Goal: Information Seeking & Learning: Compare options

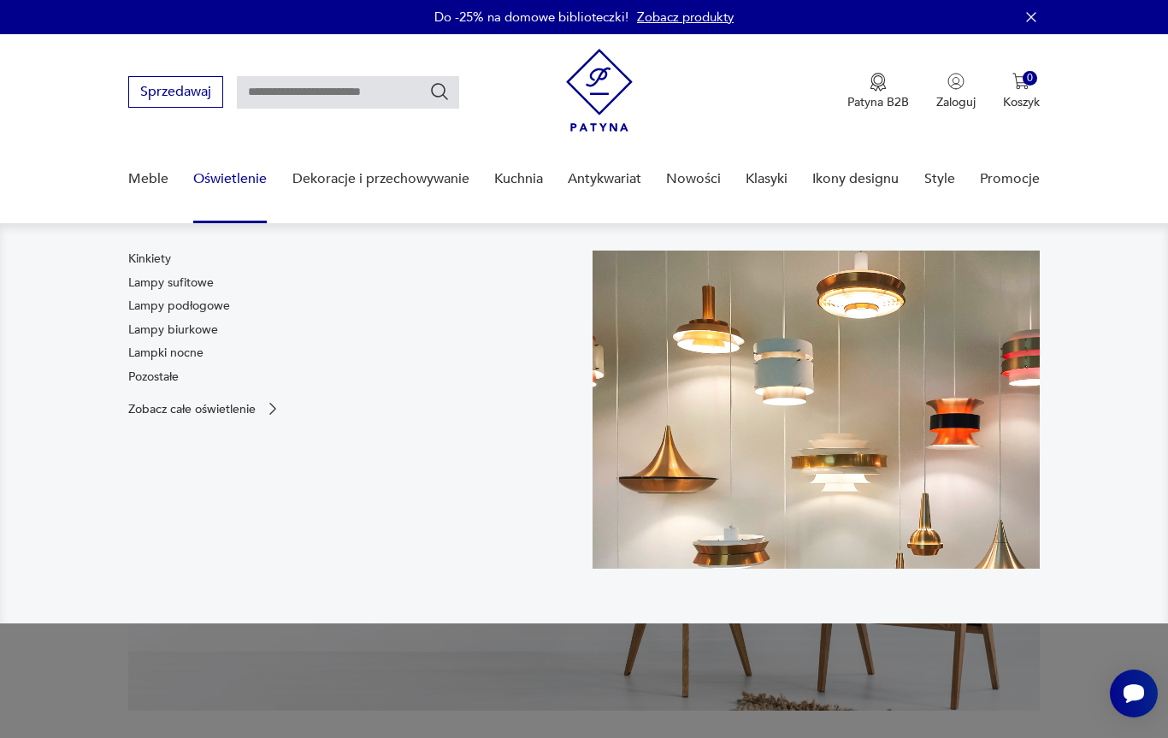
click at [178, 372] on link "Pozostałe" at bounding box center [153, 376] width 50 height 17
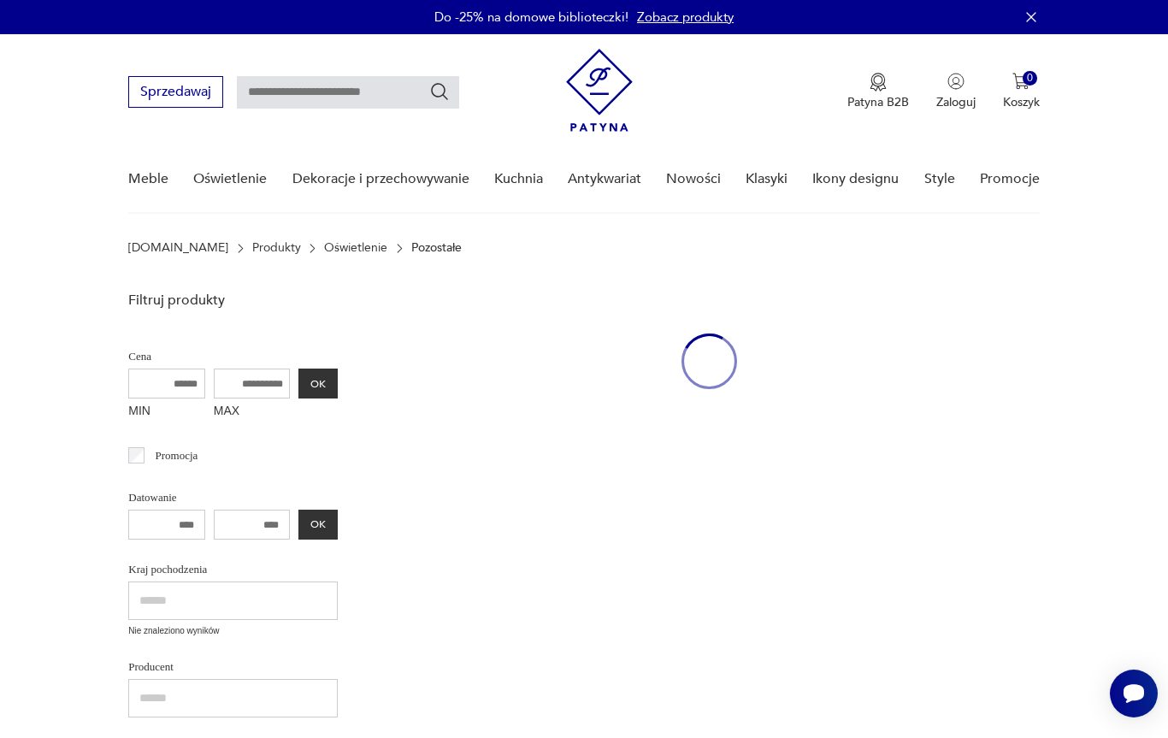
scroll to position [26, 0]
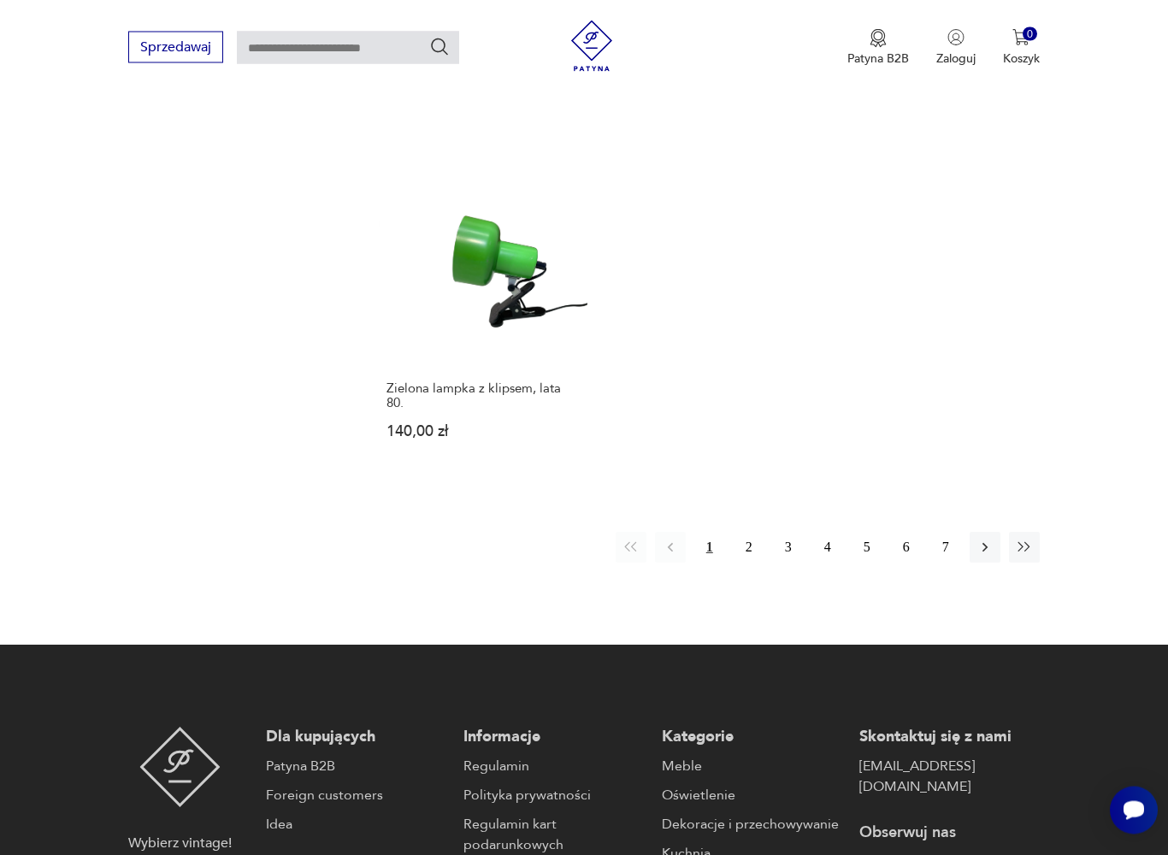
click at [758, 540] on button "2" at bounding box center [748, 547] width 31 height 31
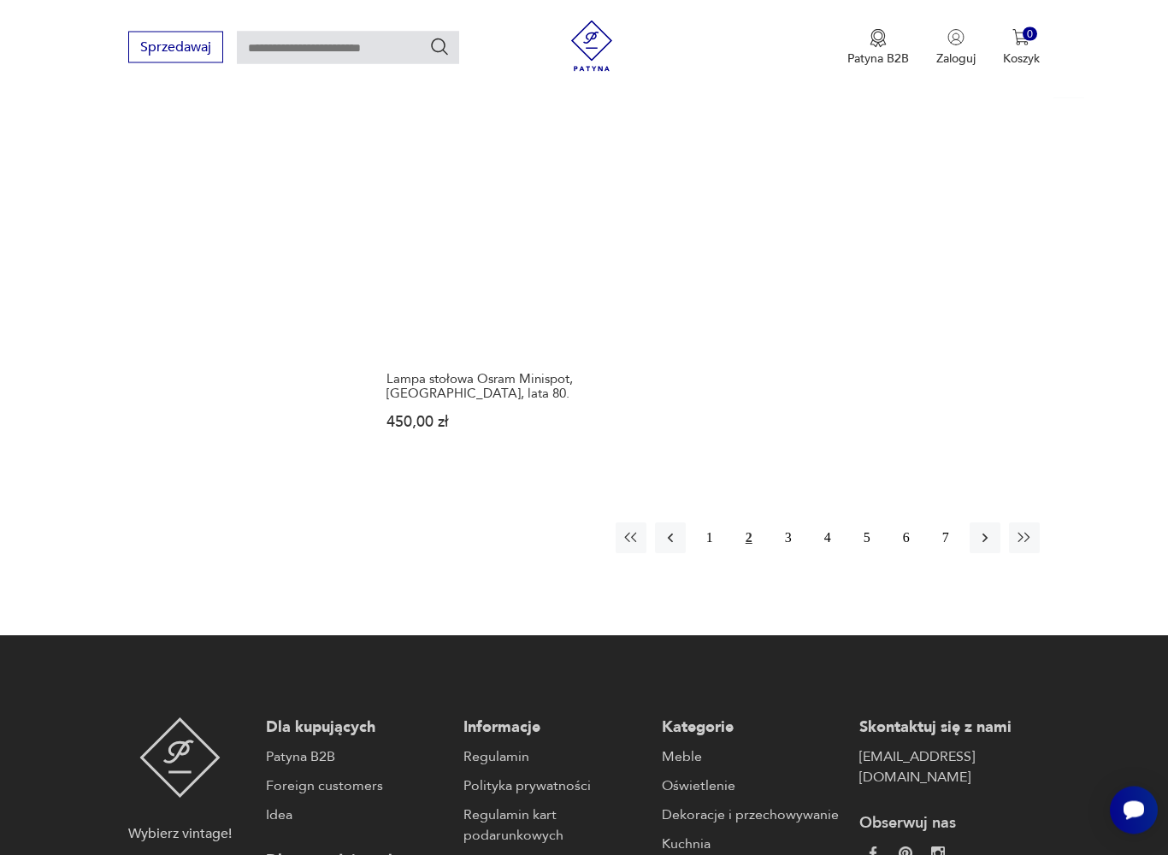
scroll to position [2130, 0]
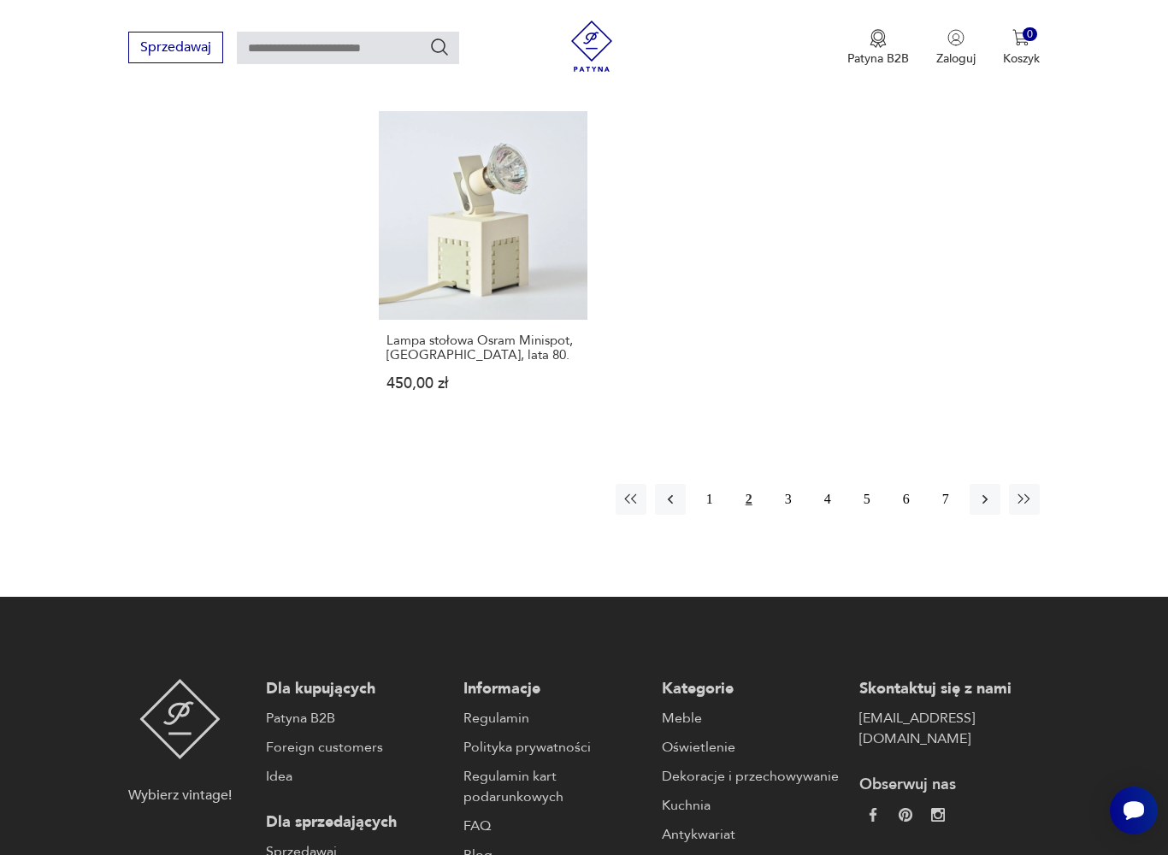
click at [786, 515] on button "3" at bounding box center [788, 499] width 31 height 31
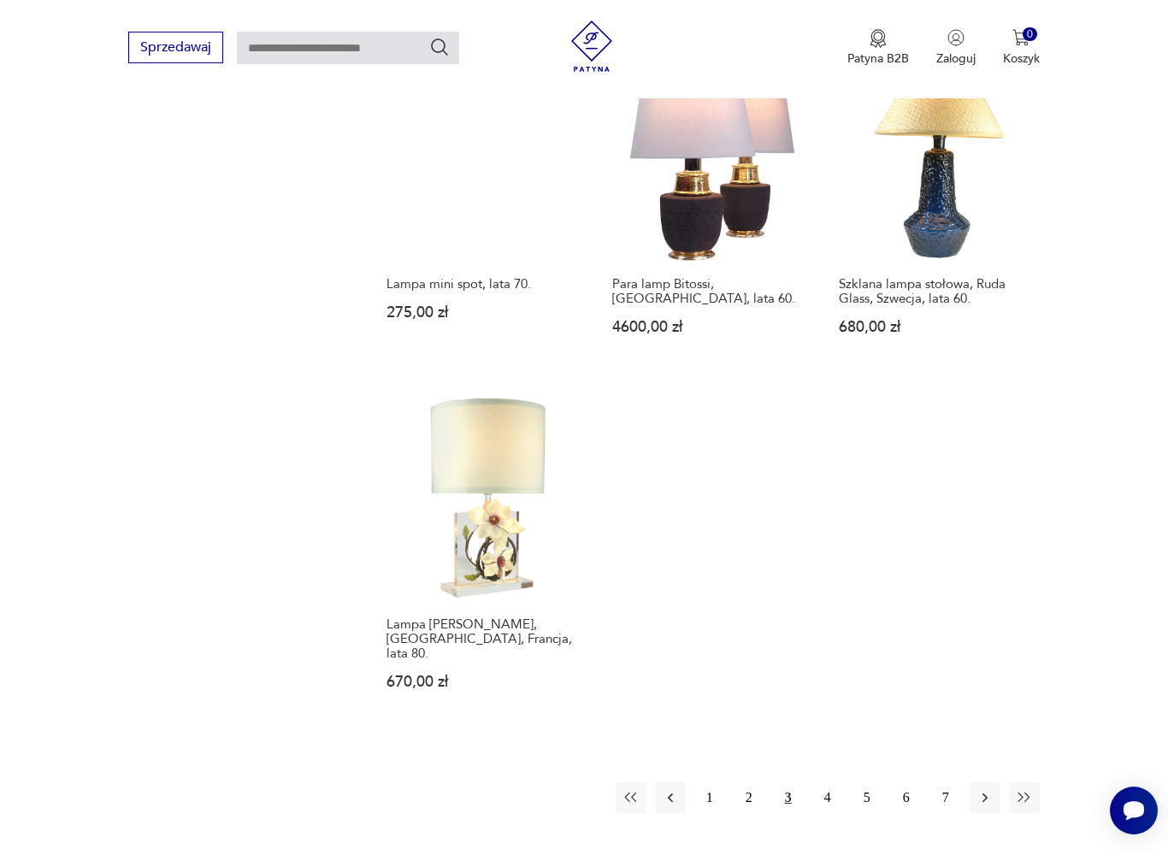
scroll to position [1879, 0]
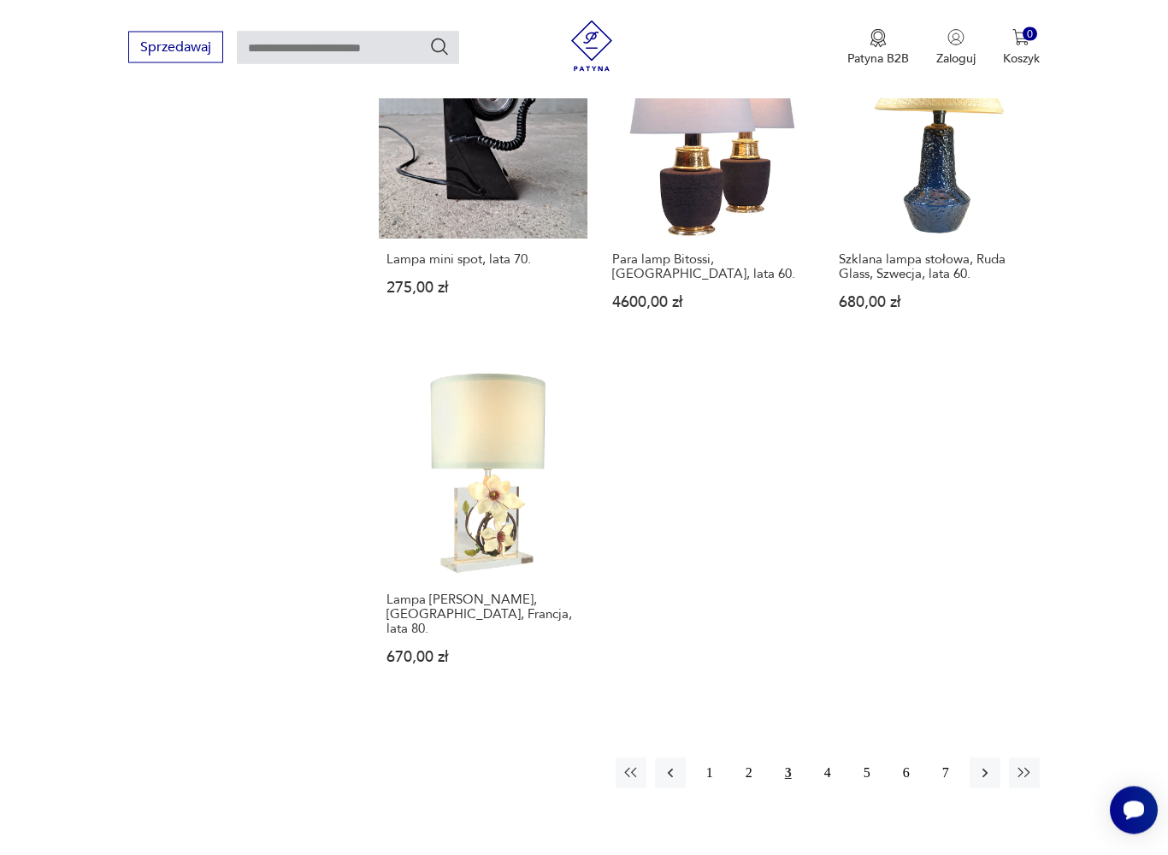
click at [832, 737] on button "4" at bounding box center [827, 773] width 31 height 31
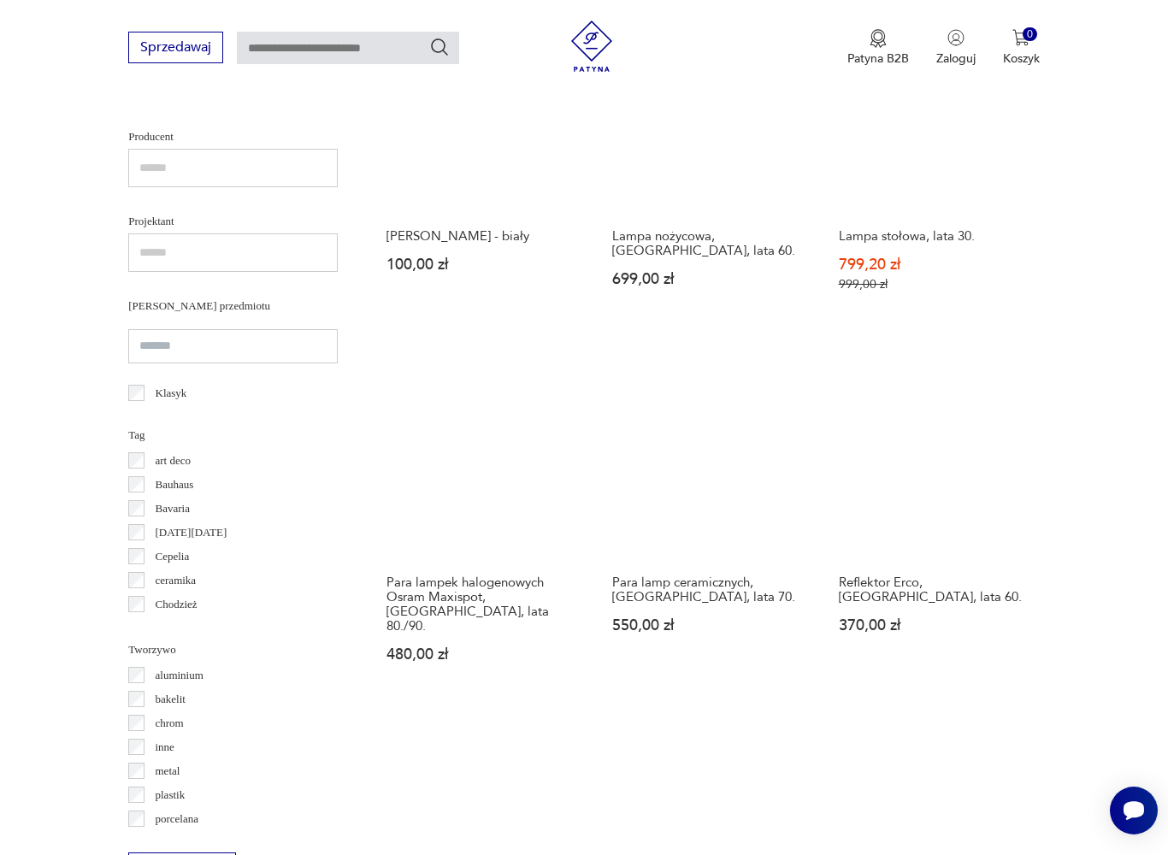
scroll to position [171, 0]
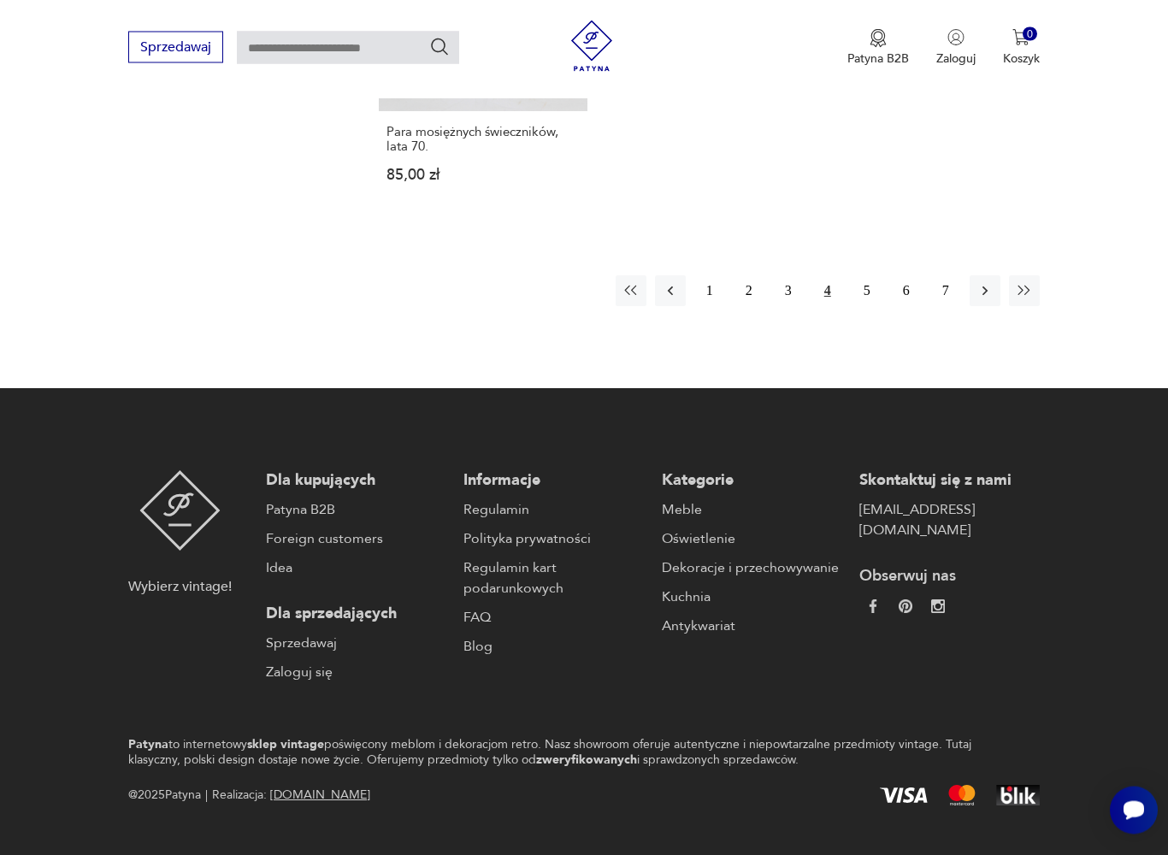
click at [869, 307] on button "5" at bounding box center [866, 291] width 31 height 31
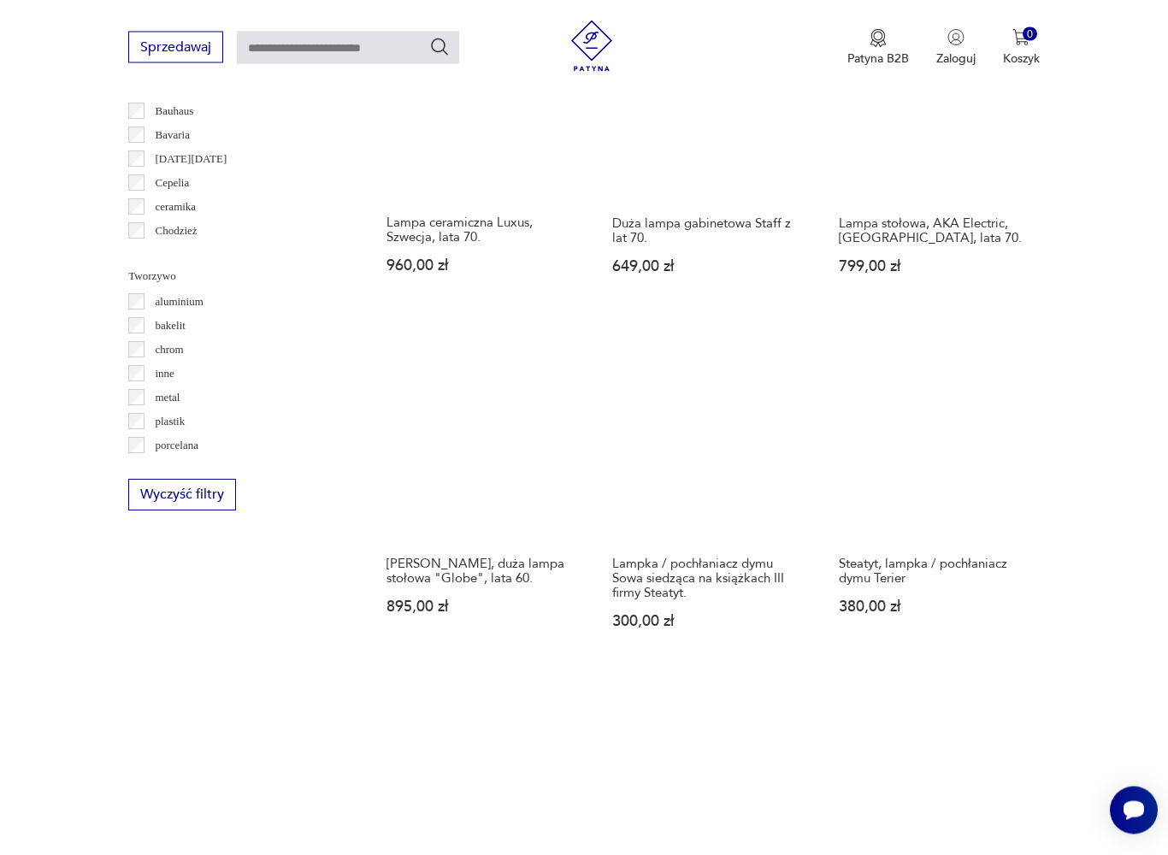
scroll to position [171, 0]
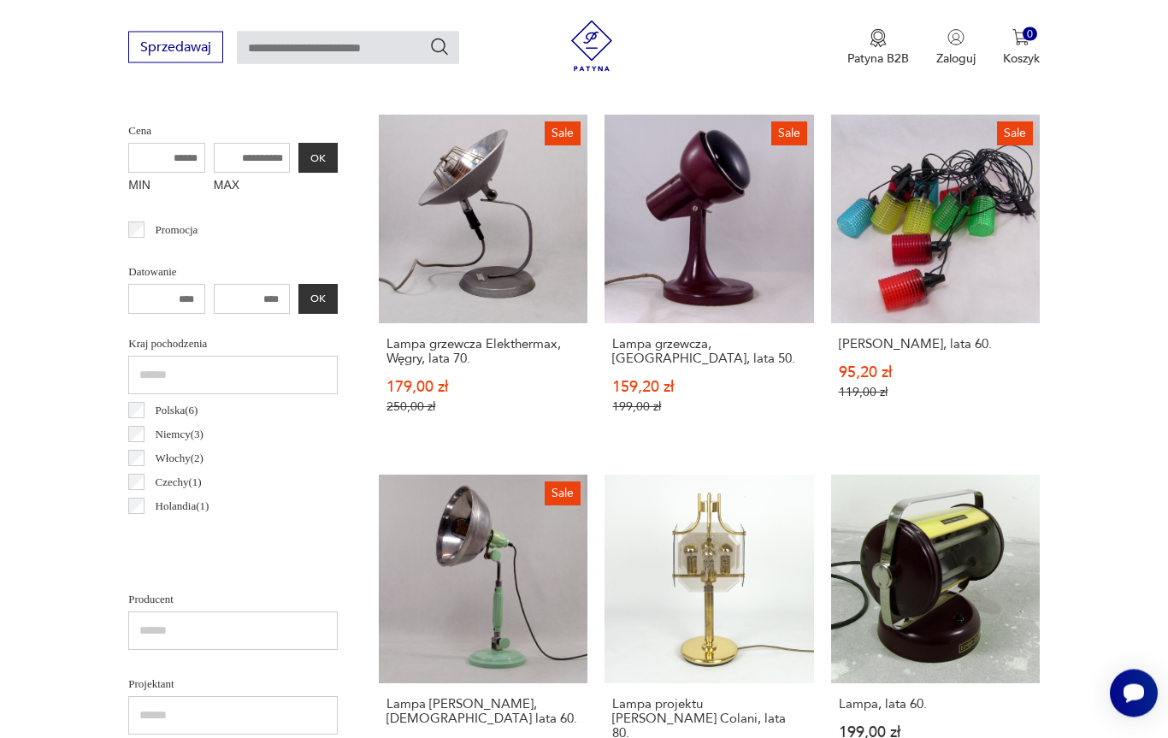
scroll to position [279, 0]
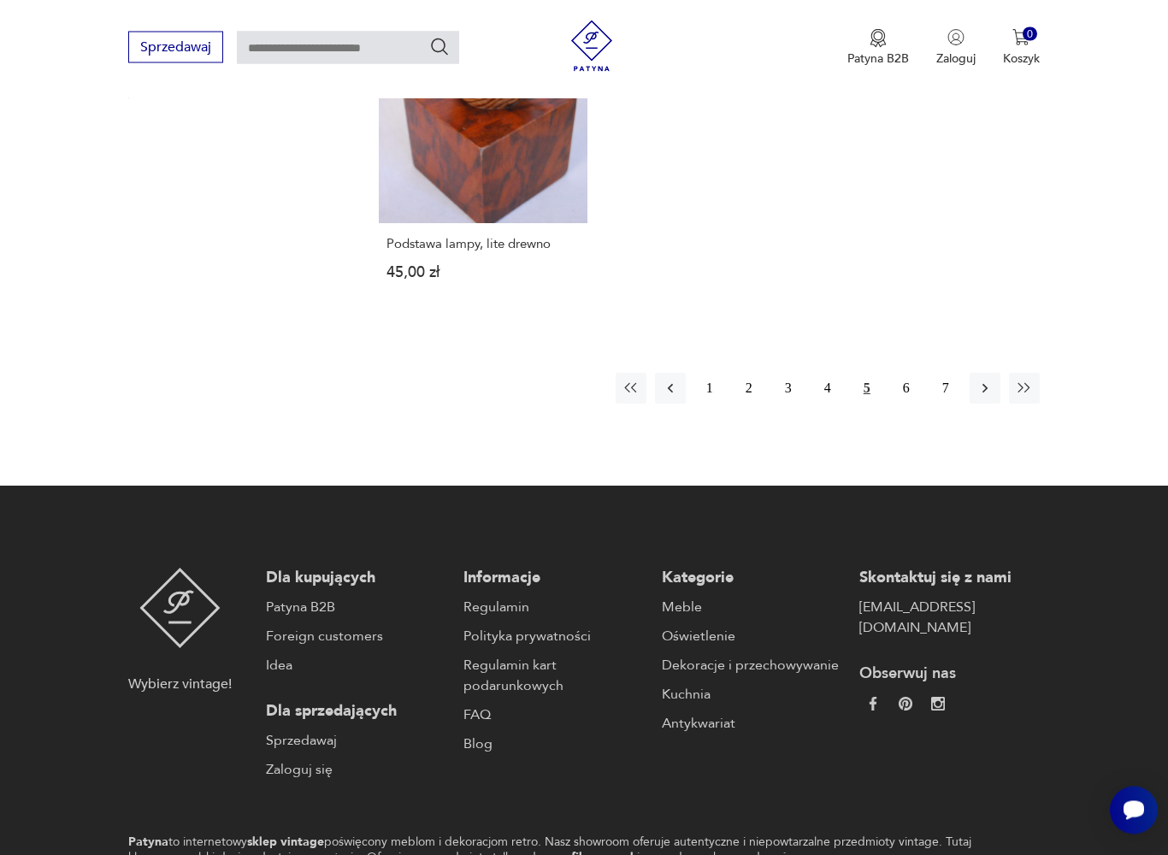
click at [911, 404] on button "6" at bounding box center [906, 389] width 31 height 31
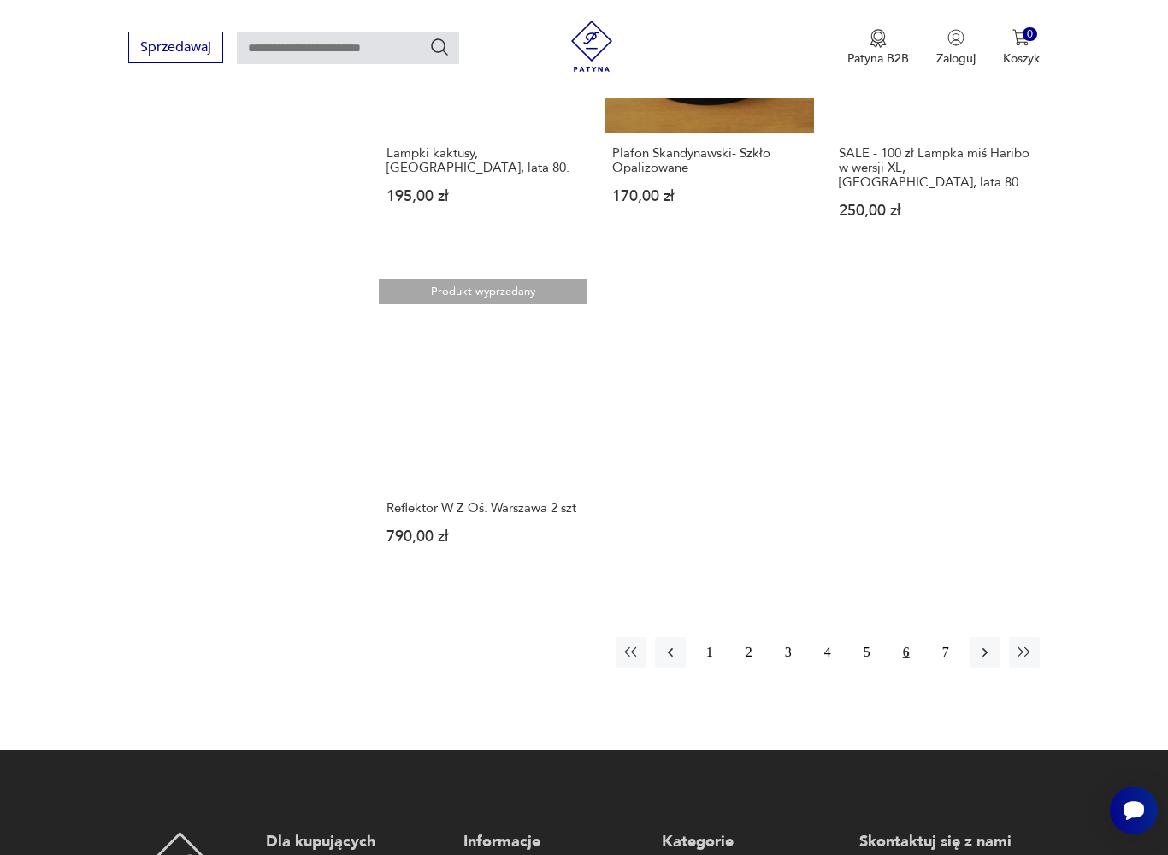
scroll to position [2058, 0]
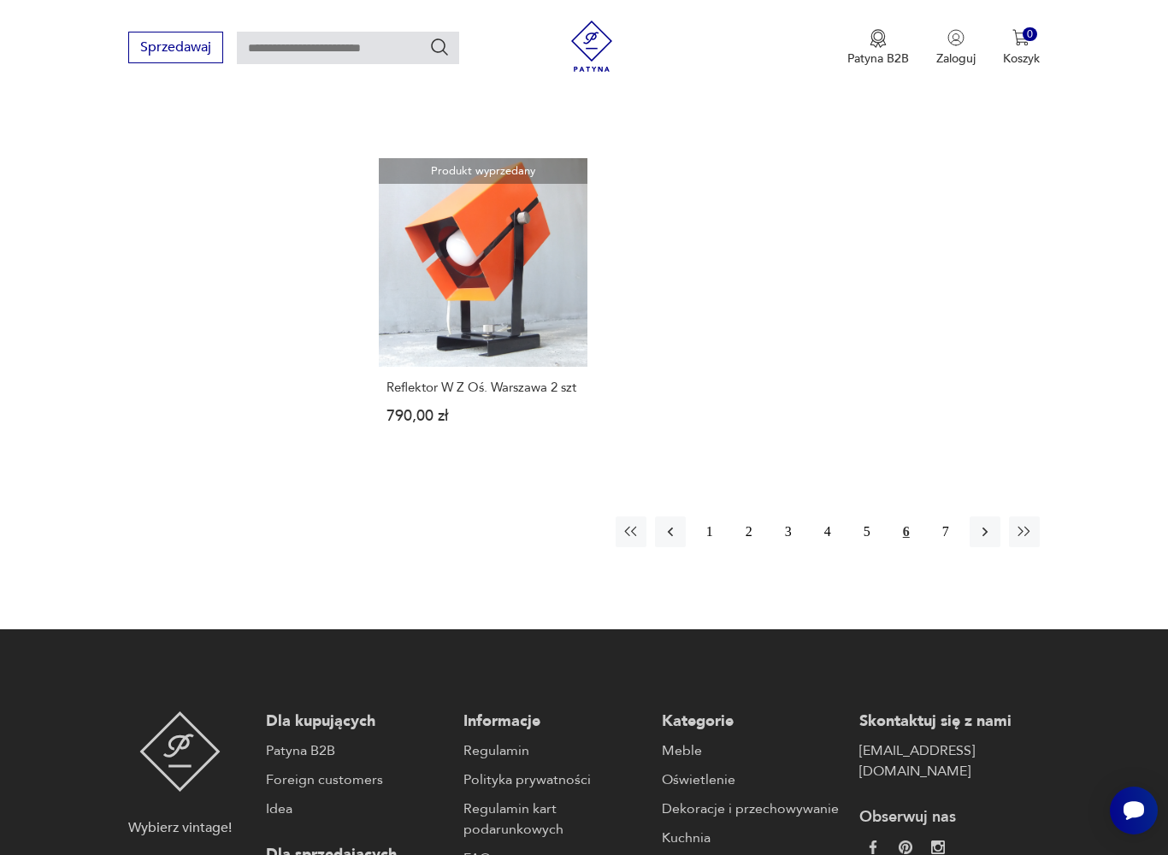
click at [949, 547] on button "7" at bounding box center [945, 531] width 31 height 31
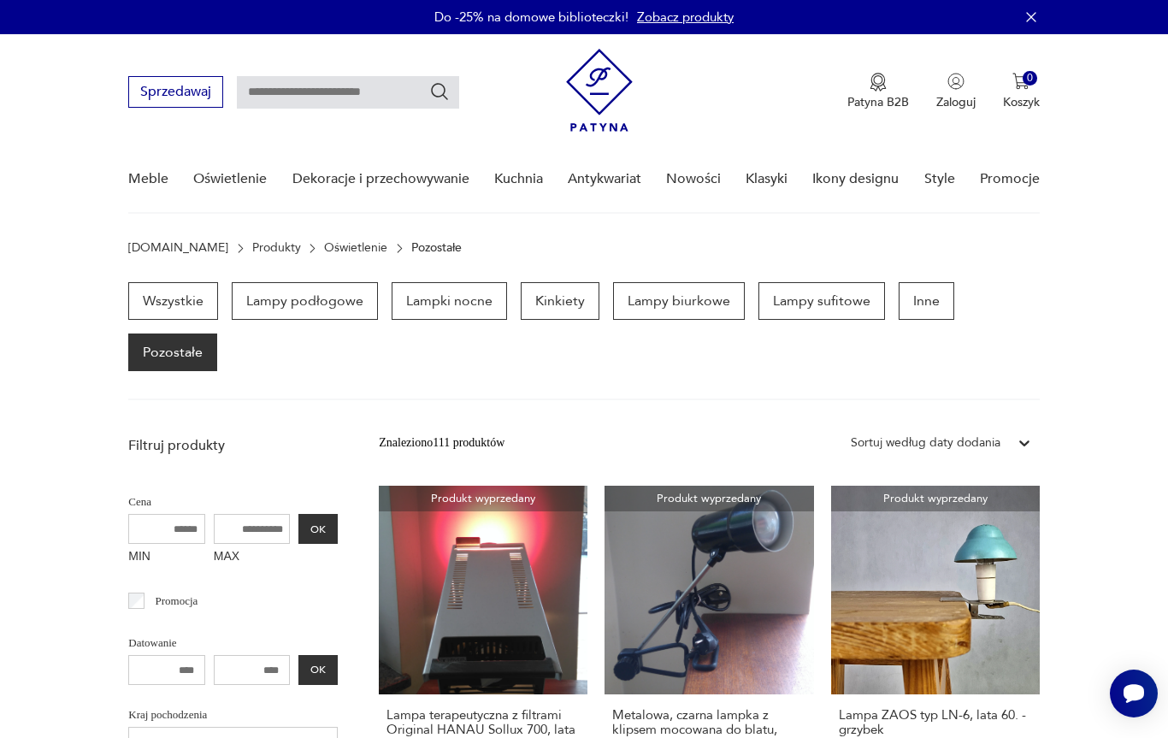
click at [569, 302] on p "Kinkiety" at bounding box center [560, 301] width 79 height 38
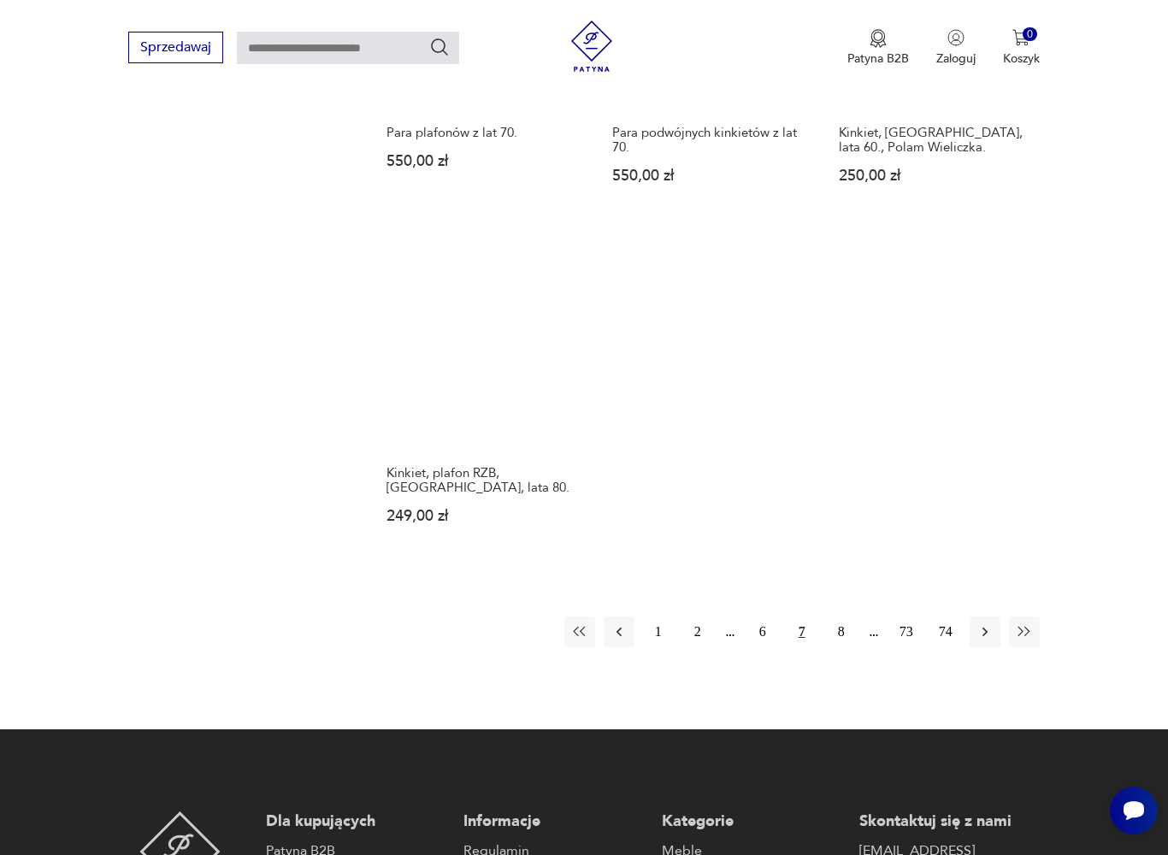
scroll to position [2400, 0]
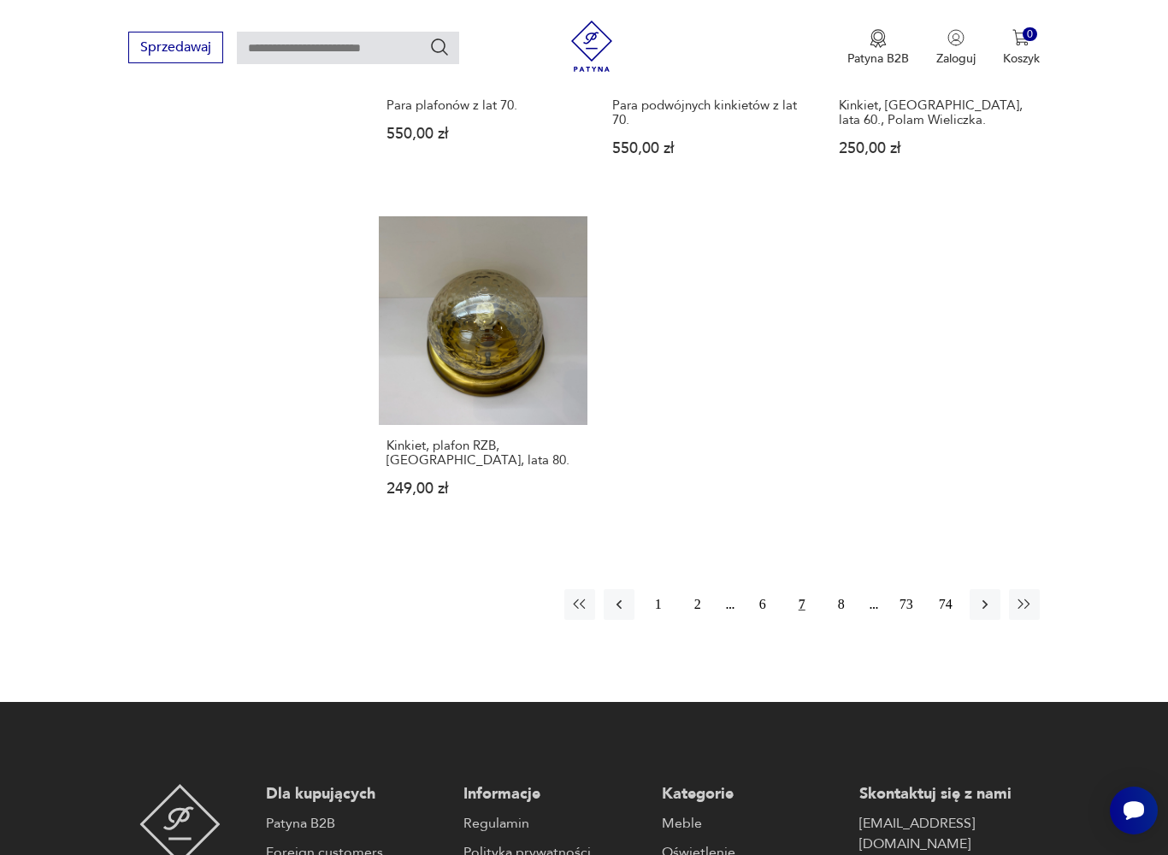
click at [703, 620] on button "2" at bounding box center [697, 604] width 31 height 31
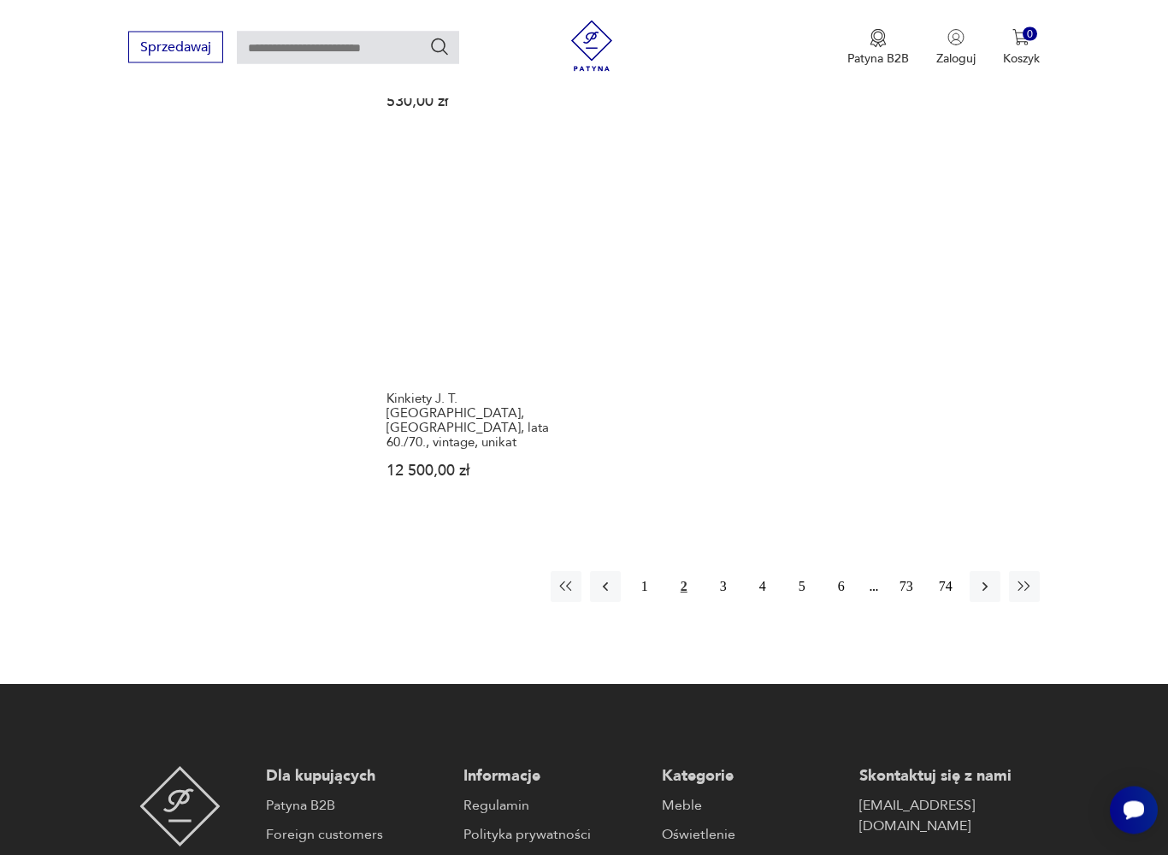
scroll to position [2360, 0]
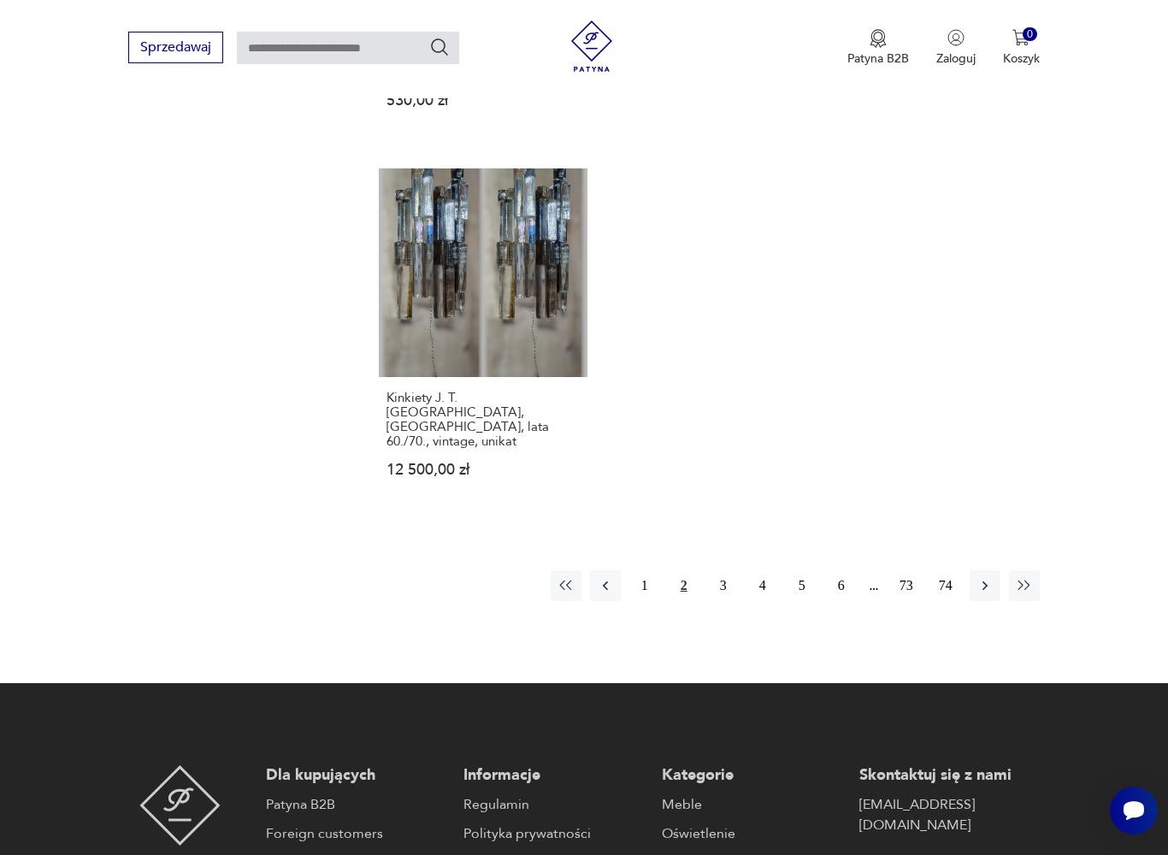
click at [736, 601] on button "3" at bounding box center [723, 585] width 31 height 31
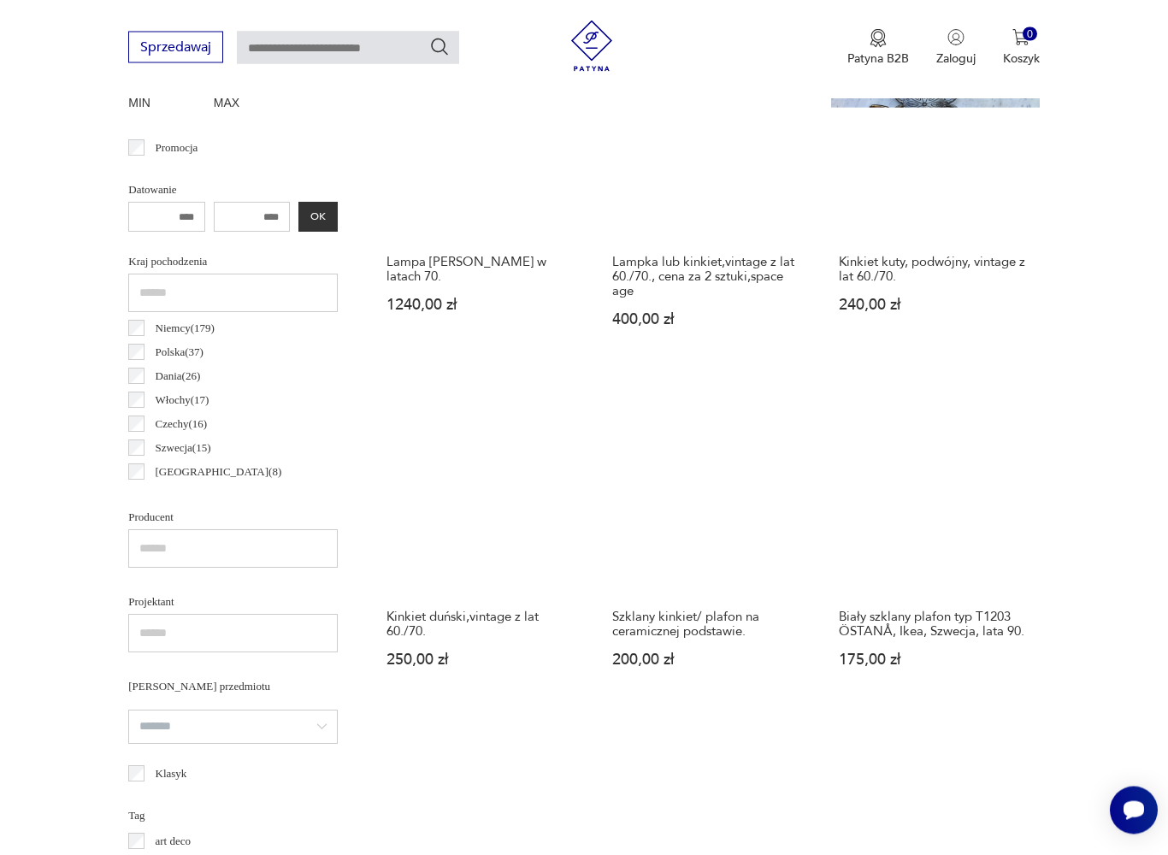
scroll to position [455, 0]
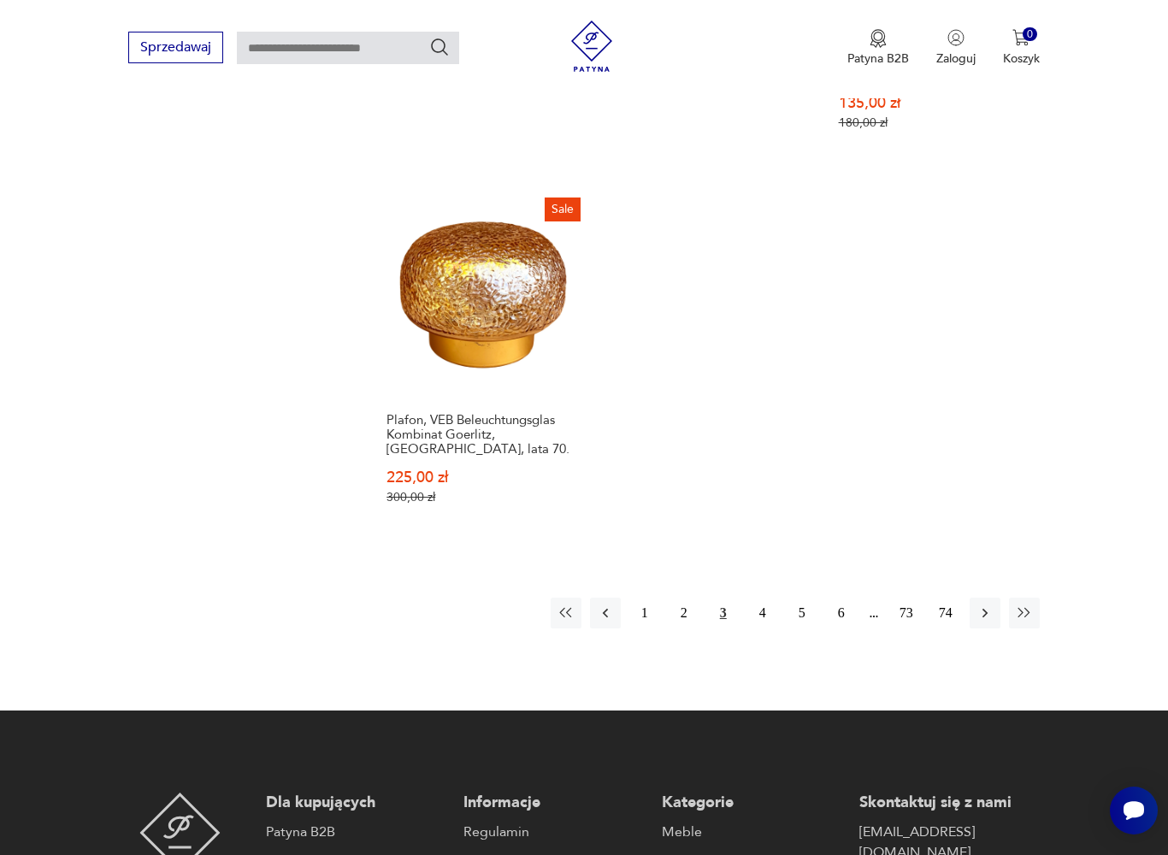
click at [768, 628] on button "4" at bounding box center [762, 612] width 31 height 31
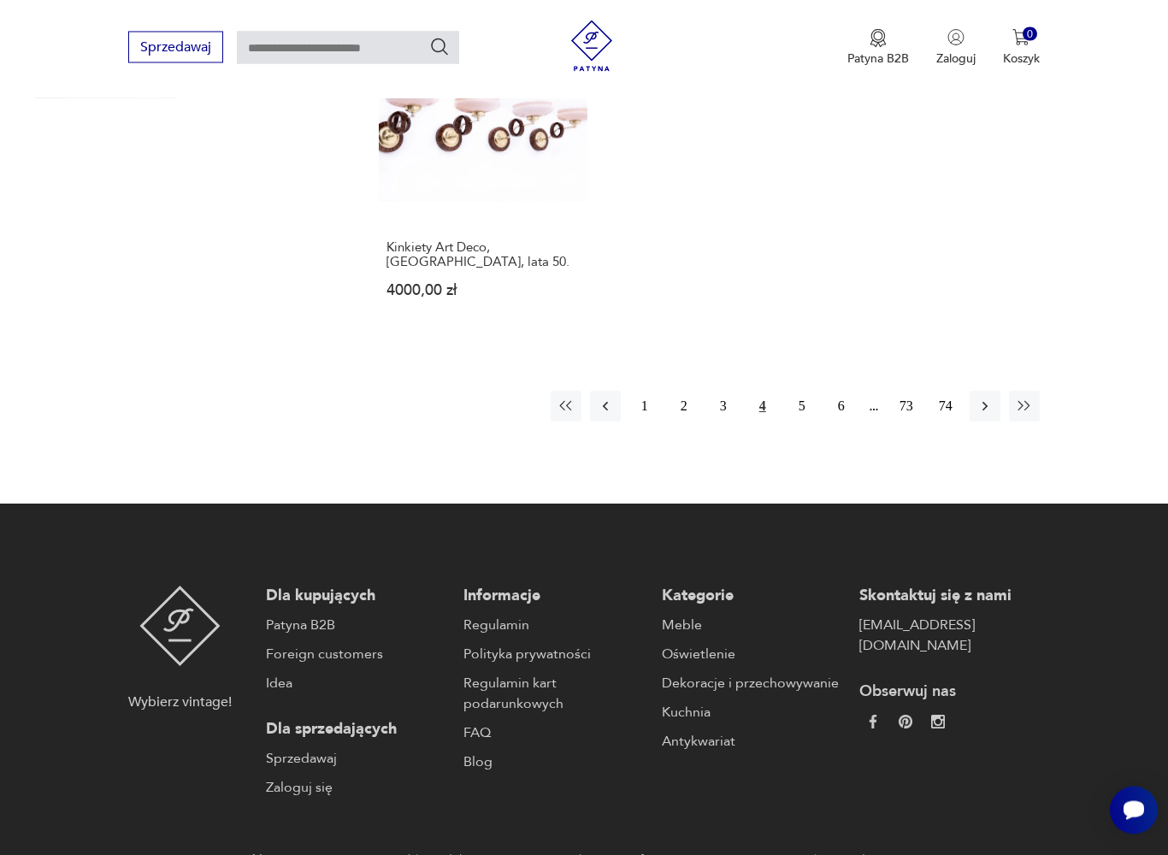
scroll to position [2558, 0]
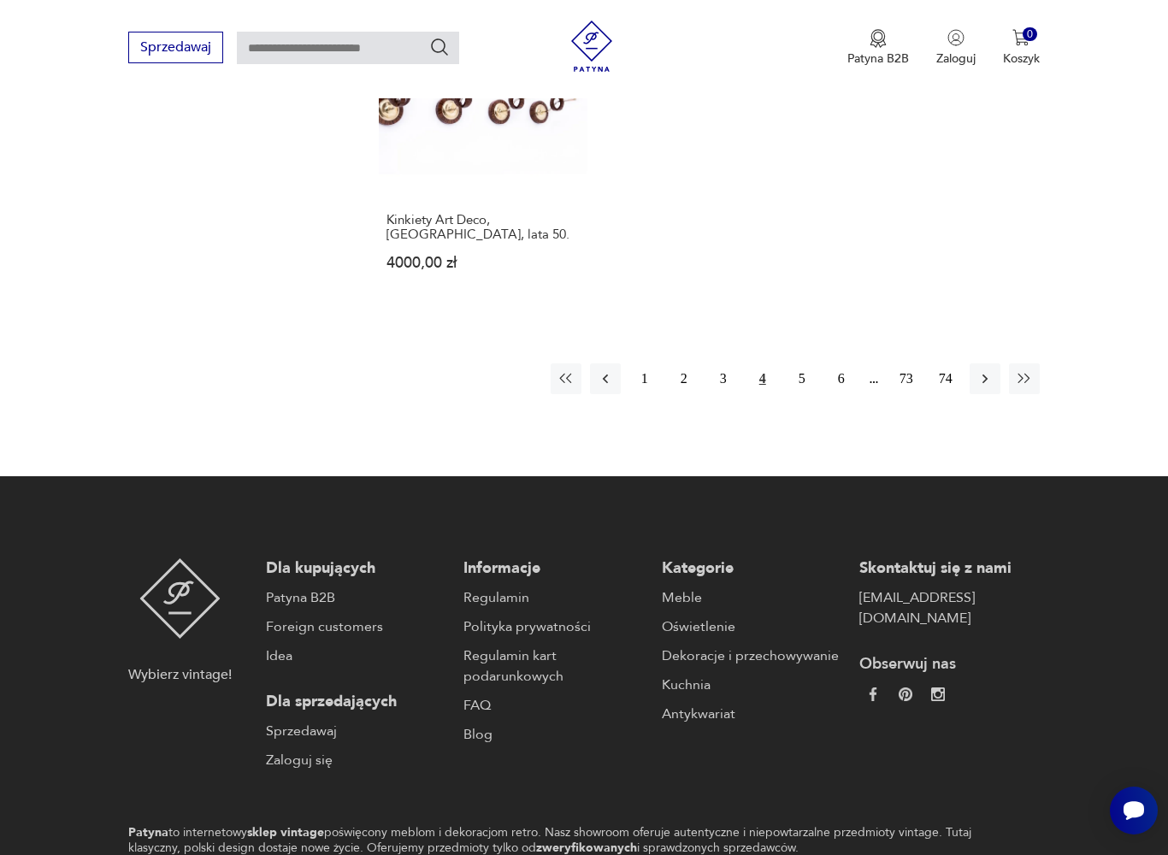
click at [811, 394] on button "5" at bounding box center [801, 378] width 31 height 31
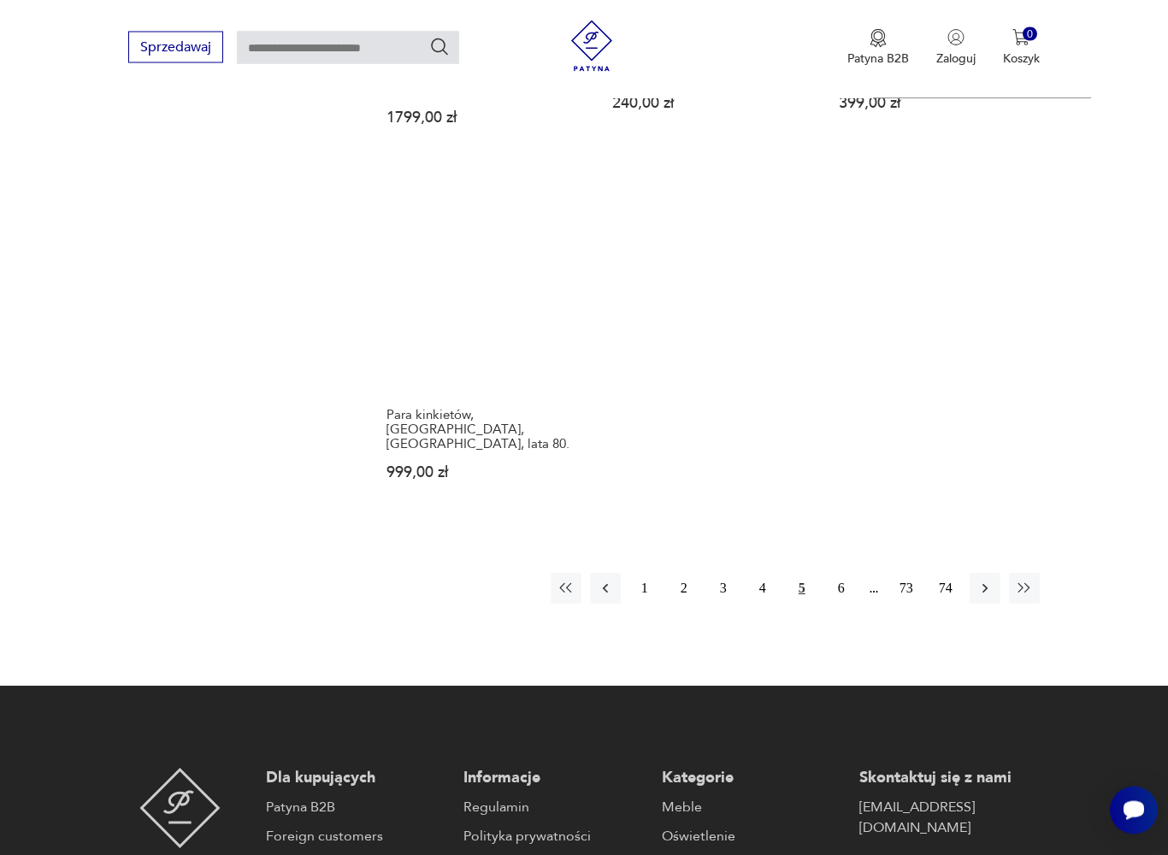
scroll to position [2450, 0]
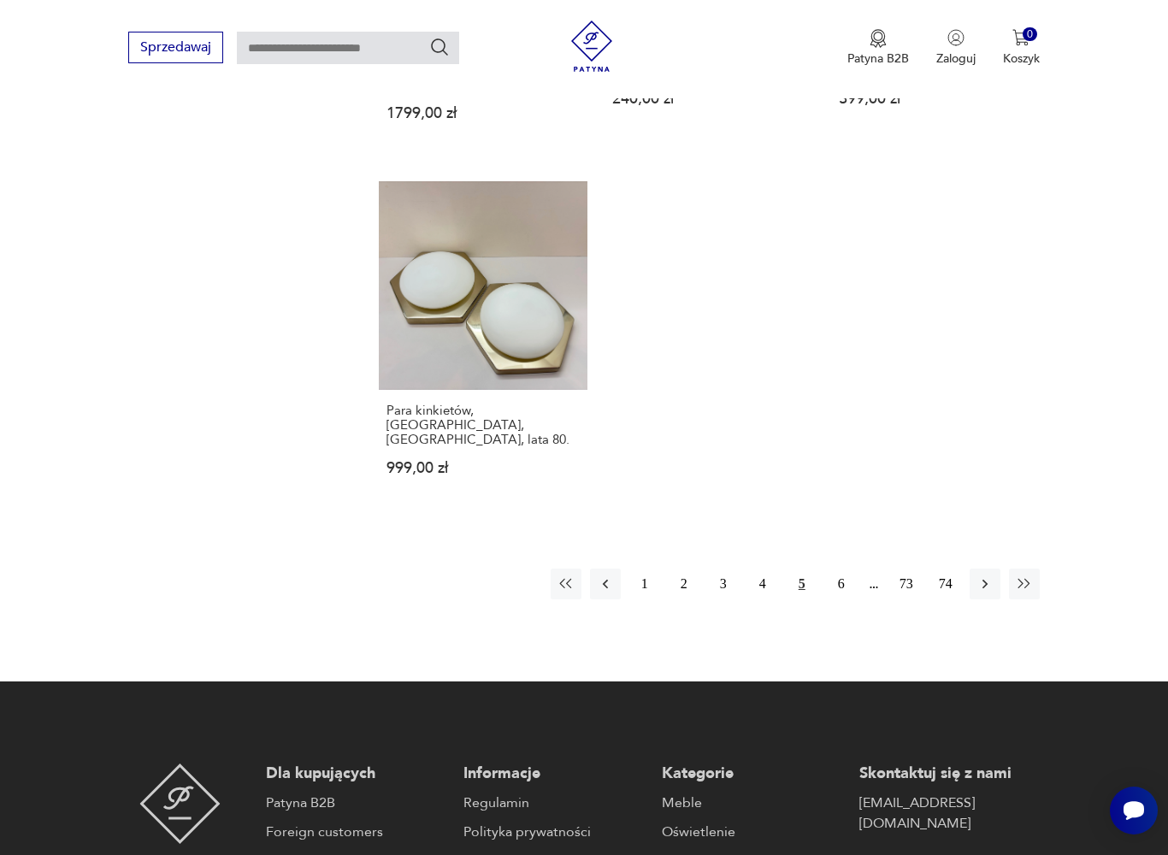
click at [855, 577] on button "6" at bounding box center [841, 583] width 31 height 31
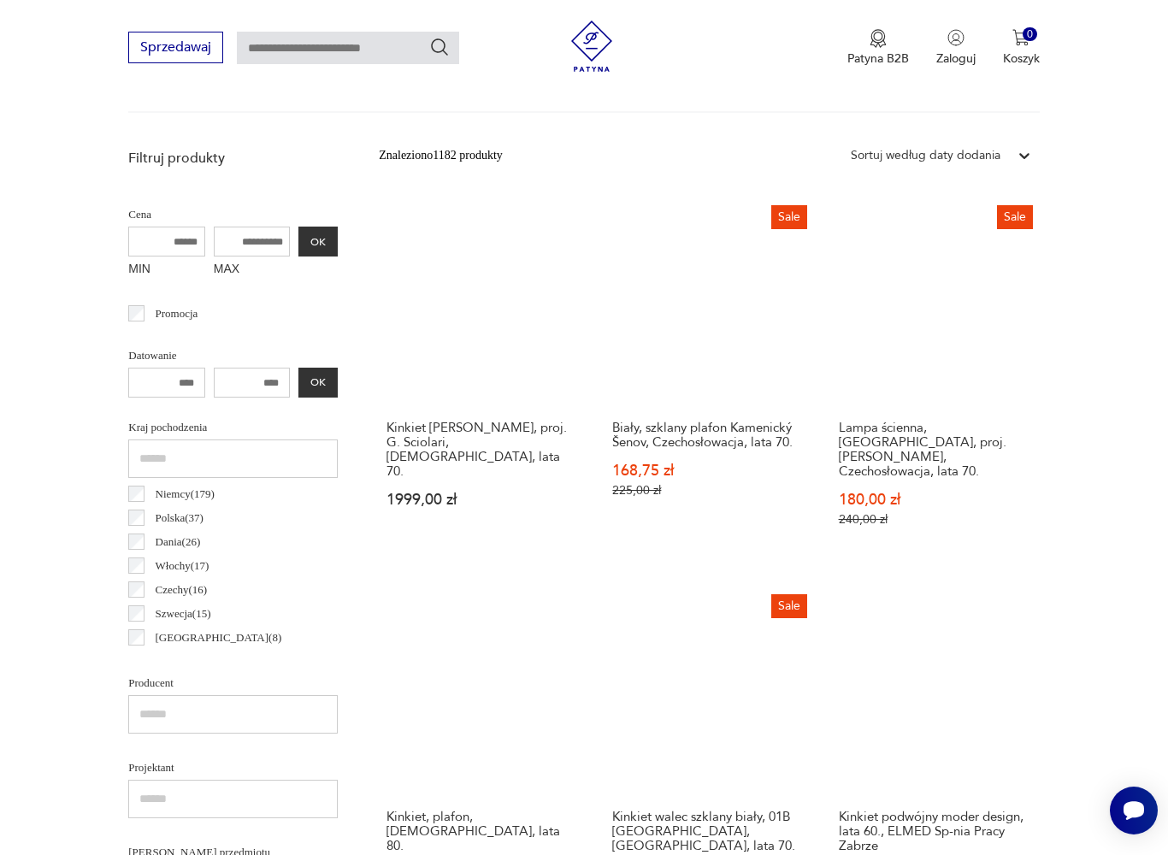
scroll to position [455, 0]
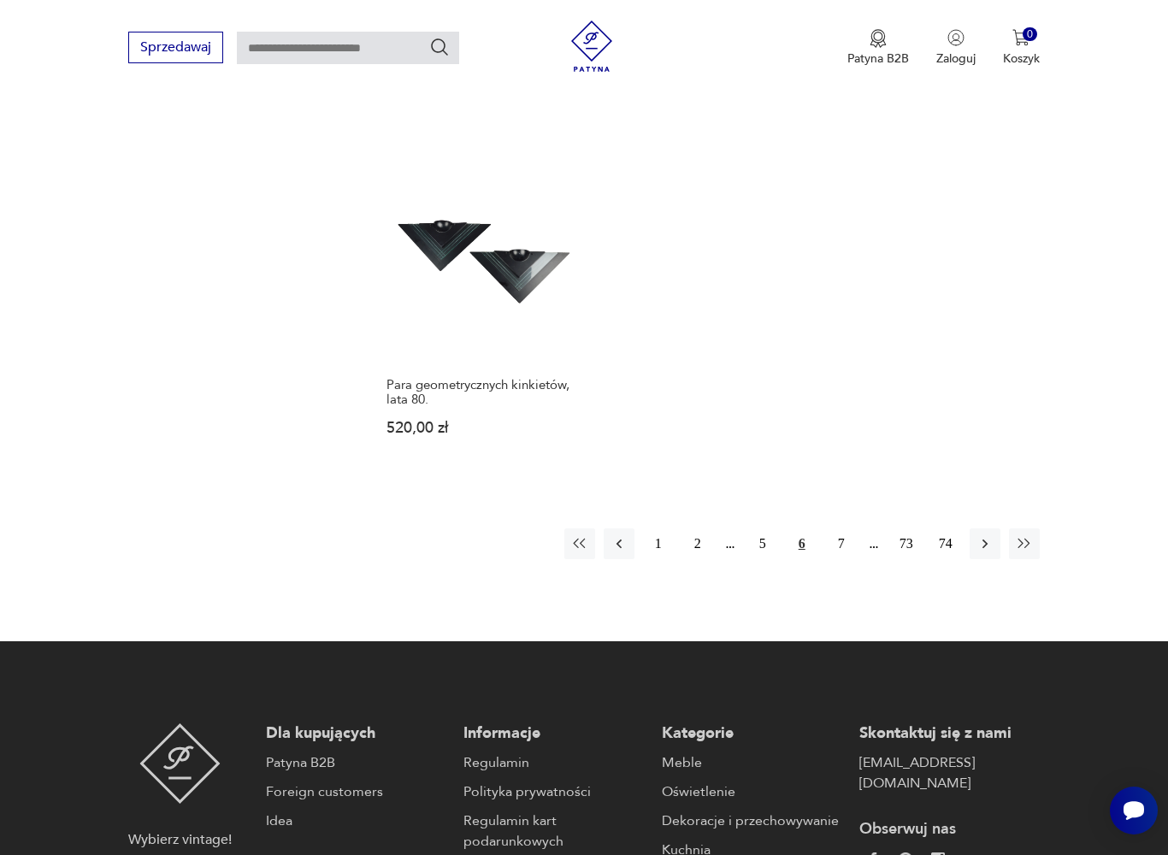
click at [855, 559] on button "7" at bounding box center [841, 543] width 31 height 31
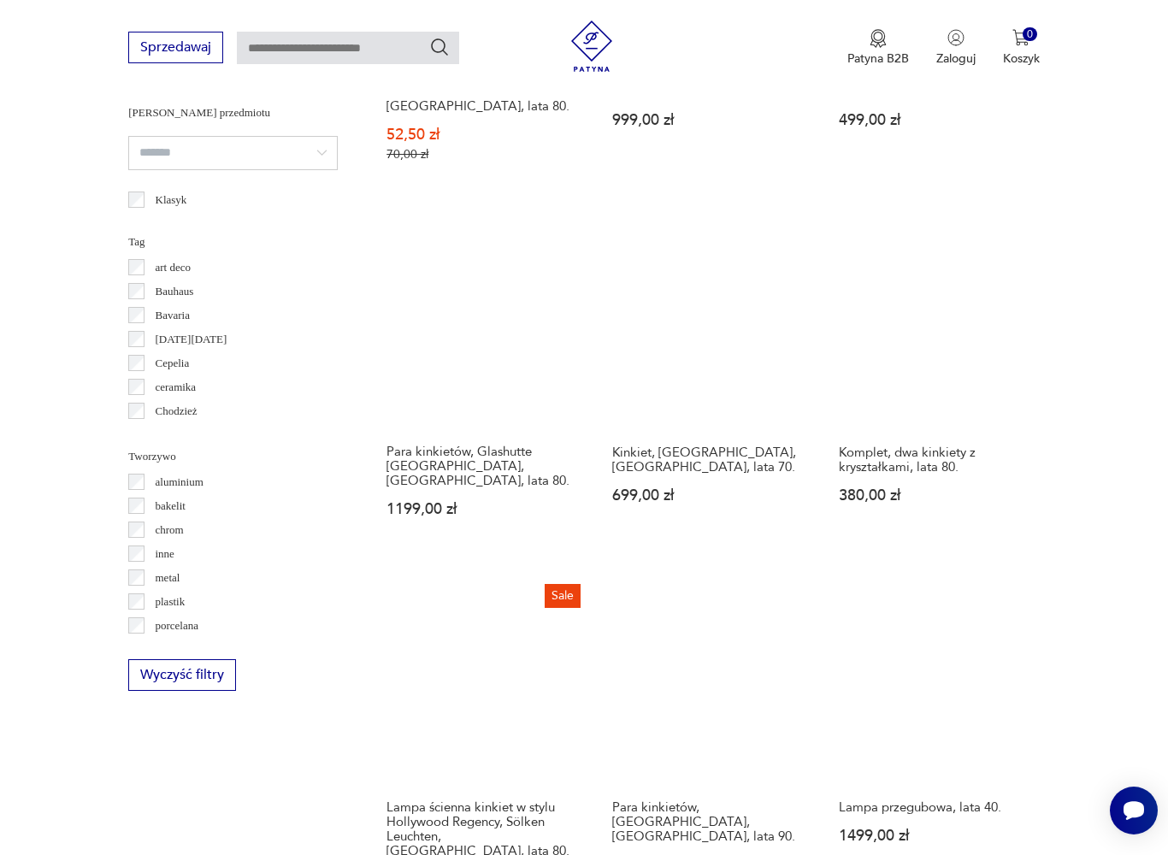
scroll to position [1309, 0]
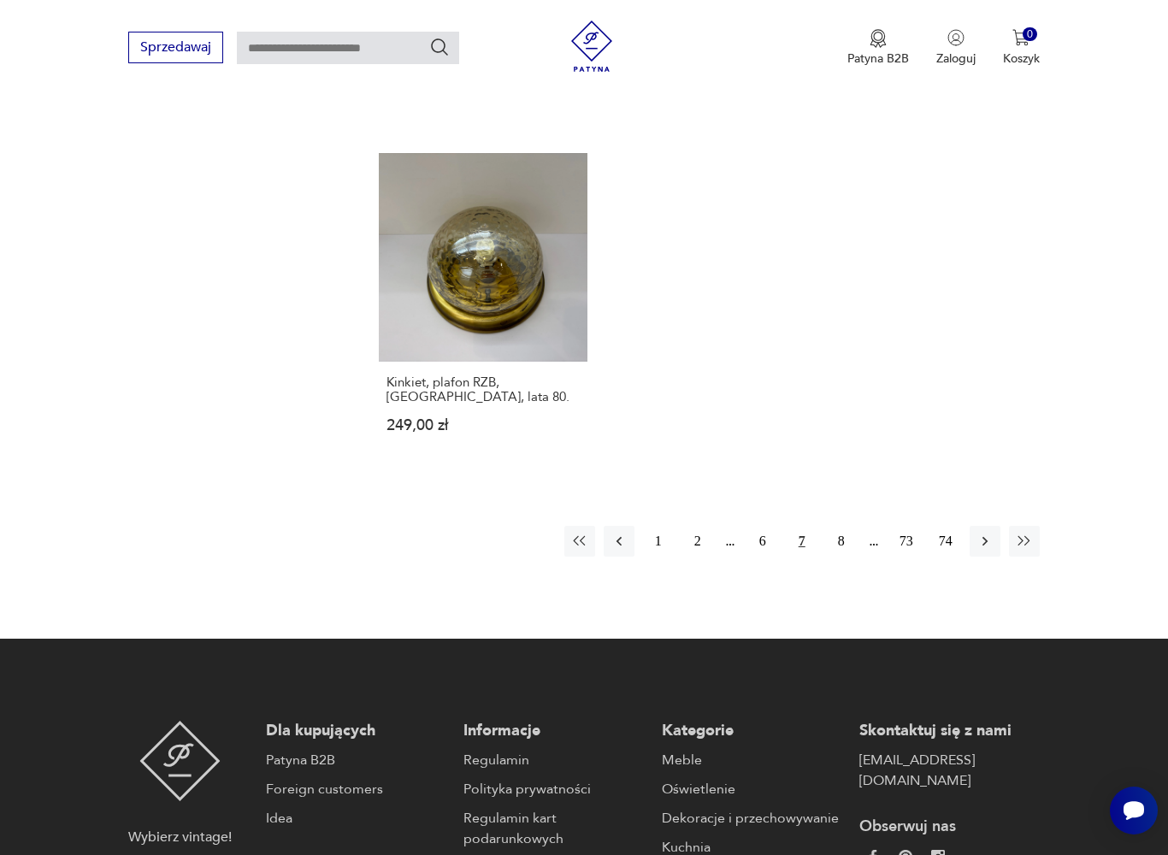
click at [850, 556] on button "8" at bounding box center [841, 541] width 31 height 31
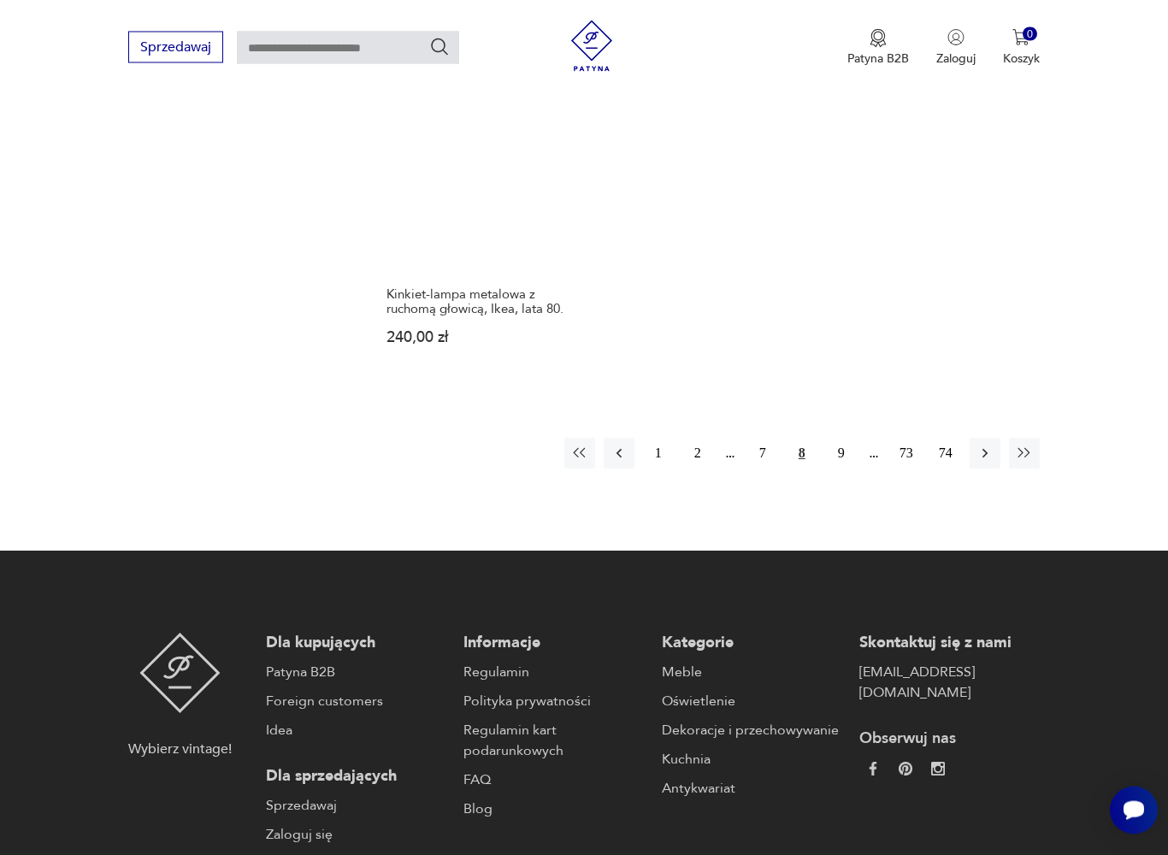
scroll to position [2485, 0]
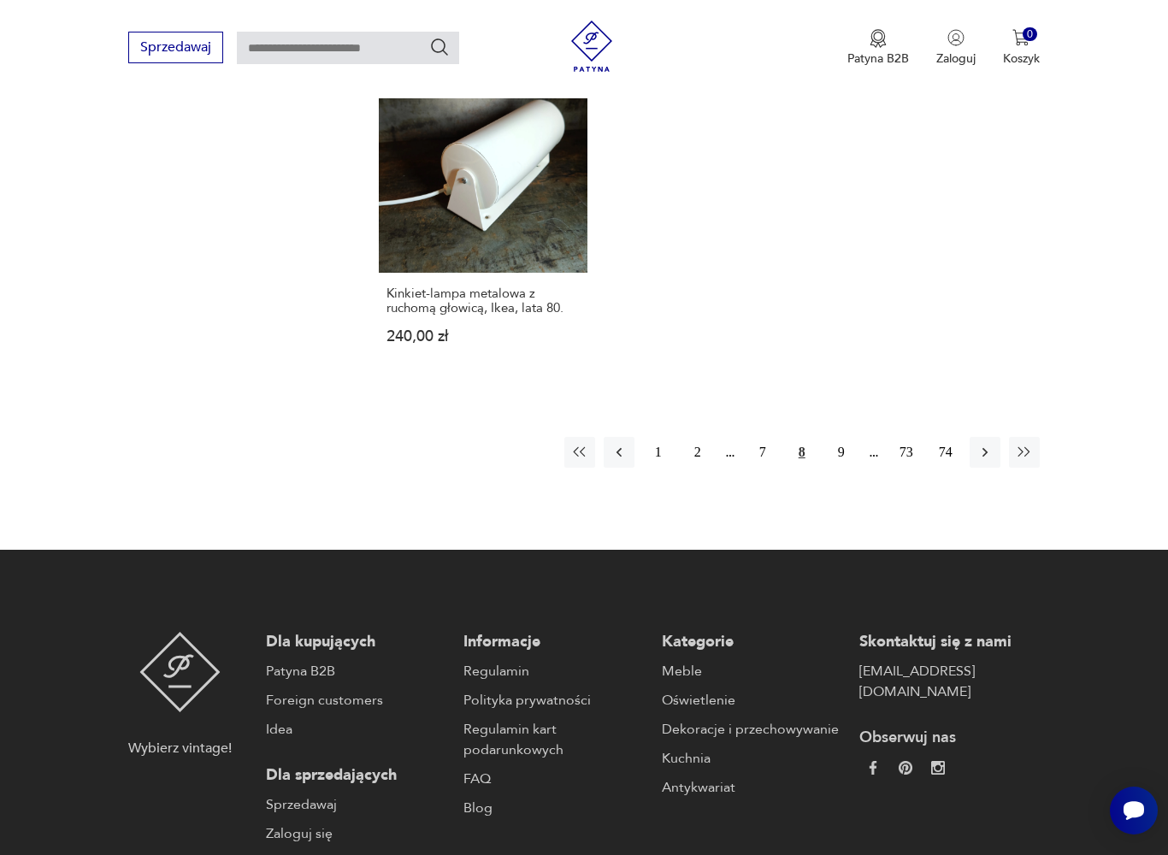
click at [849, 468] on button "9" at bounding box center [841, 452] width 31 height 31
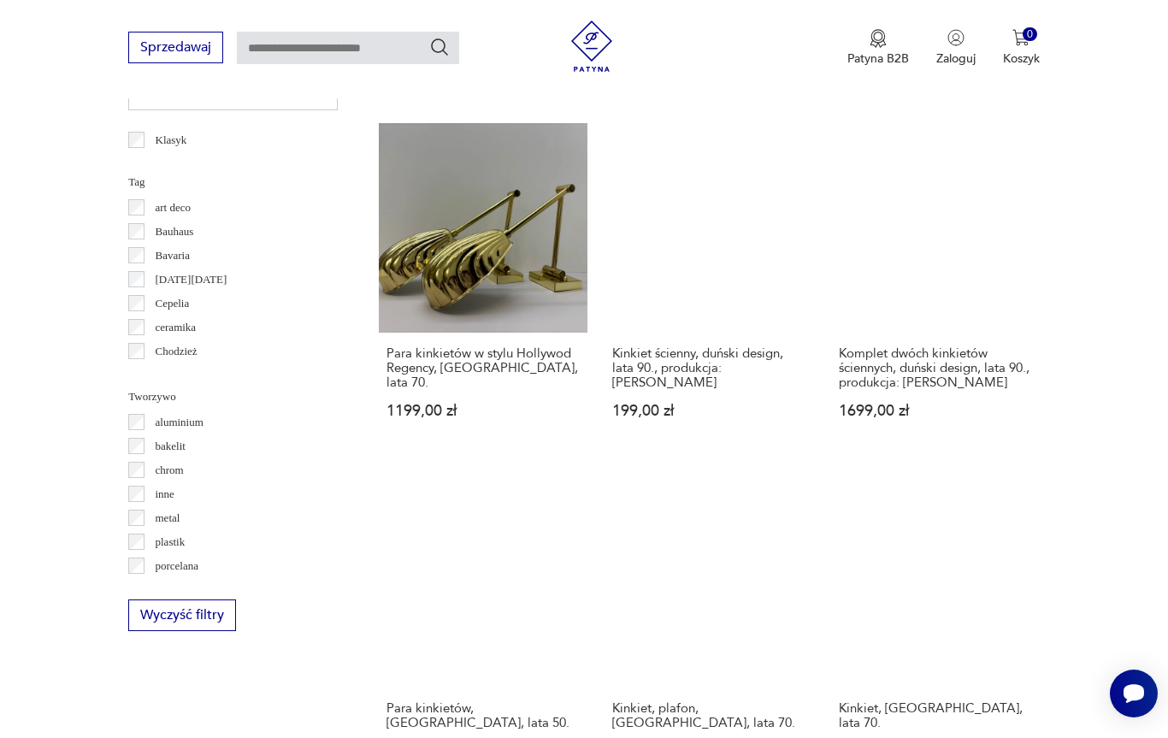
scroll to position [1368, 0]
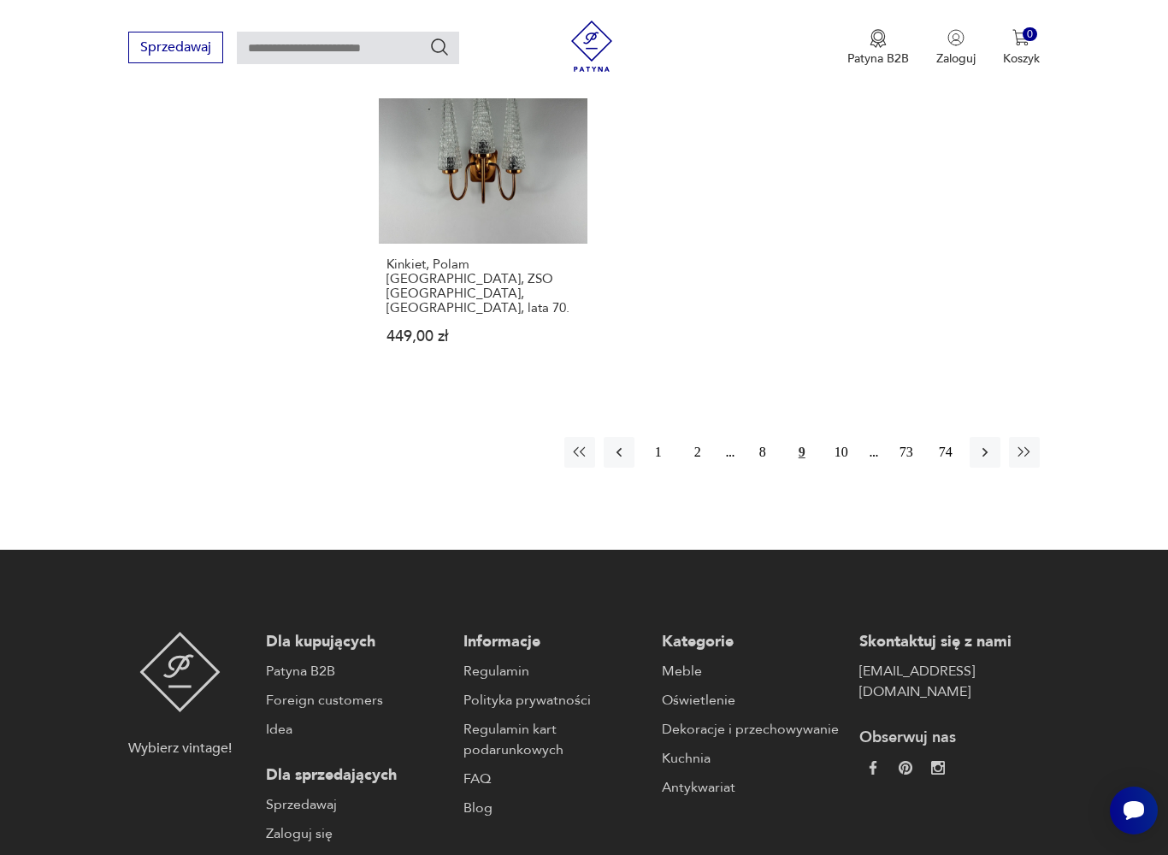
click at [855, 467] on button "10" at bounding box center [841, 452] width 31 height 31
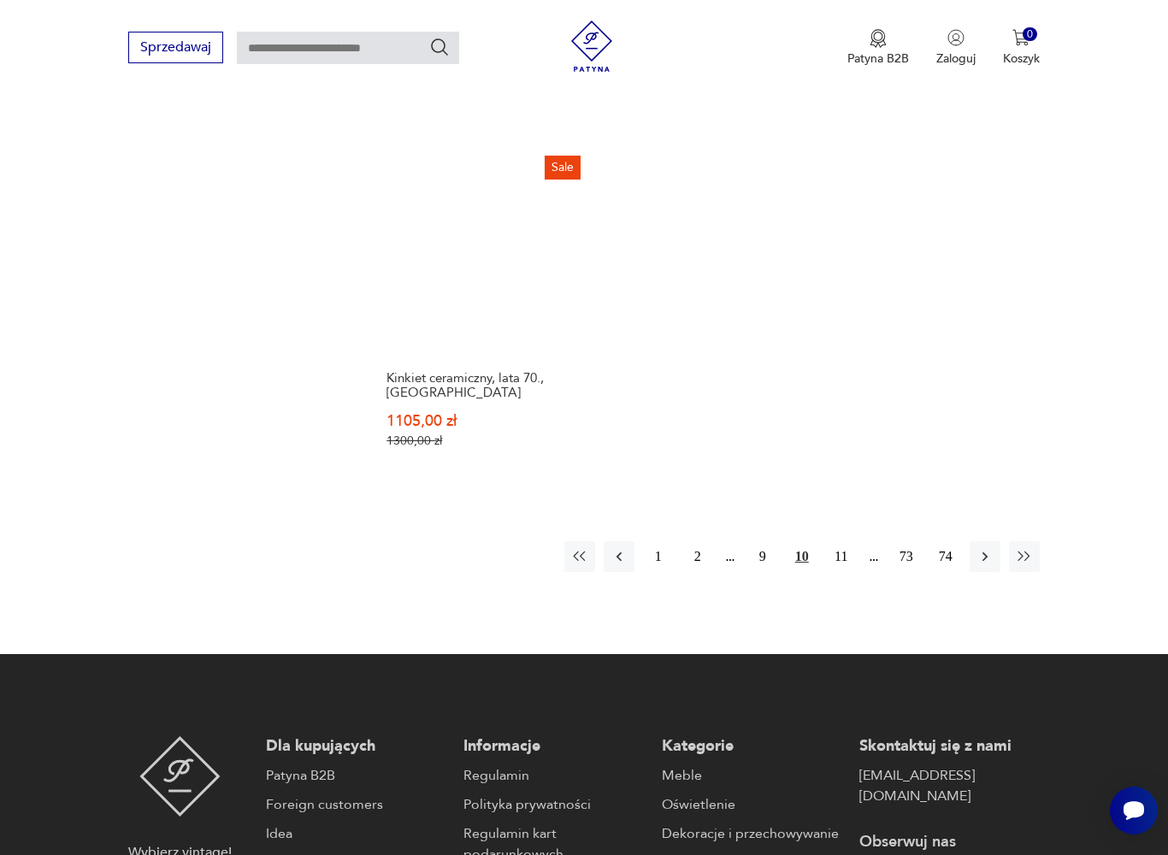
scroll to position [2462, 0]
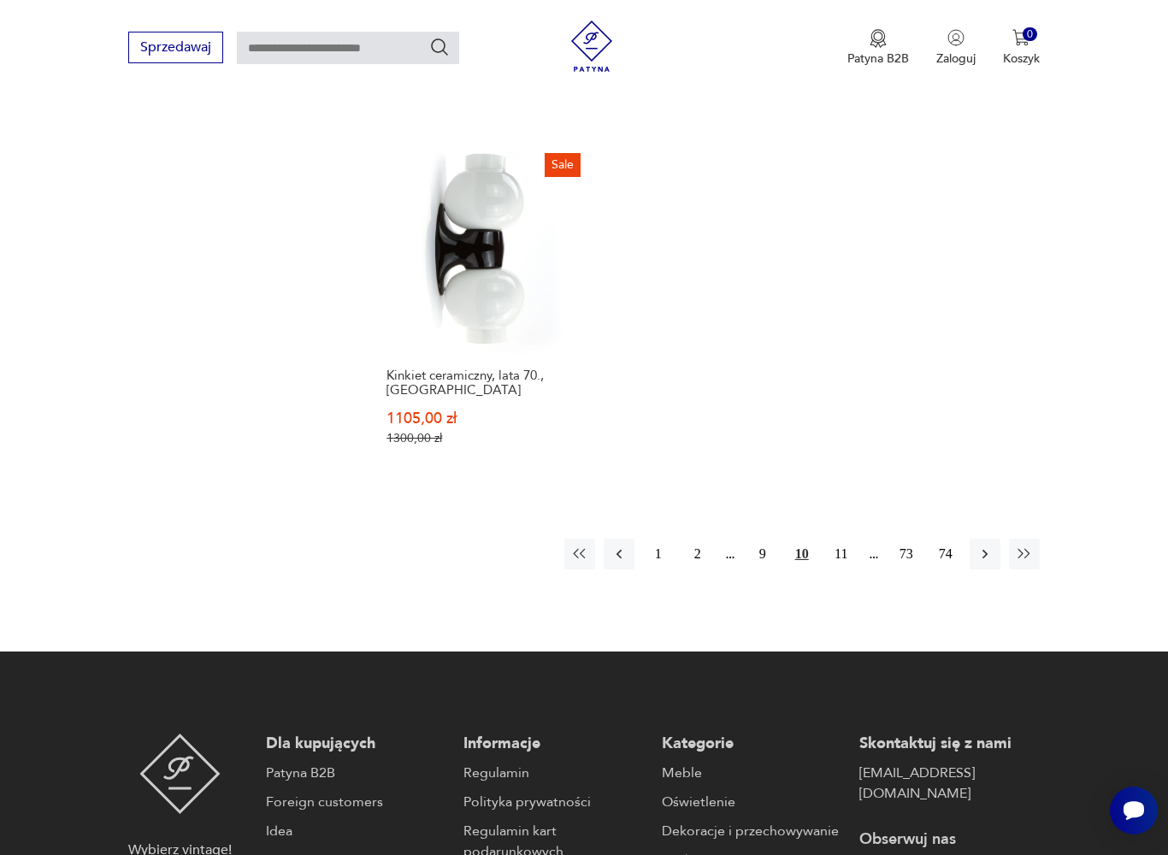
click at [855, 569] on button "11" at bounding box center [841, 553] width 31 height 31
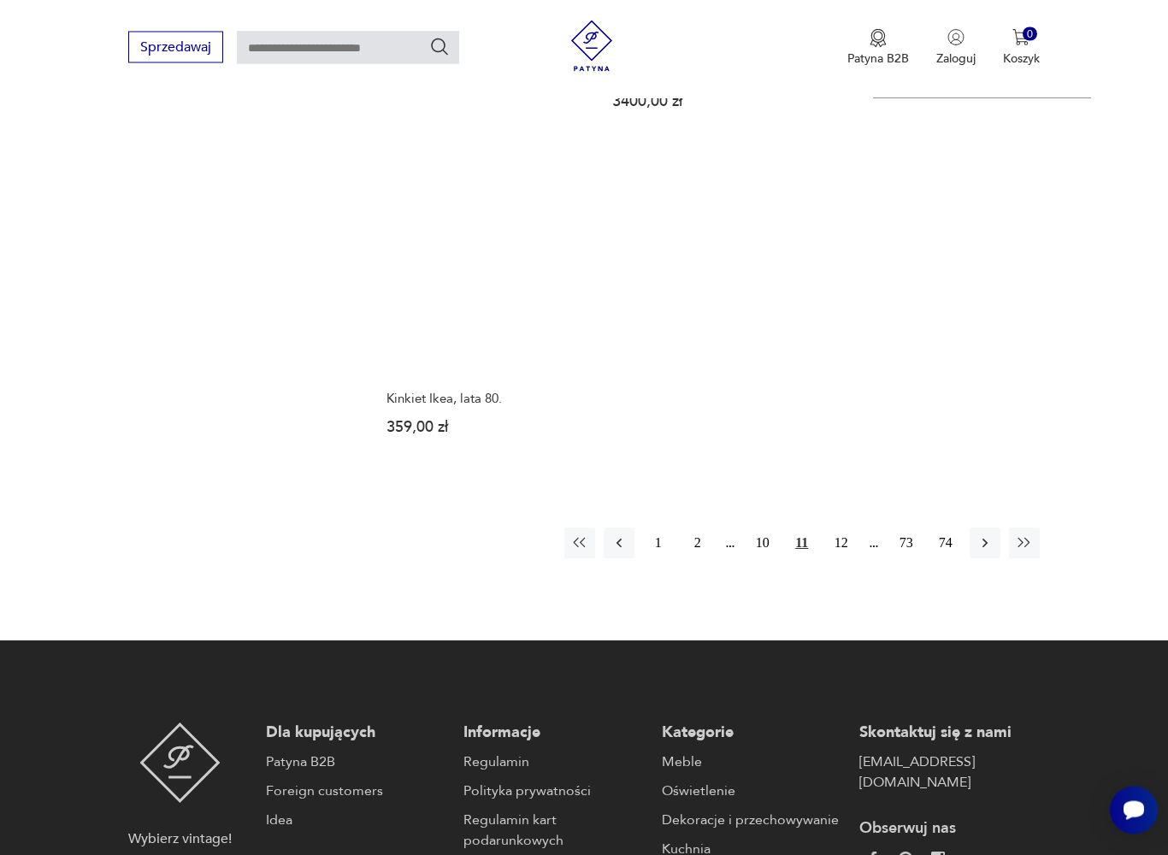
scroll to position [2442, 0]
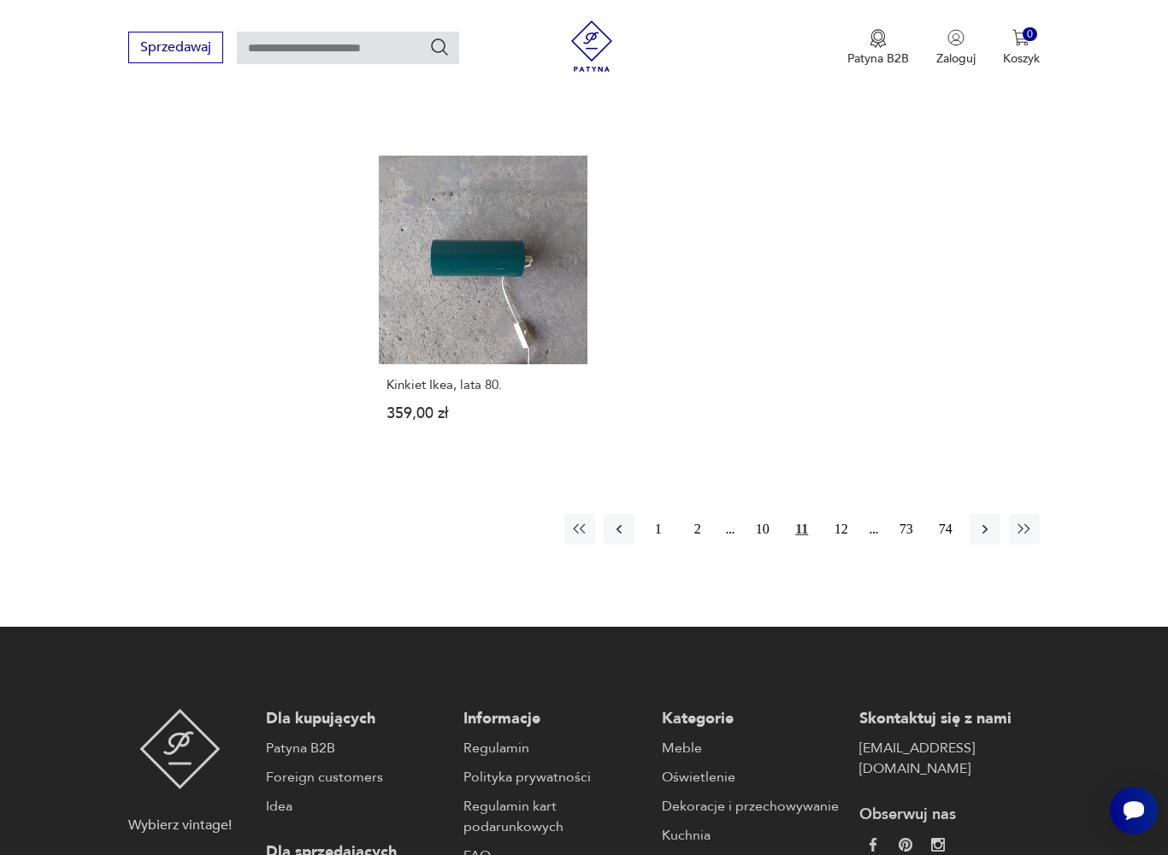
click at [852, 544] on button "12" at bounding box center [841, 529] width 31 height 31
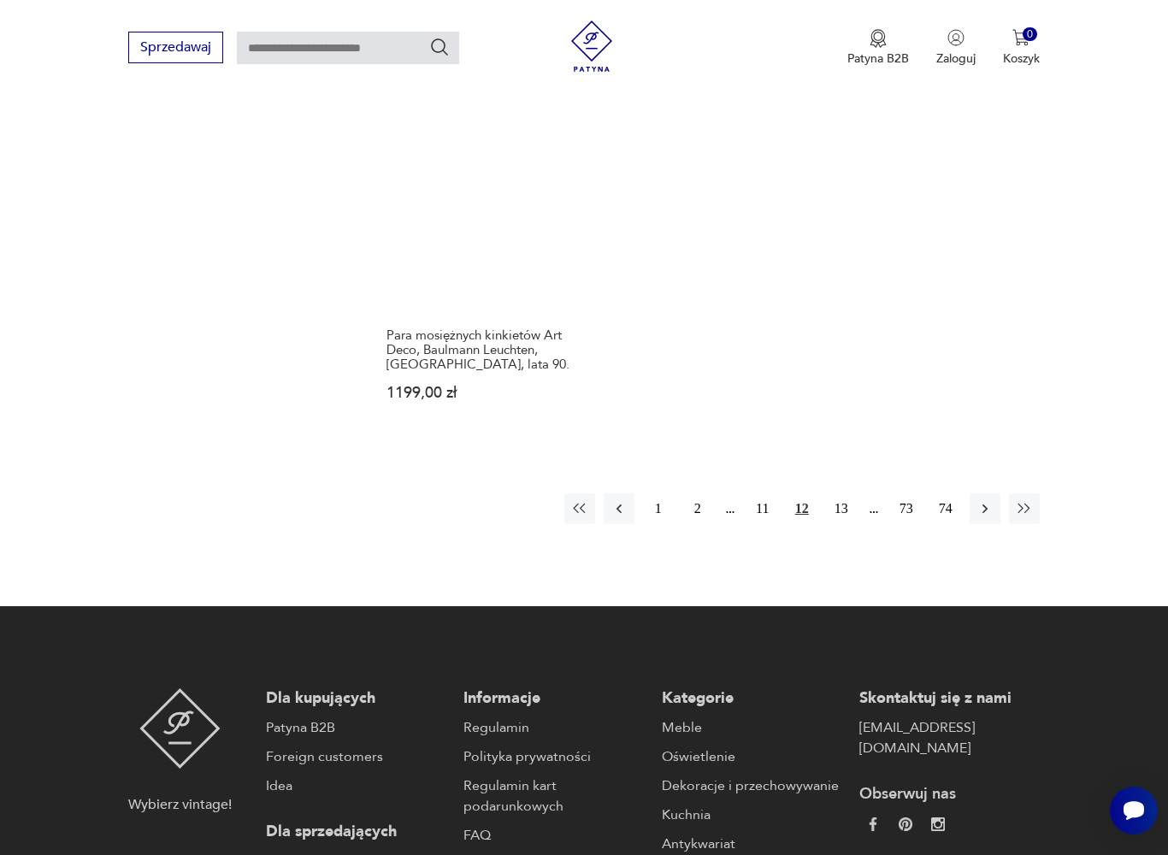
scroll to position [2522, 0]
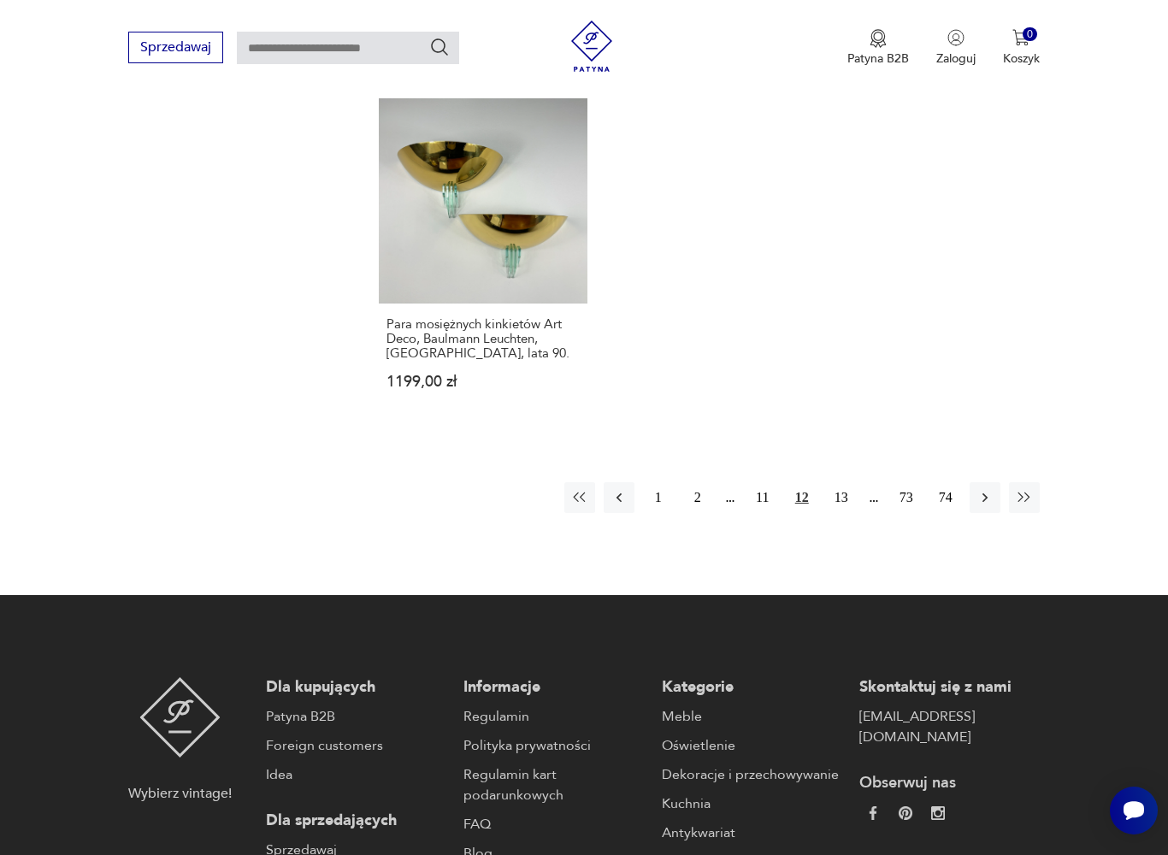
click at [855, 513] on button "13" at bounding box center [841, 497] width 31 height 31
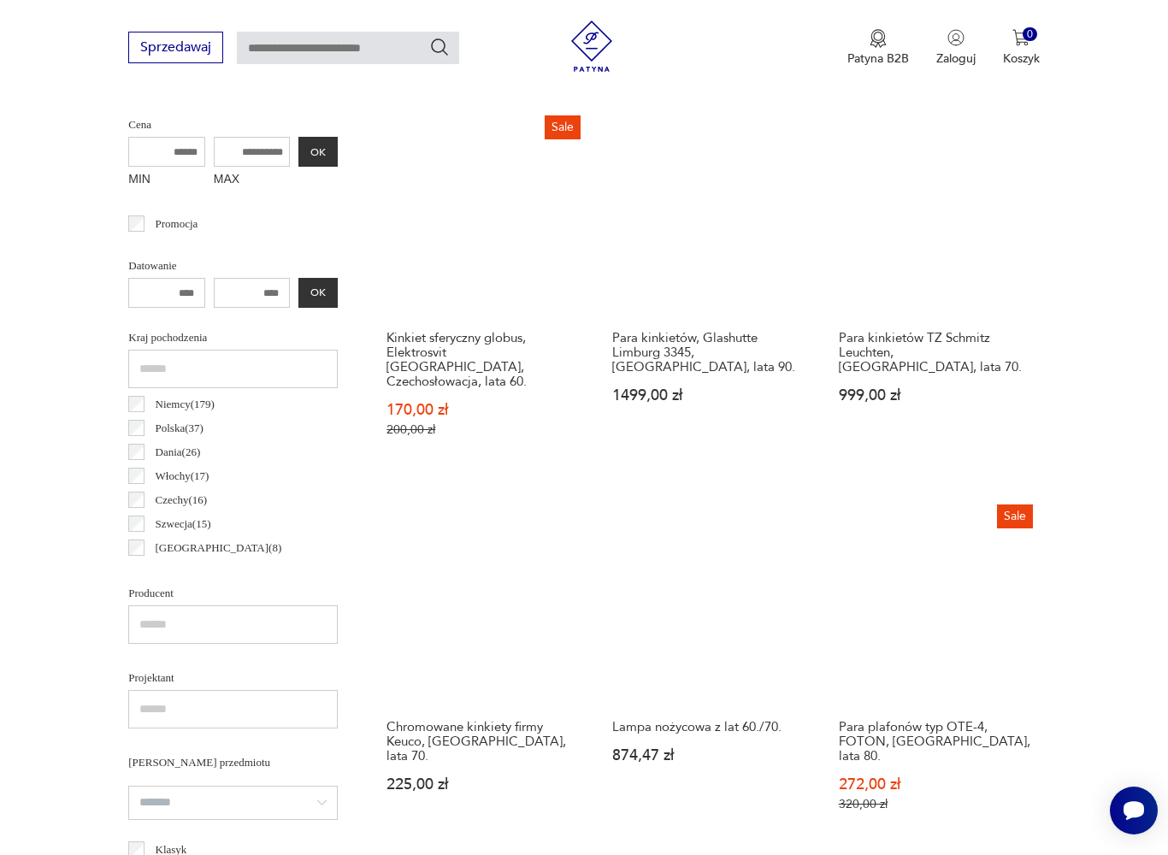
scroll to position [455, 0]
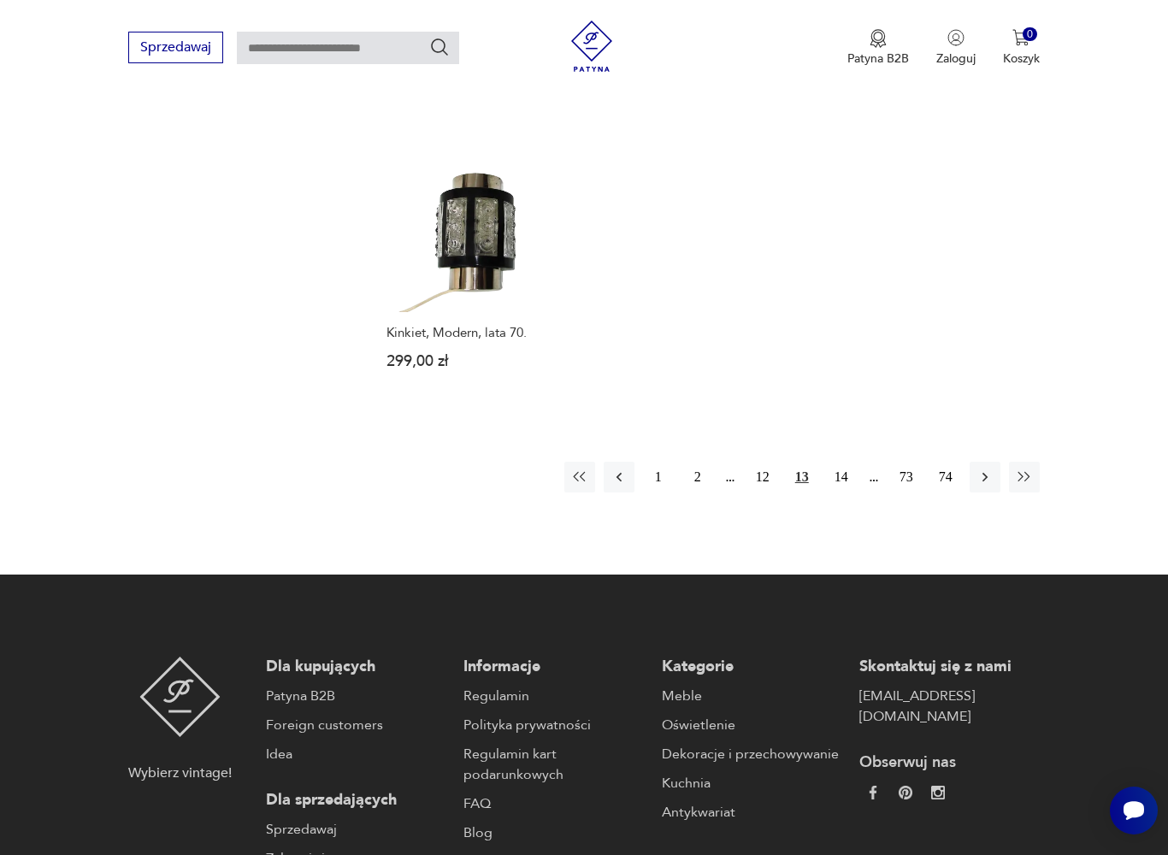
click at [853, 482] on button "14" at bounding box center [841, 477] width 31 height 31
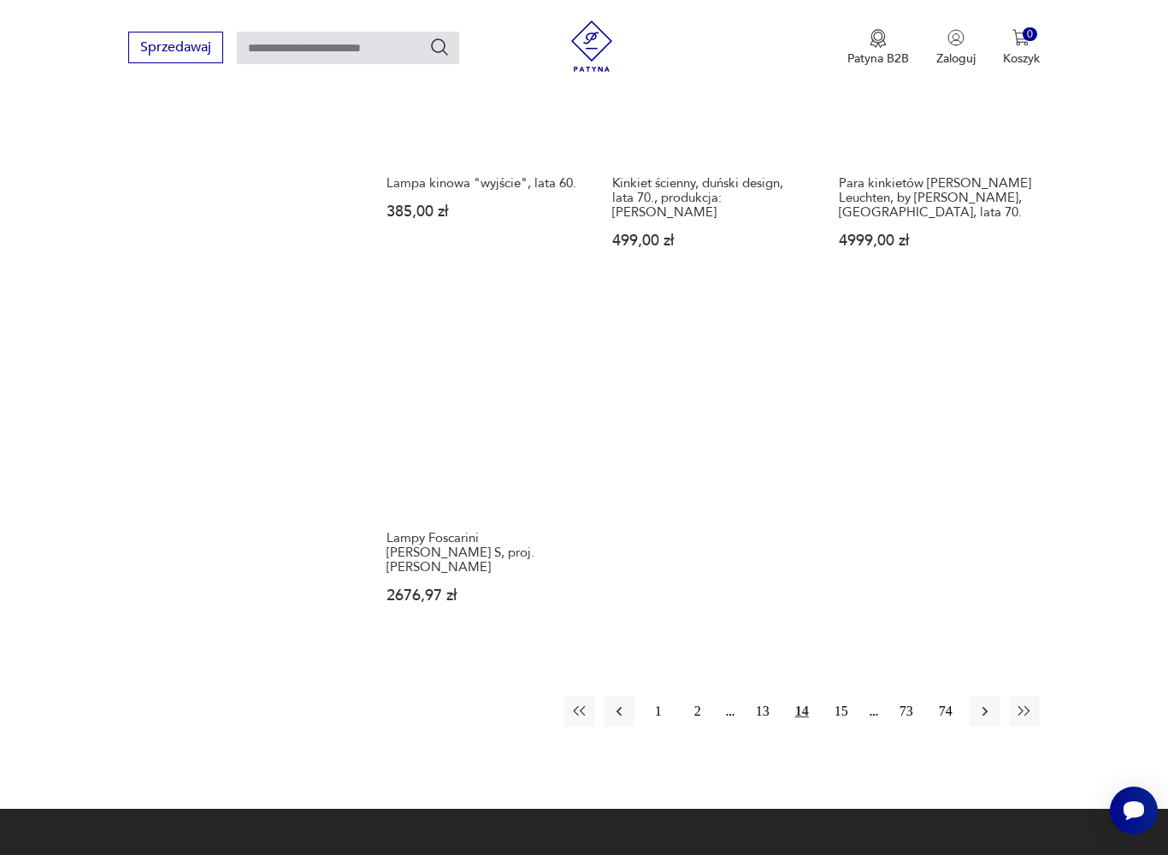
scroll to position [2318, 0]
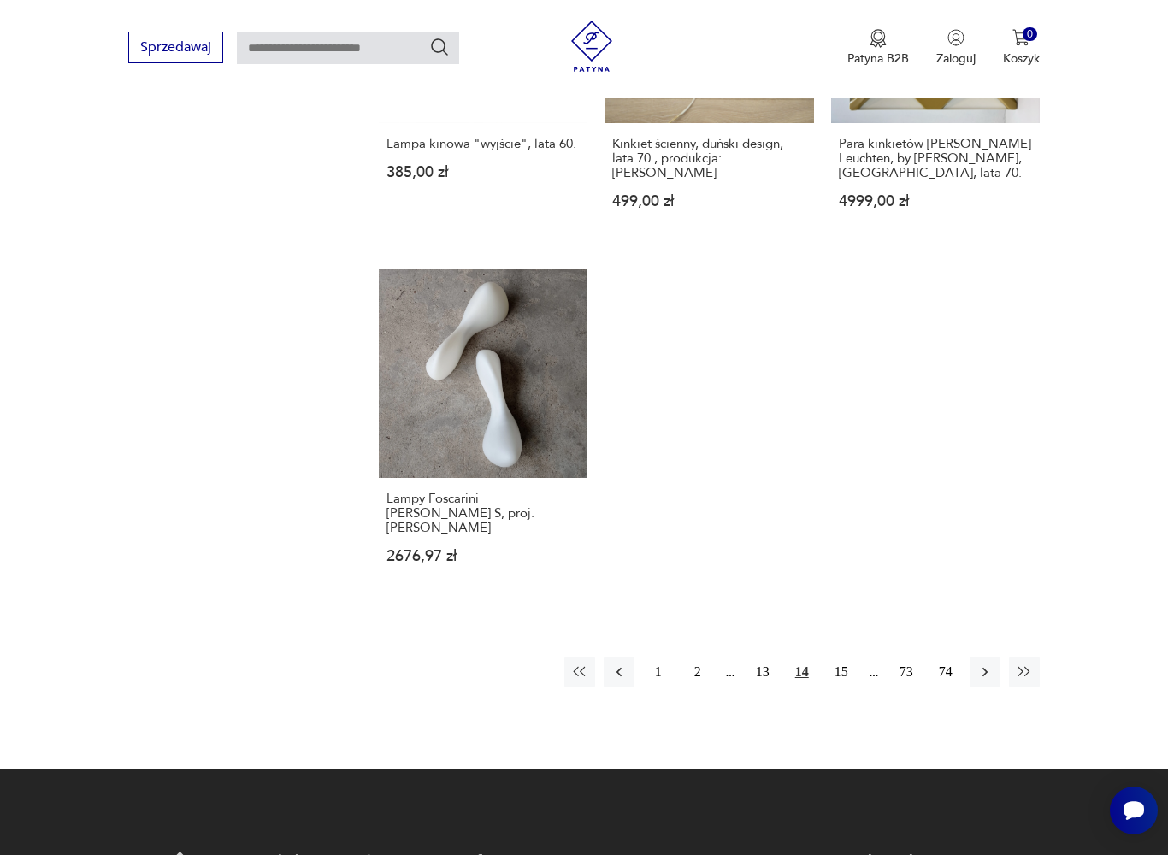
click at [854, 656] on button "15" at bounding box center [841, 671] width 31 height 31
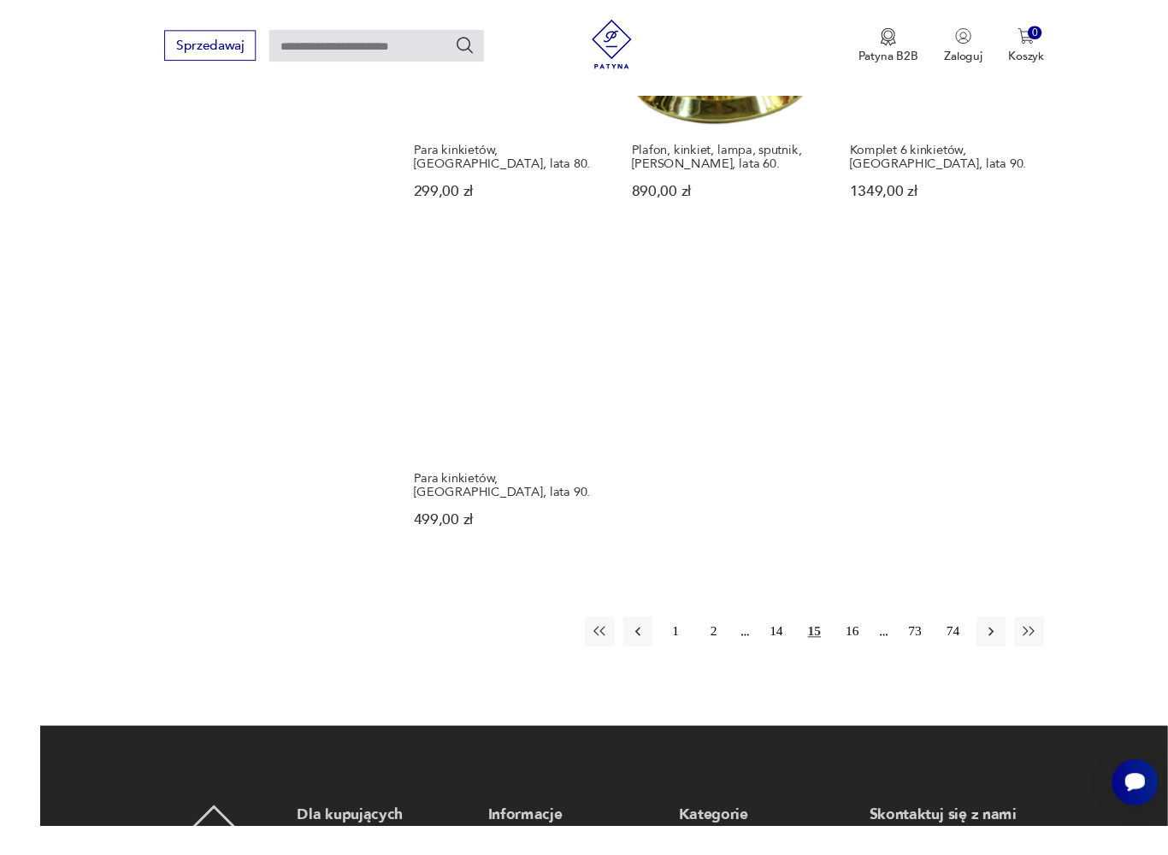
scroll to position [2331, 0]
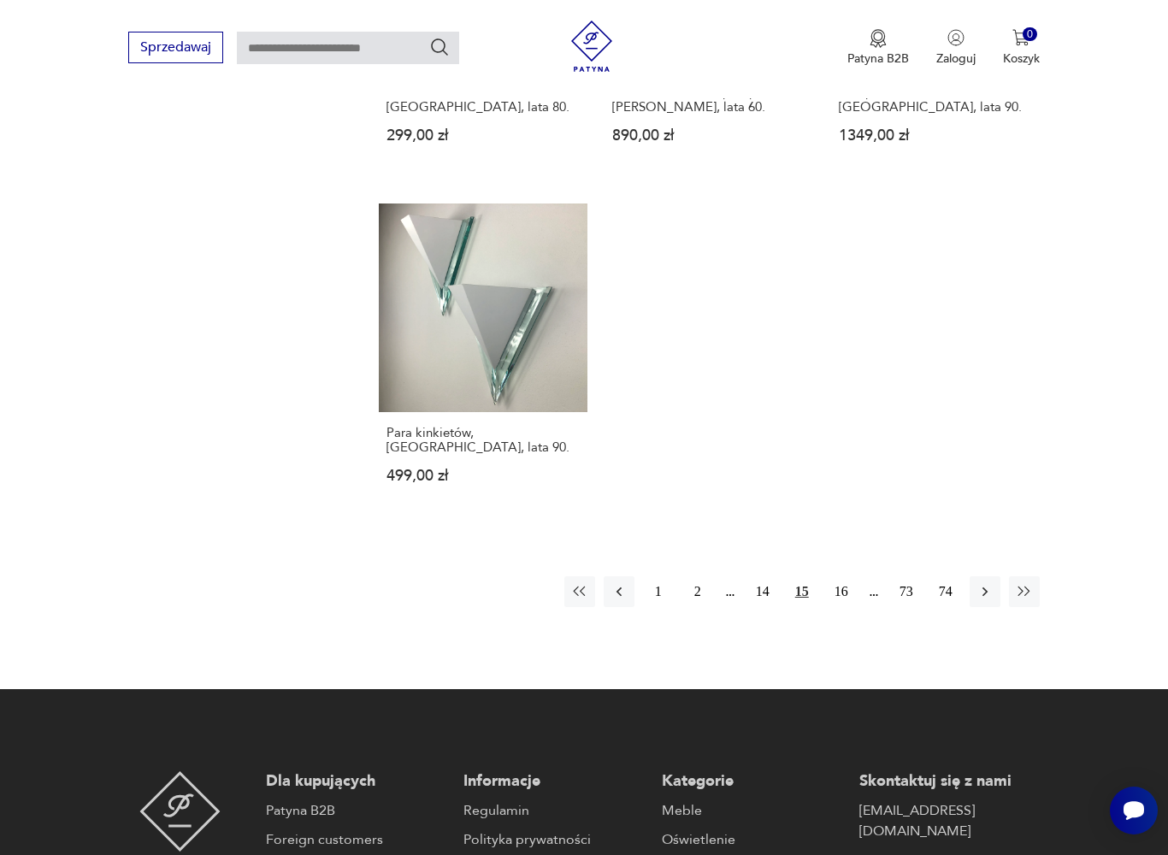
click at [842, 607] on button "16" at bounding box center [841, 591] width 31 height 31
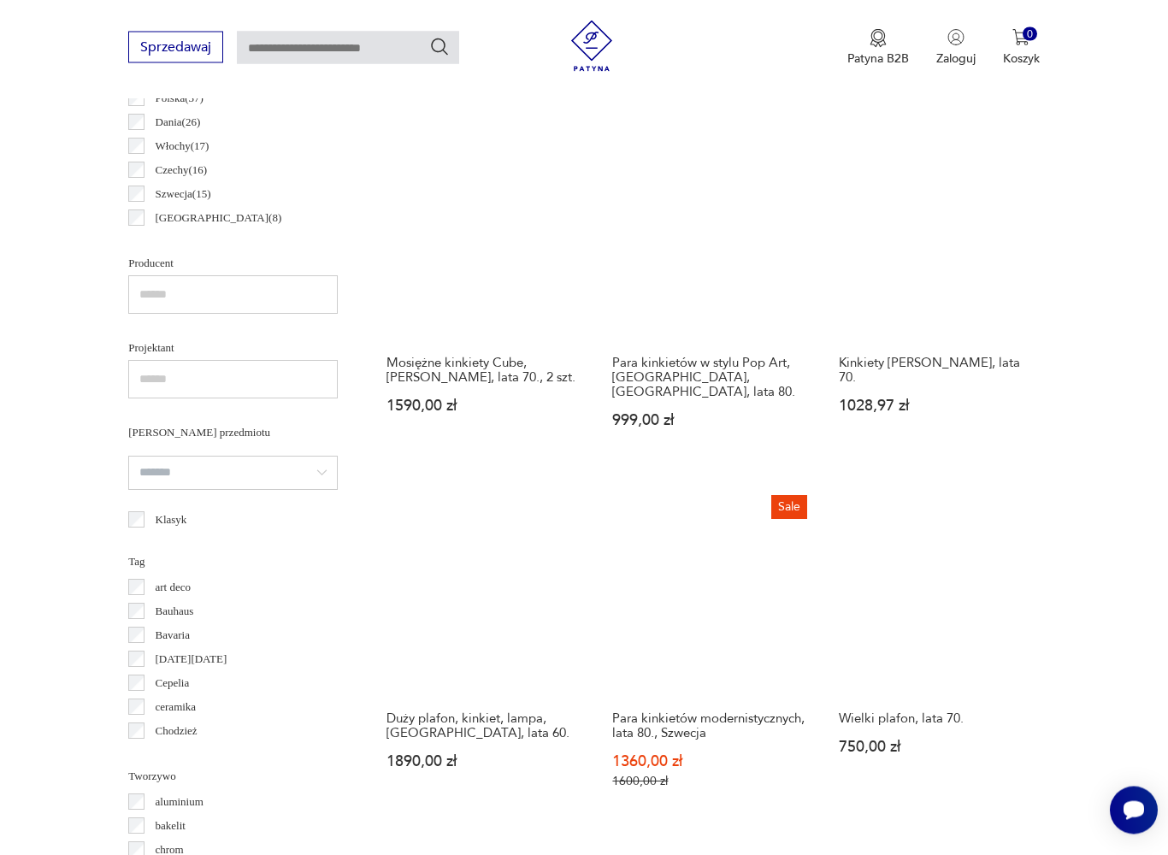
scroll to position [455, 0]
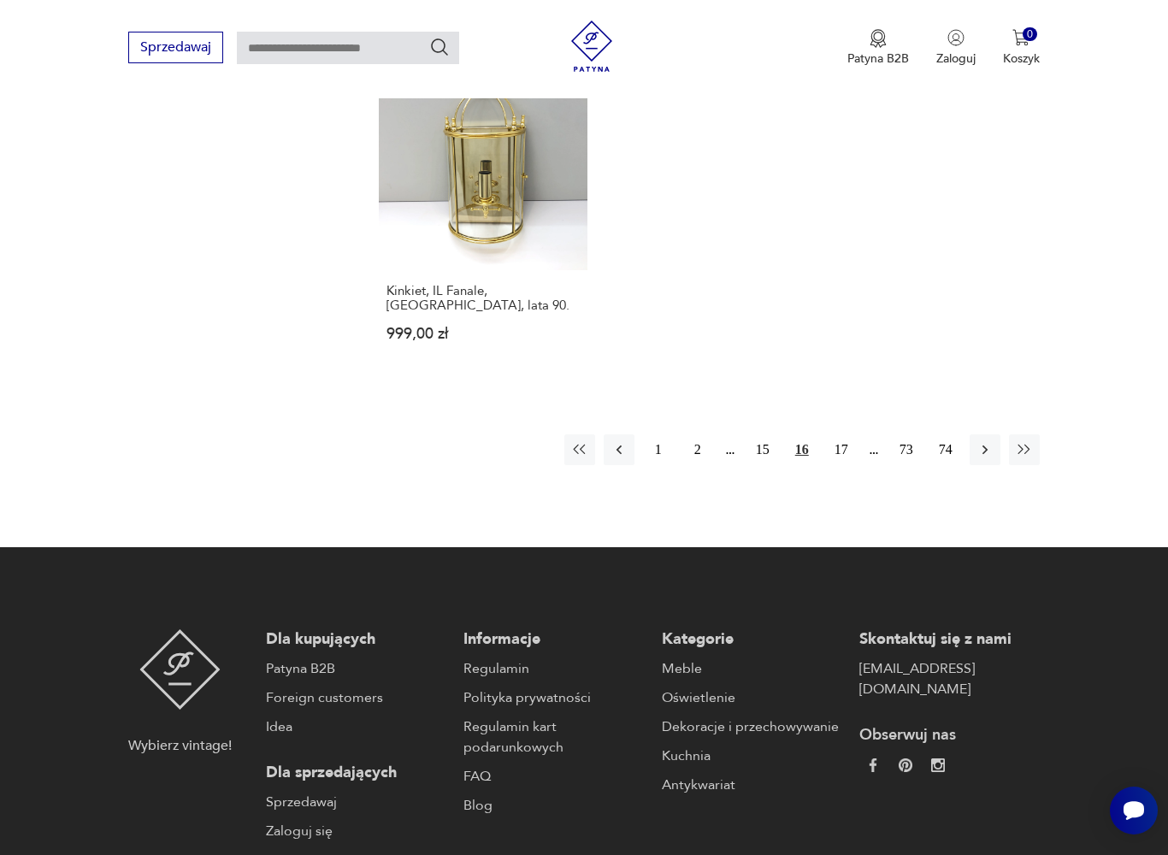
click at [850, 465] on button "17" at bounding box center [841, 449] width 31 height 31
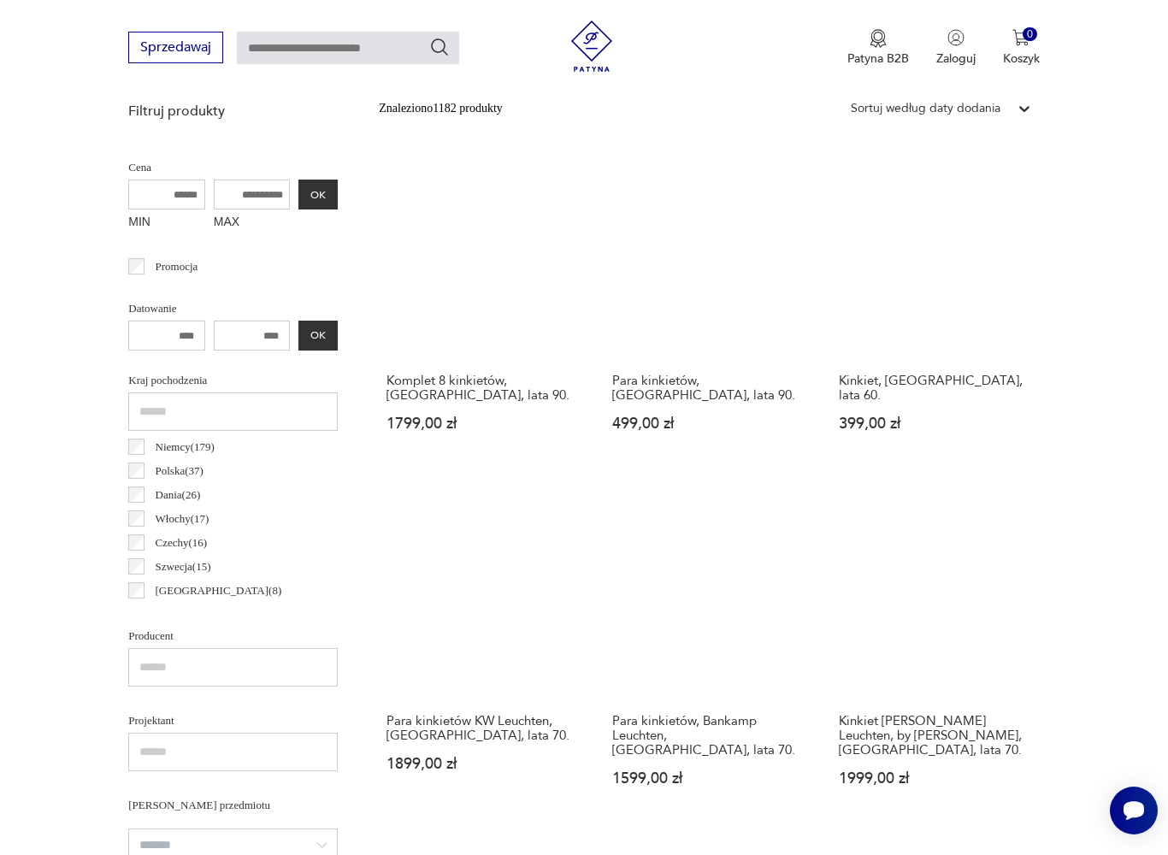
scroll to position [455, 0]
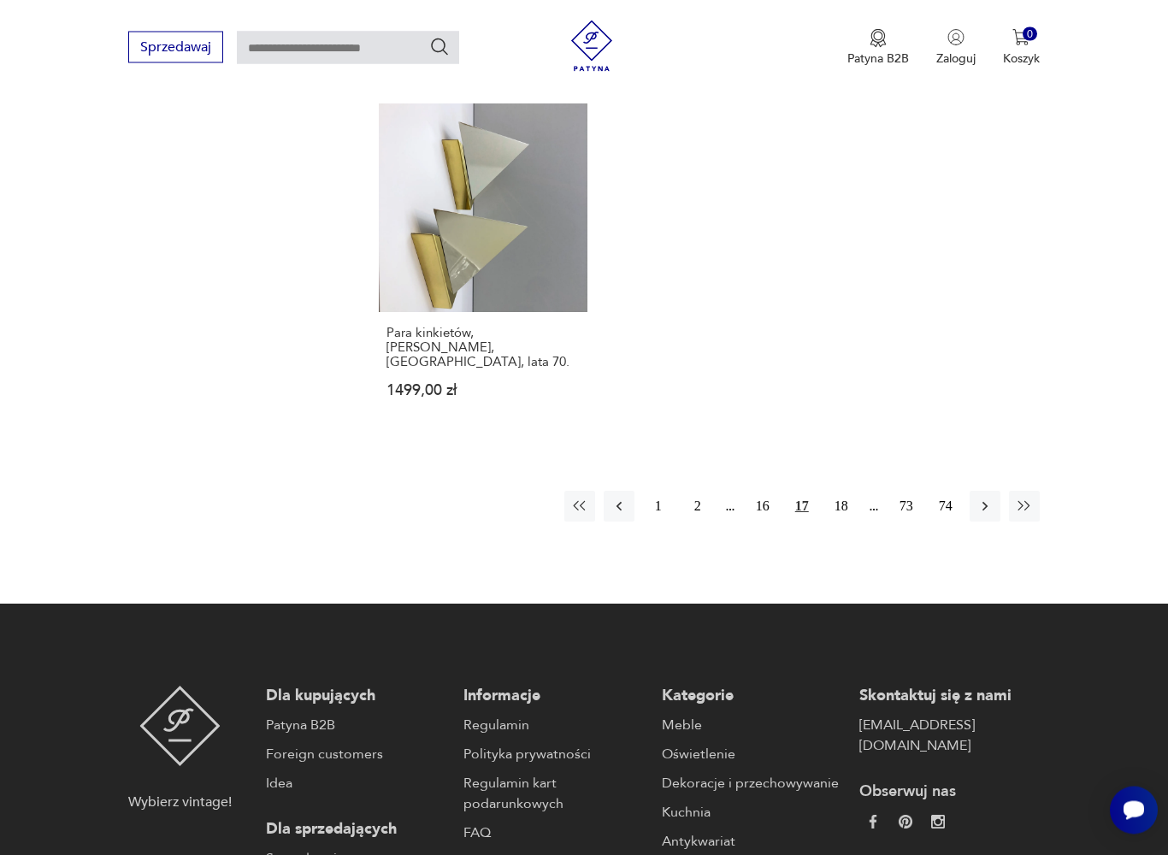
click at [852, 515] on button "18" at bounding box center [841, 506] width 31 height 31
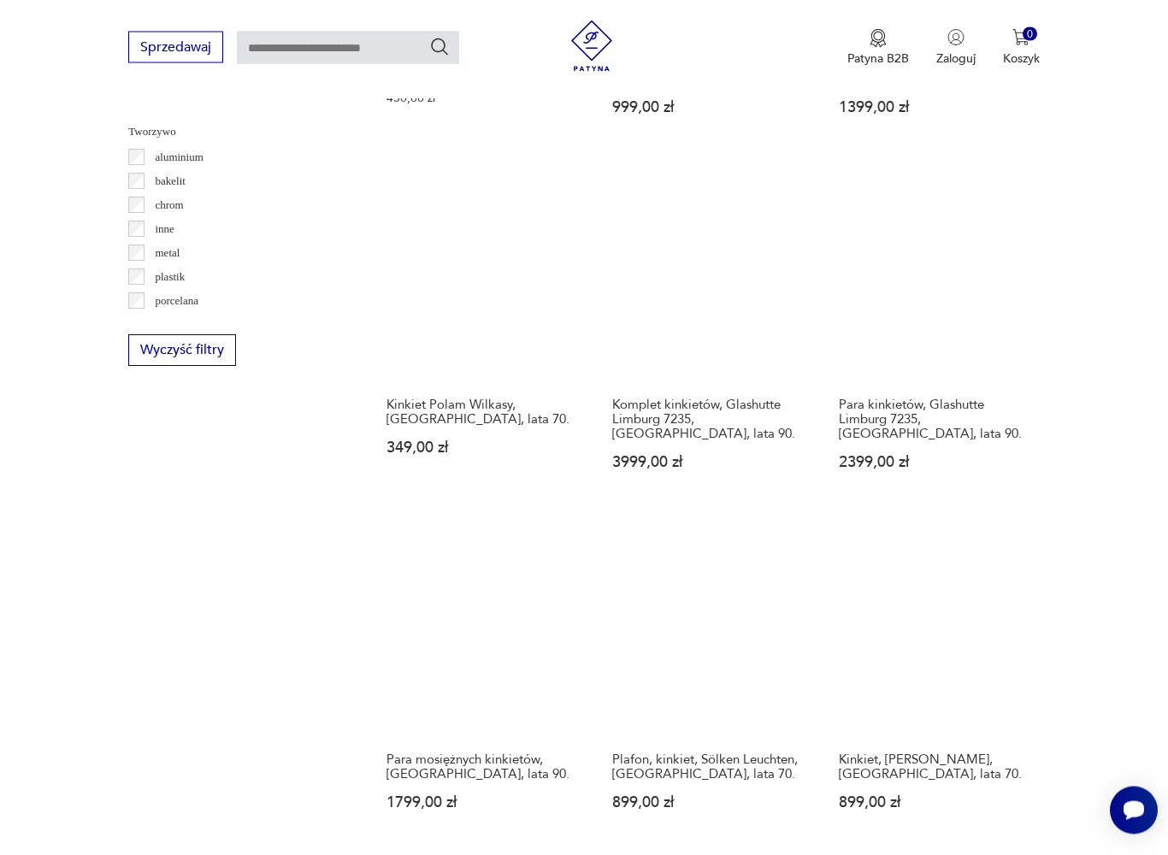
scroll to position [1635, 0]
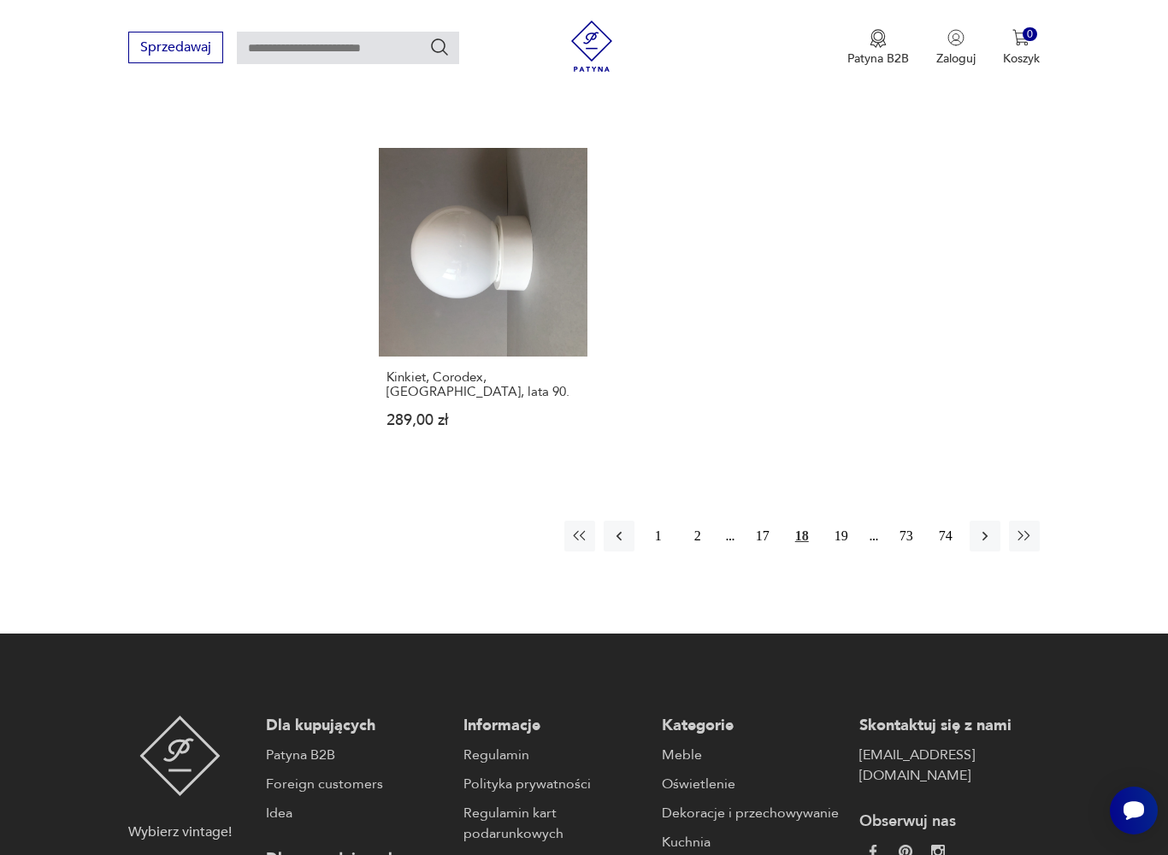
click at [855, 551] on button "19" at bounding box center [841, 536] width 31 height 31
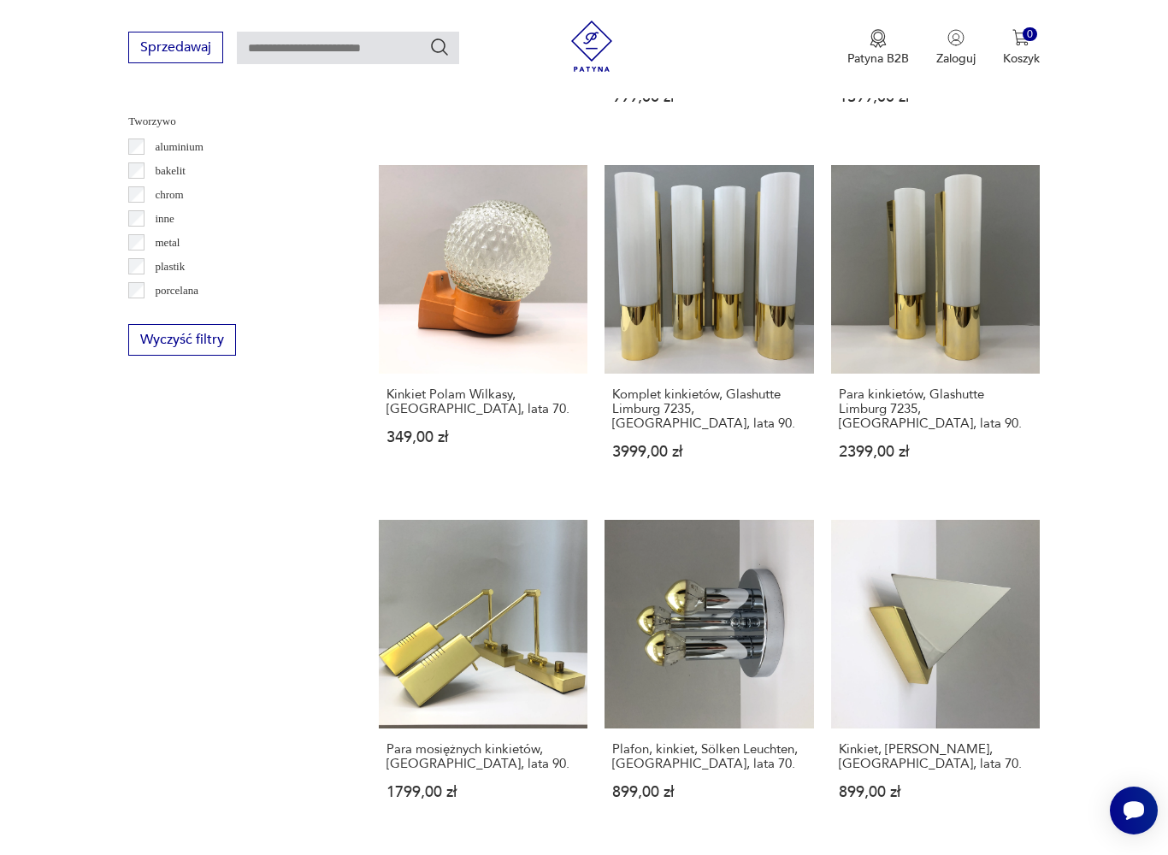
scroll to position [455, 0]
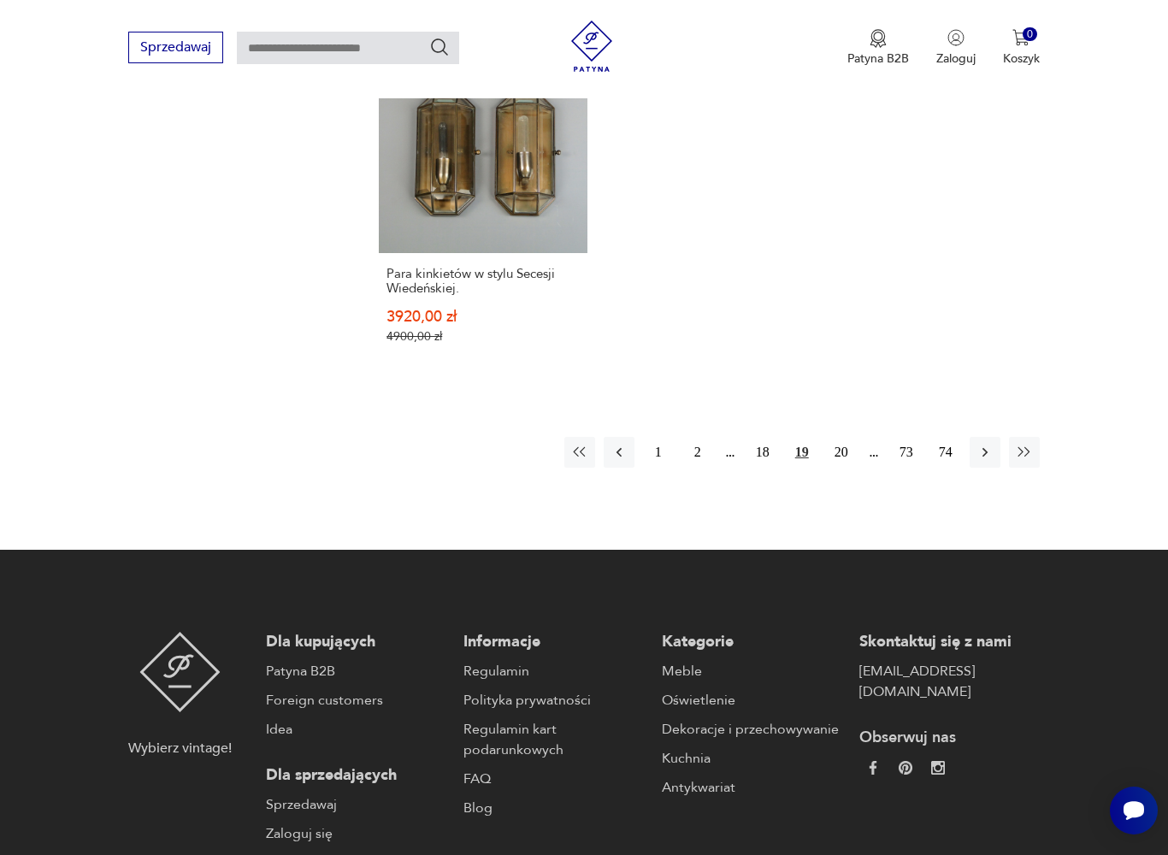
click at [855, 468] on button "20" at bounding box center [841, 452] width 31 height 31
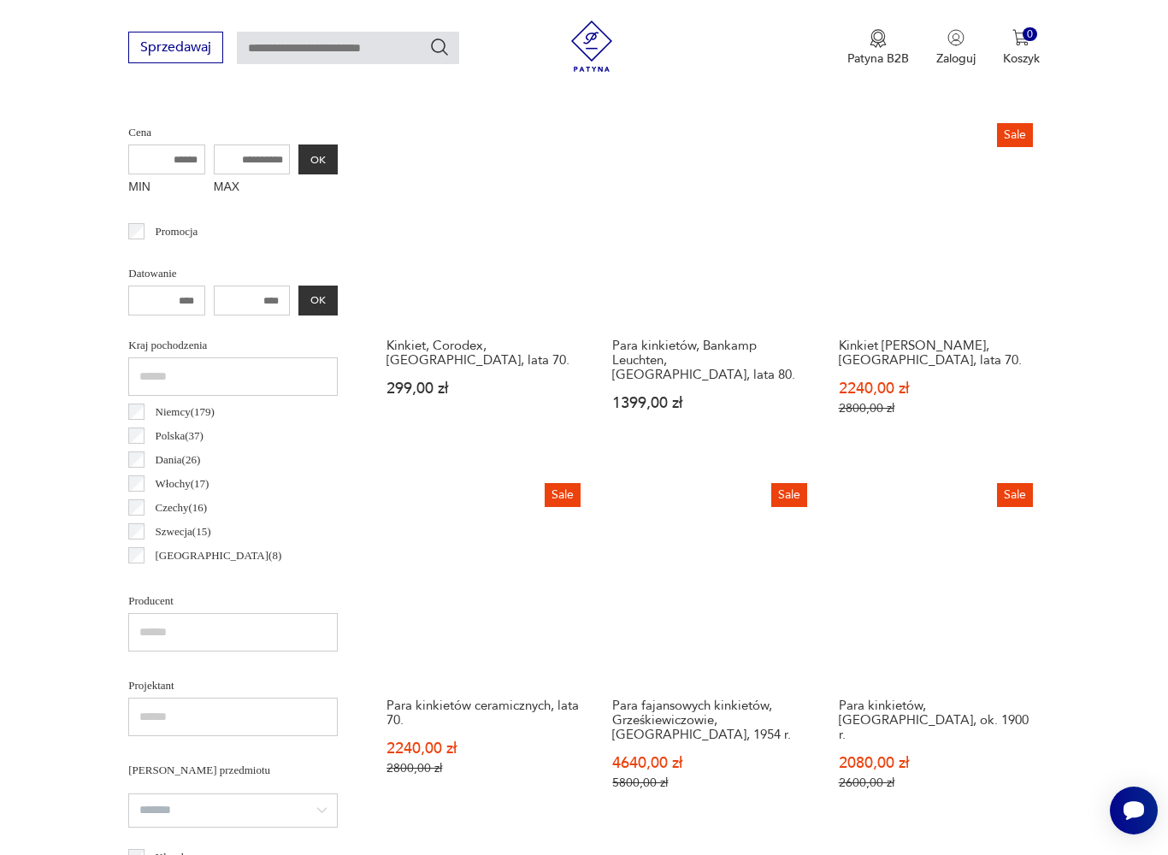
scroll to position [455, 0]
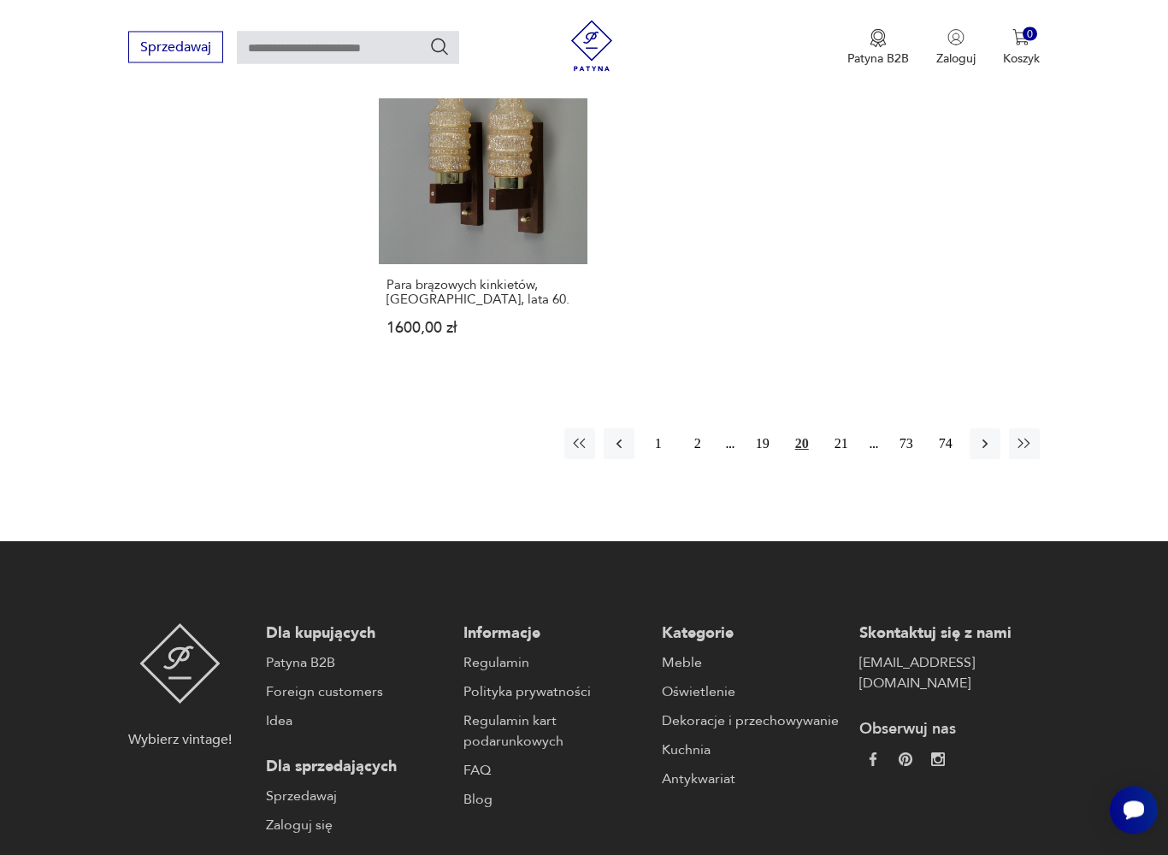
click at [850, 448] on button "21" at bounding box center [841, 444] width 31 height 31
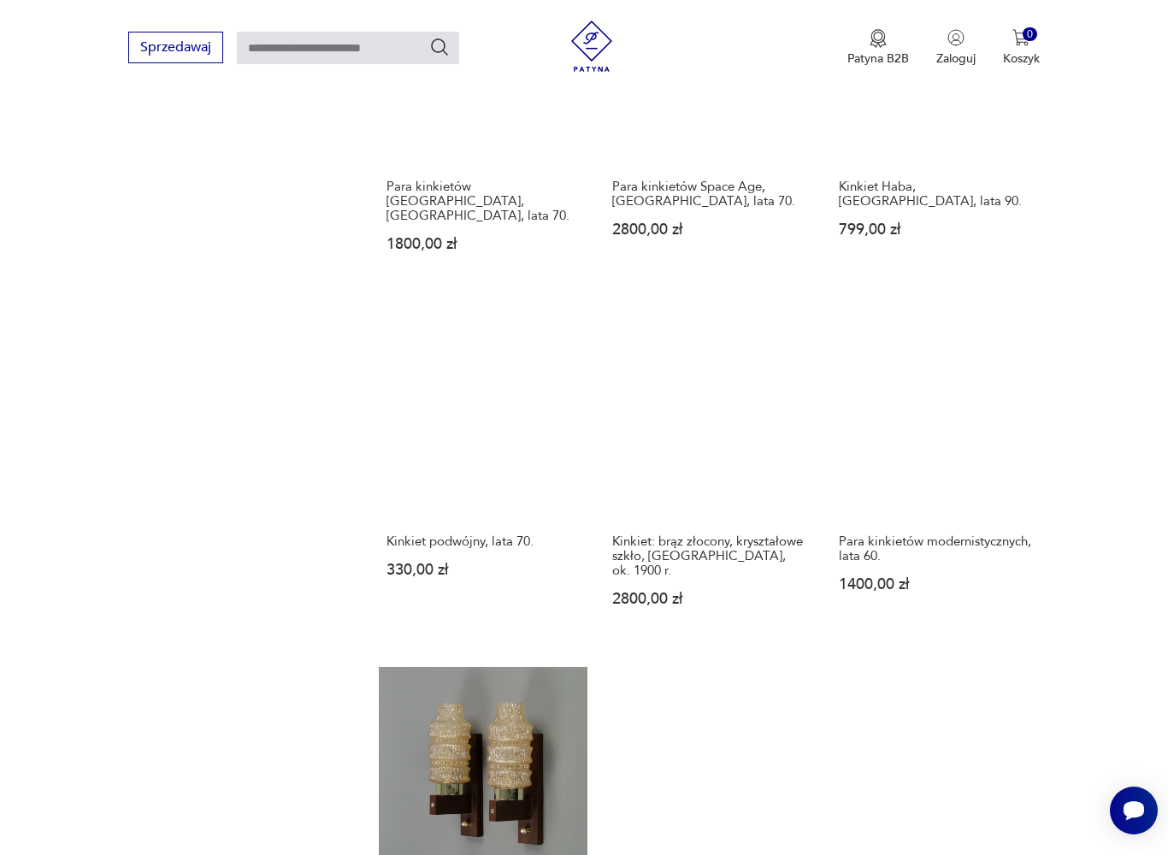
scroll to position [455, 0]
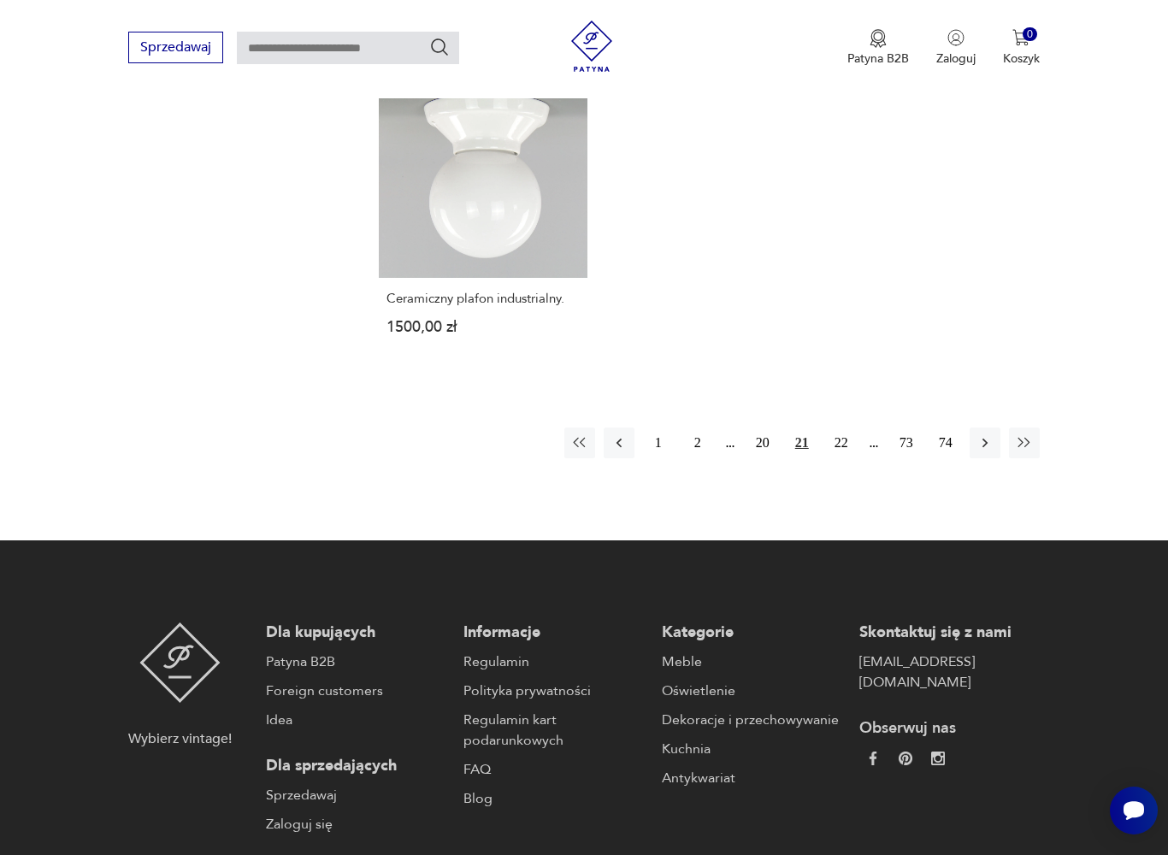
click at [851, 458] on button "22" at bounding box center [841, 442] width 31 height 31
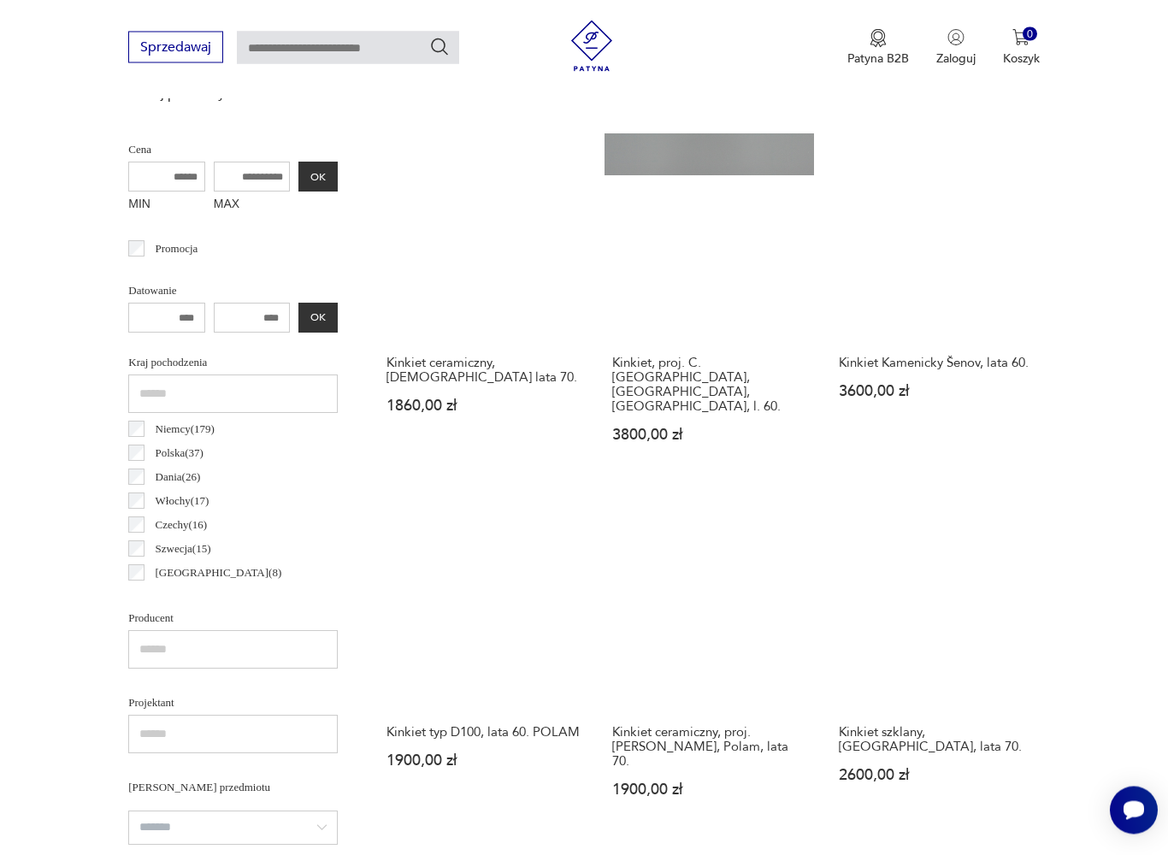
scroll to position [455, 0]
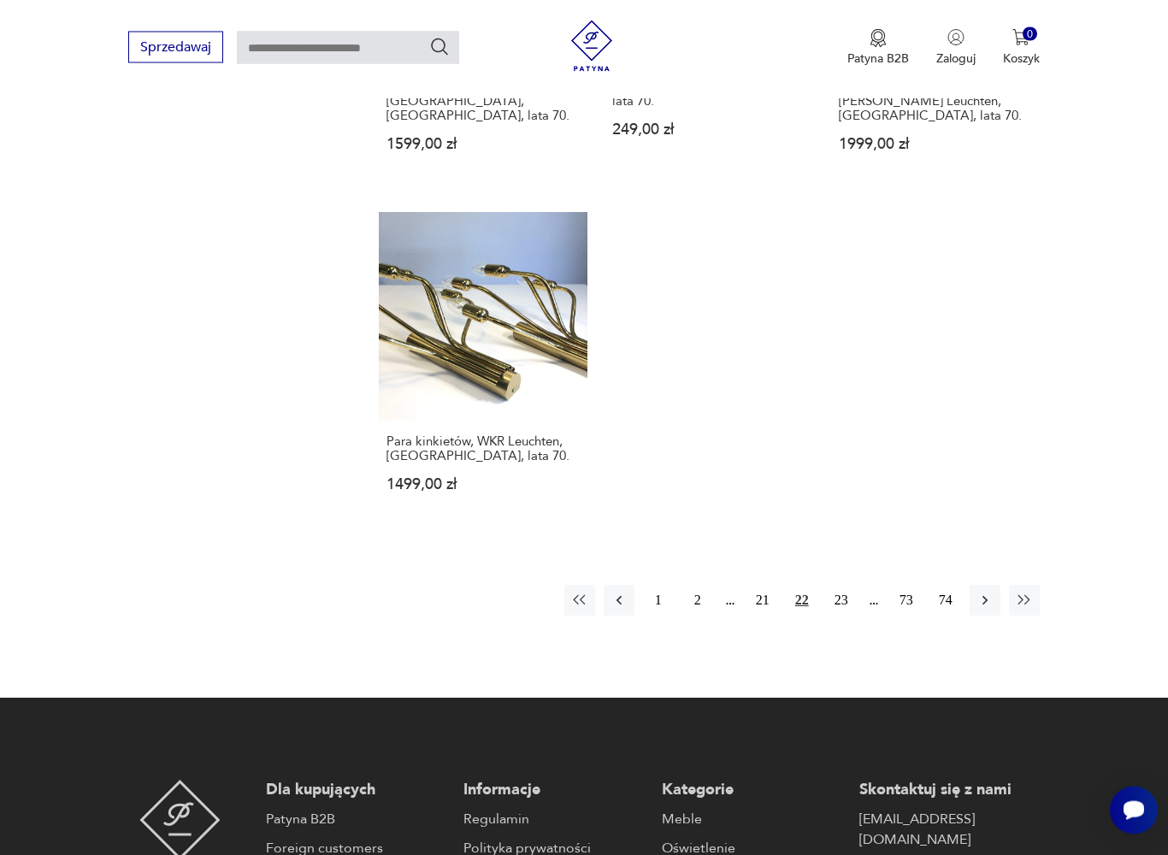
click at [850, 616] on button "23" at bounding box center [841, 600] width 31 height 31
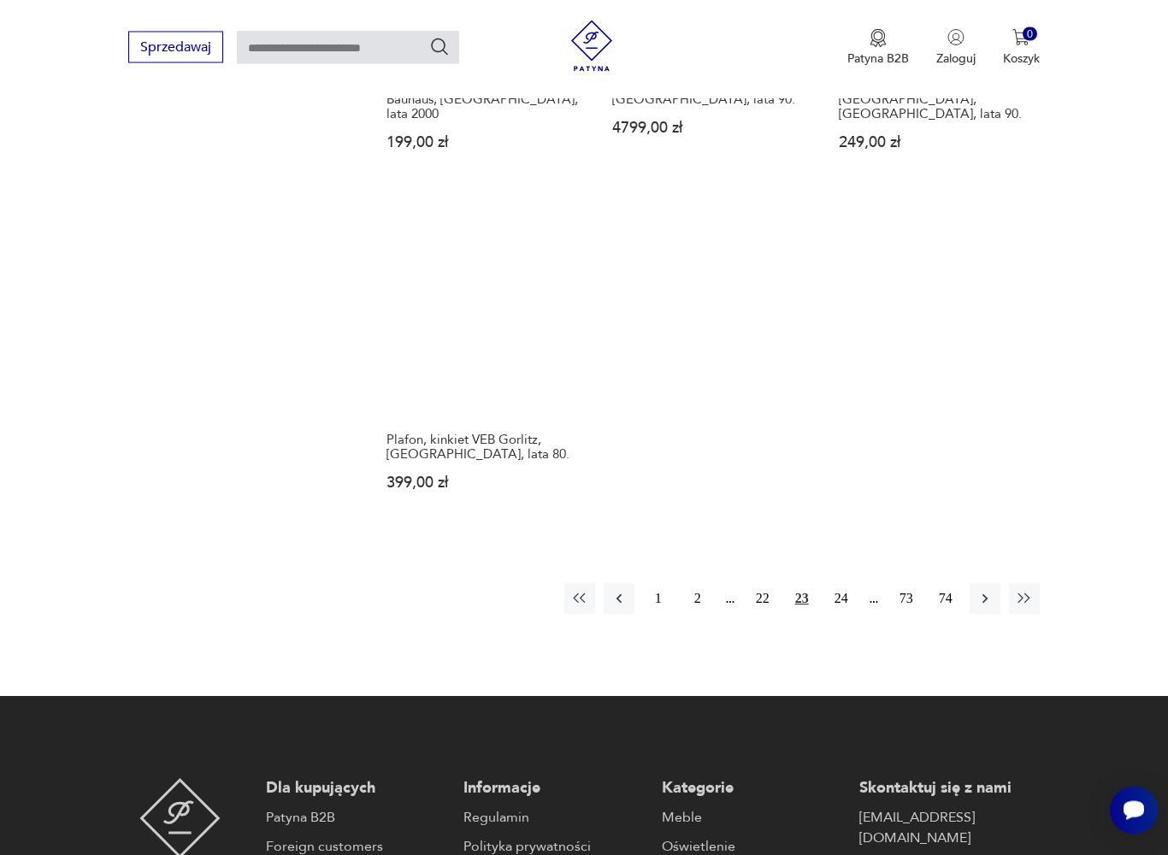
scroll to position [2355, 0]
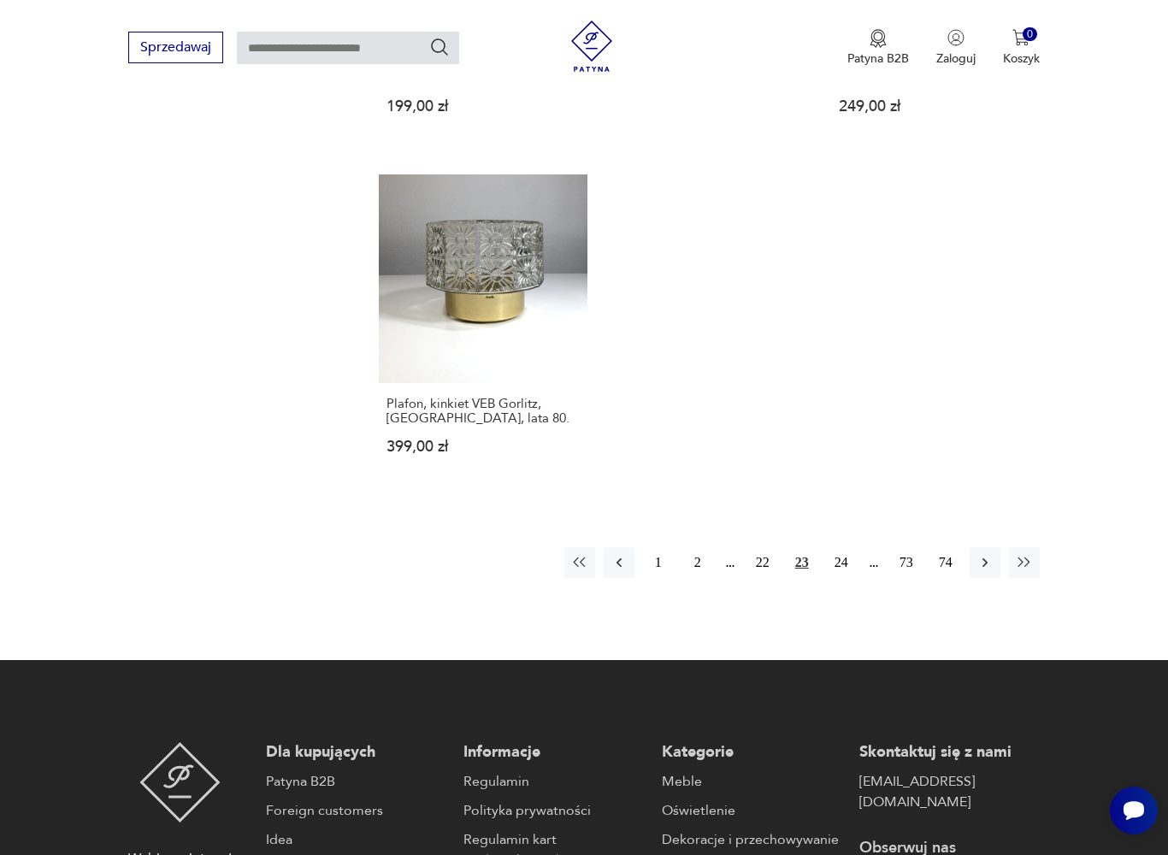
click at [851, 578] on button "24" at bounding box center [841, 562] width 31 height 31
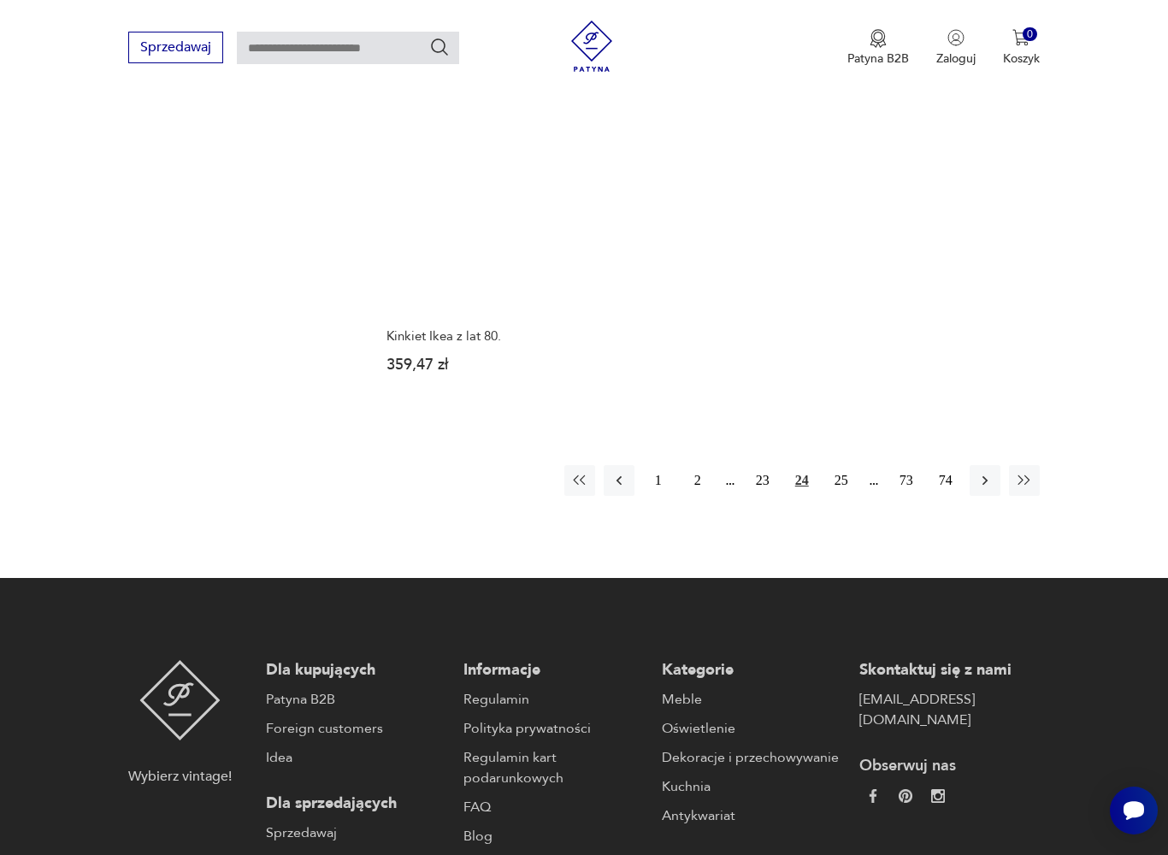
scroll to position [2431, 0]
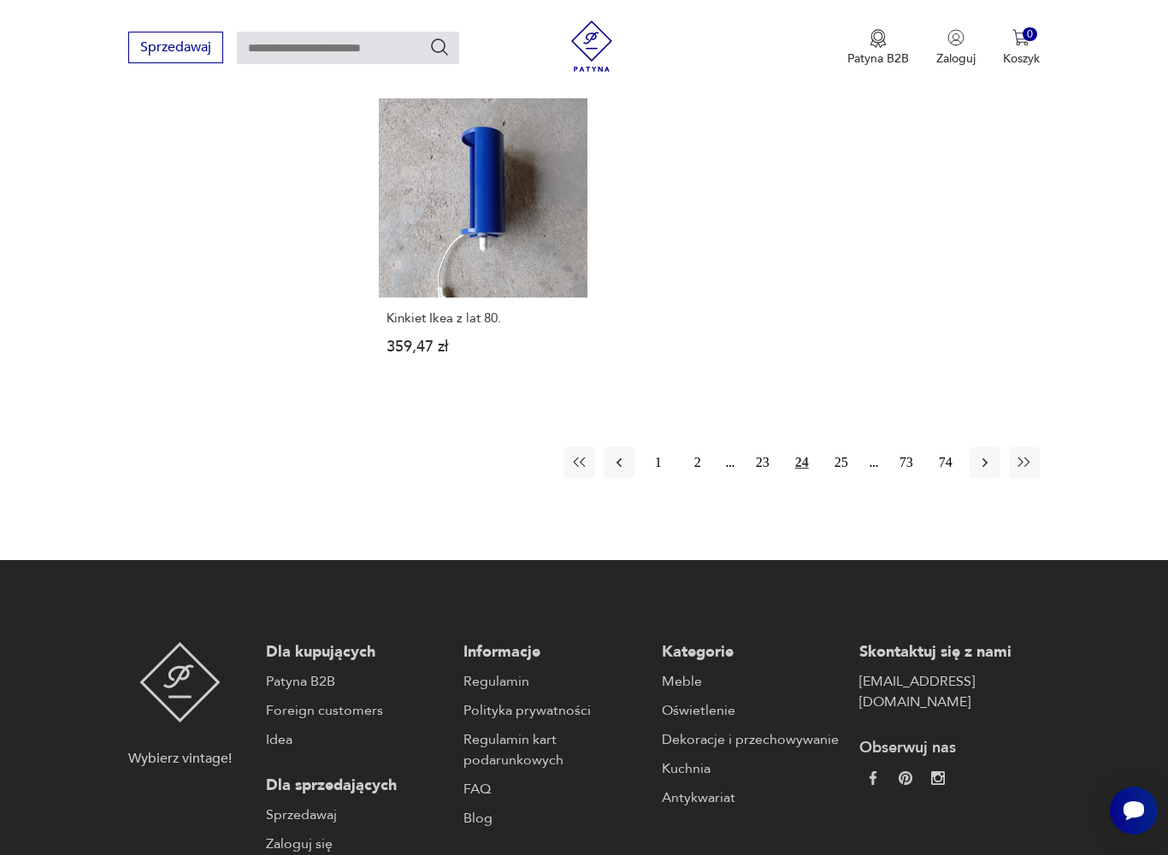
click at [844, 478] on button "25" at bounding box center [841, 462] width 31 height 31
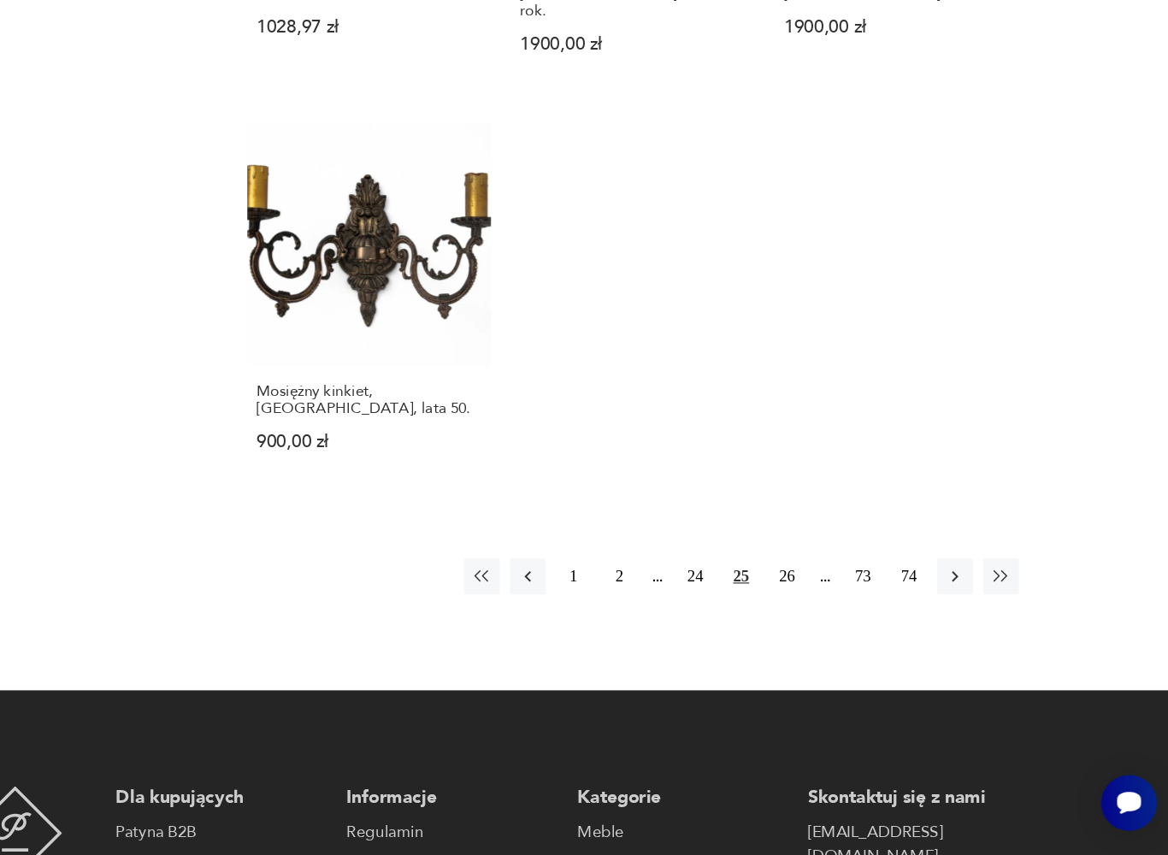
scroll to position [2363, 0]
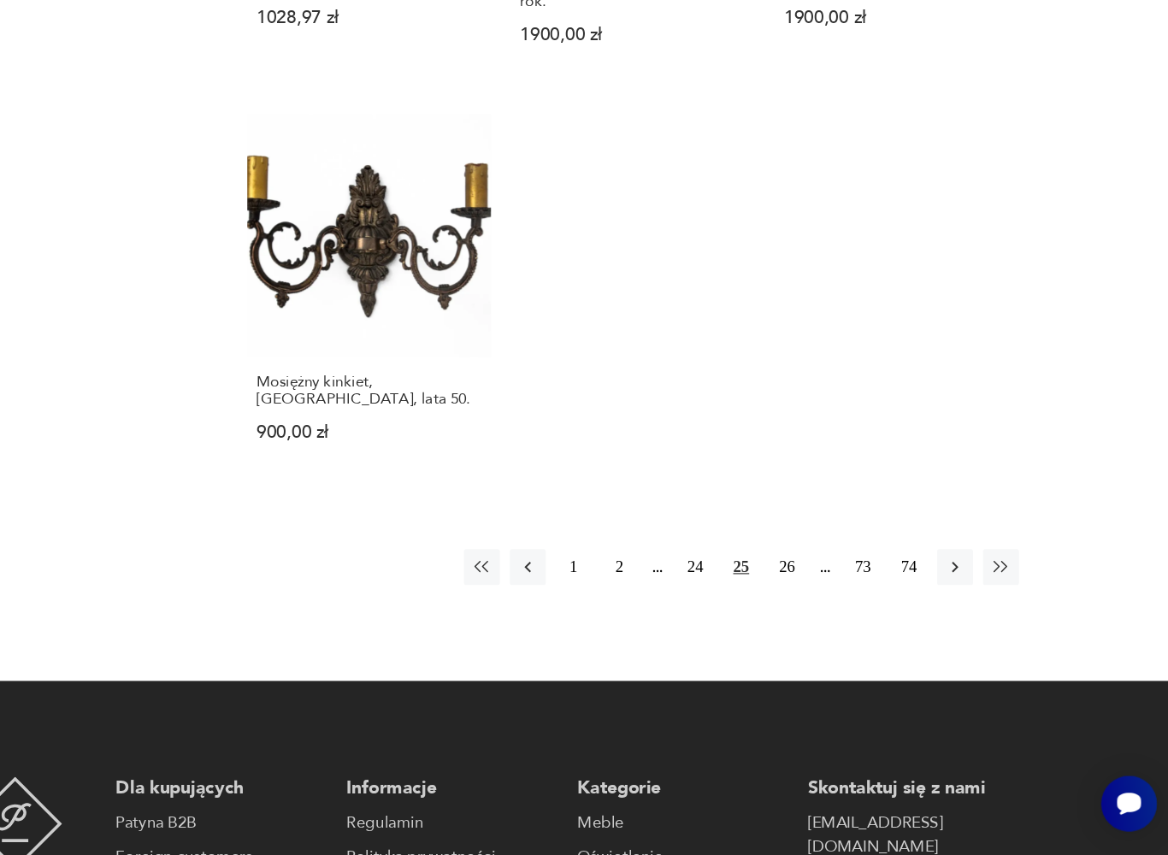
click at [826, 592] on button "26" at bounding box center [841, 607] width 31 height 31
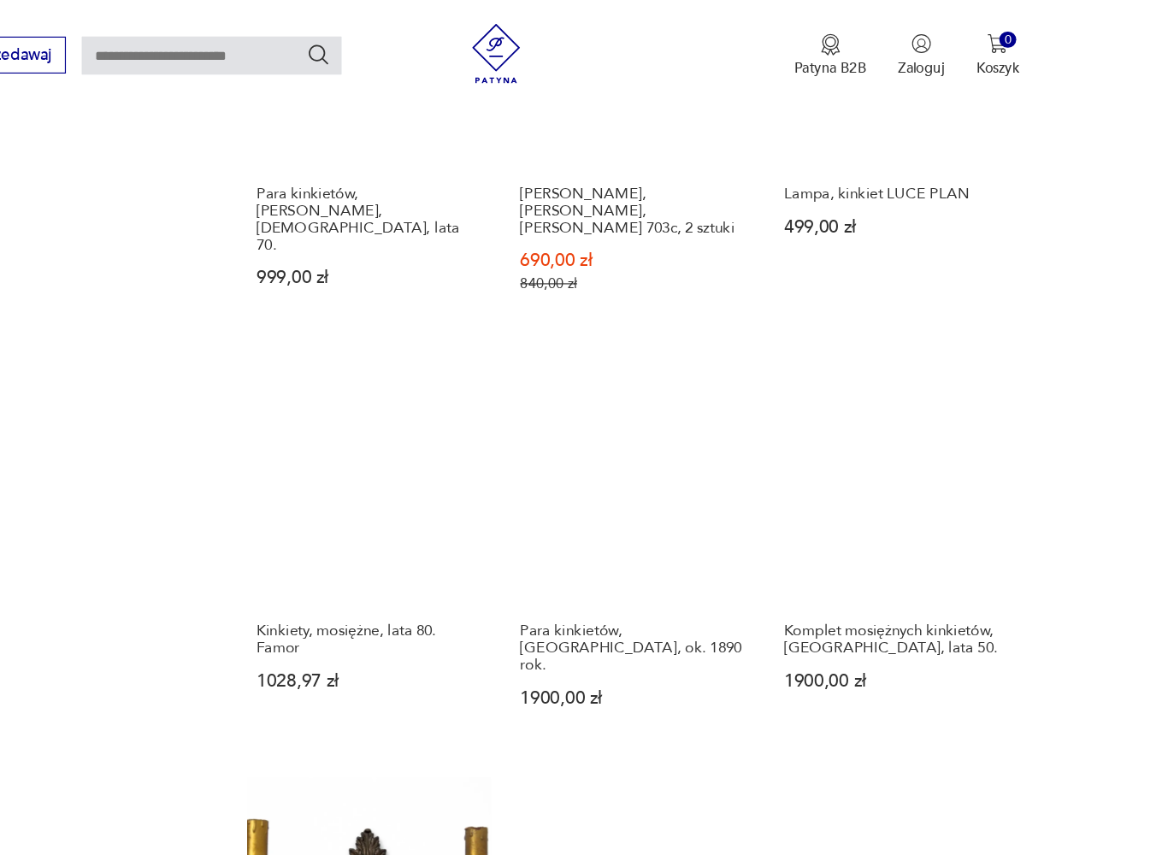
scroll to position [455, 0]
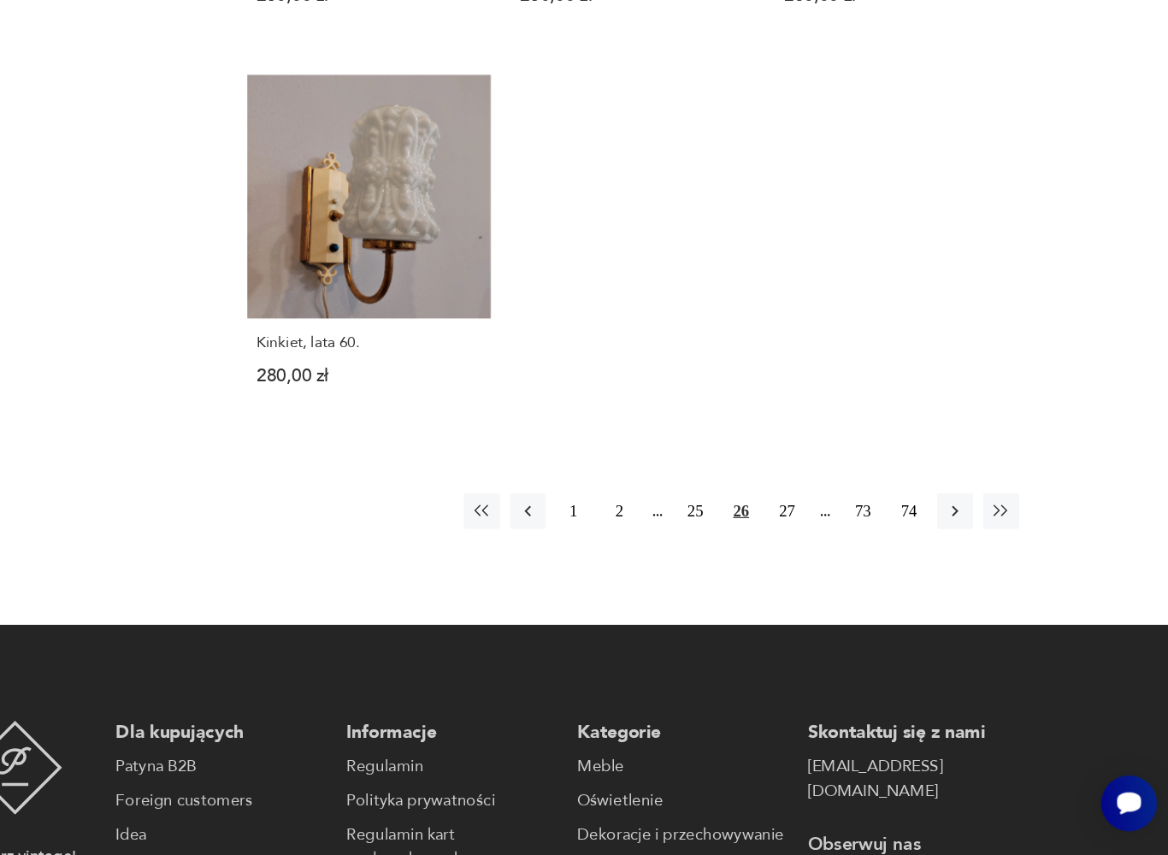
click at [826, 544] on button "27" at bounding box center [841, 559] width 31 height 31
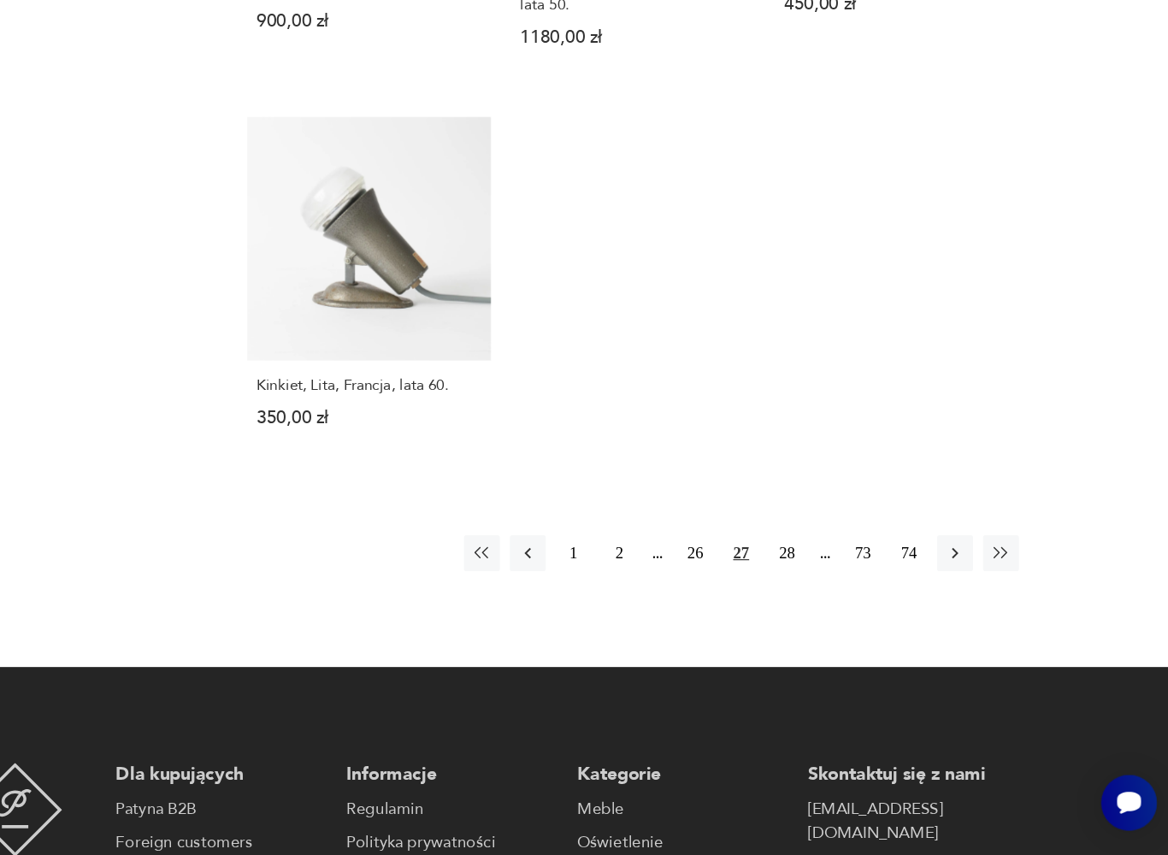
scroll to position [2295, 0]
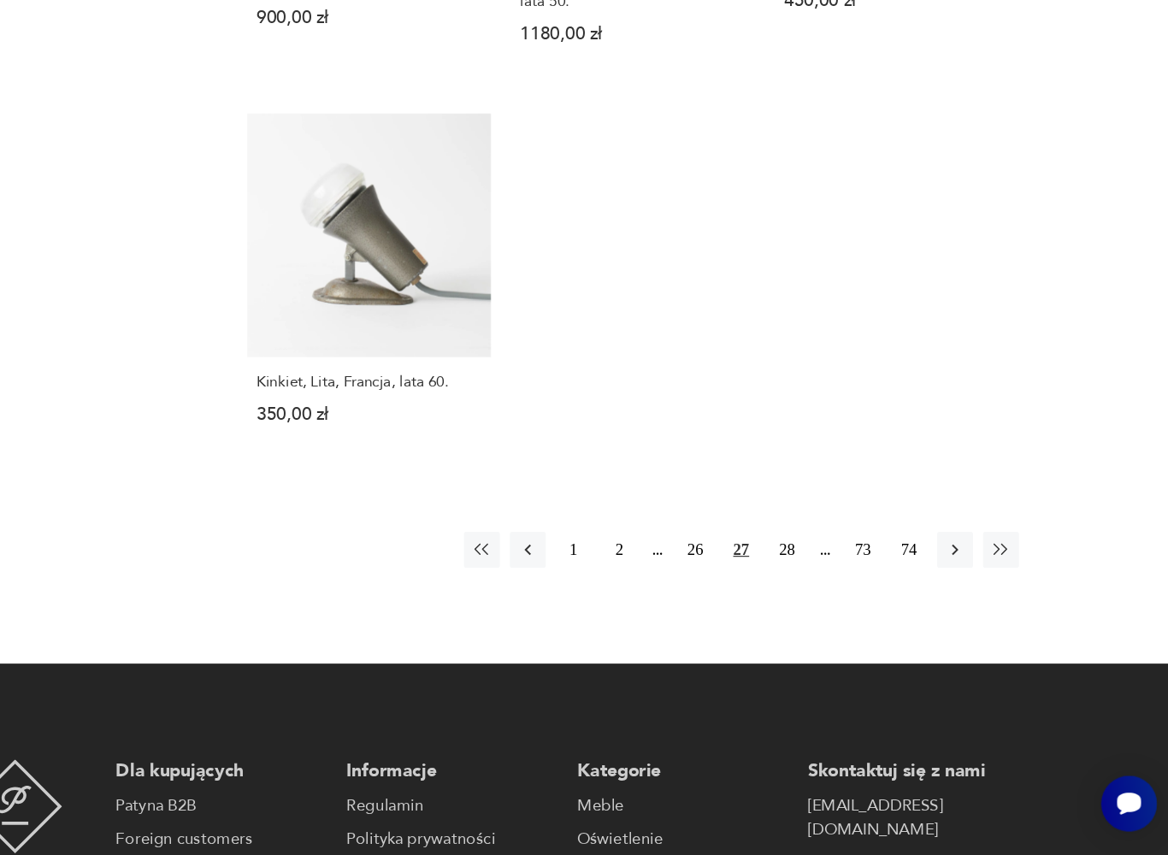
click at [826, 578] on button "28" at bounding box center [841, 593] width 31 height 31
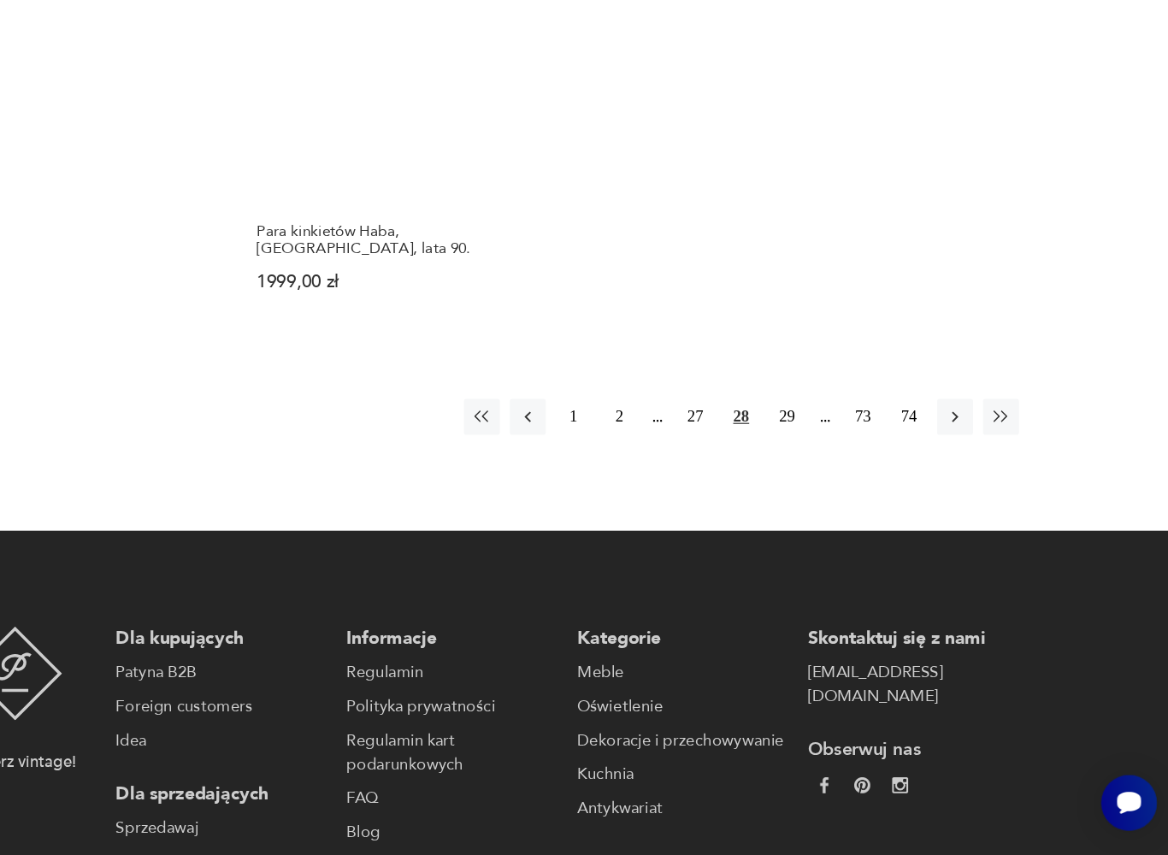
scroll to position [2458, 0]
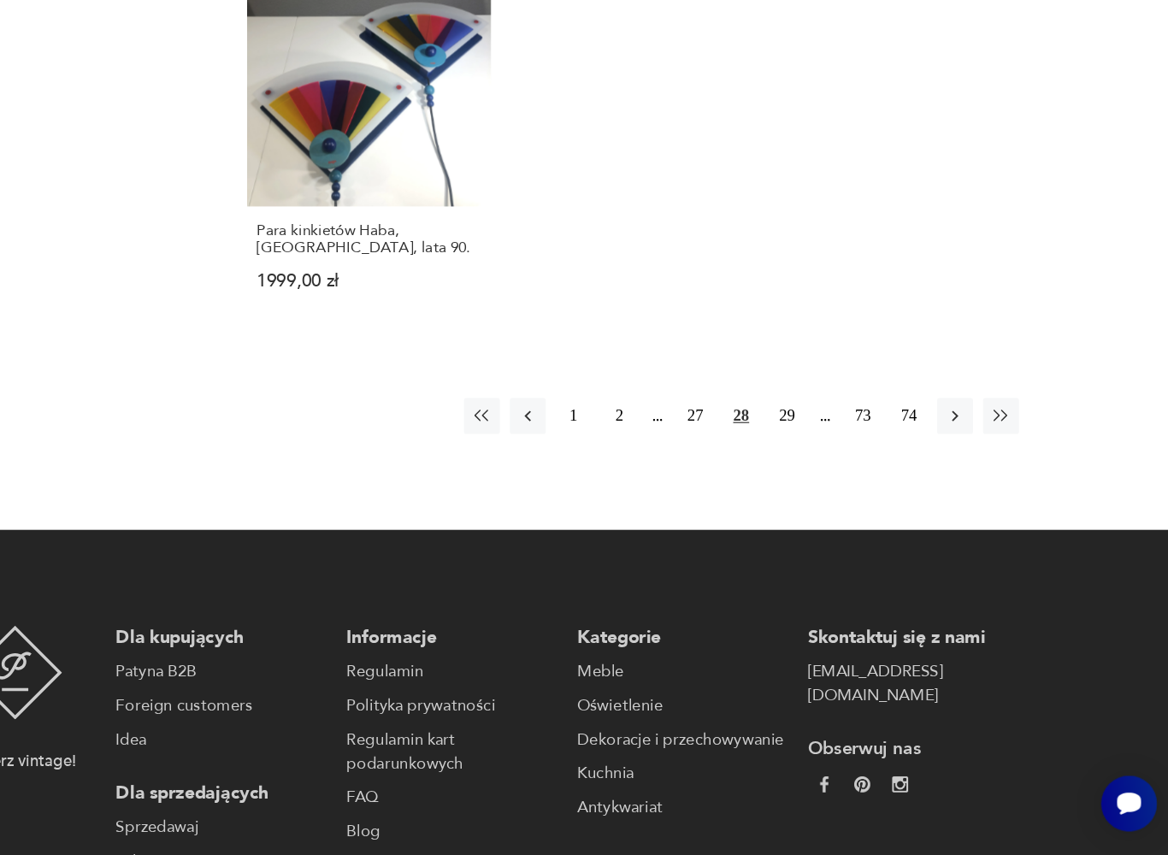
click at [826, 463] on button "29" at bounding box center [841, 478] width 31 height 31
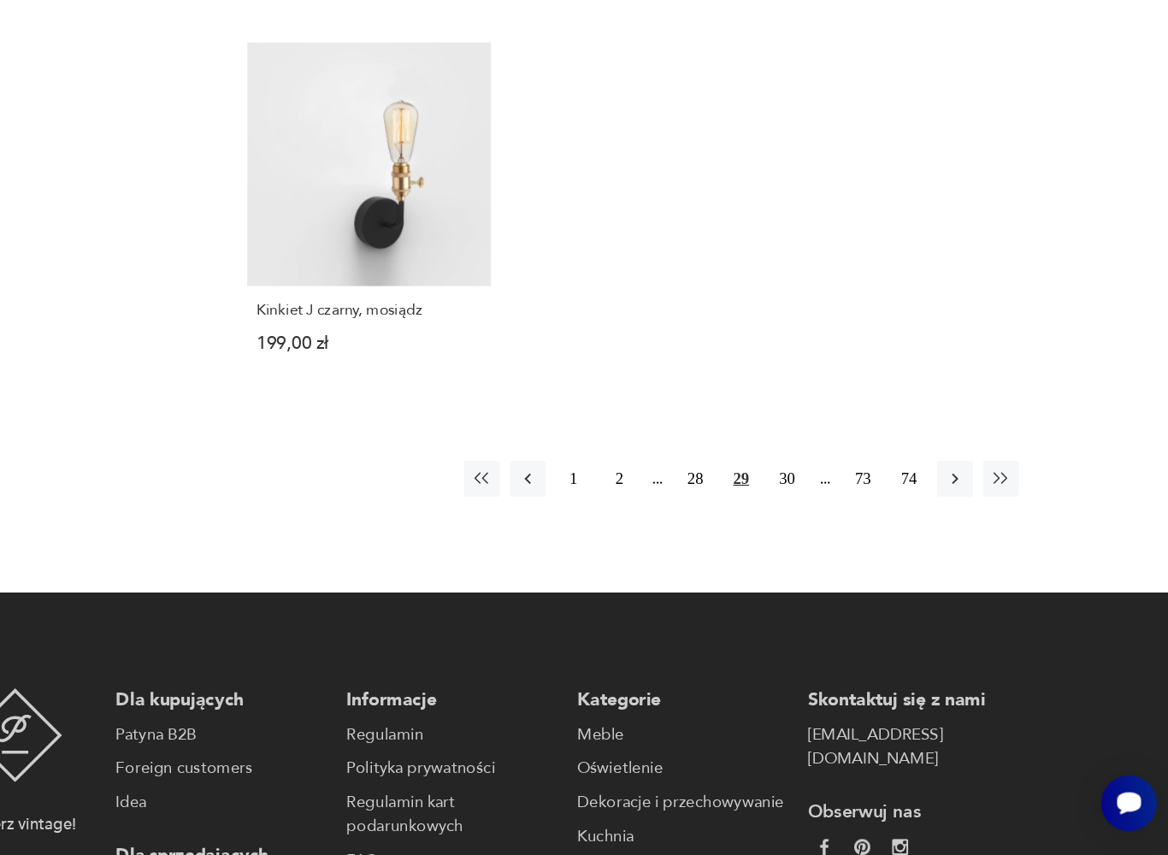
scroll to position [2381, 0]
click at [826, 516] on button "30" at bounding box center [841, 531] width 31 height 31
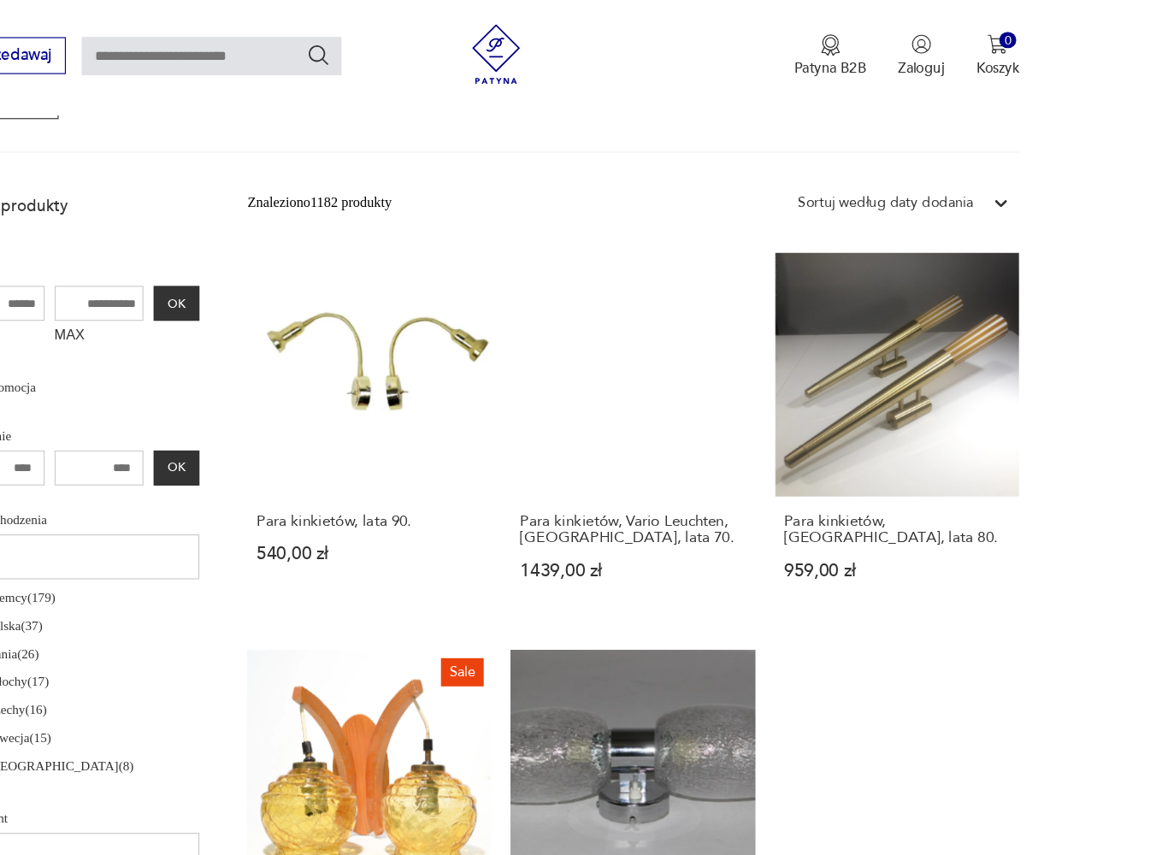
scroll to position [455, 0]
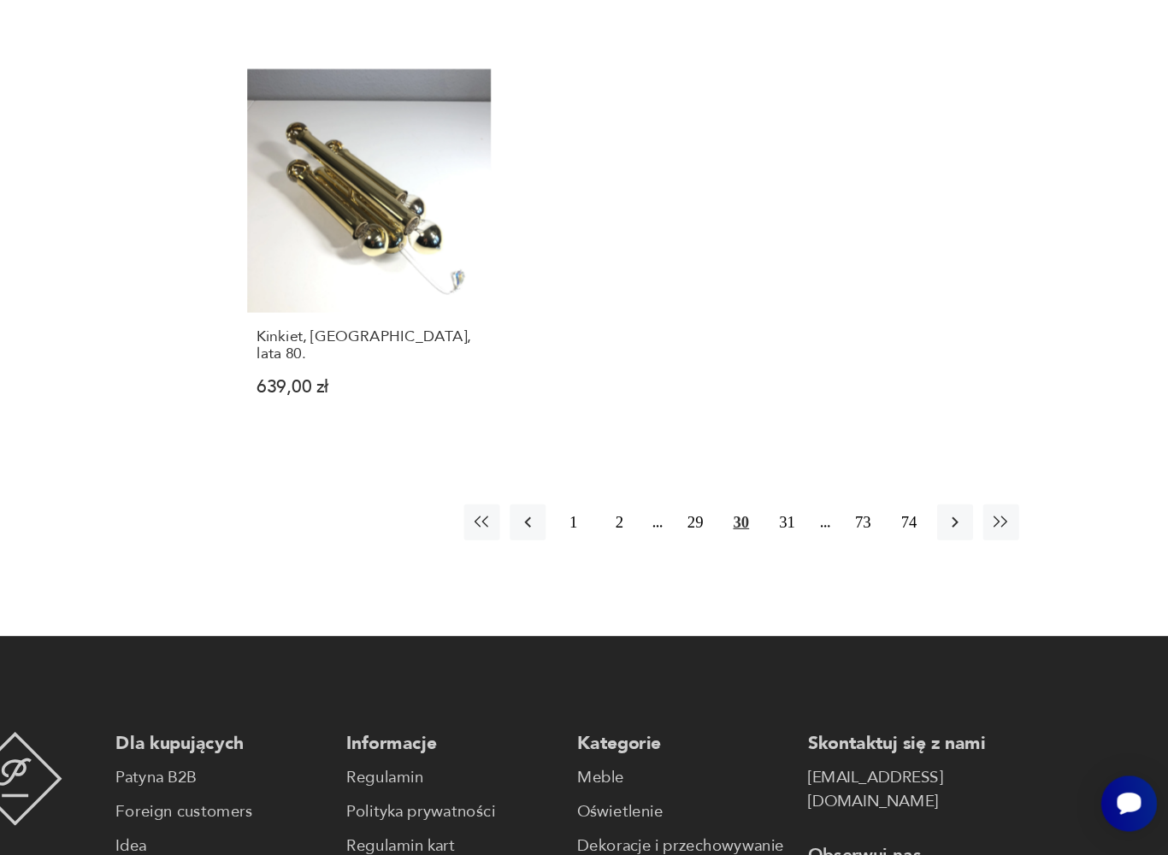
click at [826, 554] on button "31" at bounding box center [841, 569] width 31 height 31
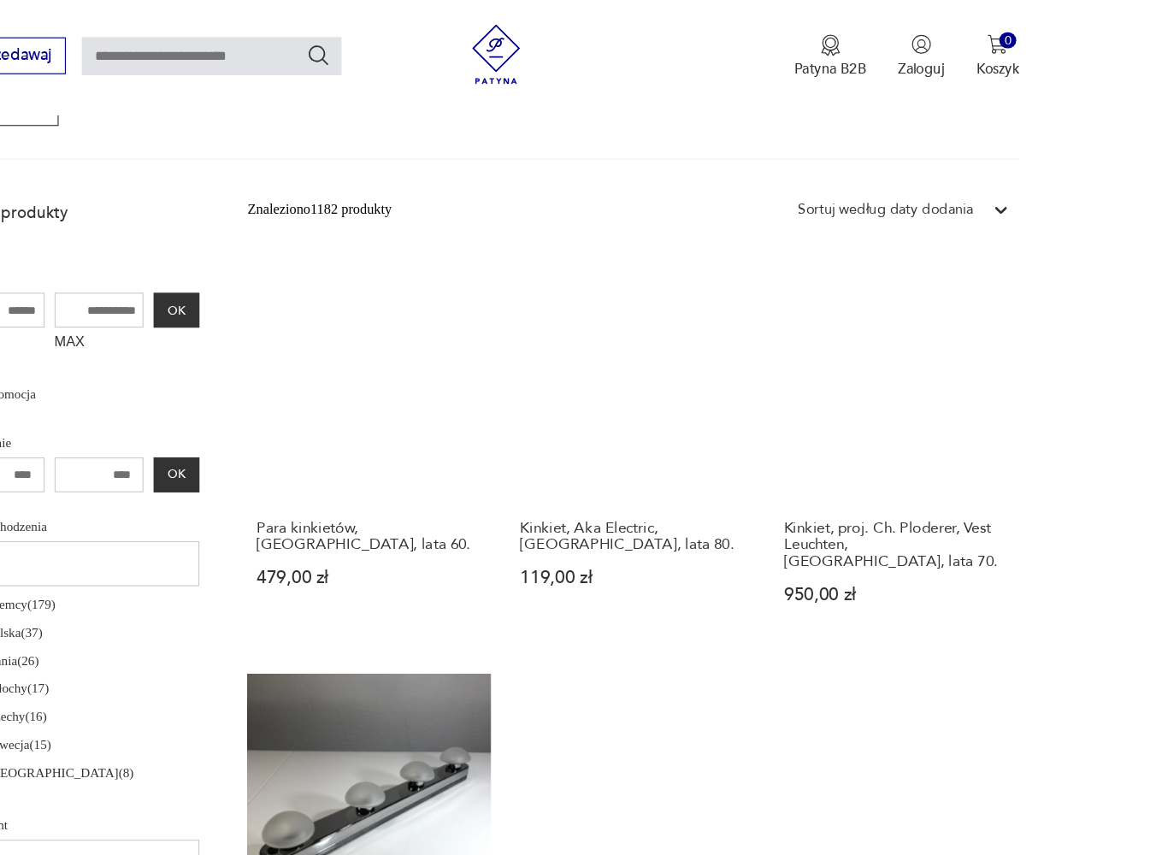
scroll to position [455, 0]
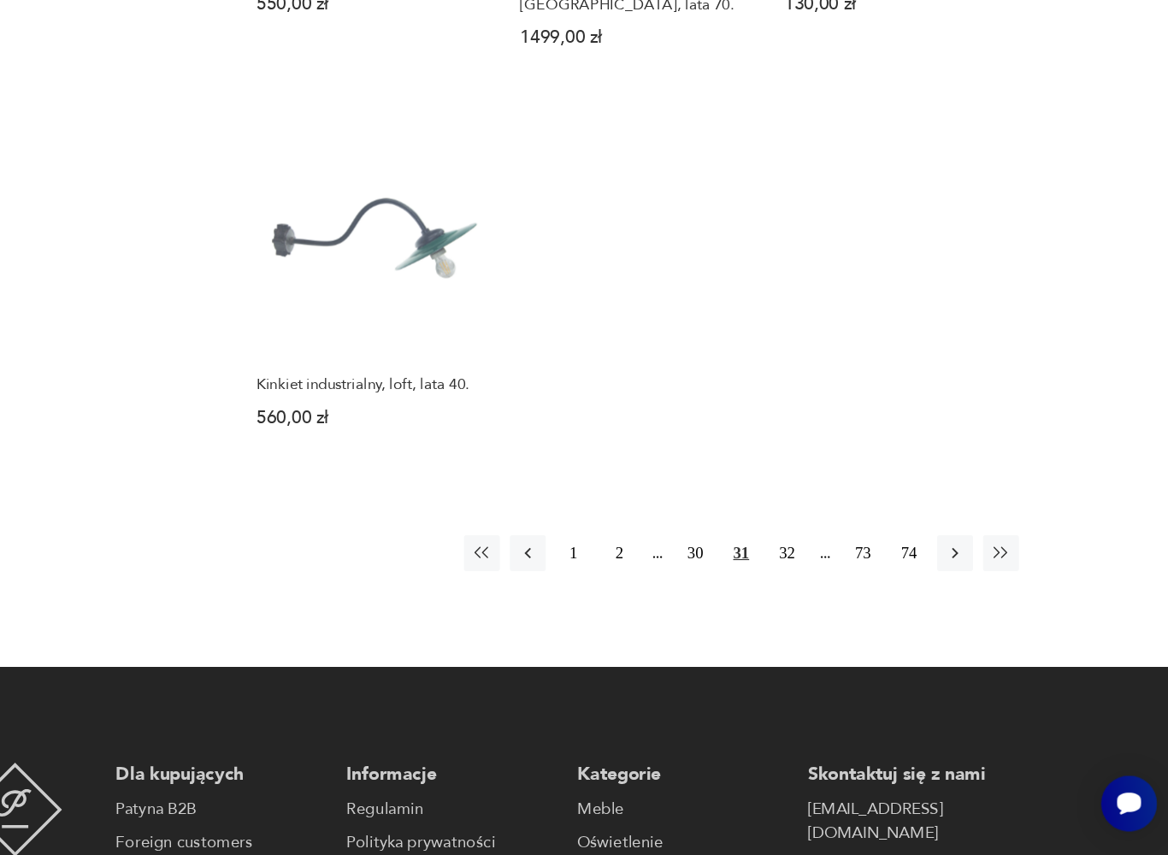
click at [826, 580] on button "32" at bounding box center [841, 595] width 31 height 31
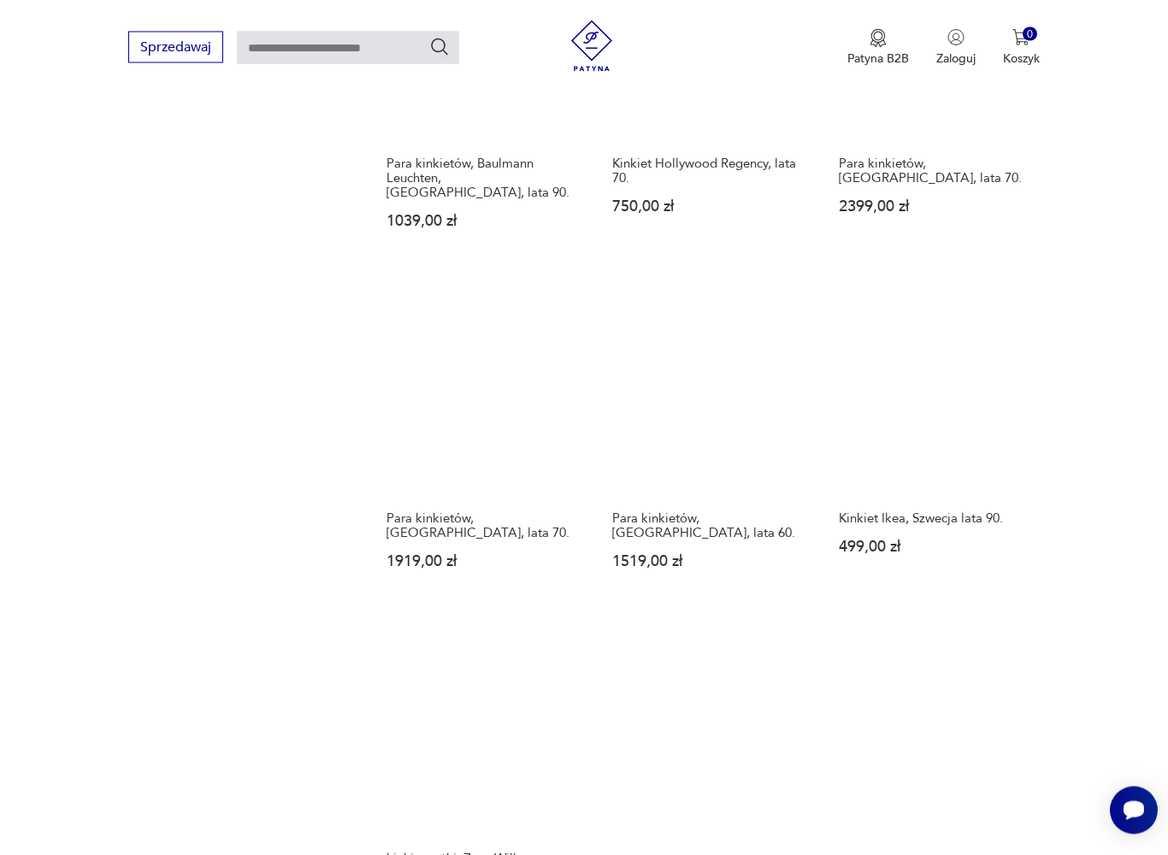
scroll to position [1925, 0]
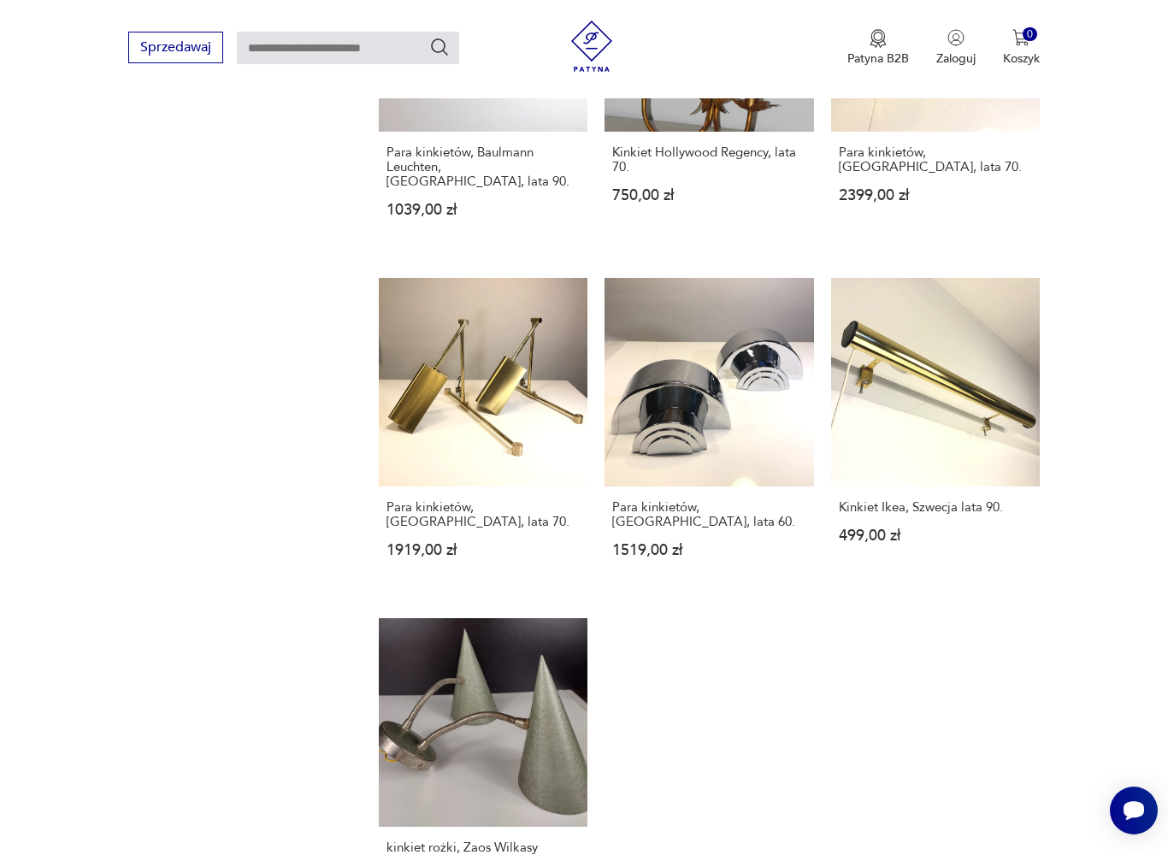
click at [978, 415] on link "Kinkiet Ikea, Szwecja lata 90. 499,00 zł" at bounding box center [935, 434] width 209 height 313
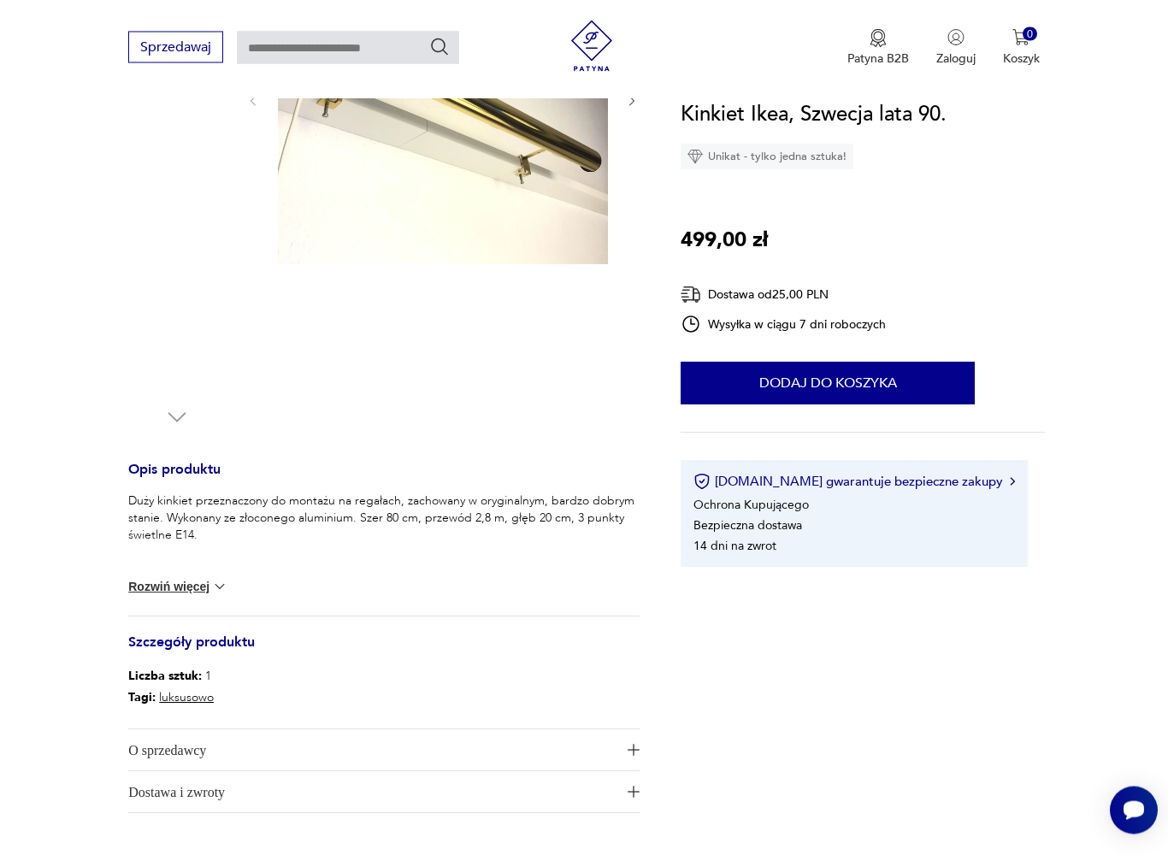
scroll to position [349, 0]
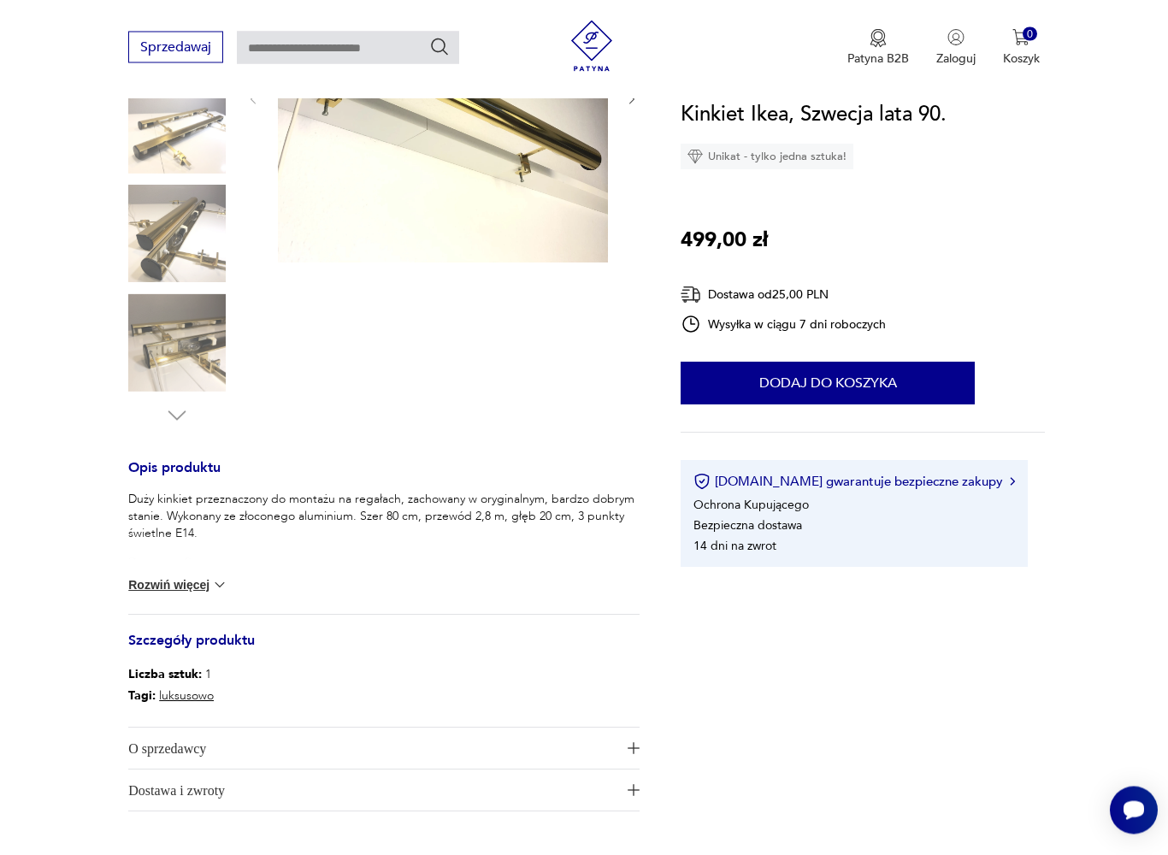
click at [211, 244] on img at bounding box center [176, 233] width 97 height 97
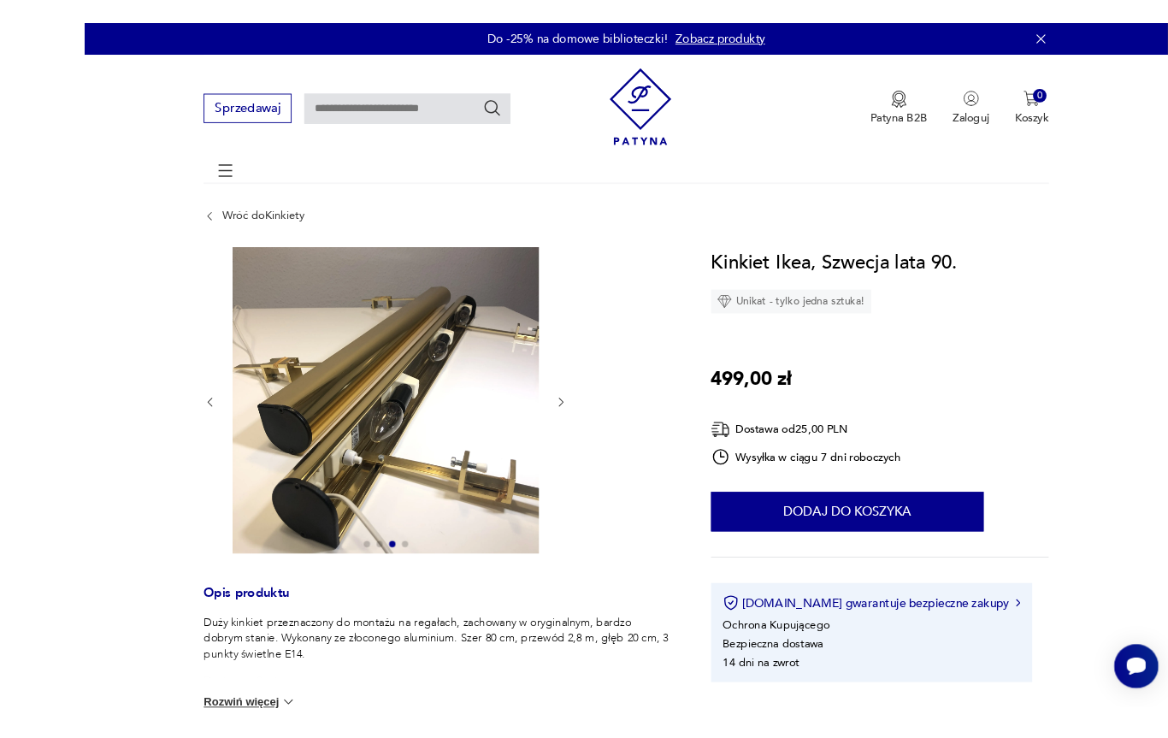
scroll to position [99, 0]
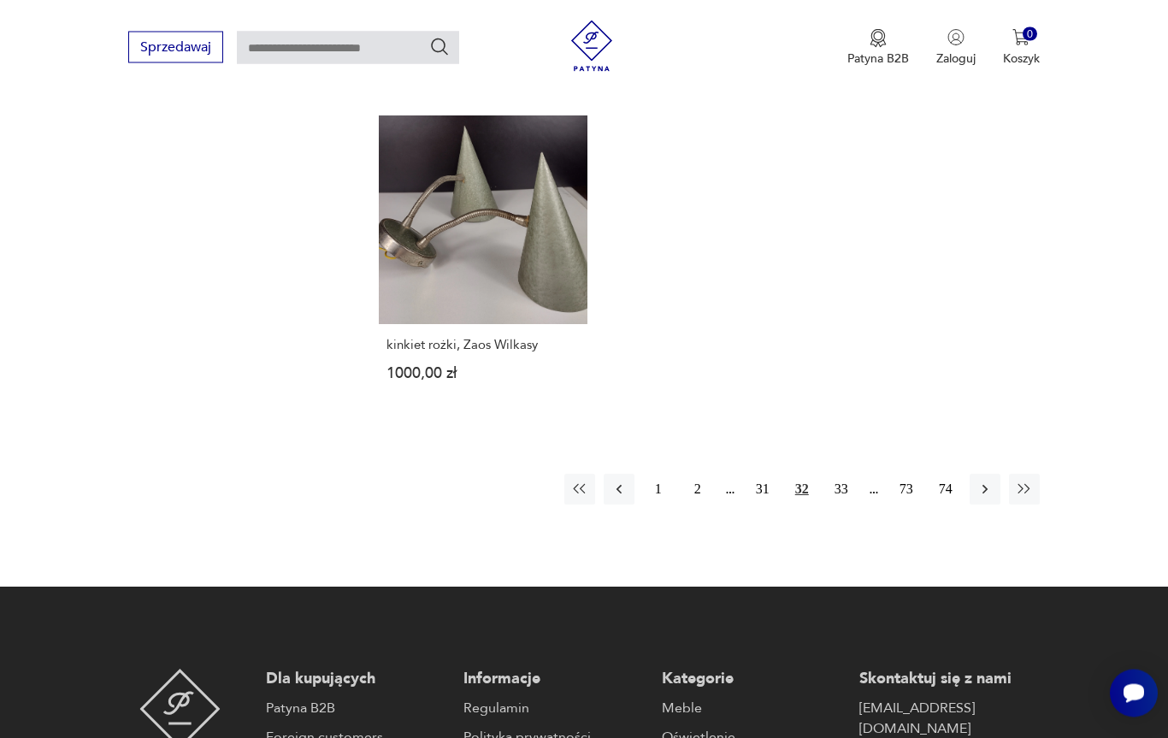
scroll to position [2513, 0]
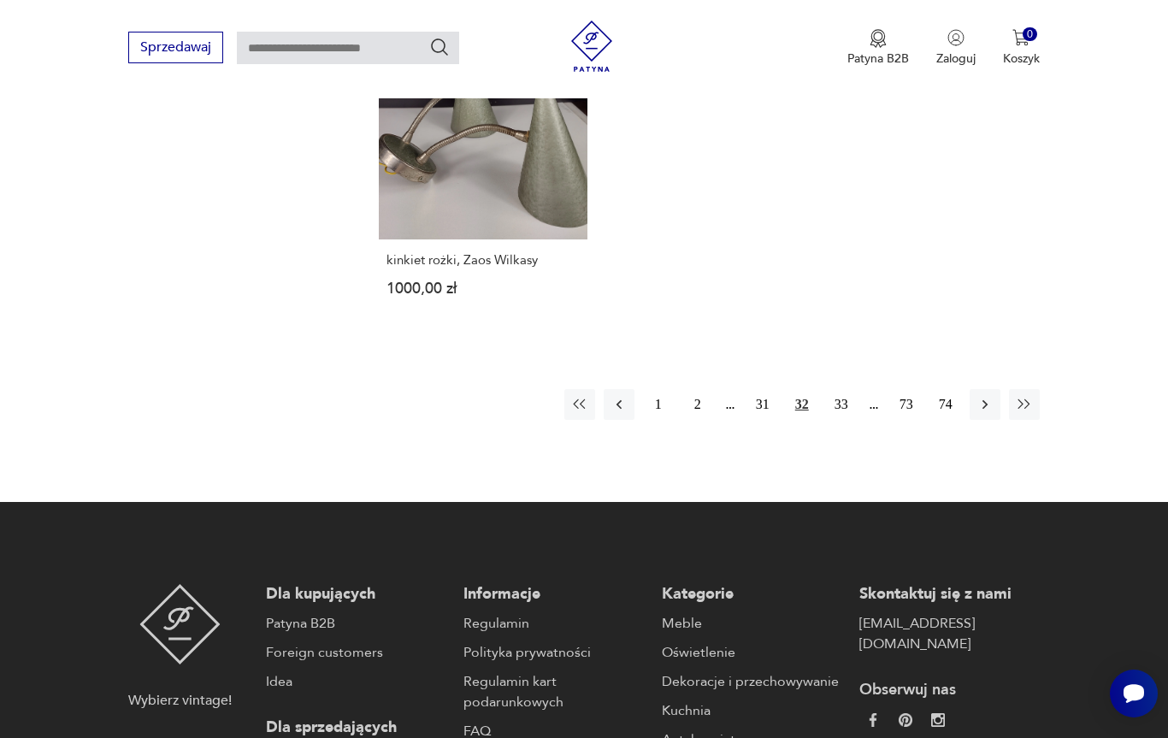
click at [848, 409] on button "33" at bounding box center [841, 404] width 31 height 31
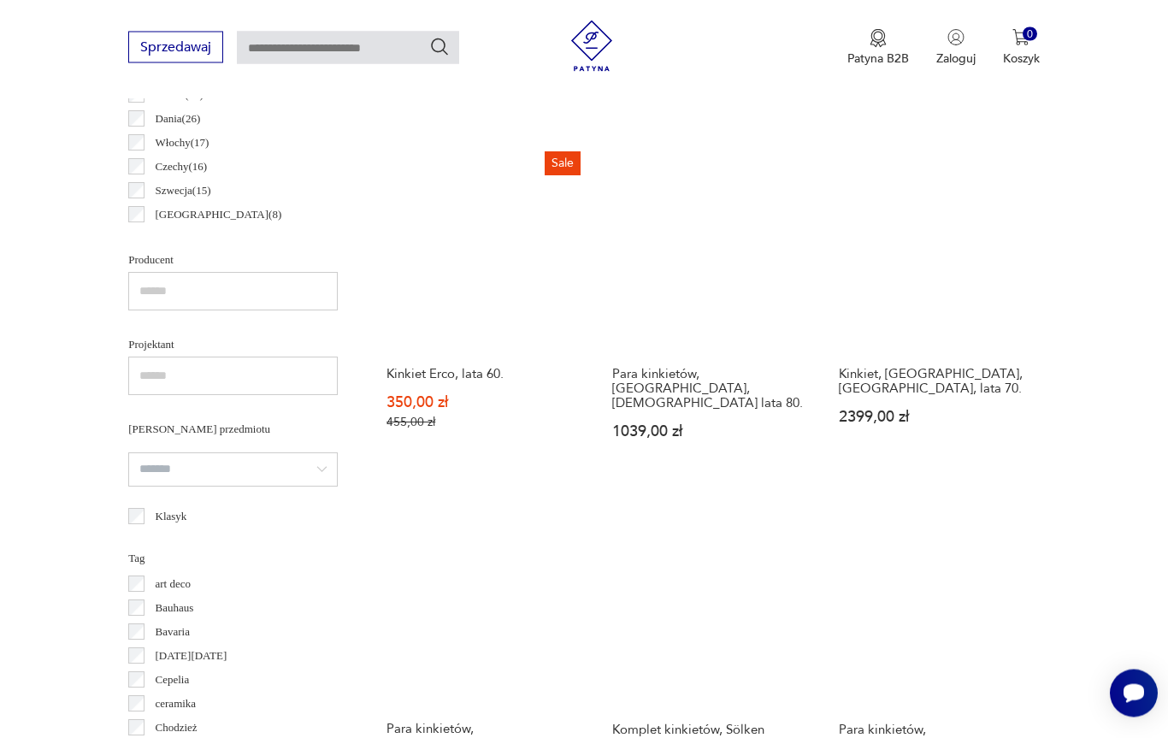
scroll to position [455, 0]
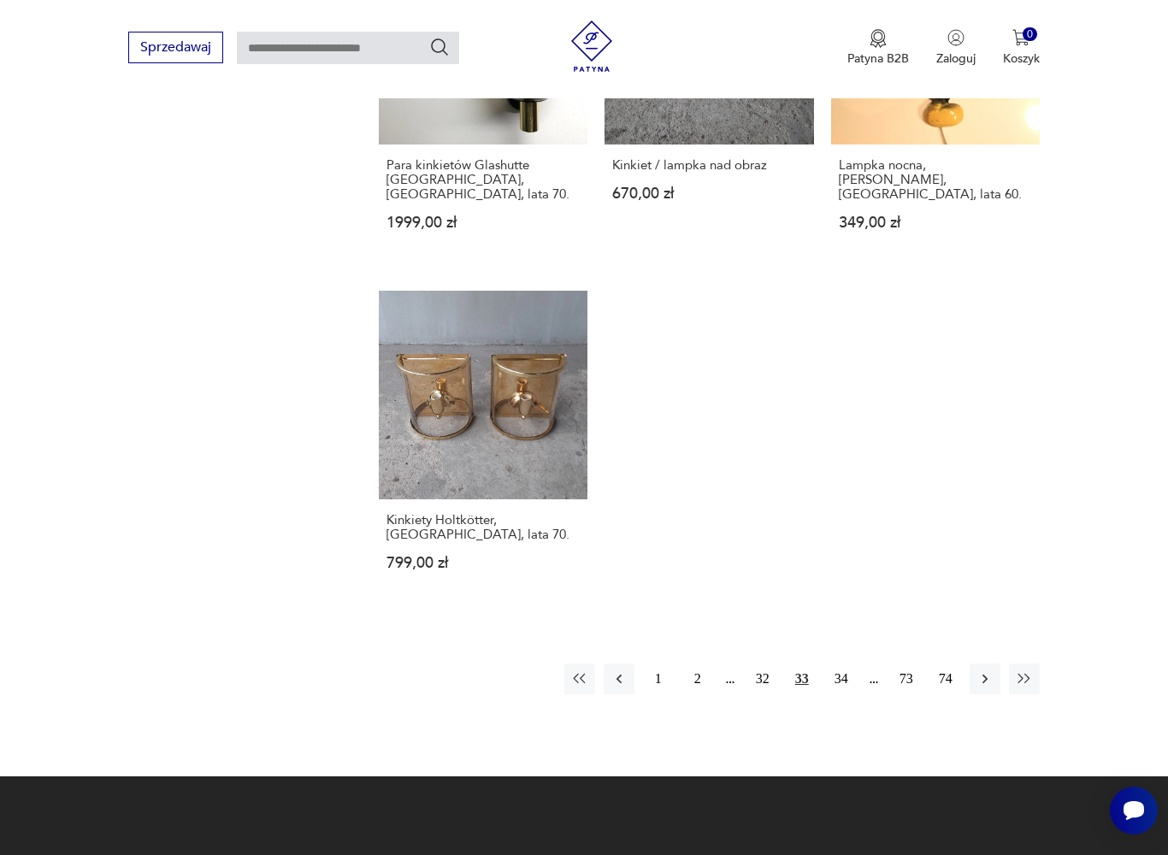
click at [855, 685] on button "34" at bounding box center [841, 678] width 31 height 31
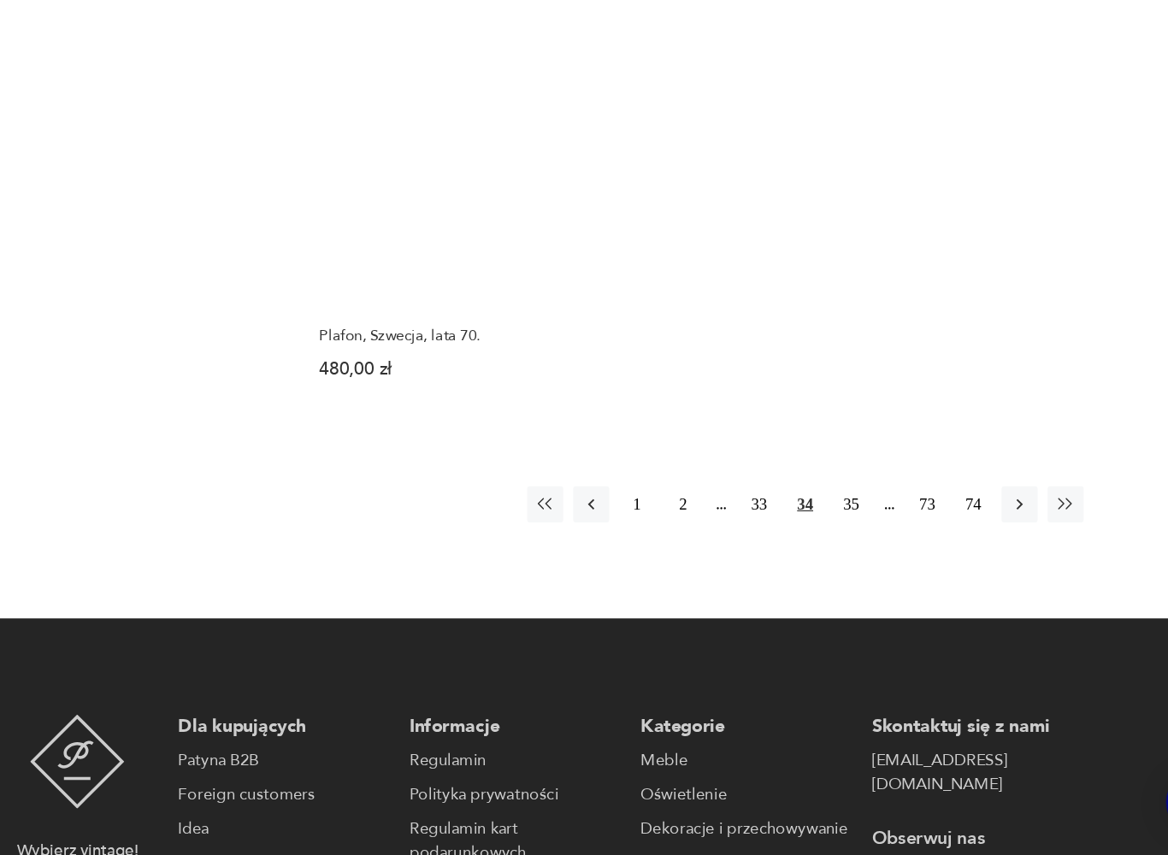
scroll to position [2402, 0]
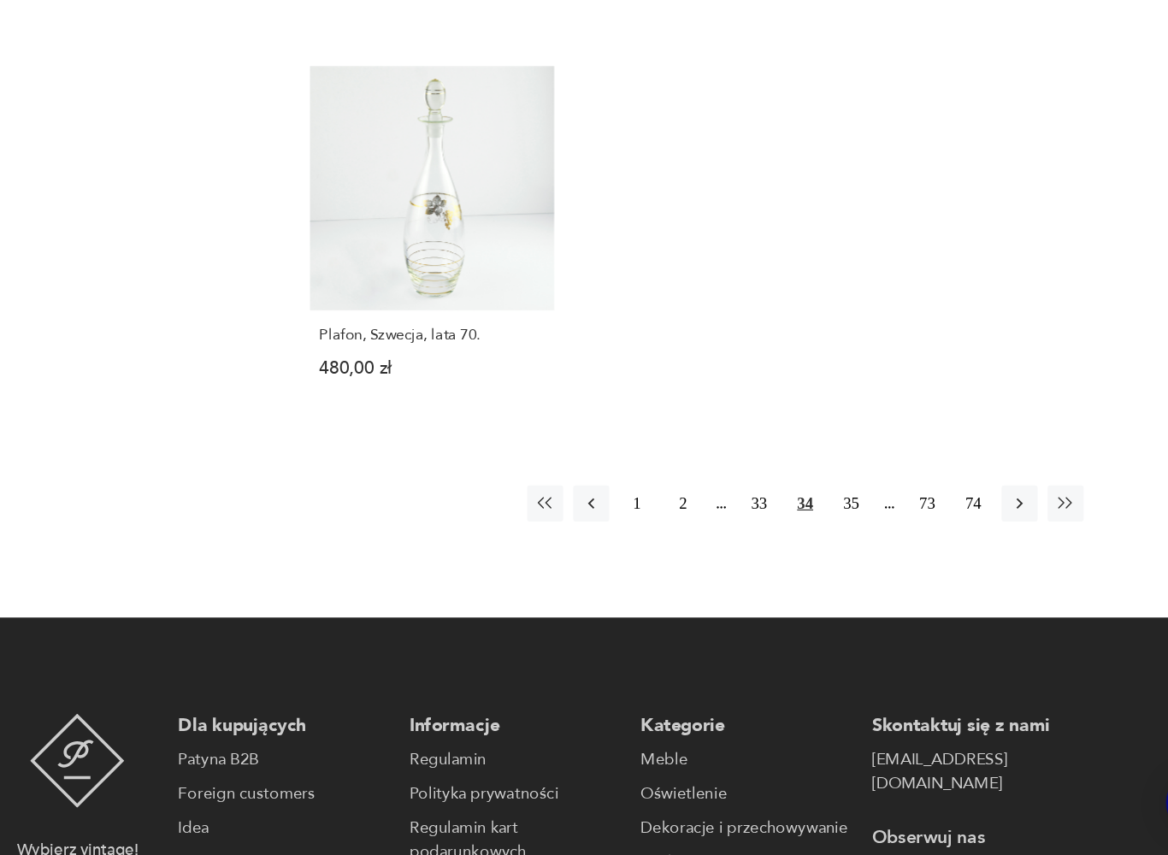
click at [826, 539] on button "35" at bounding box center [841, 554] width 31 height 31
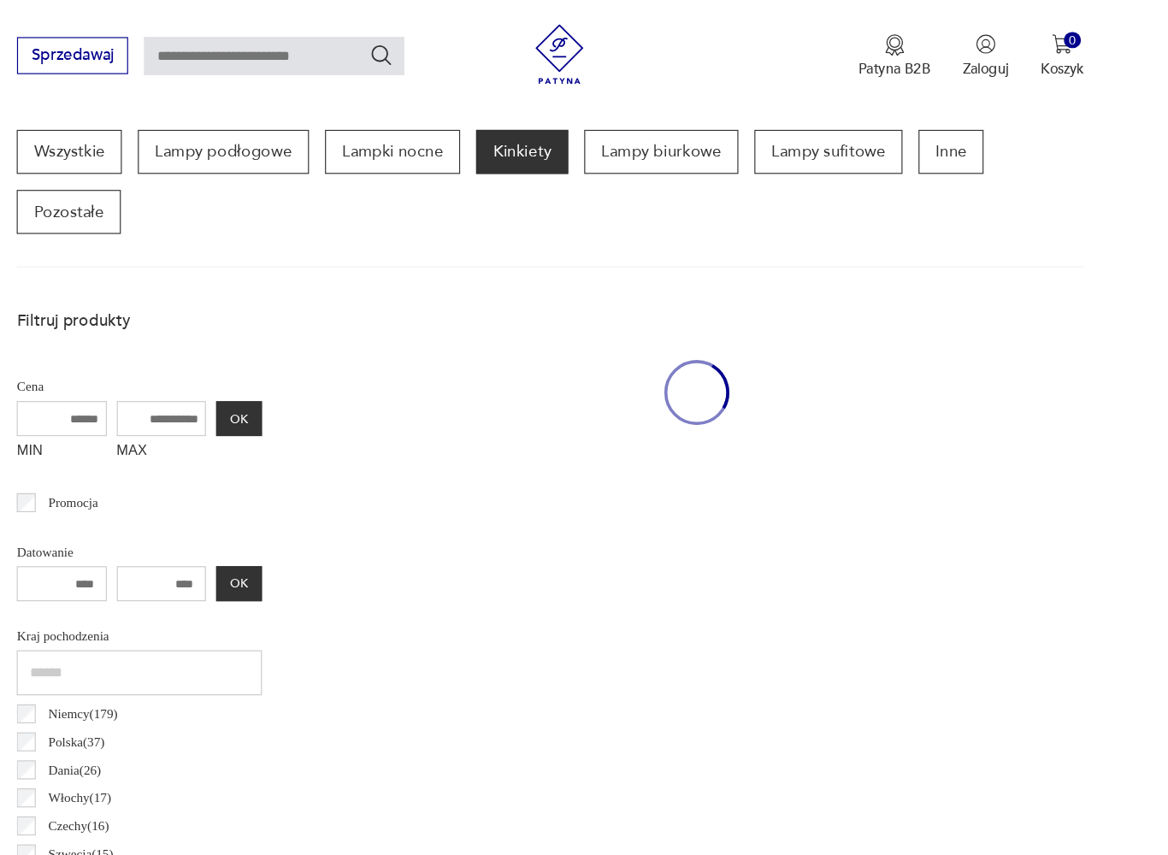
scroll to position [455, 0]
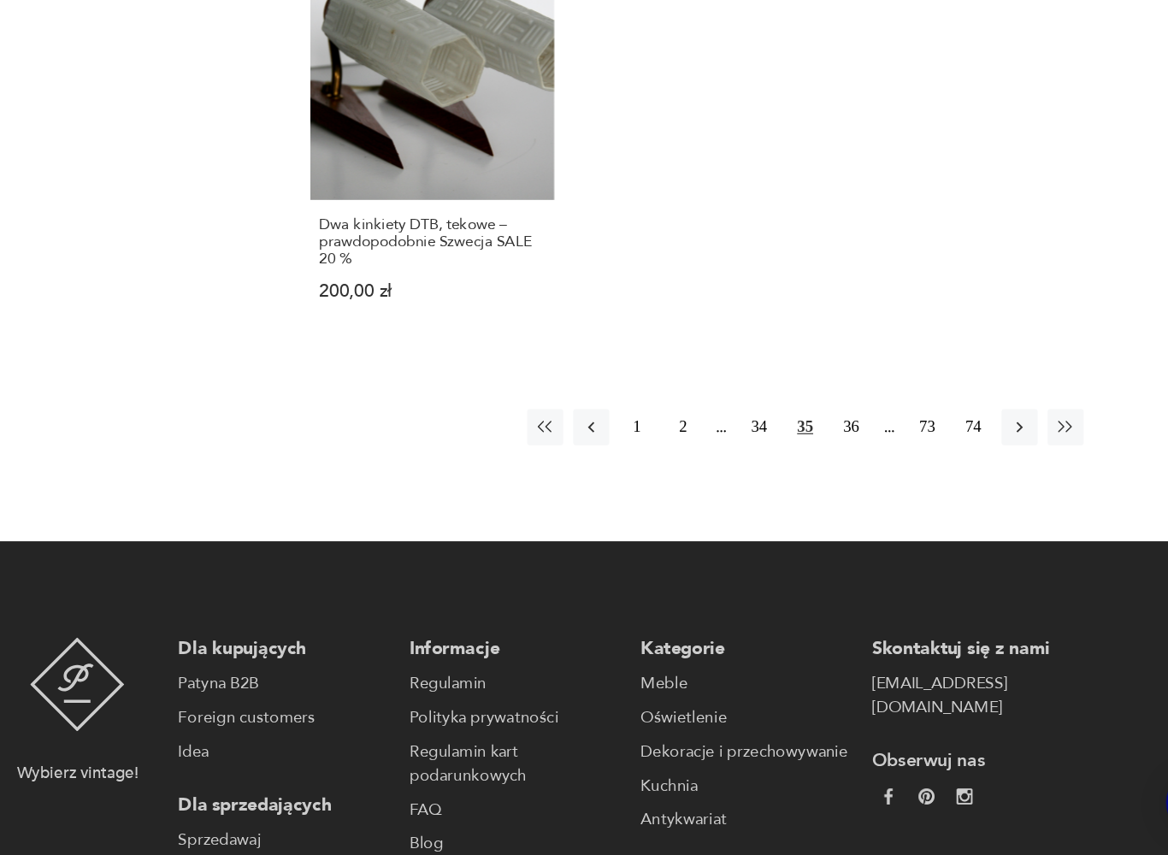
click at [826, 474] on button "36" at bounding box center [841, 489] width 31 height 31
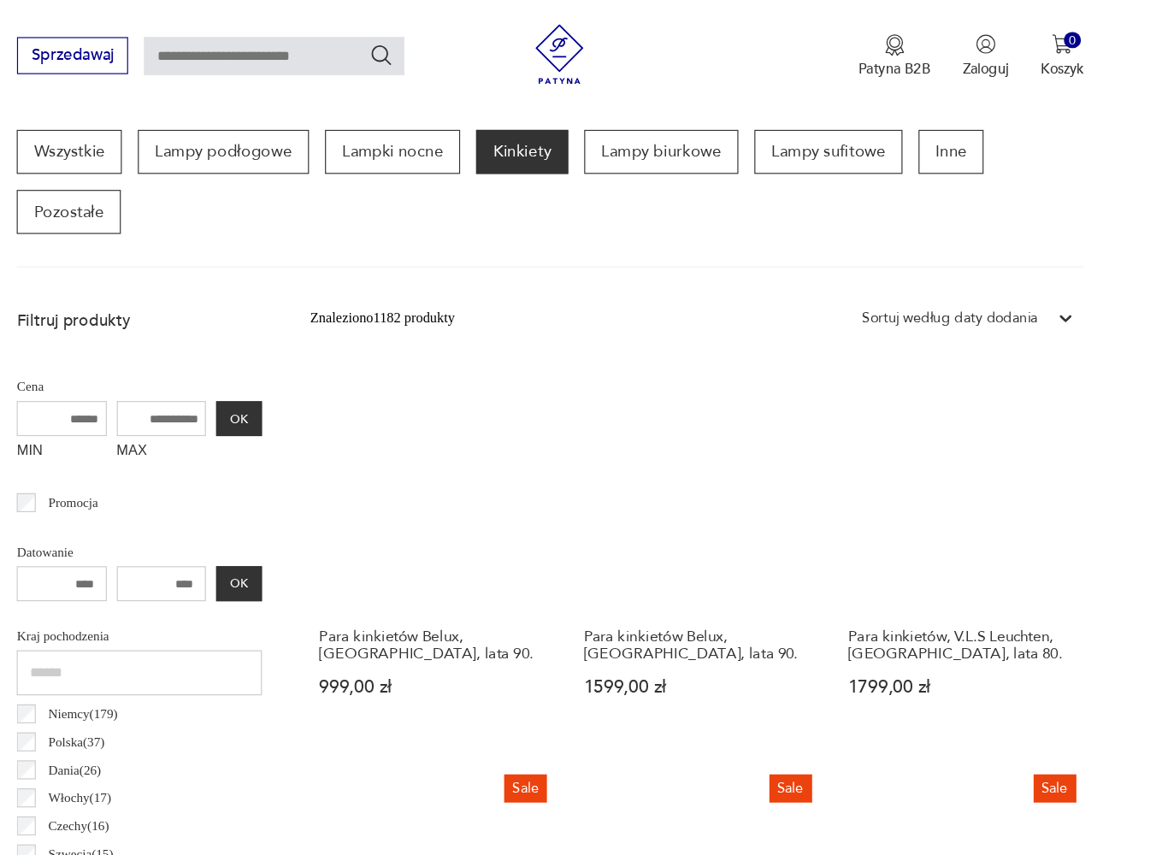
scroll to position [455, 0]
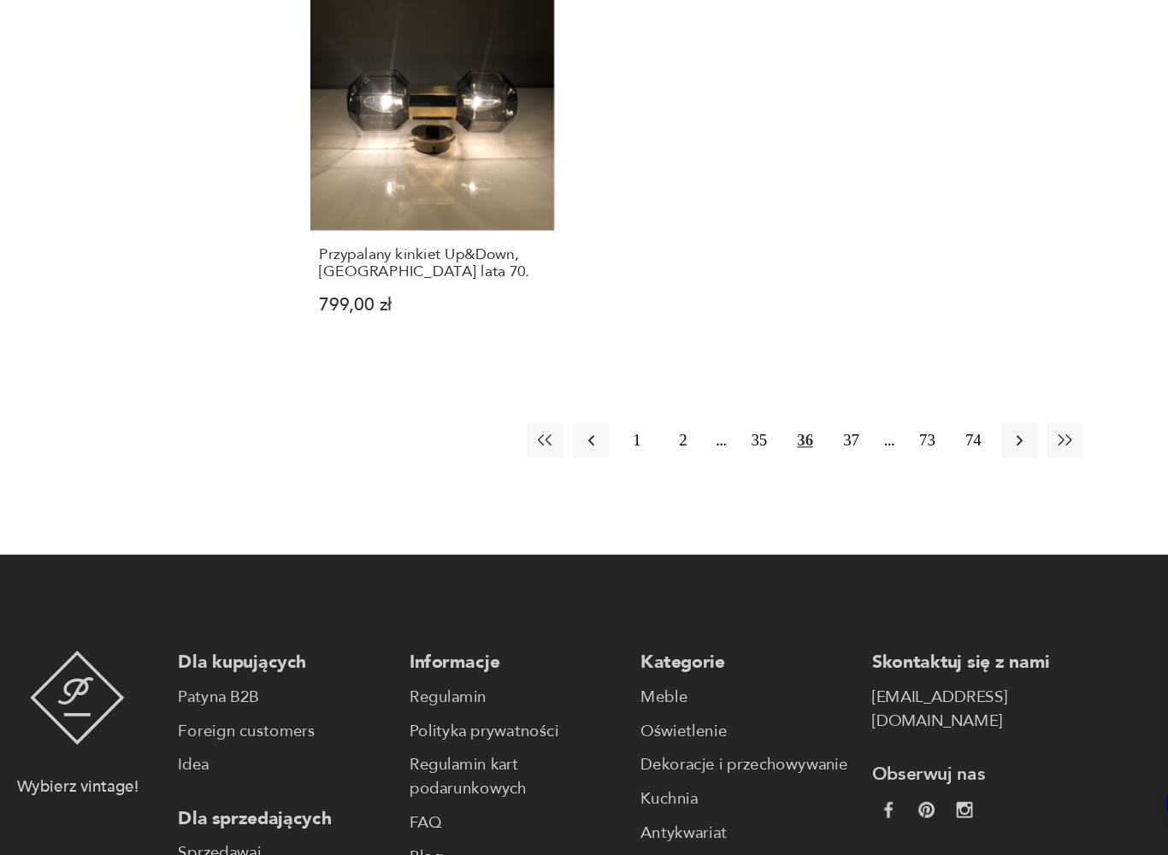
click at [826, 485] on button "37" at bounding box center [841, 500] width 31 height 31
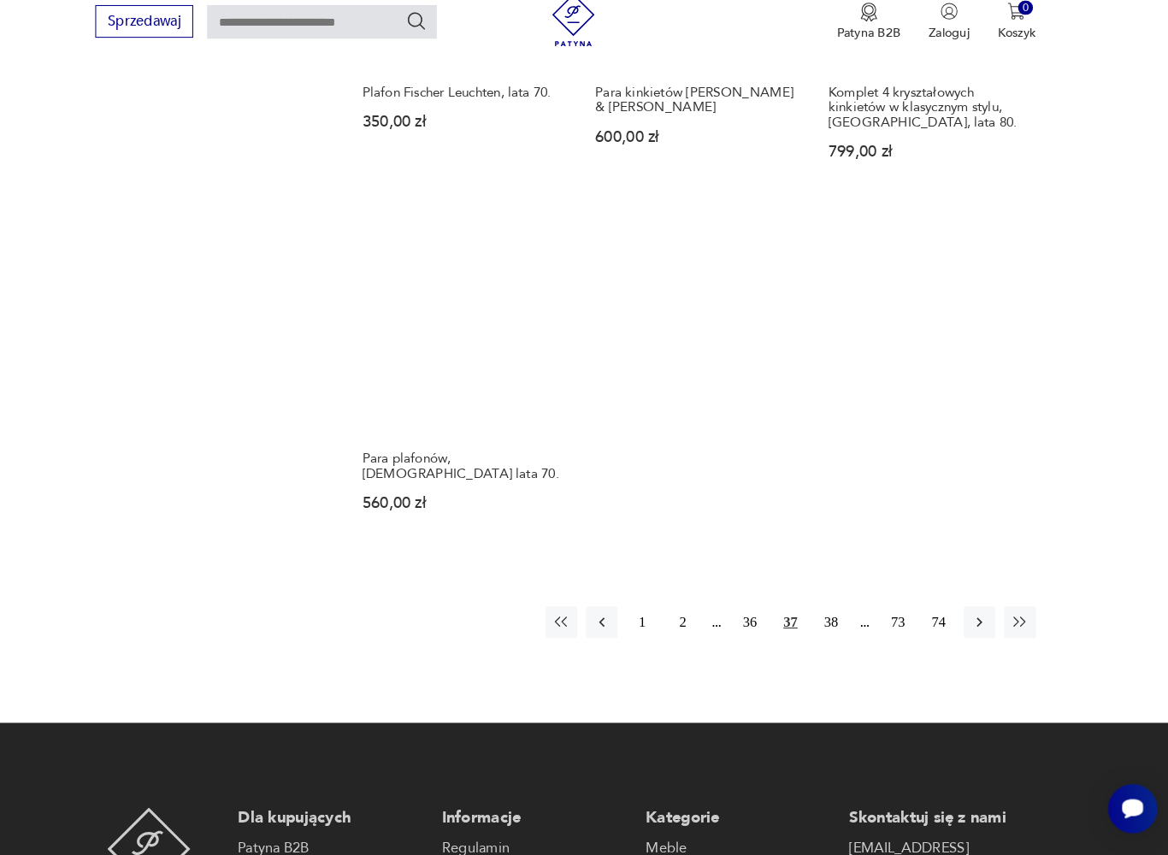
scroll to position [2391, 0]
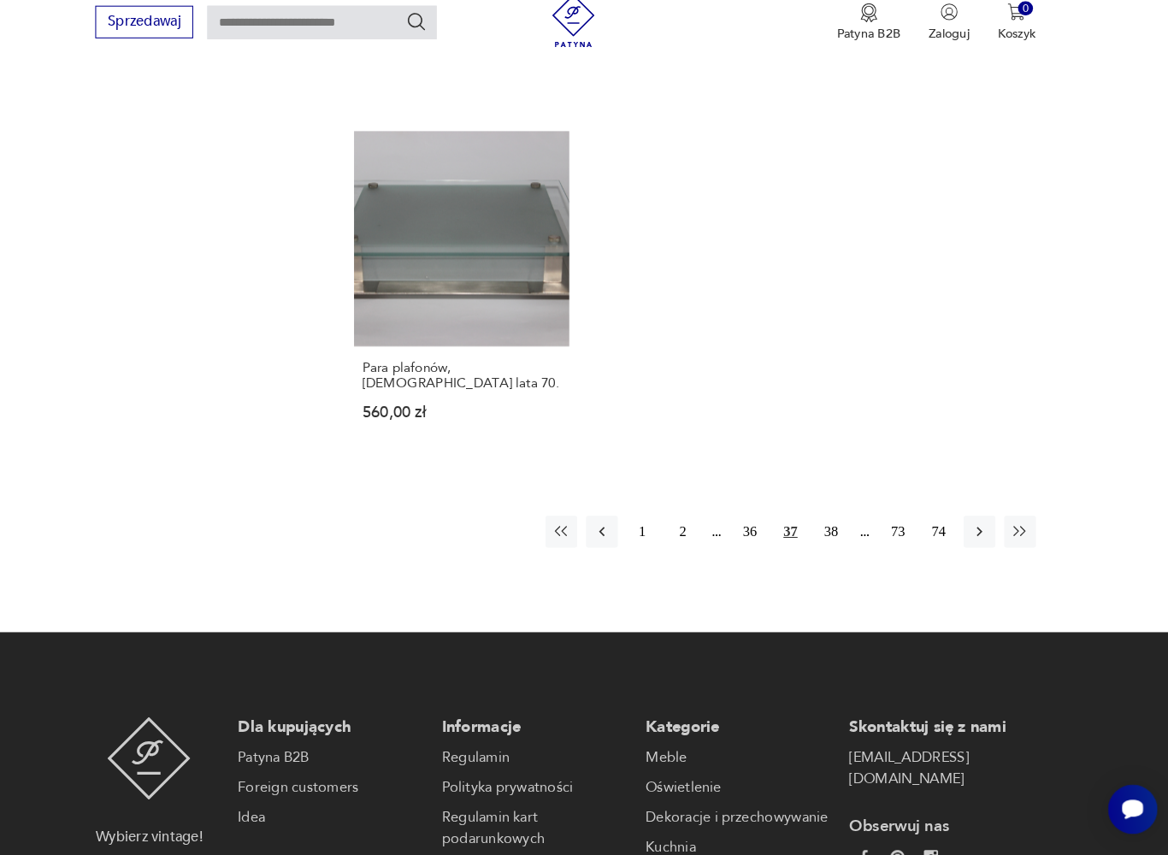
click at [826, 549] on button "38" at bounding box center [841, 541] width 31 height 31
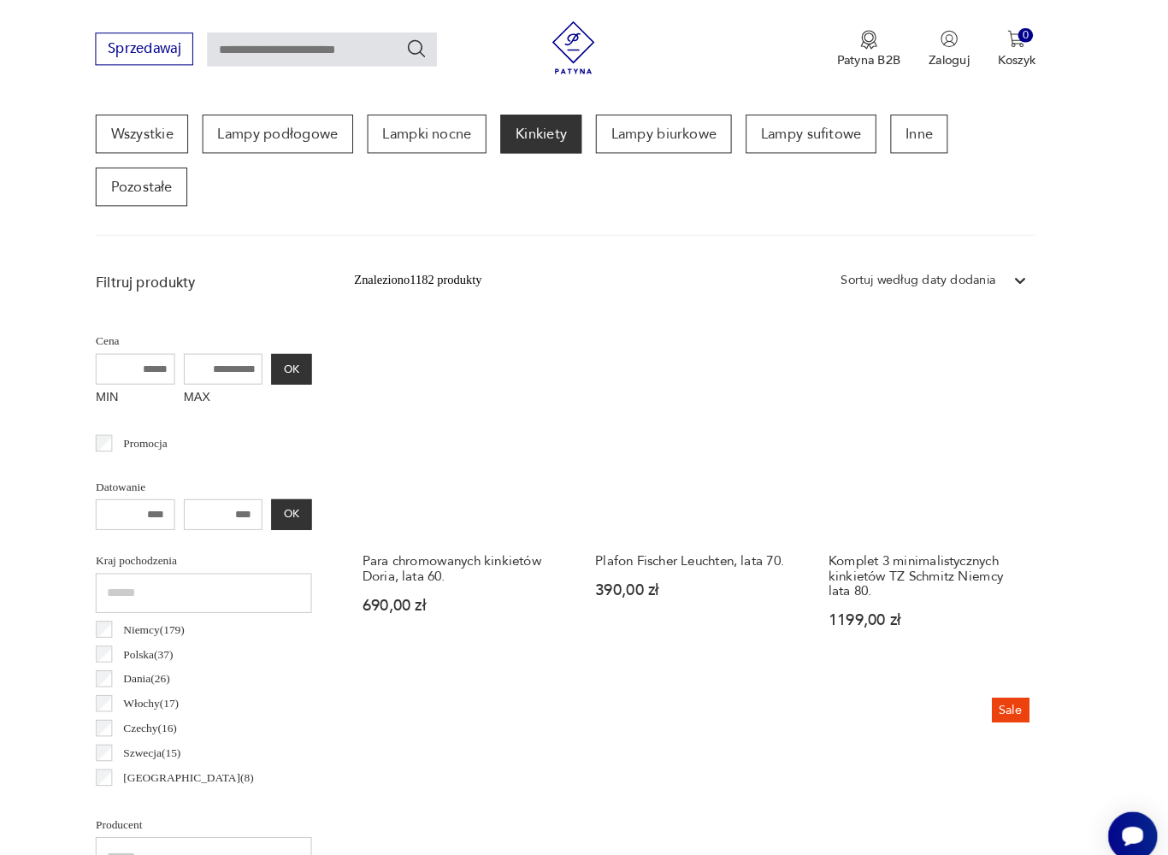
scroll to position [455, 0]
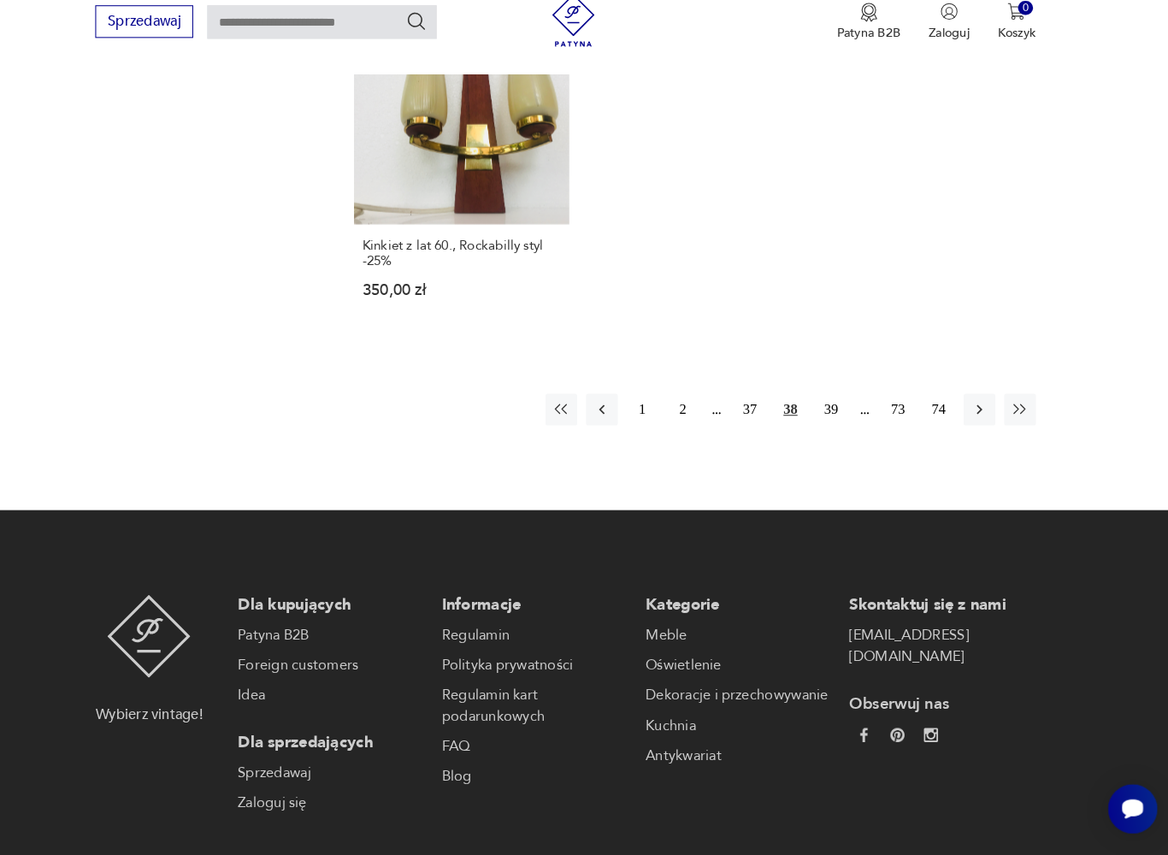
click at [826, 438] on button "39" at bounding box center [841, 423] width 31 height 31
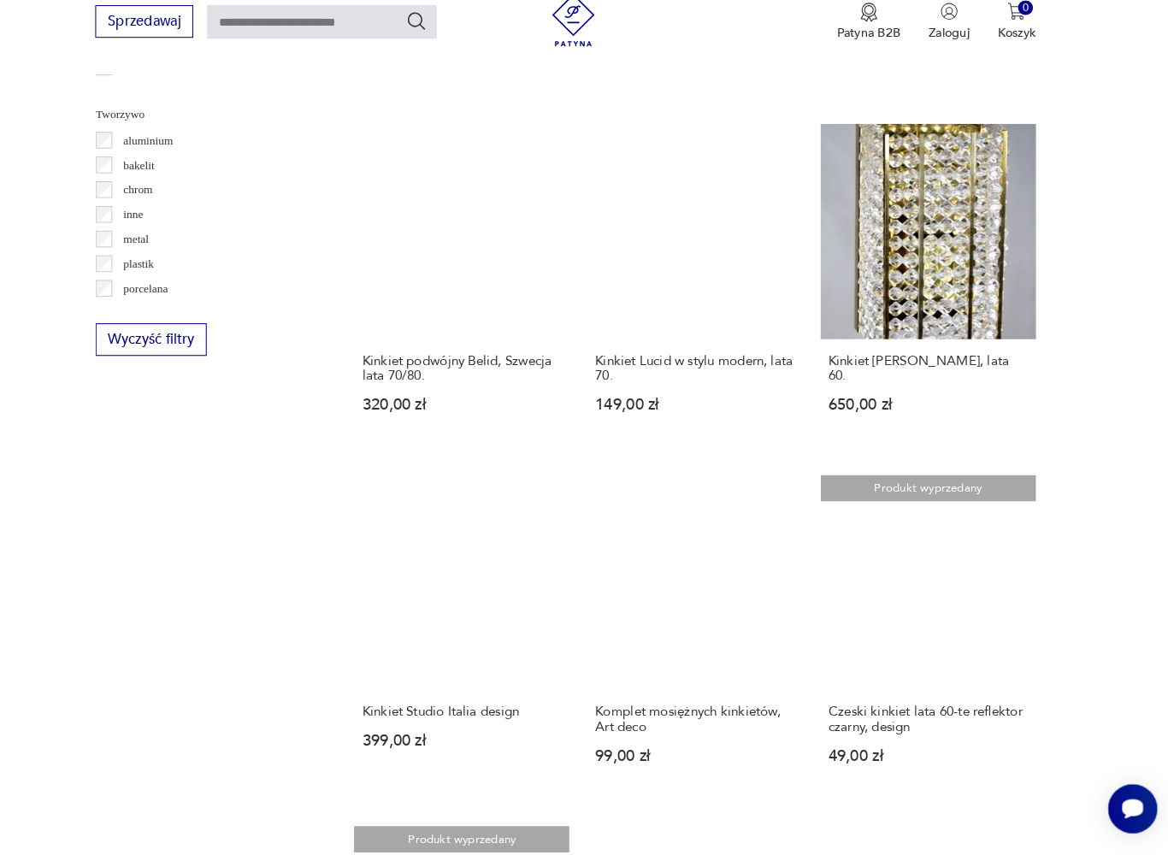
scroll to position [1630, 0]
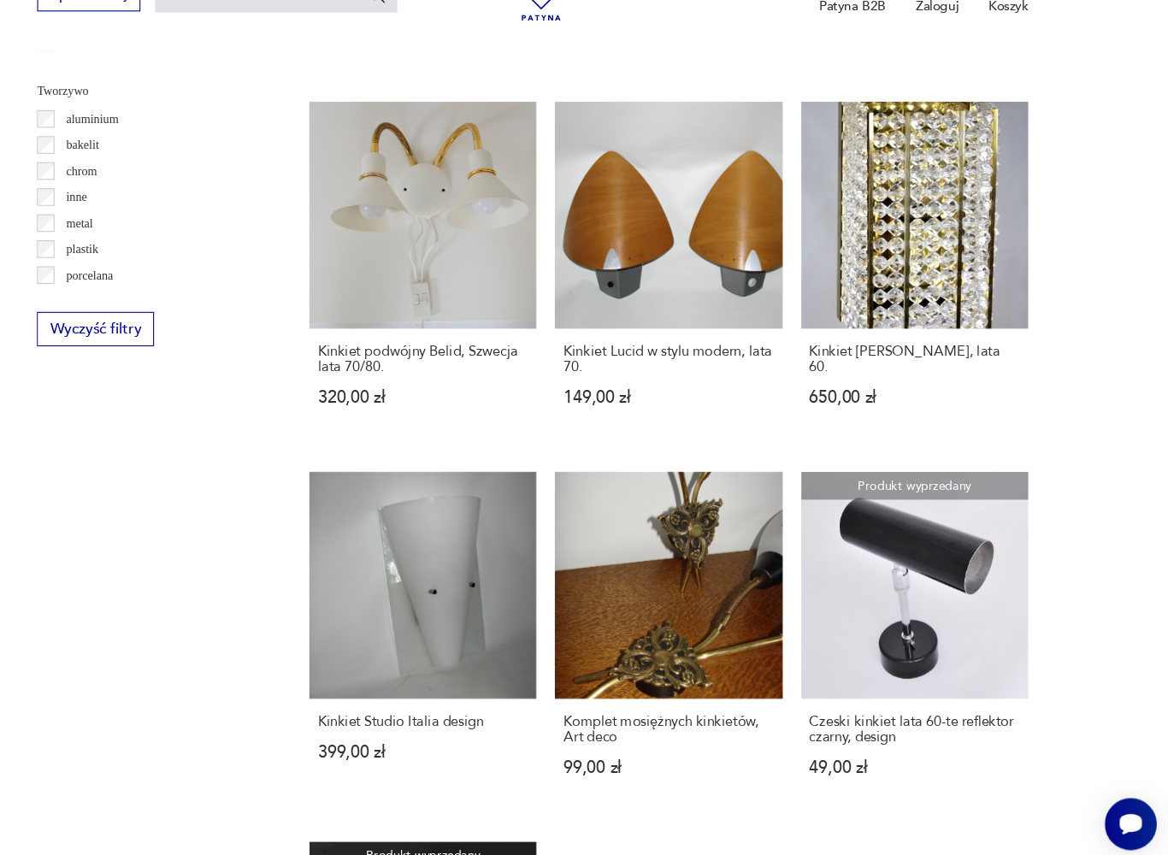
click at [865, 267] on link "Kinkiet [PERSON_NAME], lata 60. 650,00 zł" at bounding box center [935, 302] width 209 height 313
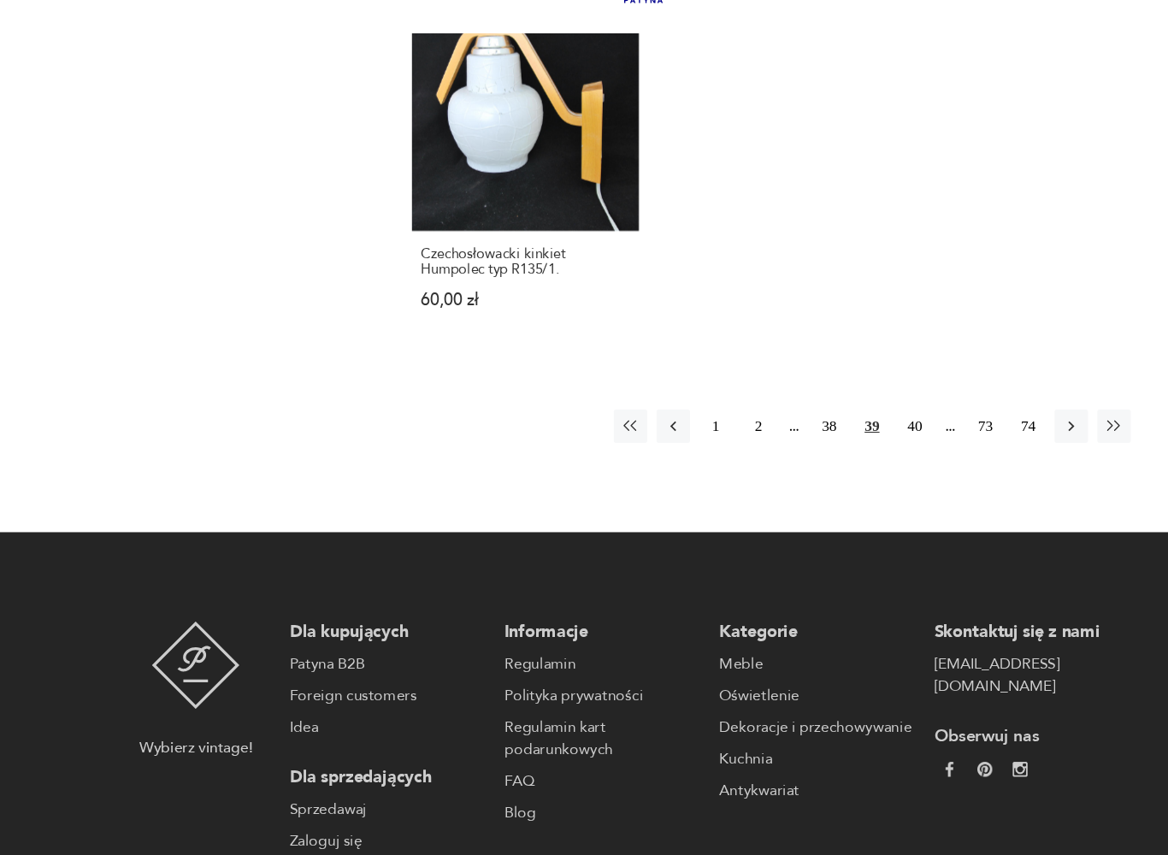
scroll to position [2409, 0]
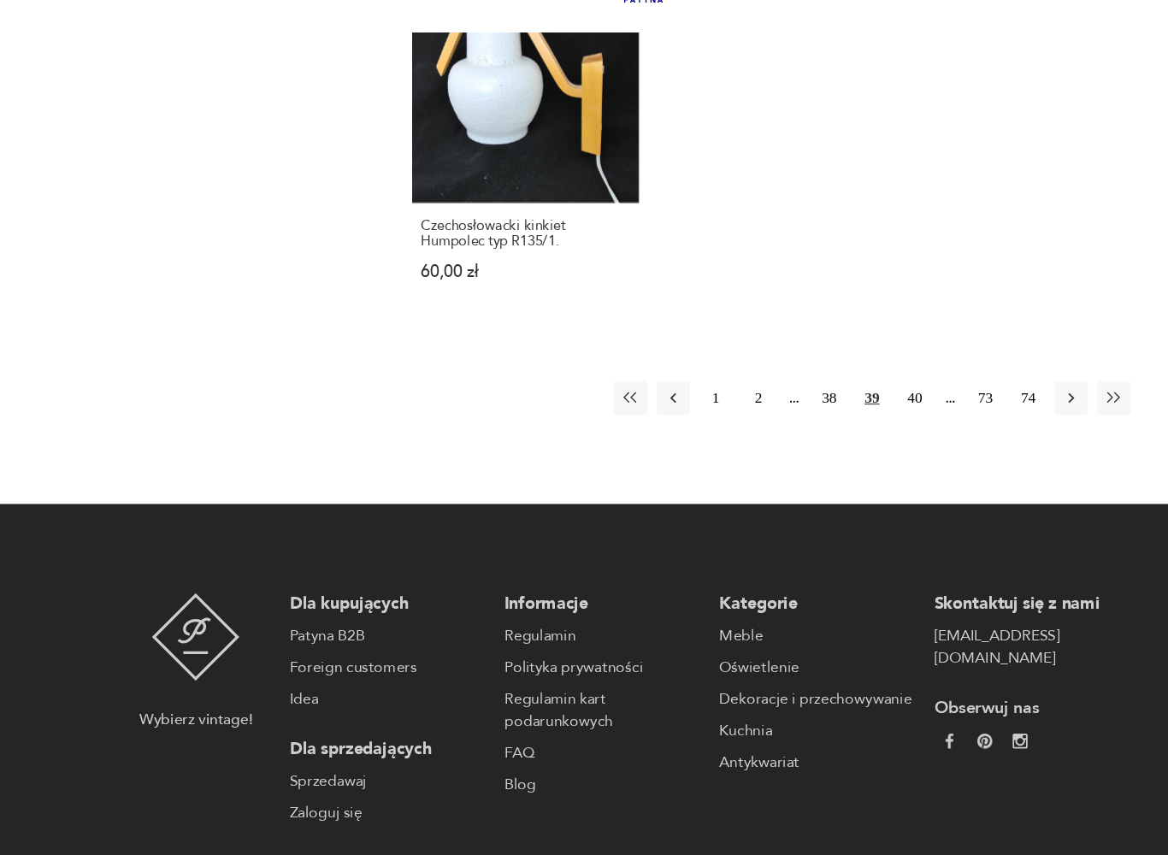
click at [850, 447] on button "40" at bounding box center [841, 435] width 31 height 31
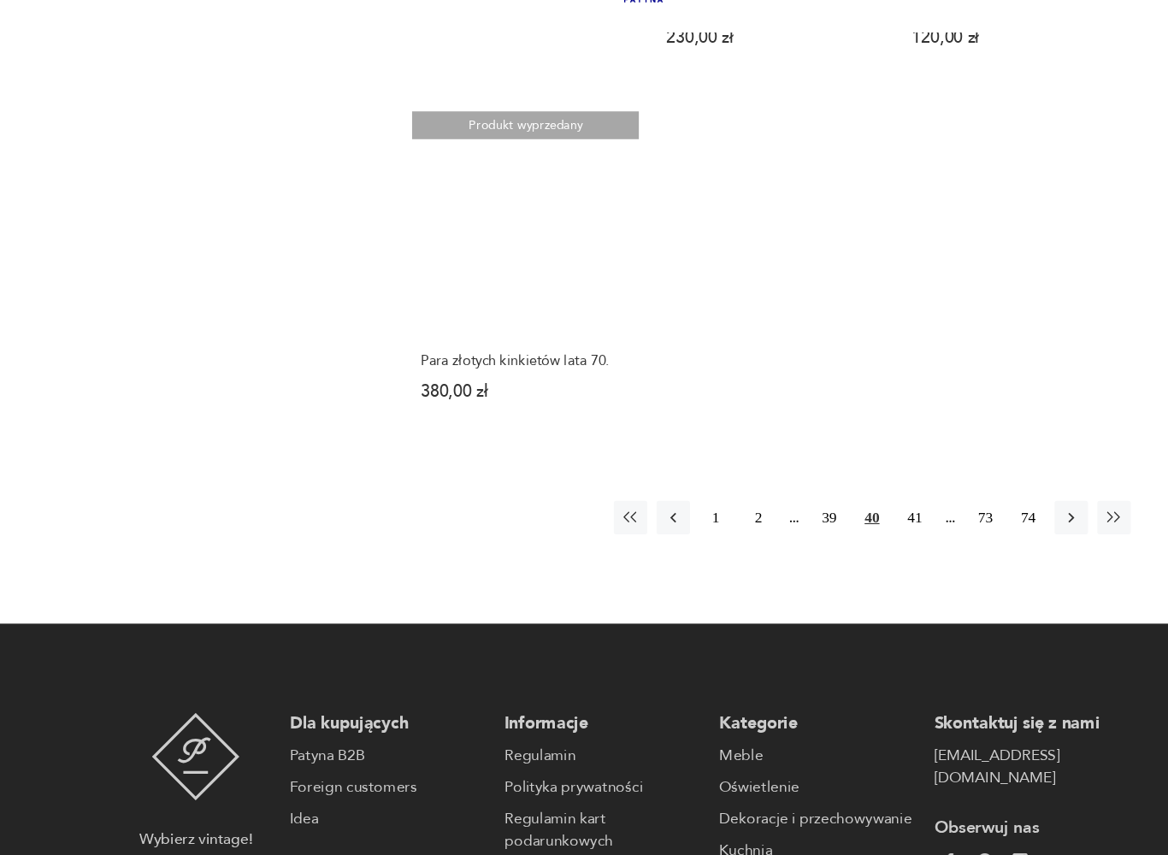
scroll to position [2358, 0]
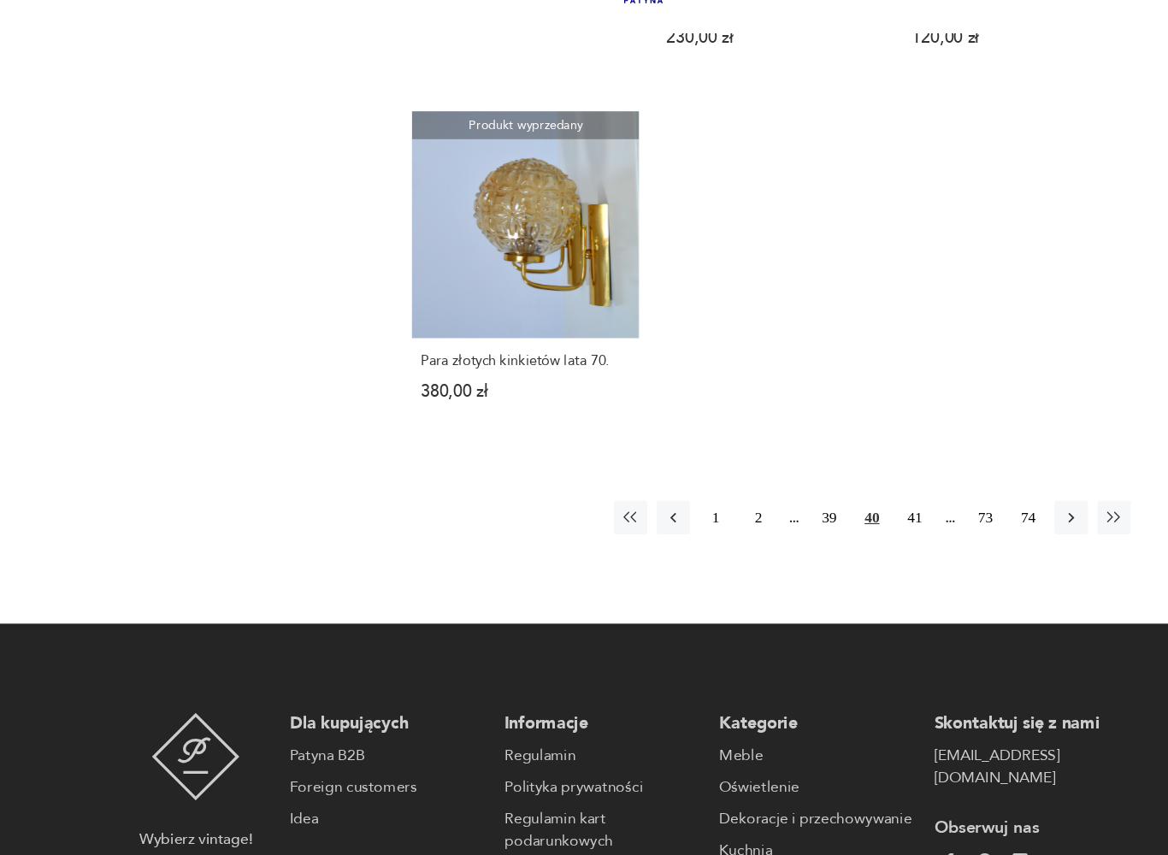
click at [852, 560] on button "41" at bounding box center [841, 544] width 31 height 31
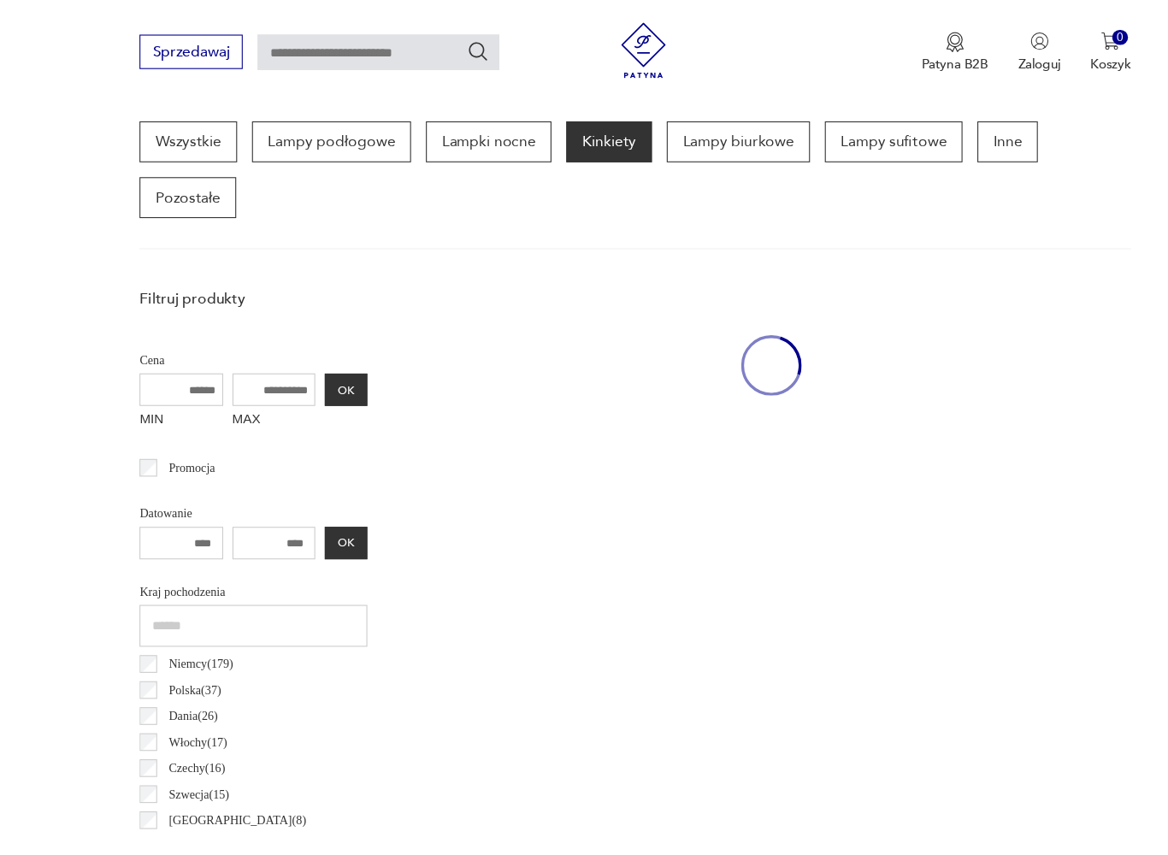
scroll to position [454, 0]
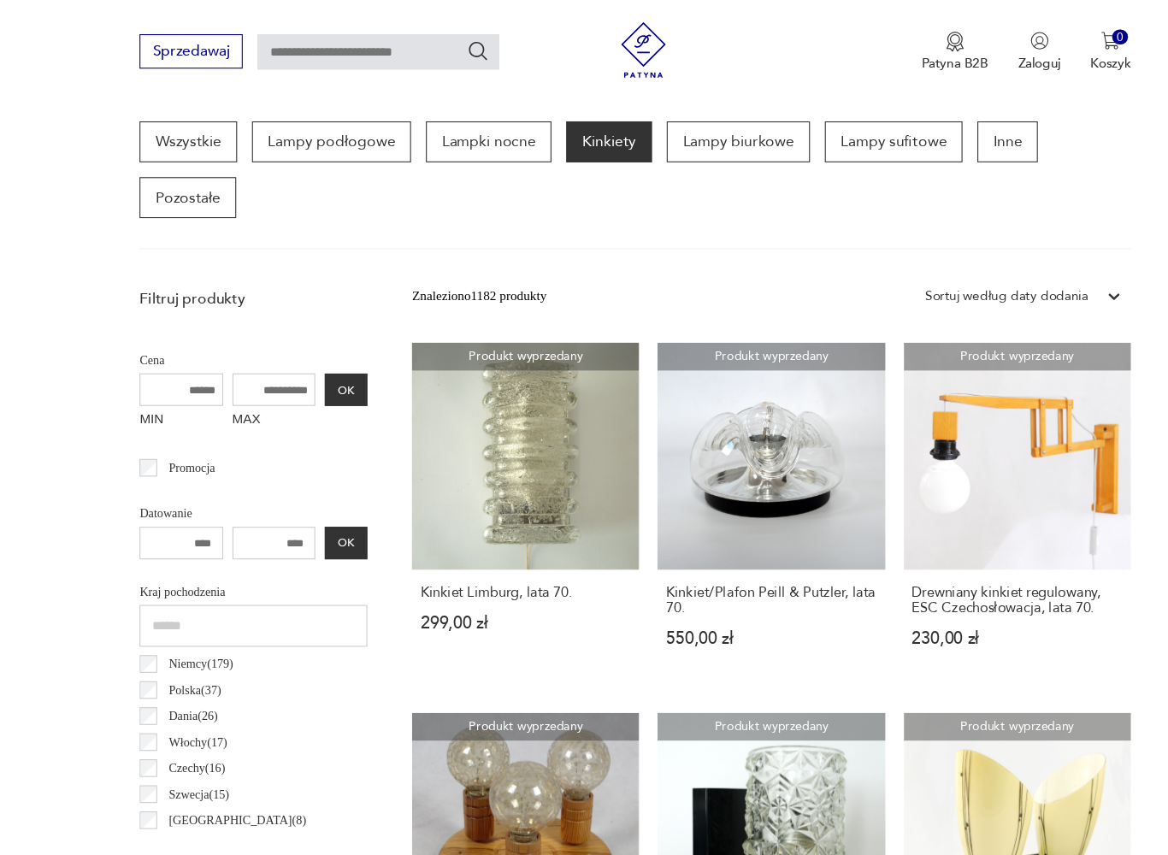
click at [999, 444] on link "Produkt wyprzedany Drewniany kinkiet regulowany, ESC Czechosłowacja, lata 70. 2…" at bounding box center [935, 471] width 209 height 313
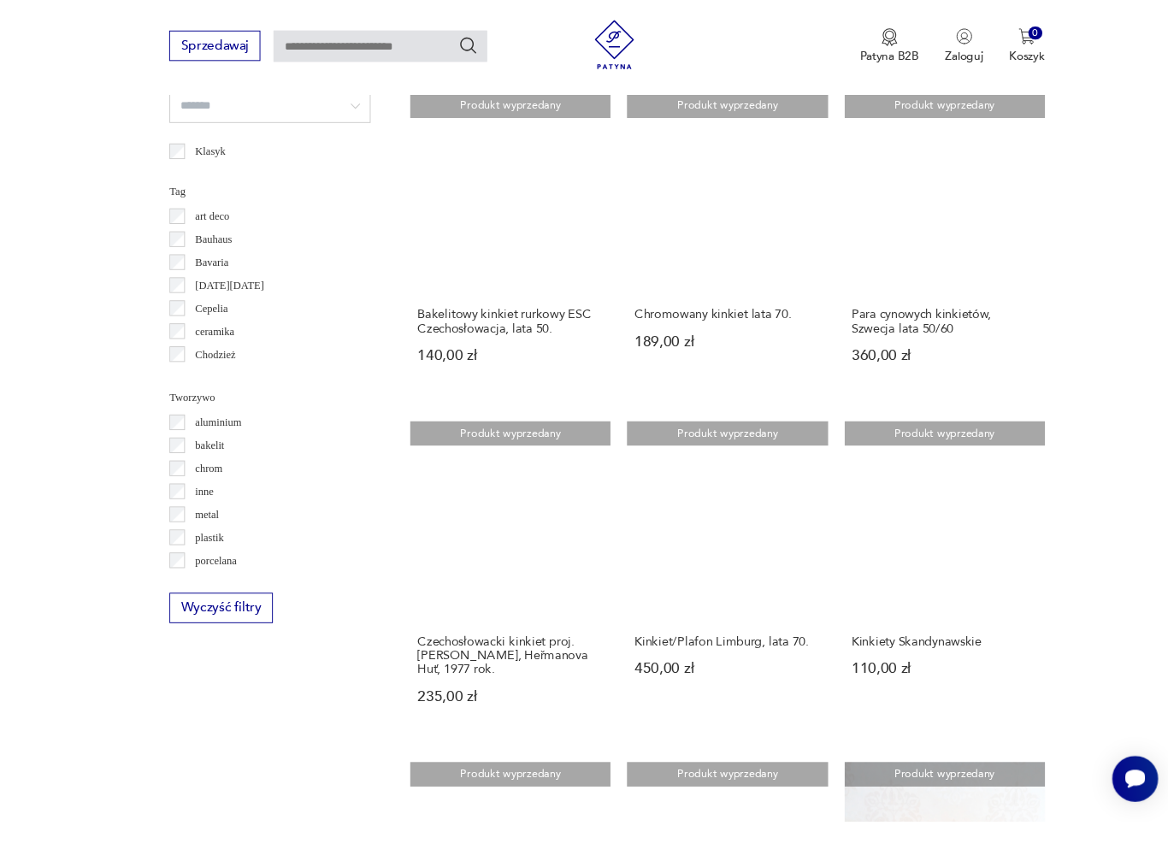
scroll to position [1384, 0]
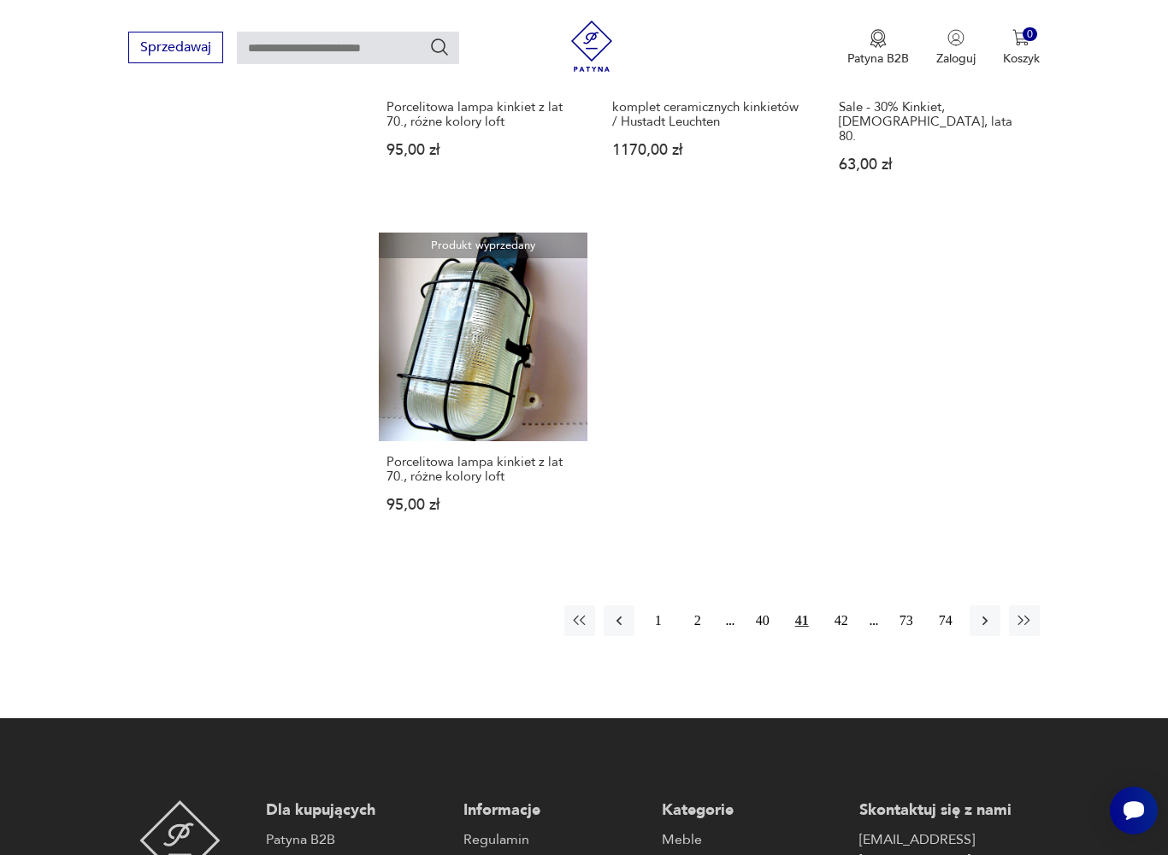
click at [846, 636] on button "42" at bounding box center [841, 620] width 31 height 31
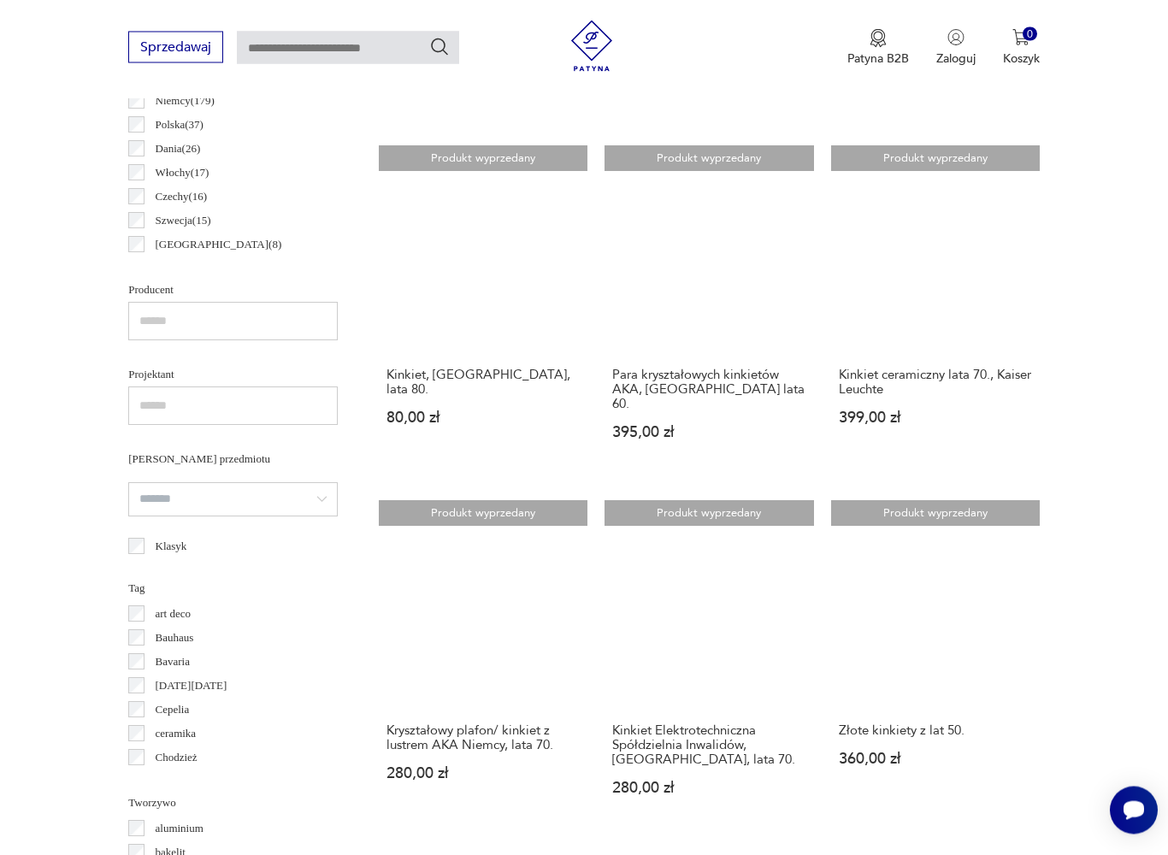
scroll to position [966, 0]
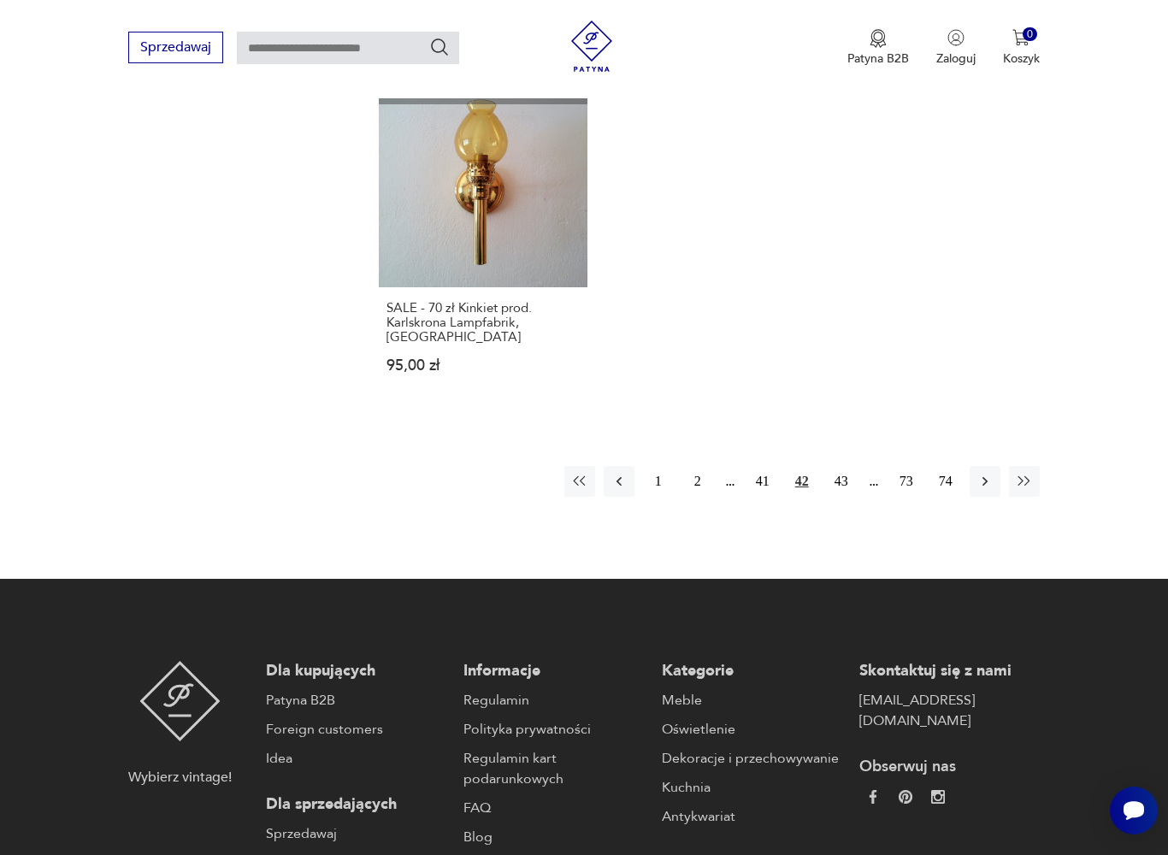
click at [849, 497] on button "43" at bounding box center [841, 481] width 31 height 31
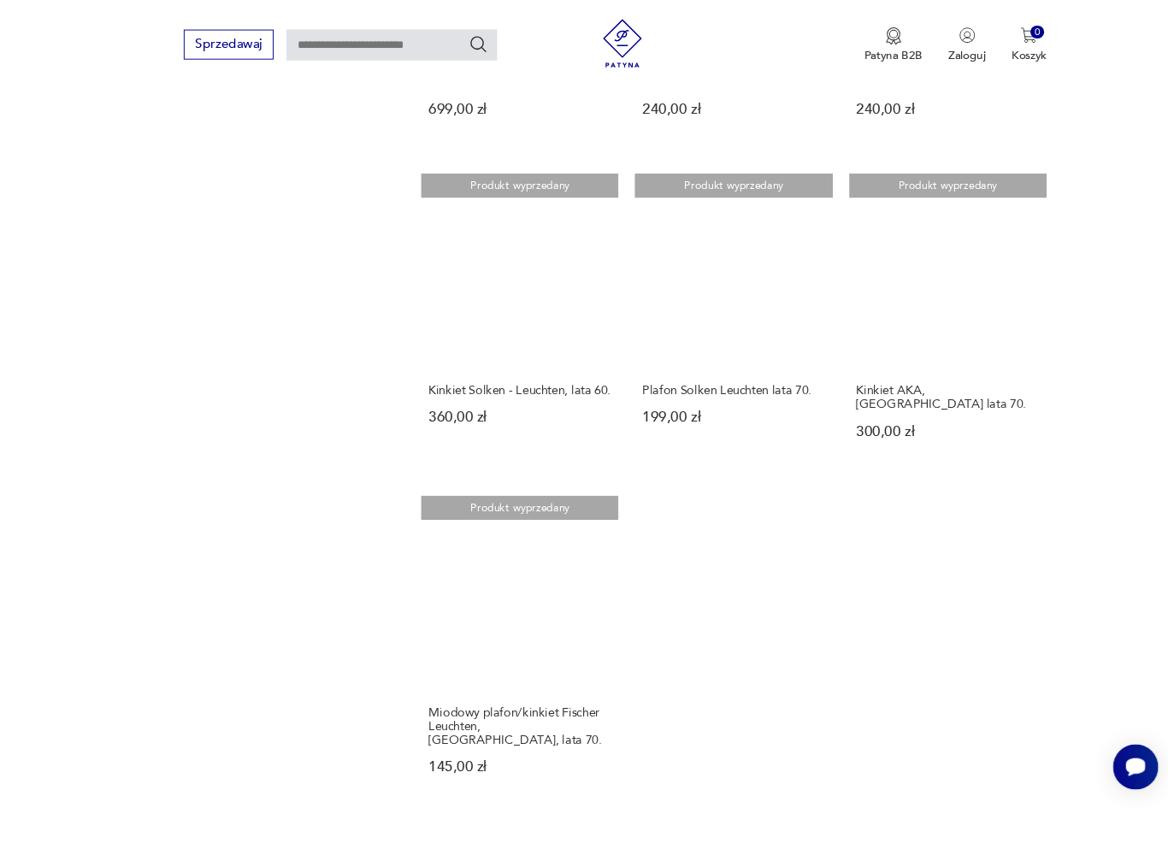
scroll to position [1998, 0]
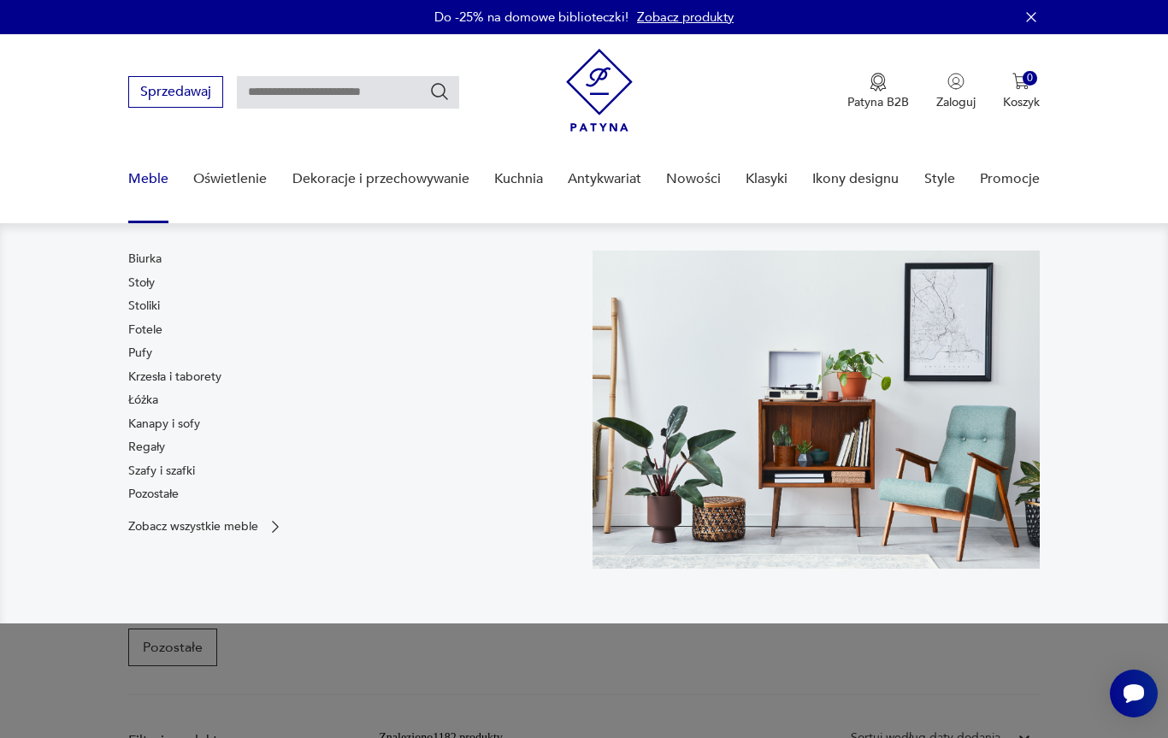
click at [179, 469] on link "Szafy i szafki" at bounding box center [161, 470] width 67 height 17
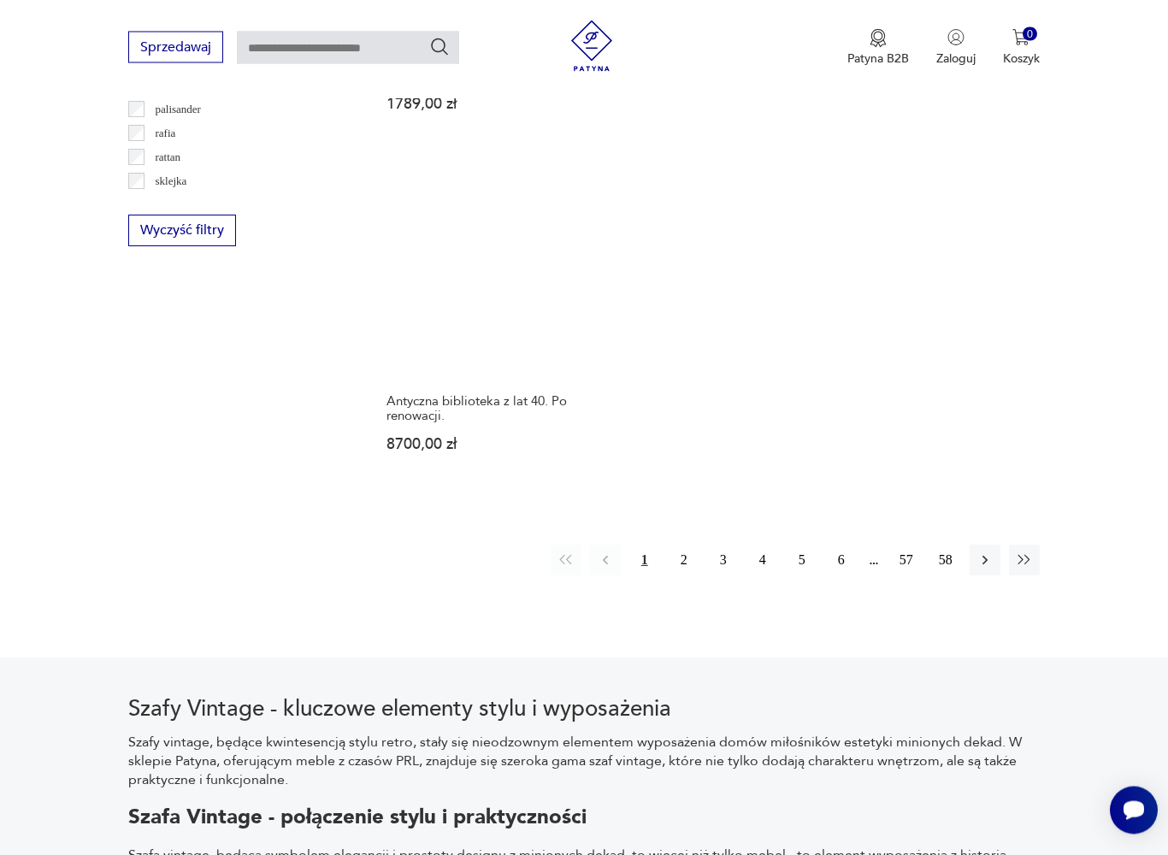
scroll to position [2386, 0]
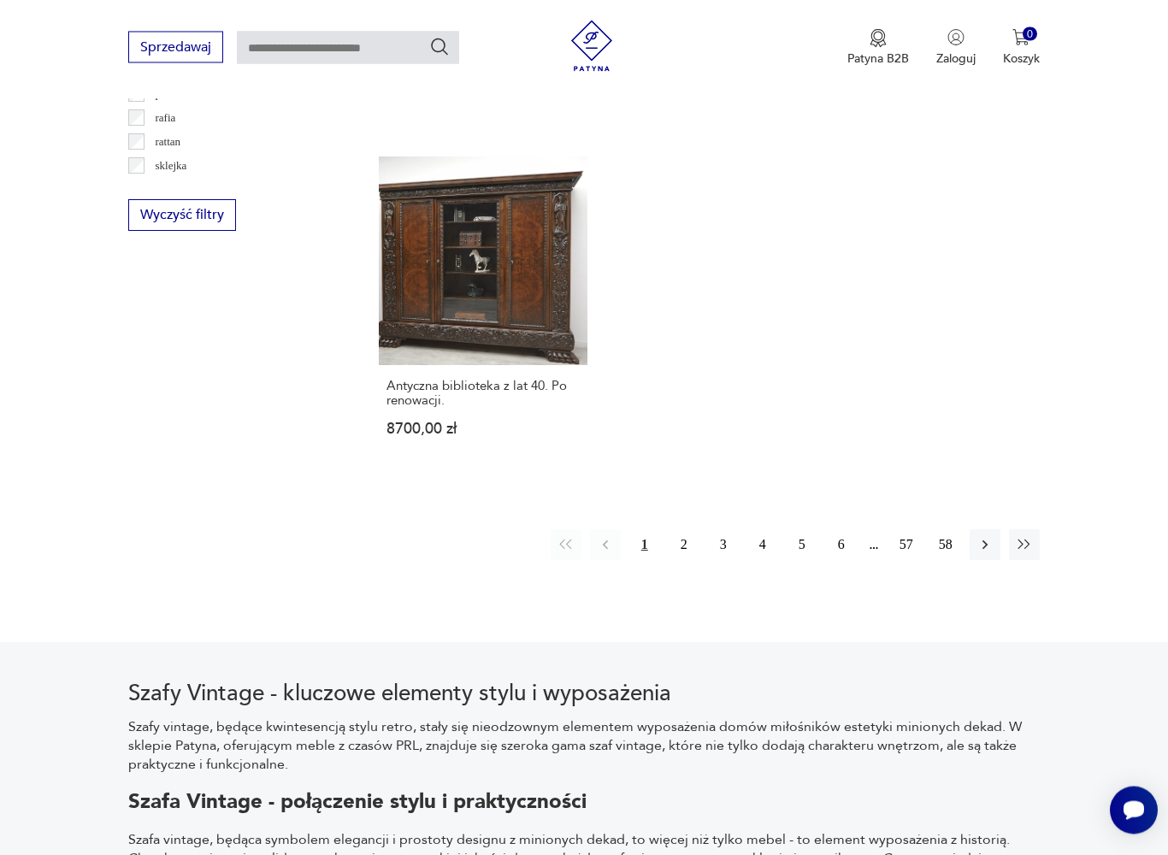
click at [684, 561] on button "2" at bounding box center [683, 545] width 31 height 31
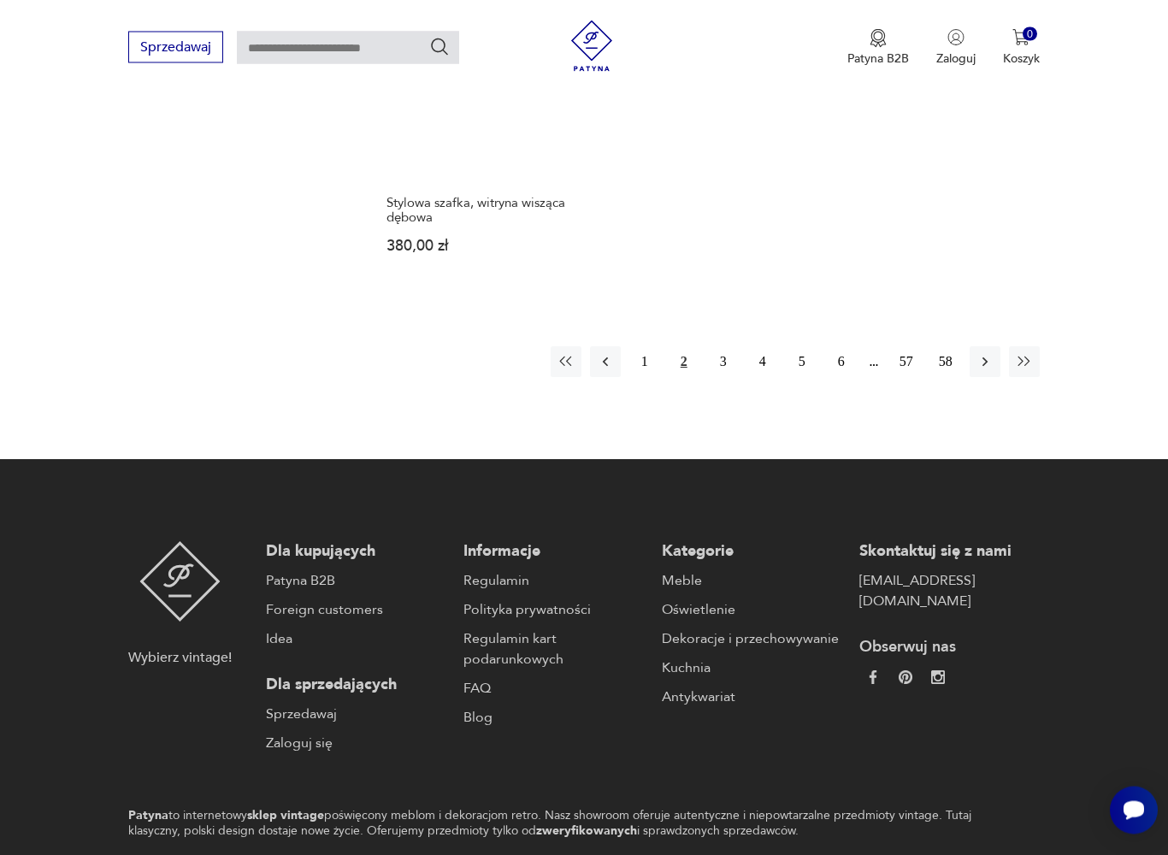
scroll to position [2582, 0]
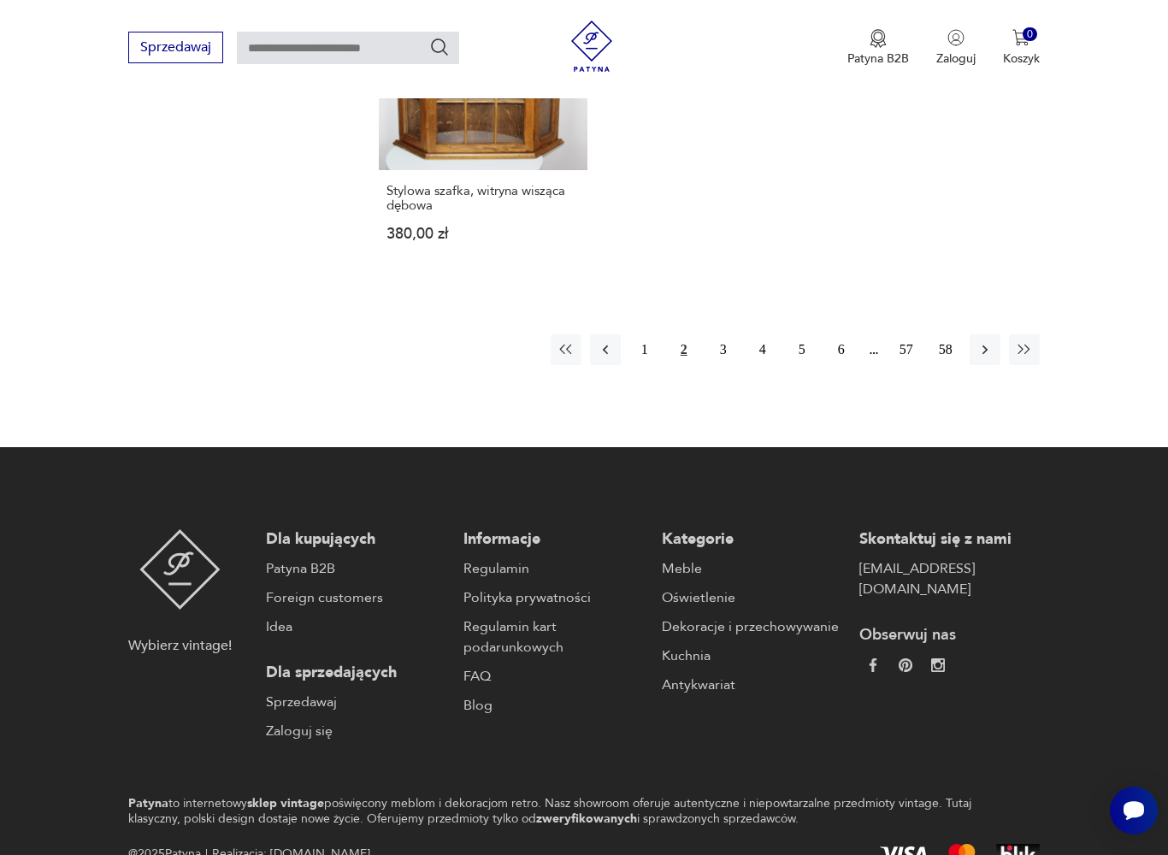
click at [731, 365] on button "3" at bounding box center [723, 349] width 31 height 31
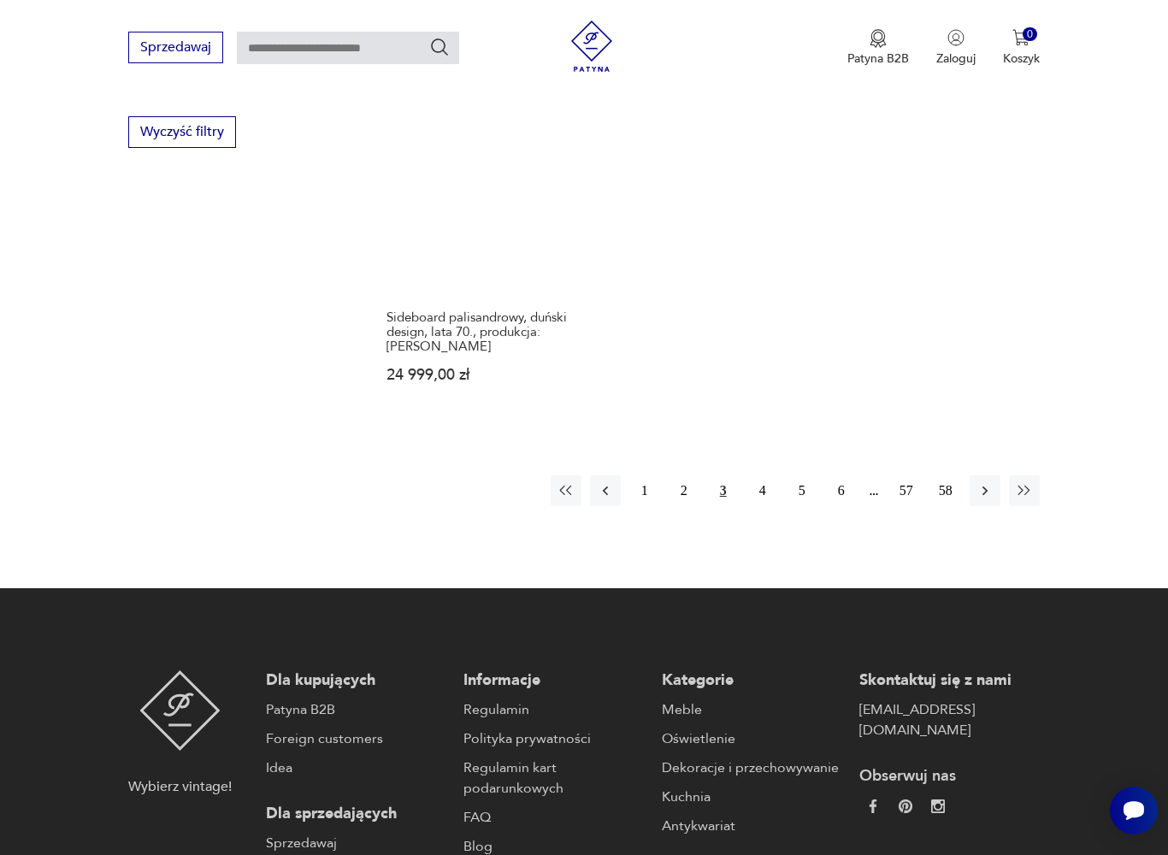
scroll to position [2500, 0]
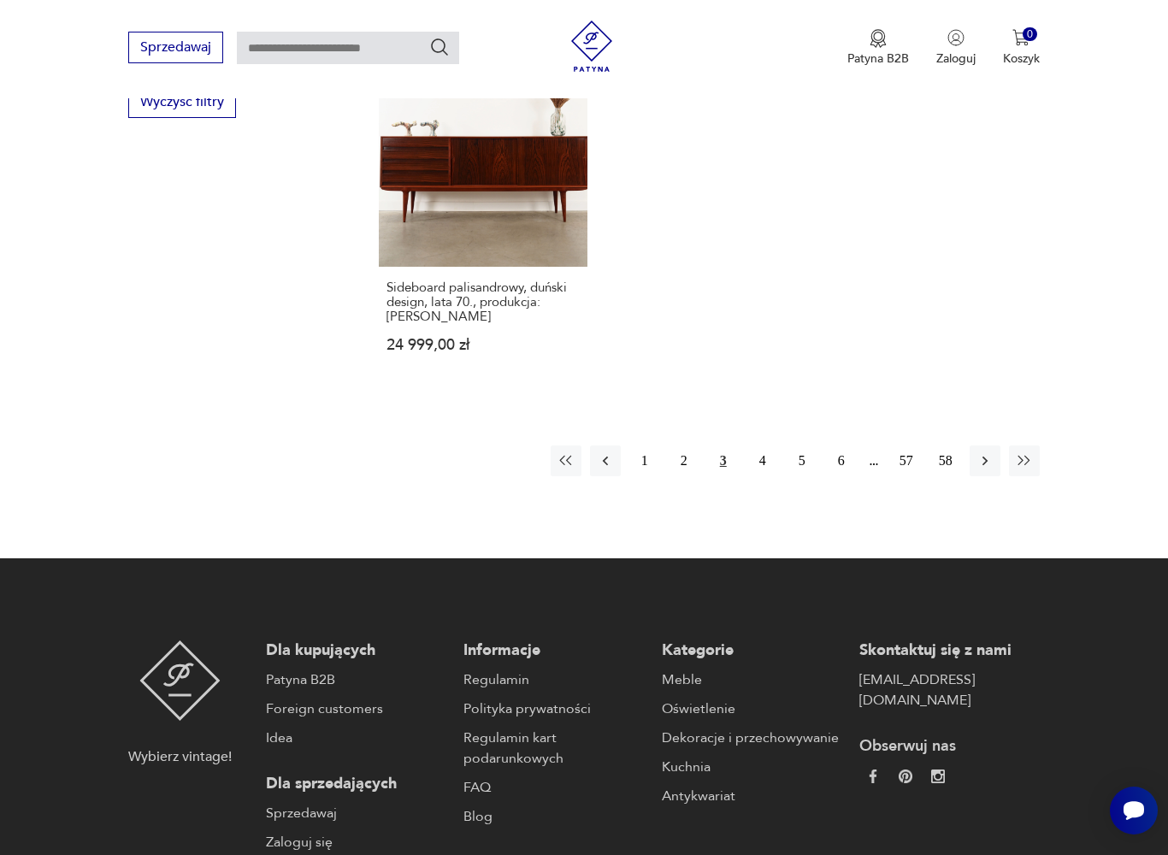
click at [767, 476] on button "4" at bounding box center [762, 460] width 31 height 31
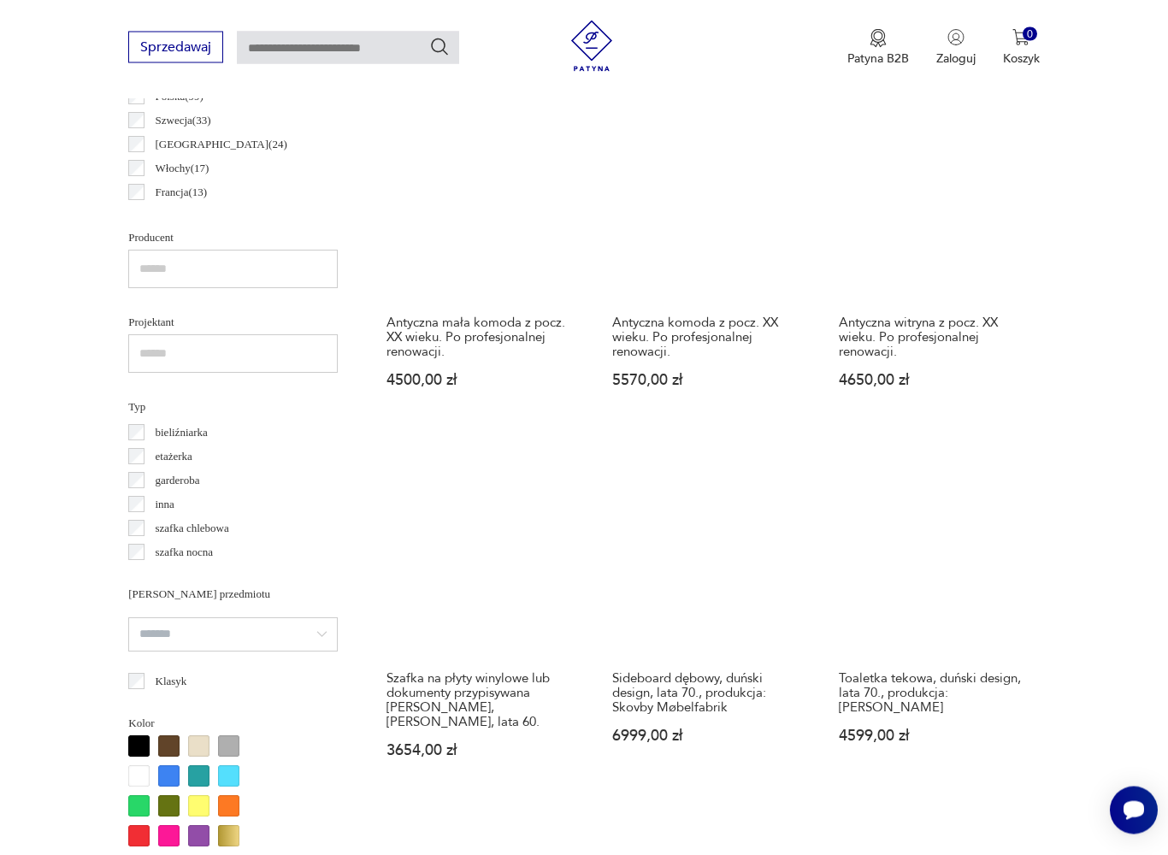
scroll to position [455, 0]
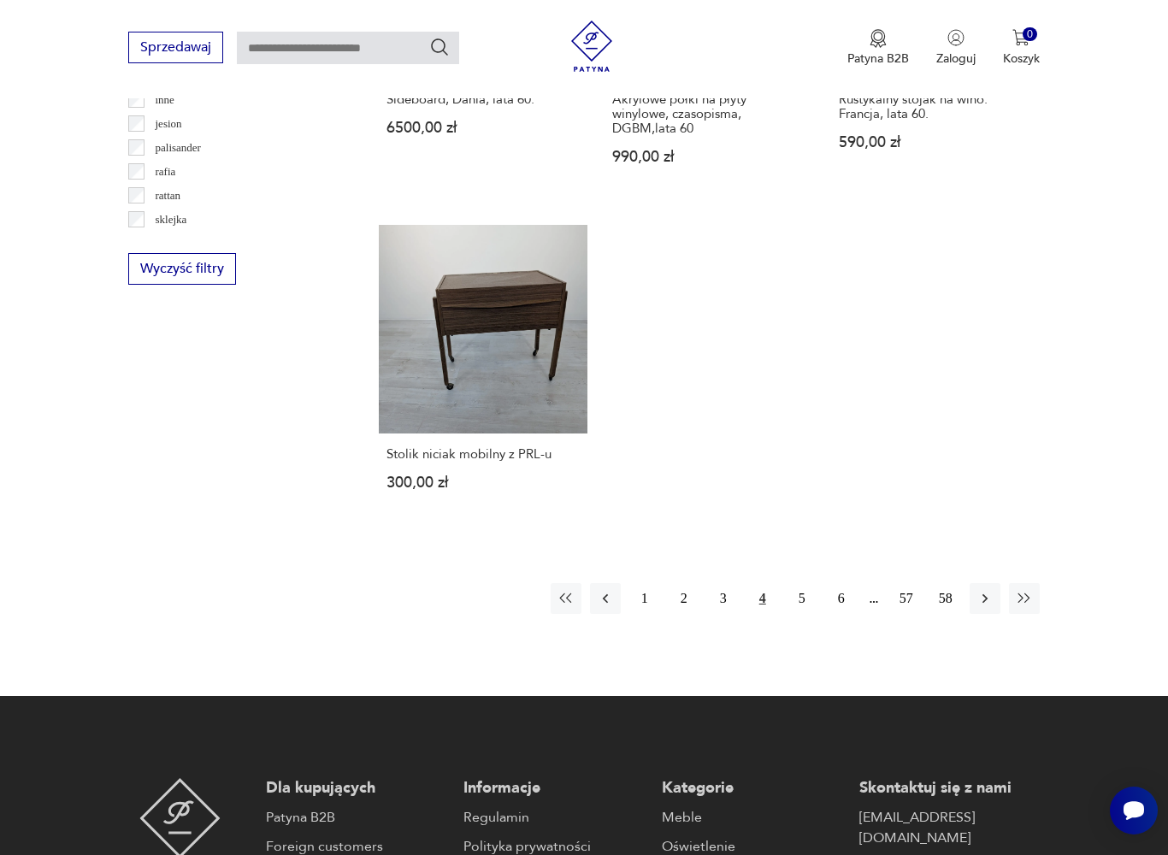
click at [826, 614] on button "6" at bounding box center [841, 598] width 31 height 31
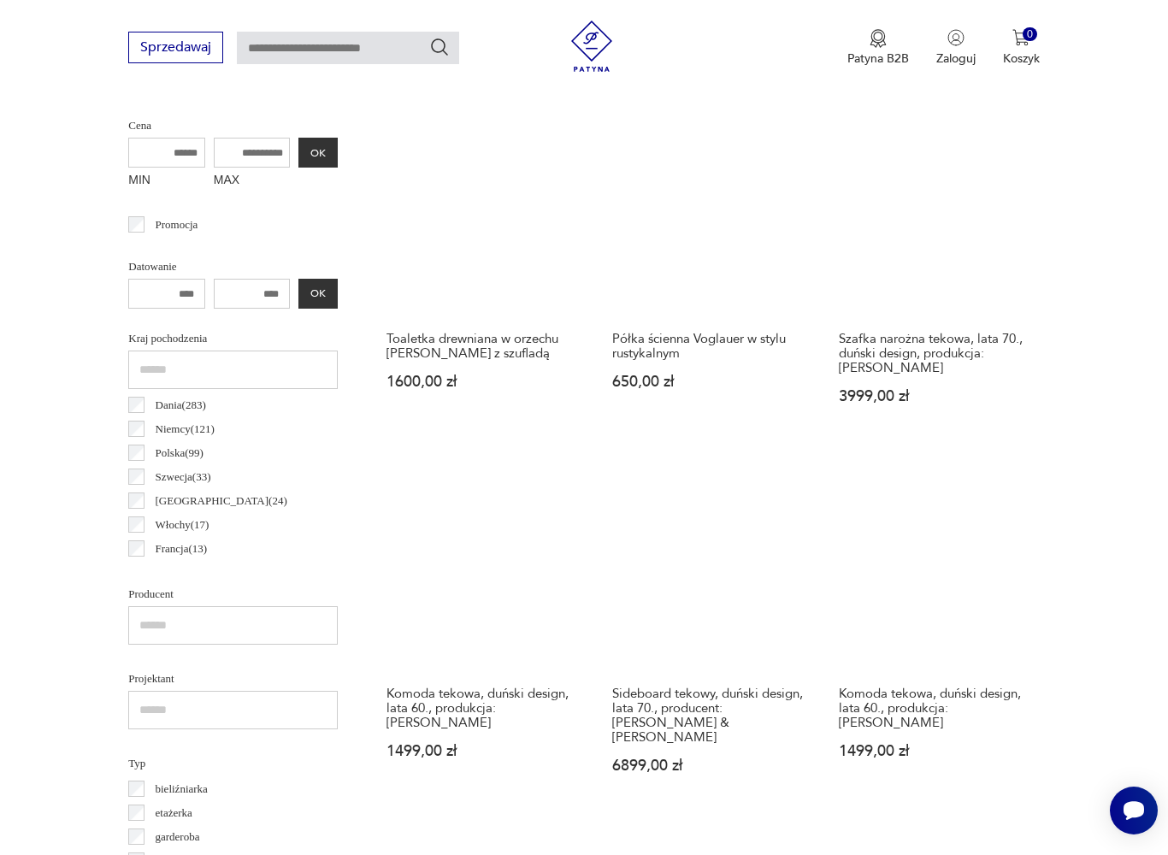
scroll to position [455, 0]
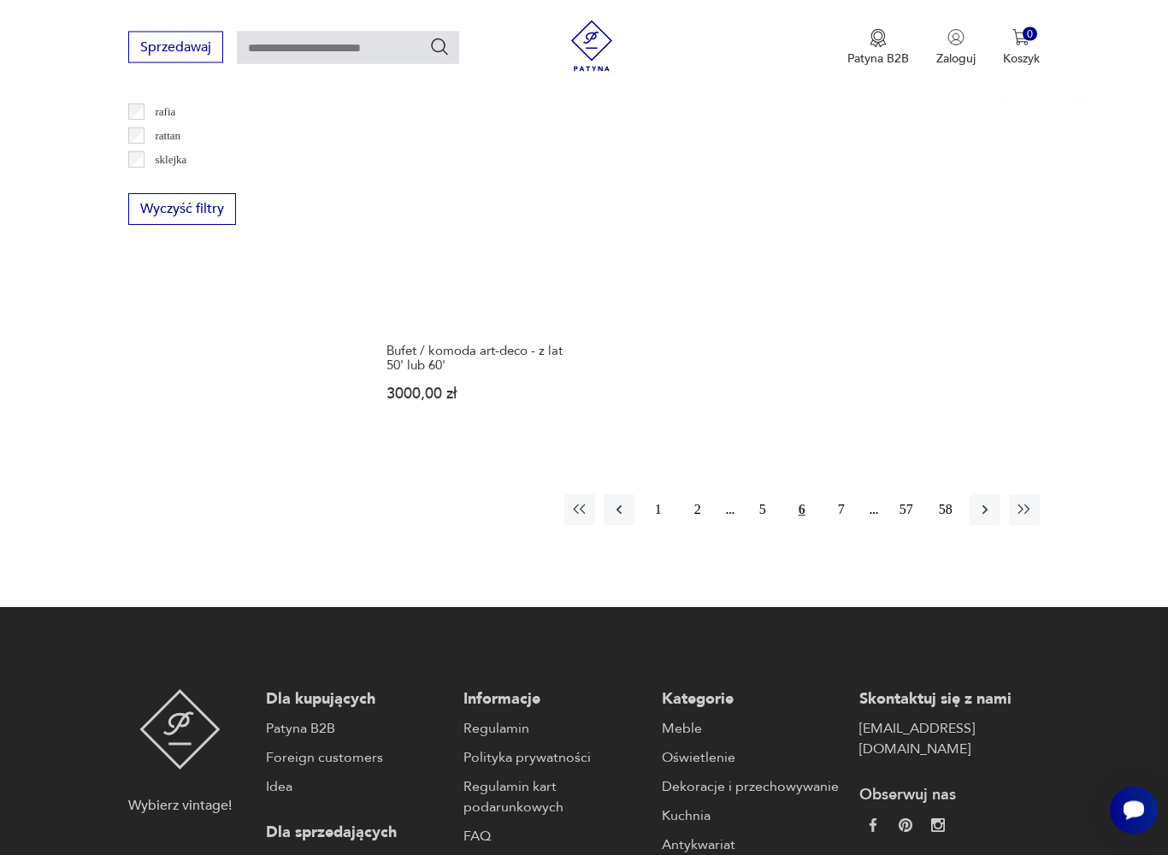
scroll to position [2402, 0]
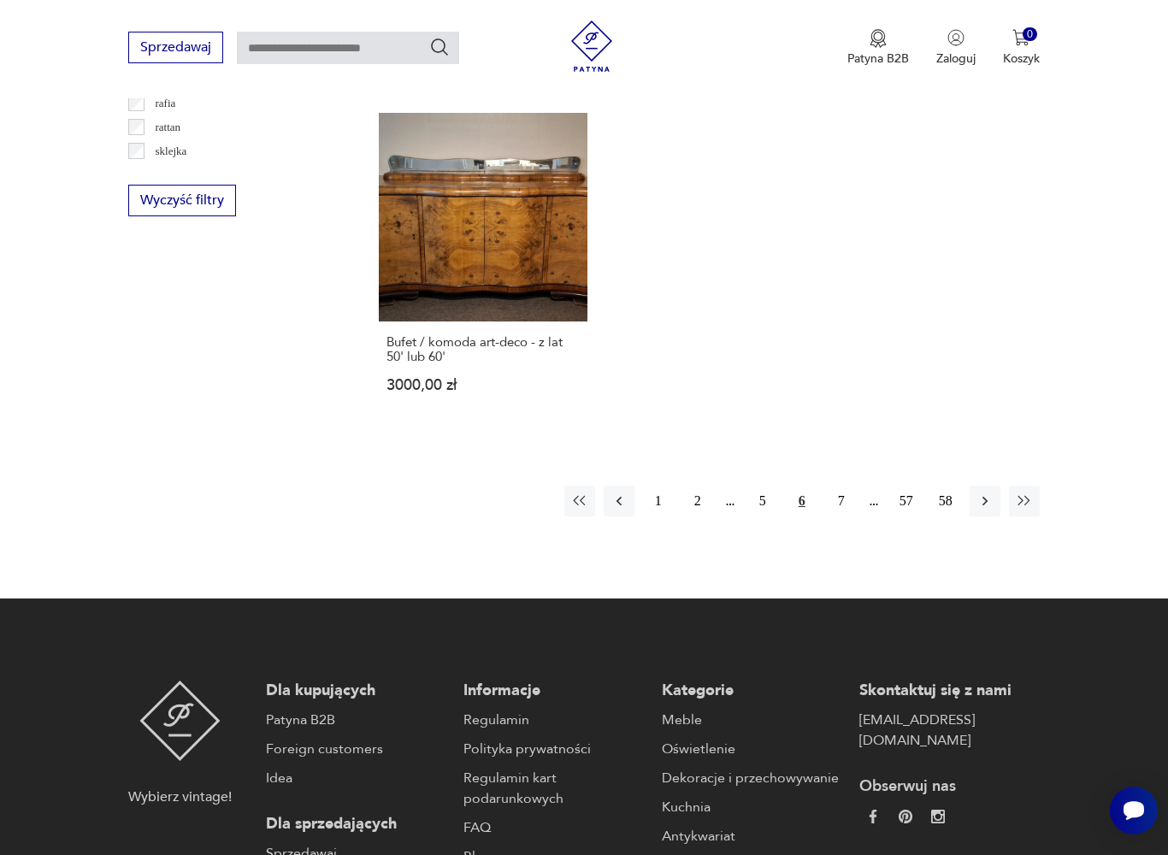
click at [849, 516] on button "7" at bounding box center [841, 500] width 31 height 31
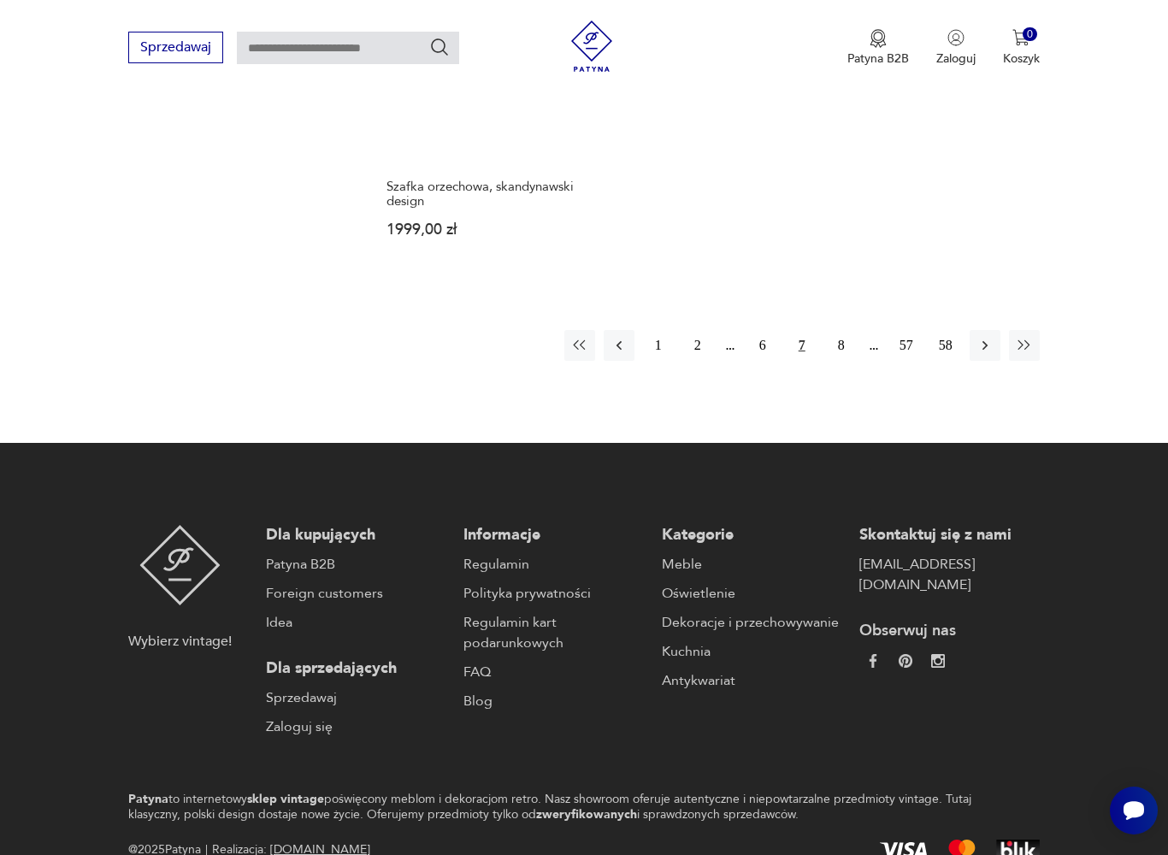
scroll to position [2579, 0]
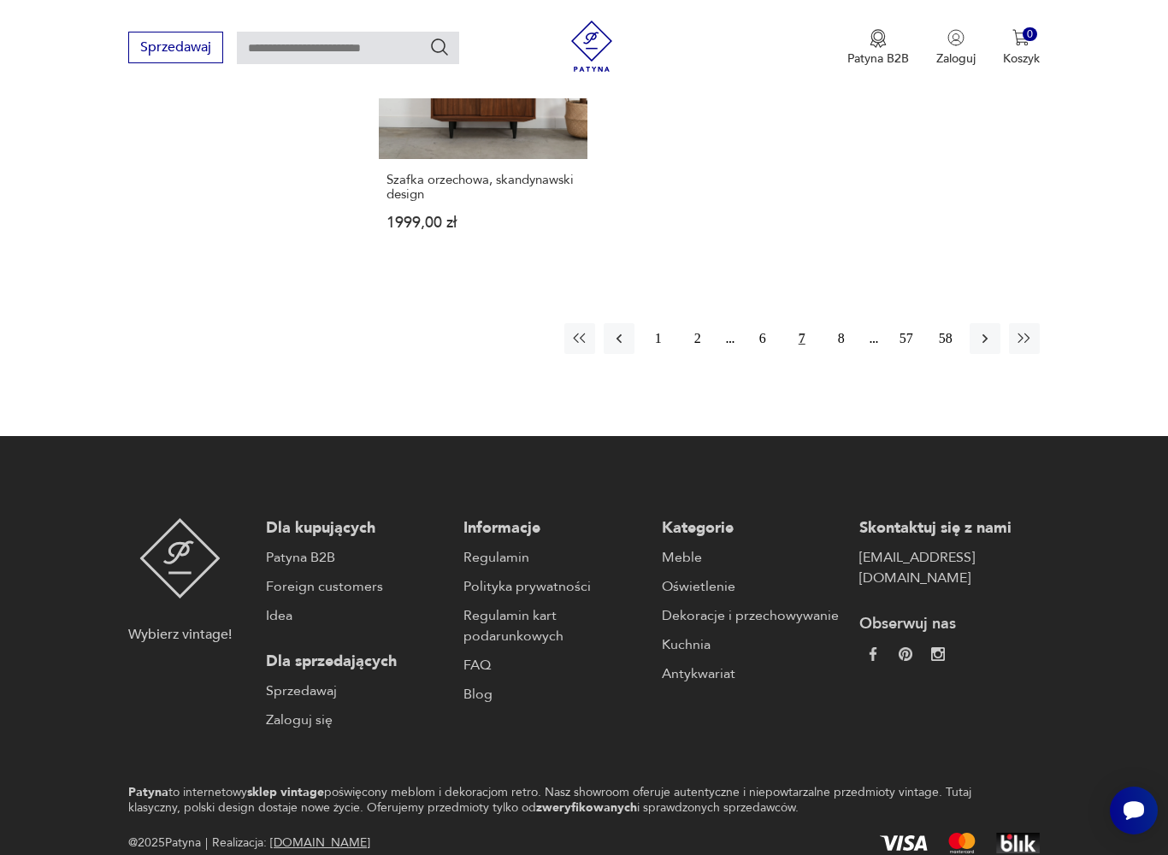
click at [852, 354] on button "8" at bounding box center [841, 338] width 31 height 31
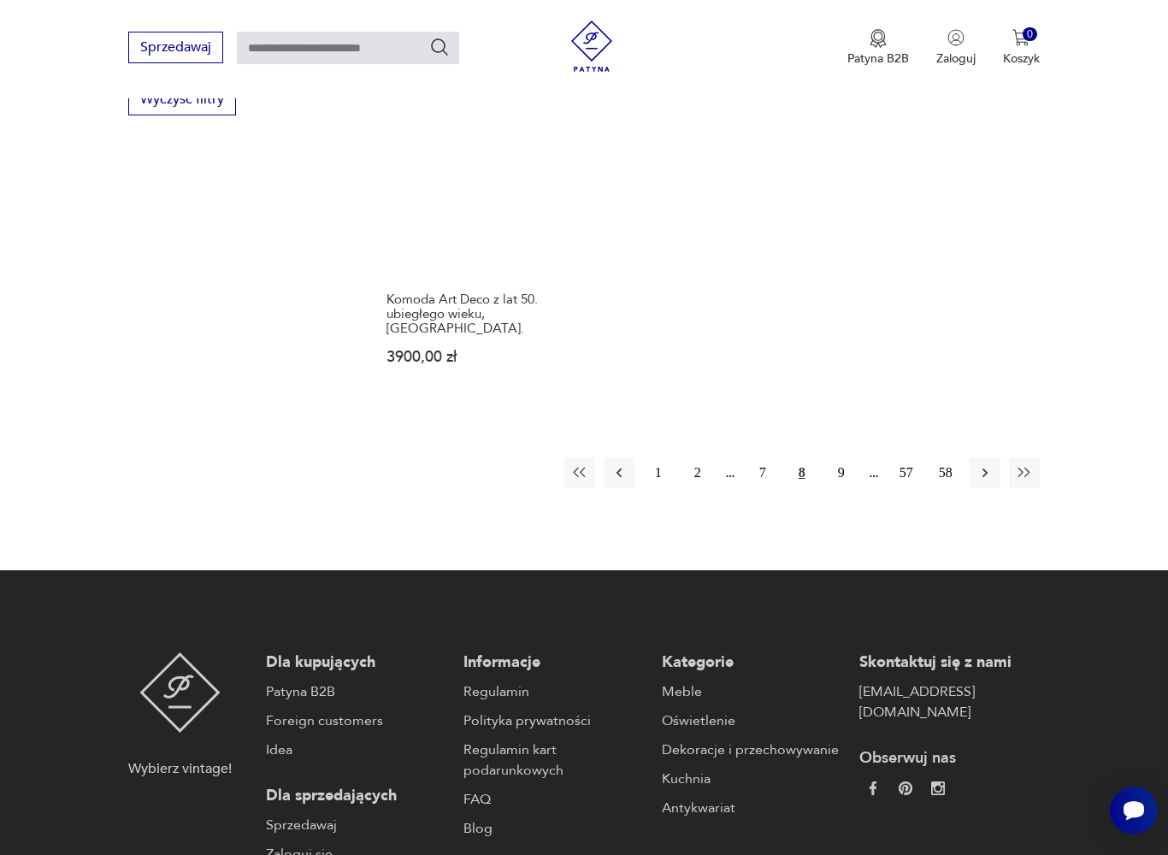
scroll to position [2528, 0]
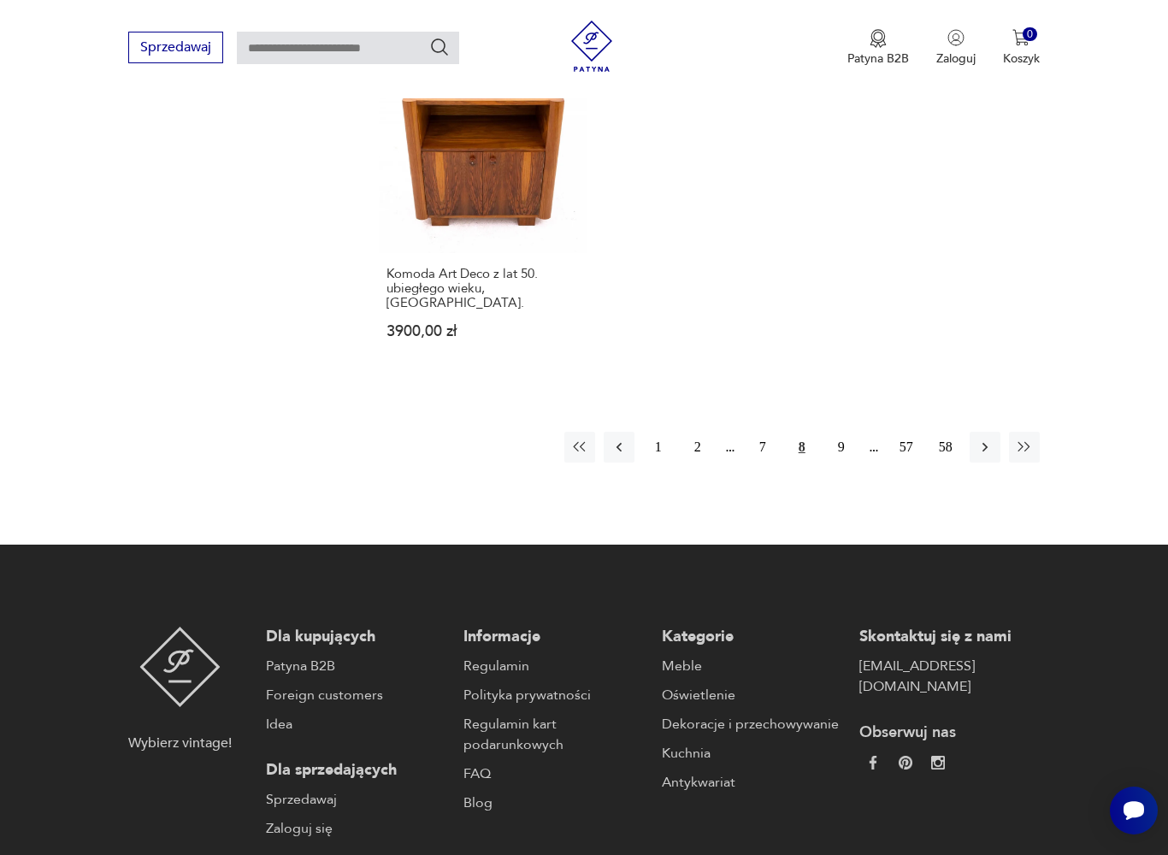
click at [841, 462] on button "9" at bounding box center [841, 447] width 31 height 31
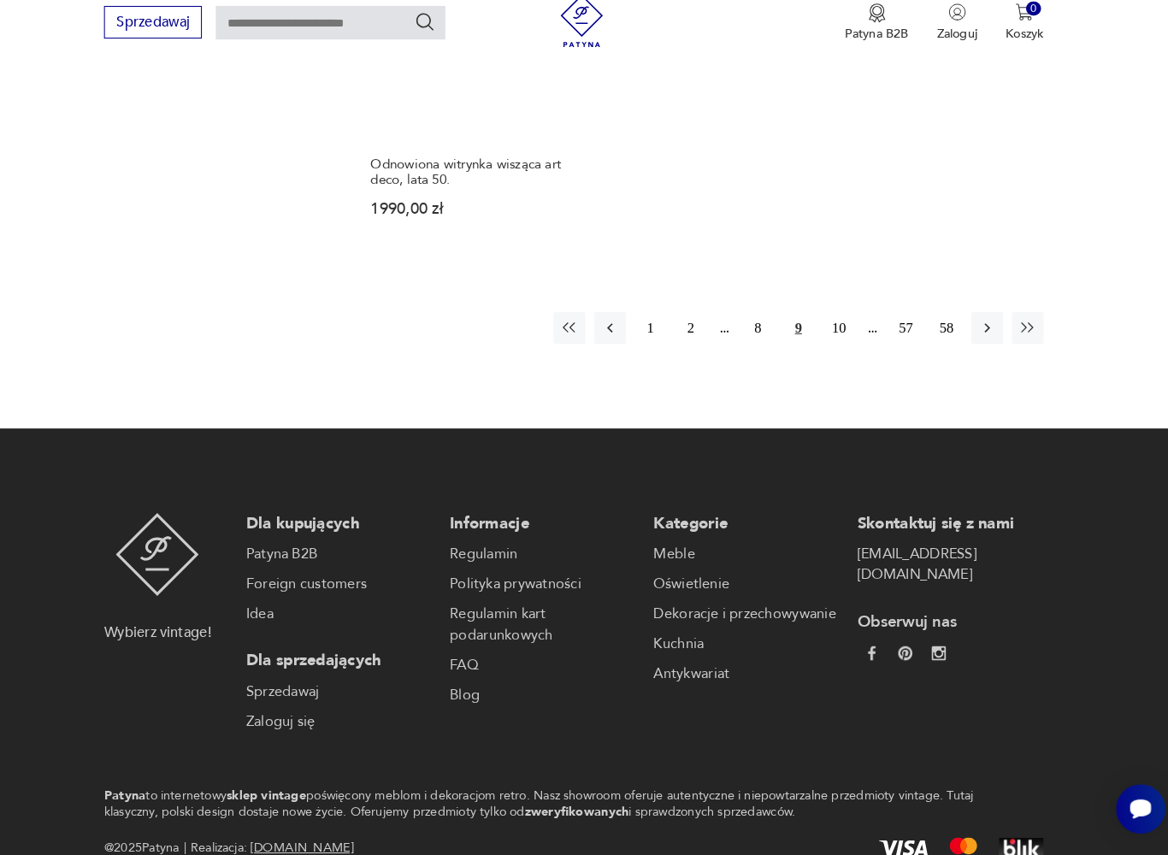
scroll to position [2584, 0]
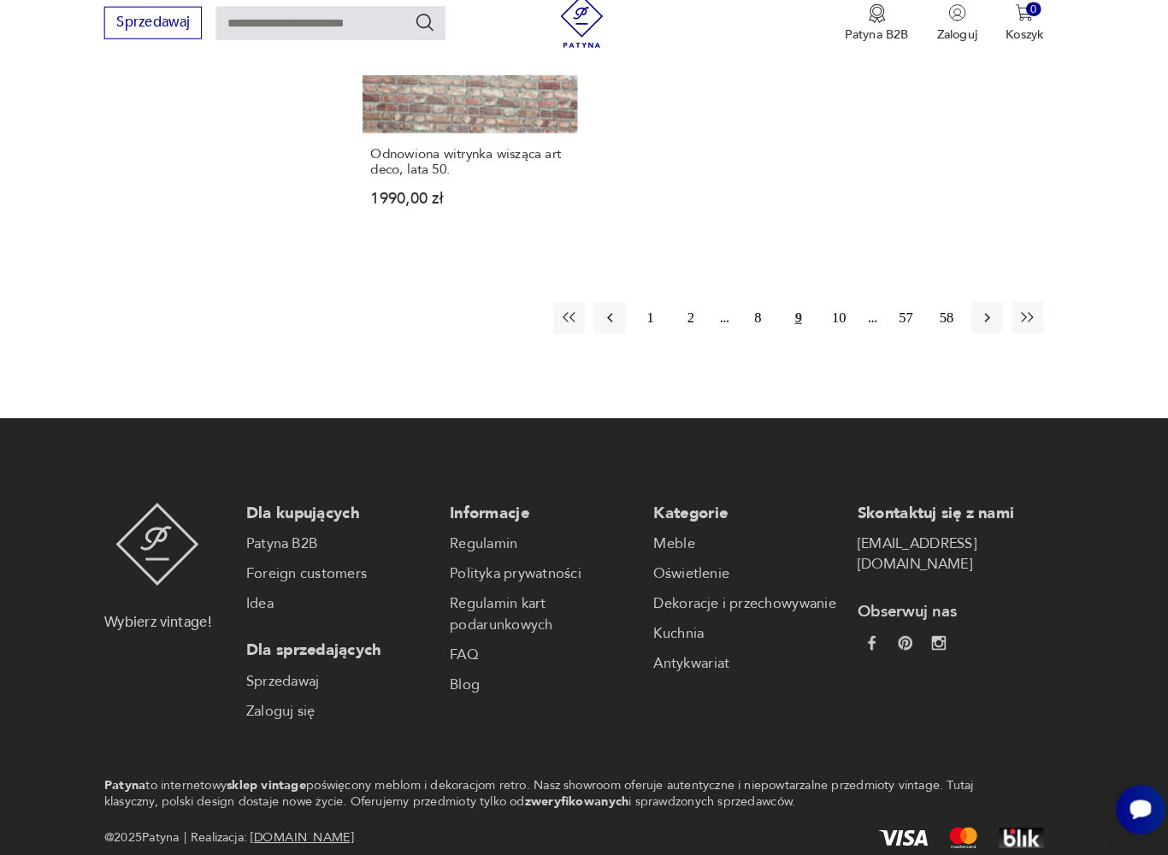
click at [826, 349] on button "10" at bounding box center [841, 333] width 31 height 31
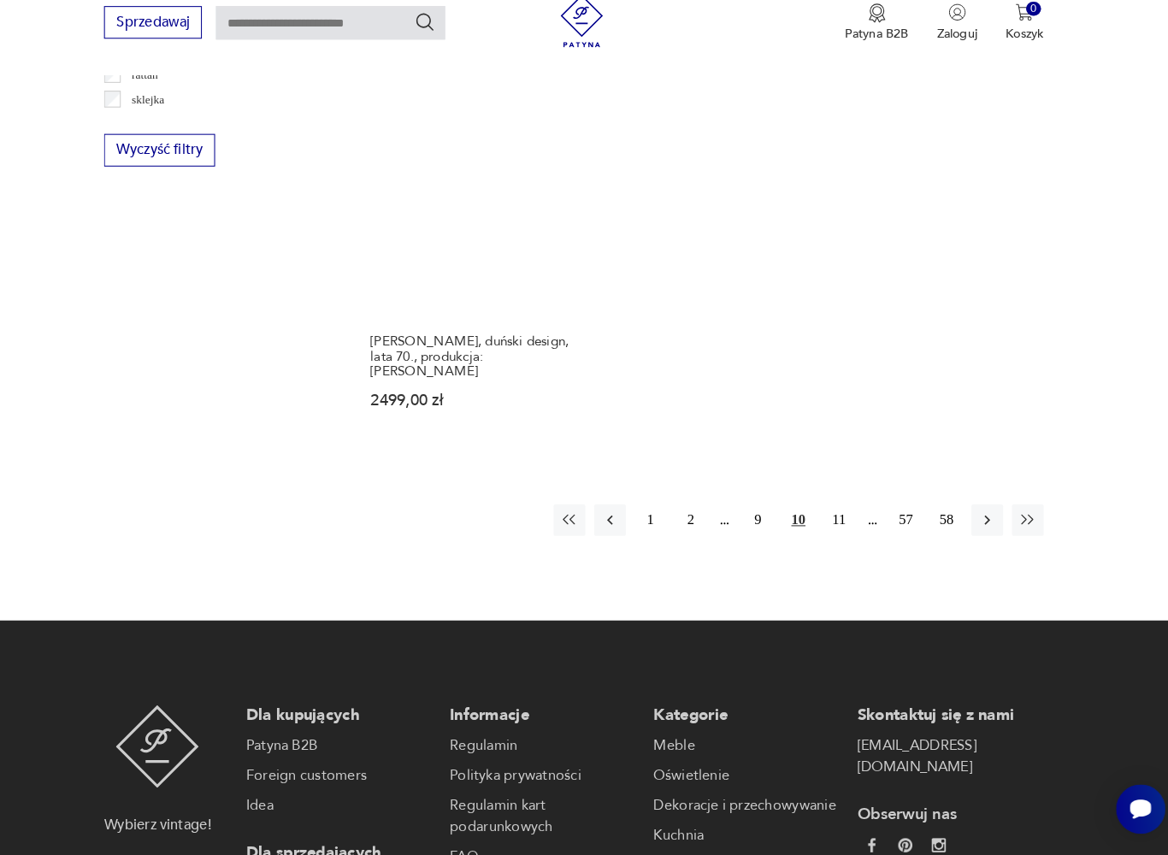
scroll to position [2434, 0]
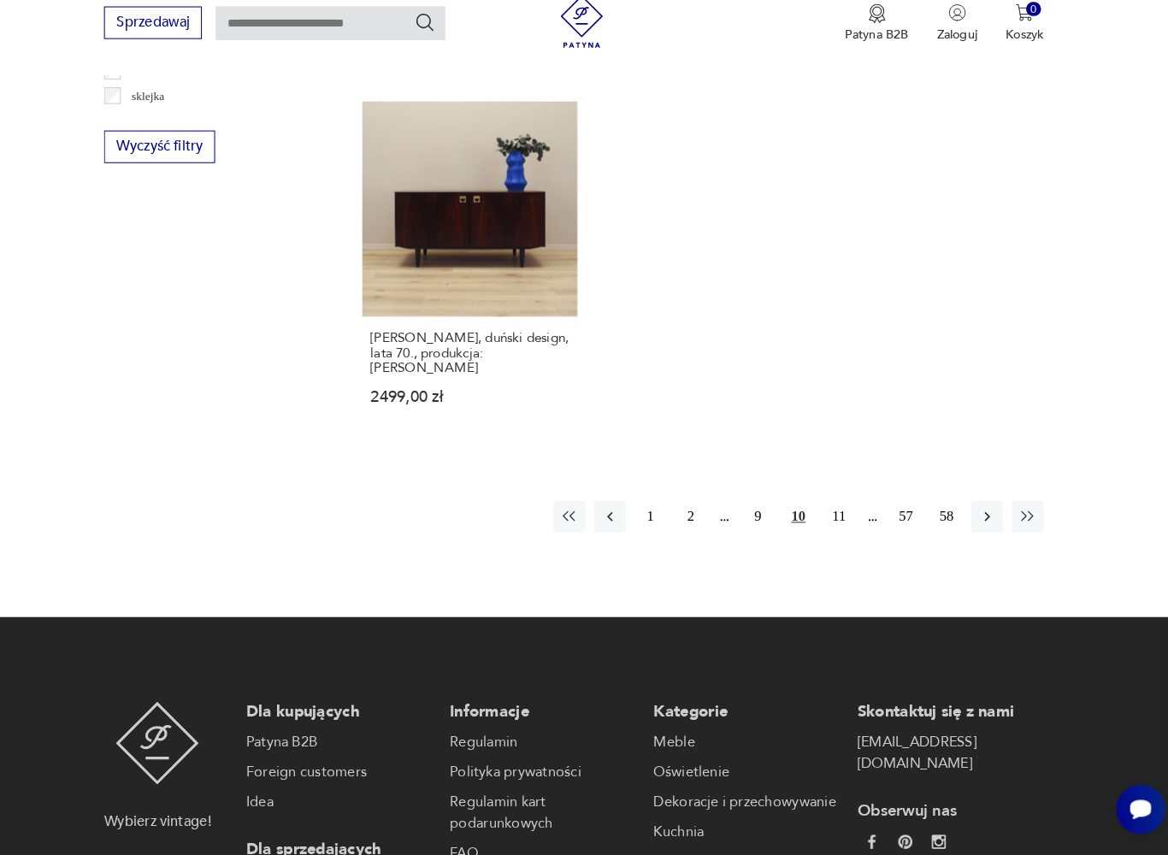
click at [826, 515] on button "11" at bounding box center [841, 526] width 31 height 31
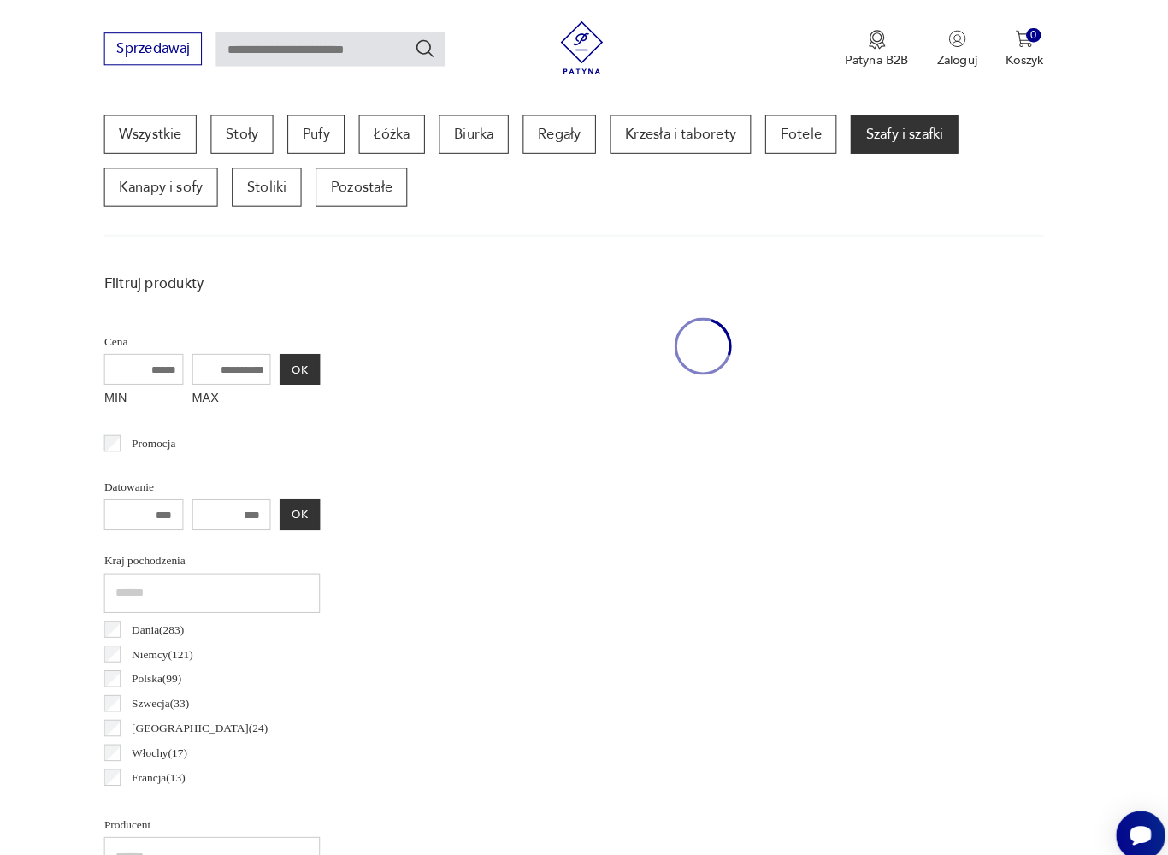
scroll to position [455, 0]
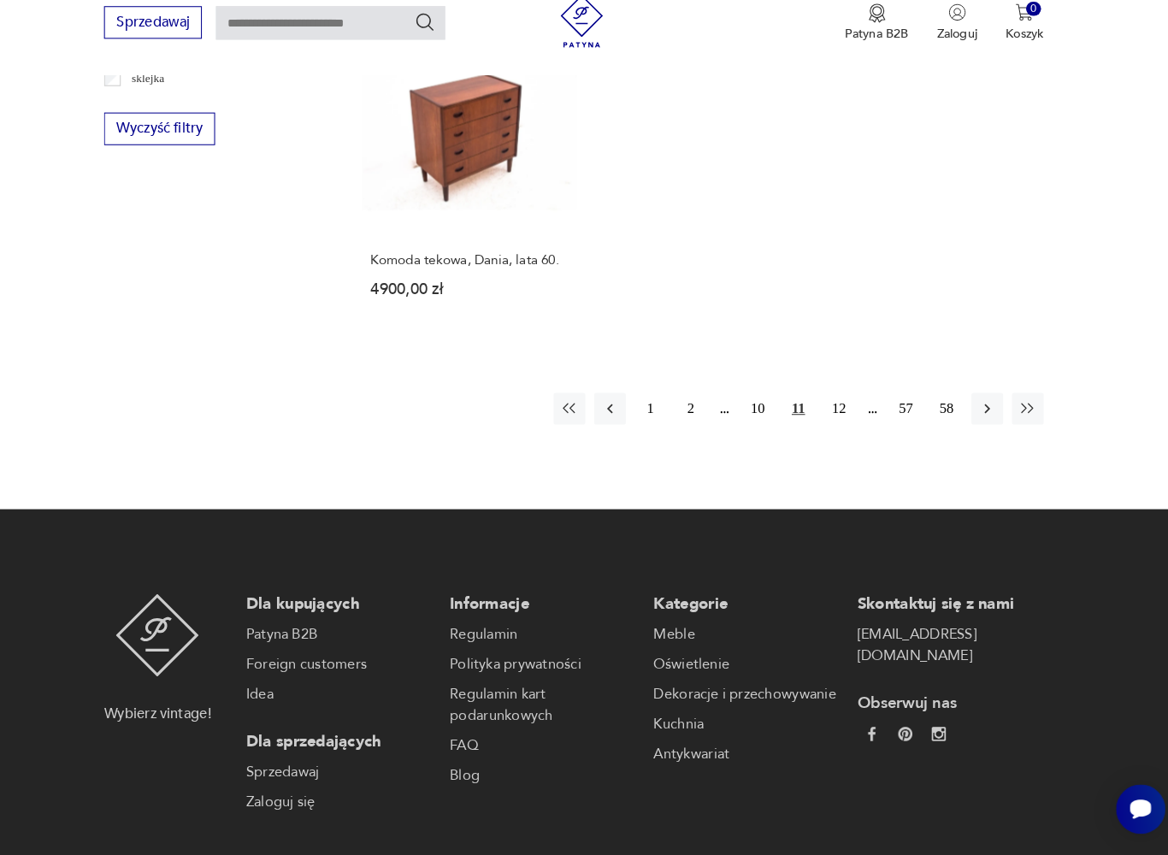
click at [826, 438] on button "12" at bounding box center [841, 422] width 31 height 31
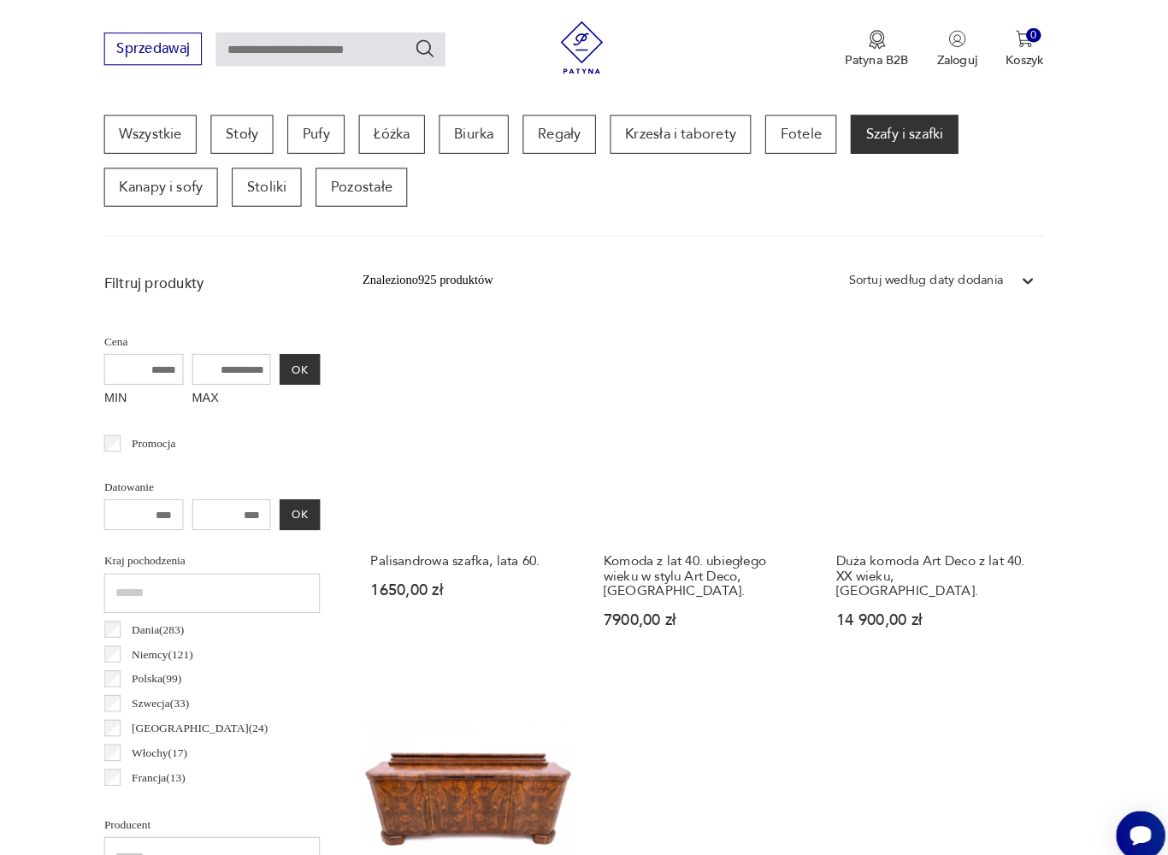
scroll to position [455, 0]
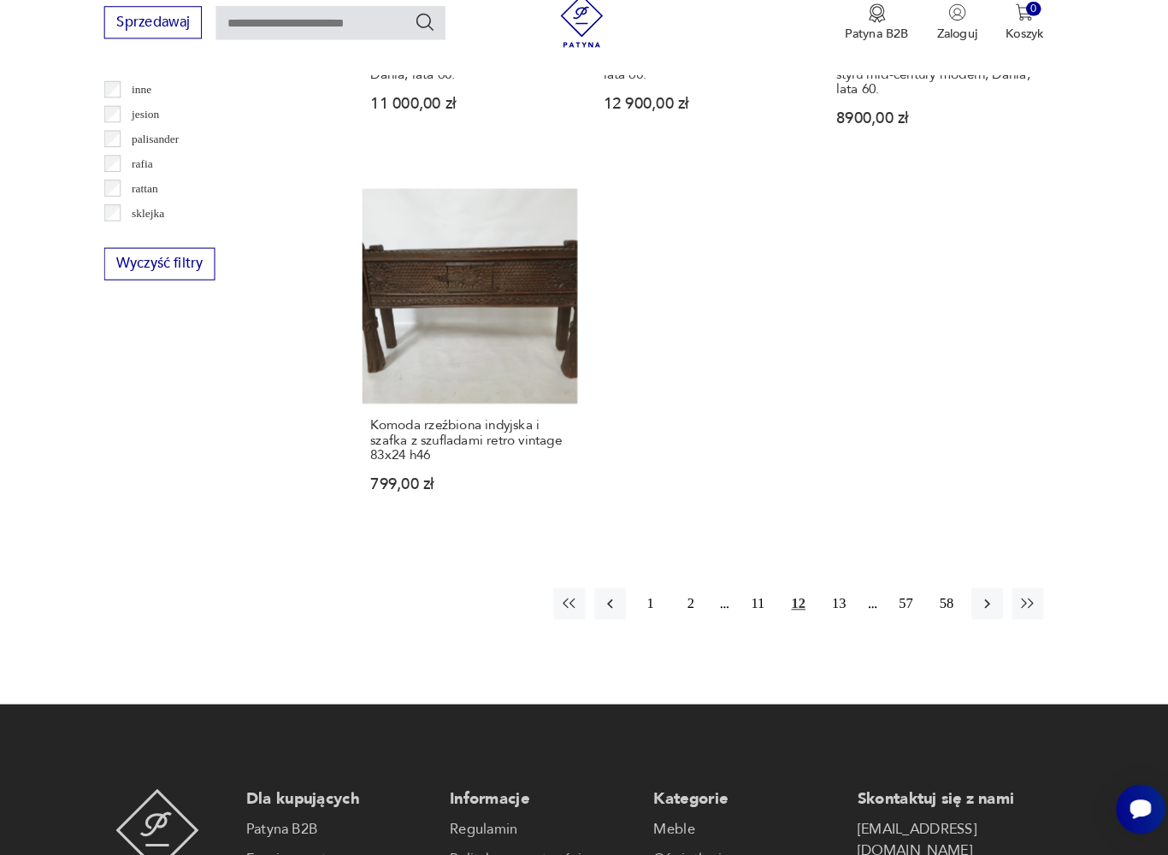
click at [826, 626] on button "13" at bounding box center [841, 611] width 31 height 31
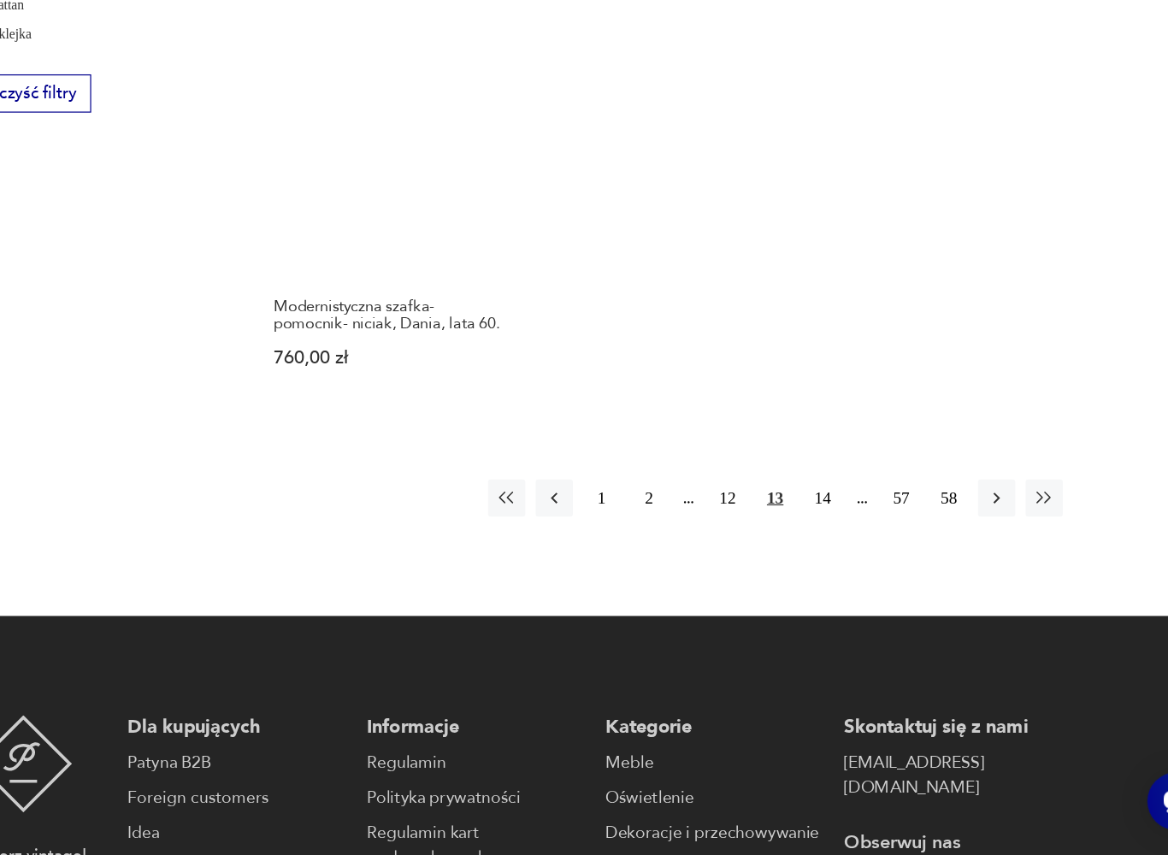
scroll to position [2390, 0]
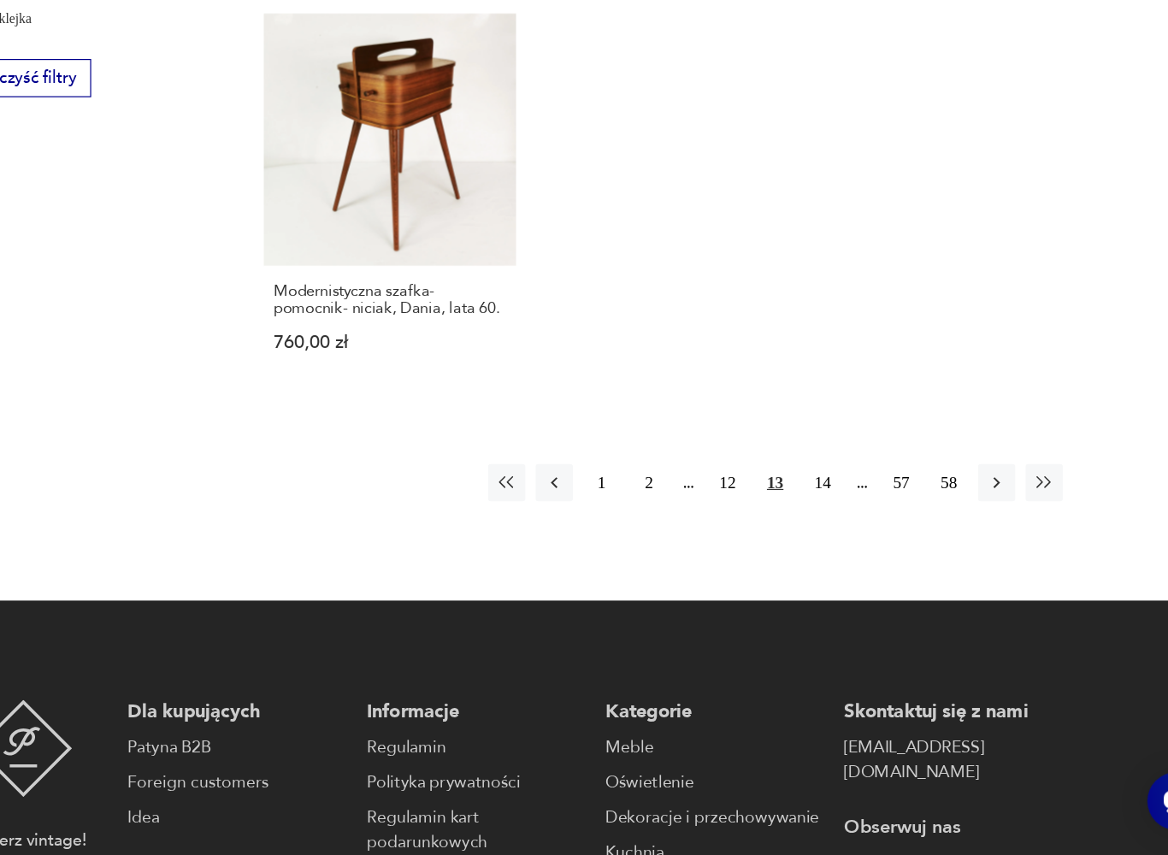
click at [826, 532] on button "14" at bounding box center [841, 547] width 31 height 31
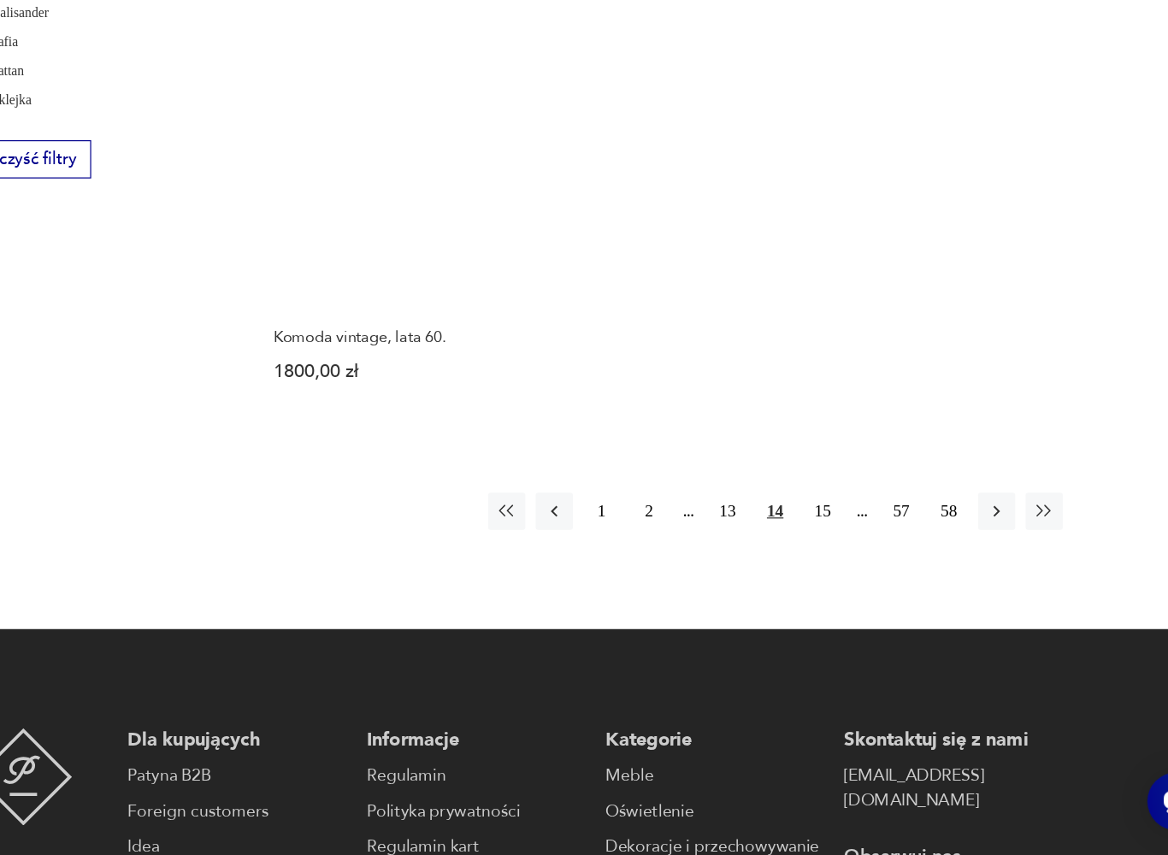
scroll to position [2324, 0]
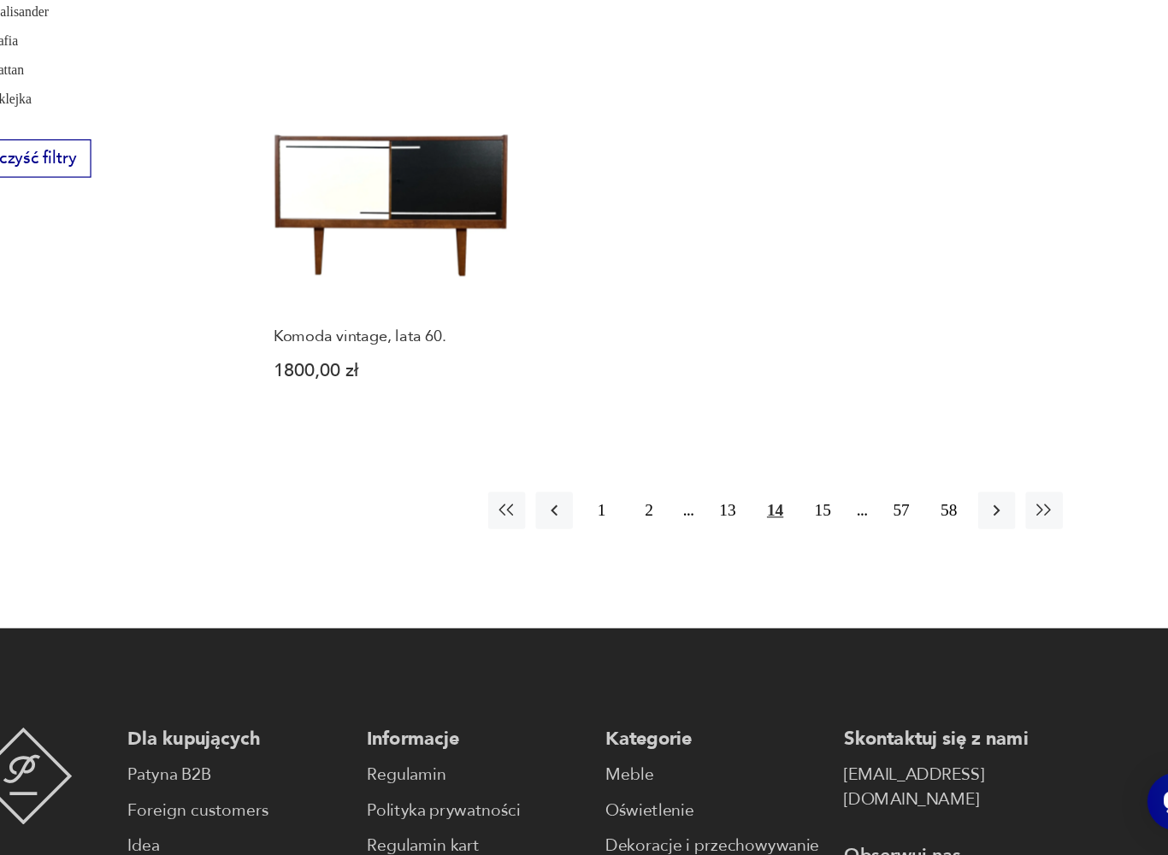
click at [826, 554] on button "15" at bounding box center [841, 569] width 31 height 31
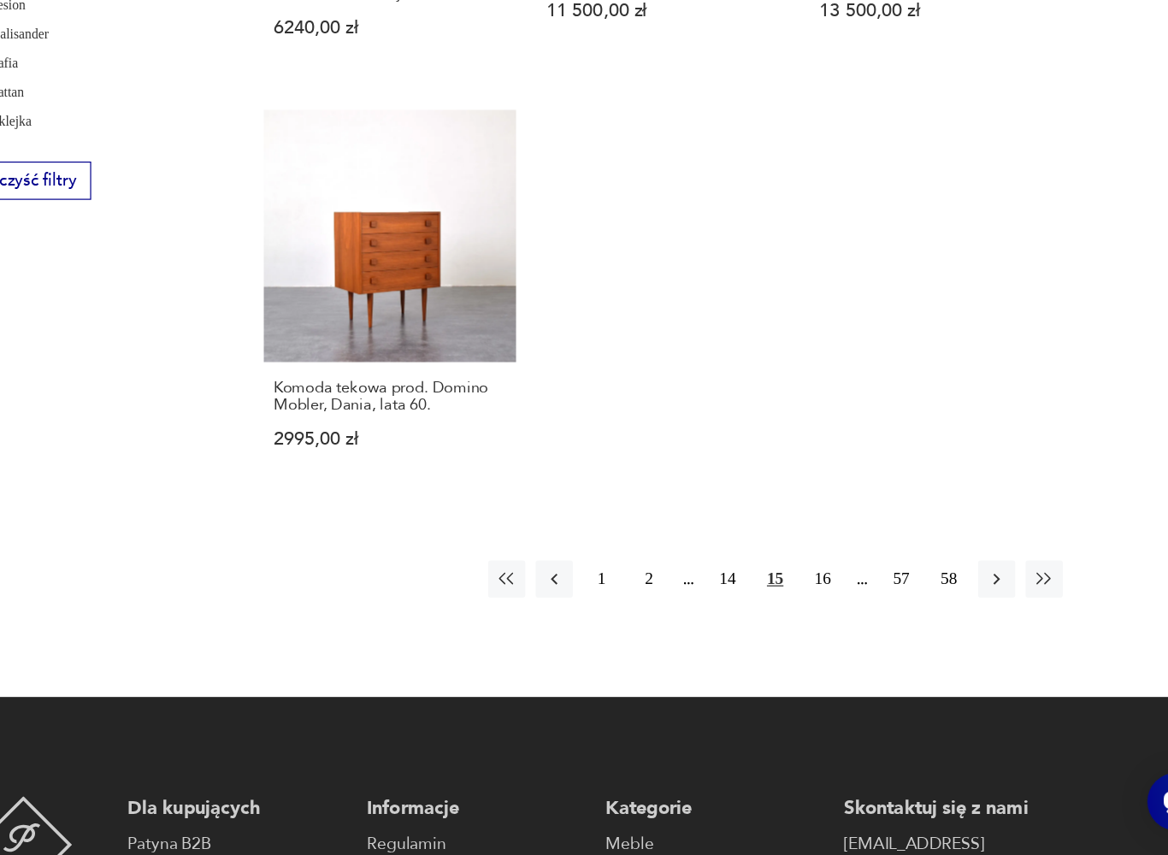
scroll to position [2311, 0]
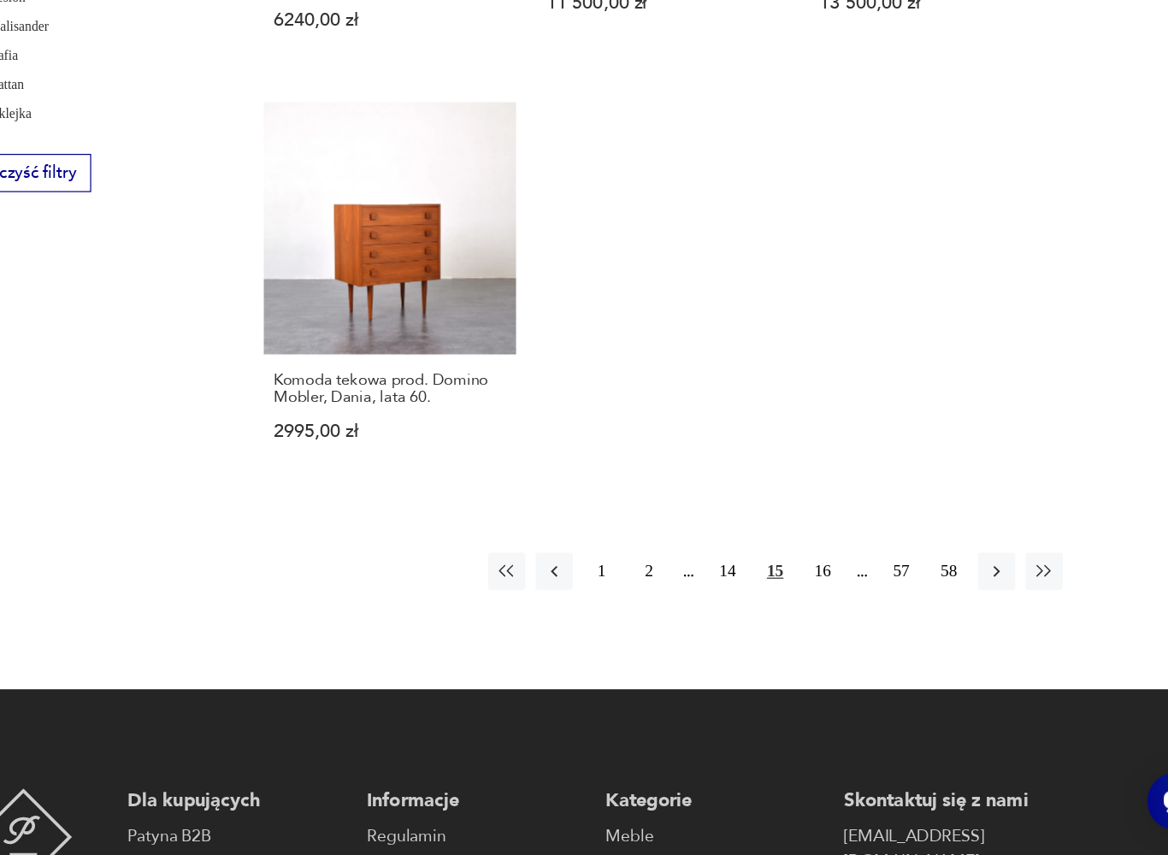
click at [826, 605] on button "16" at bounding box center [841, 620] width 31 height 31
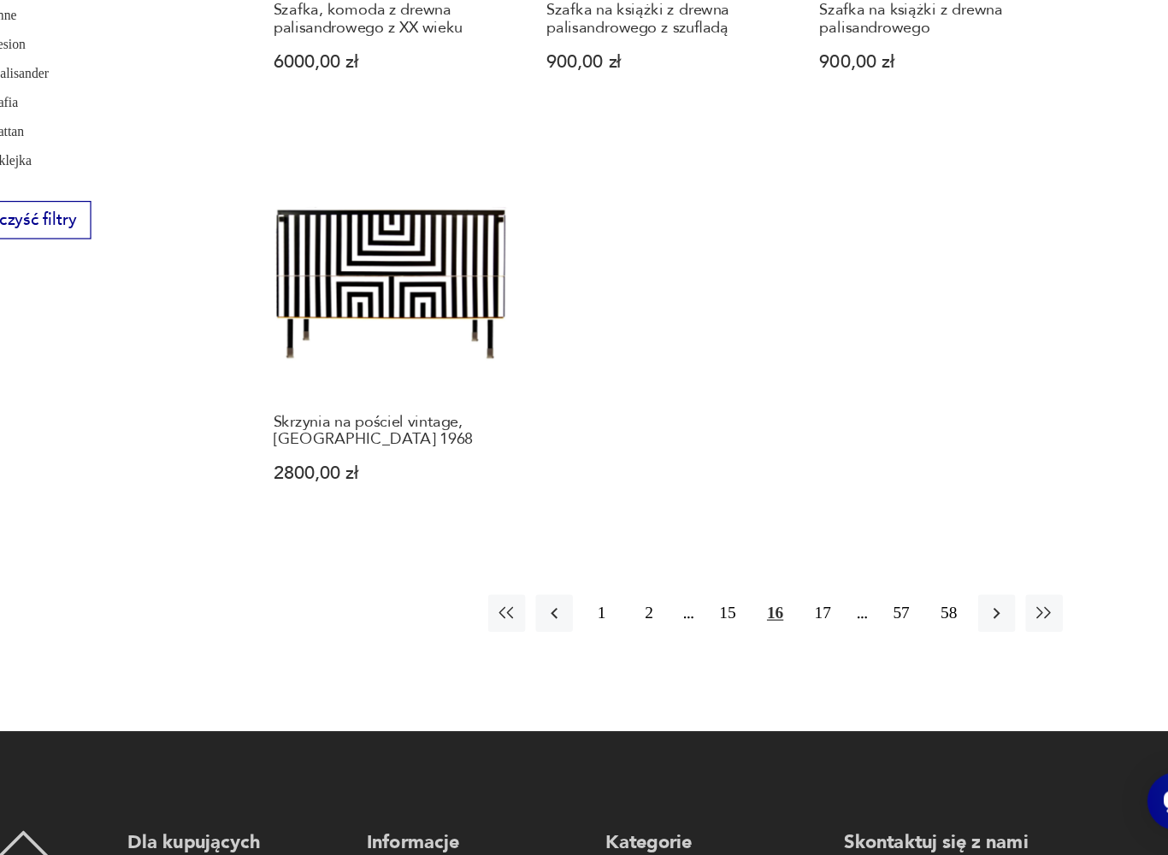
scroll to position [2273, 0]
click at [826, 639] on button "17" at bounding box center [841, 654] width 31 height 31
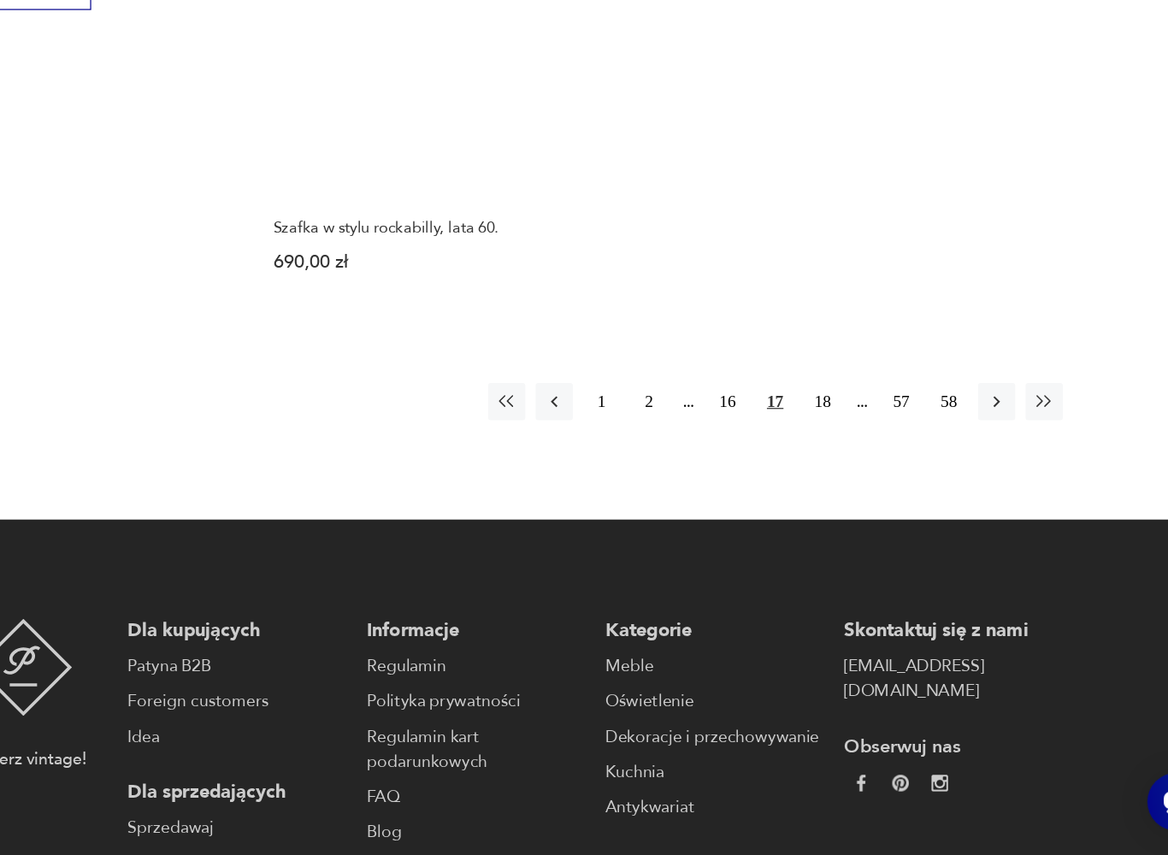
scroll to position [2468, 0]
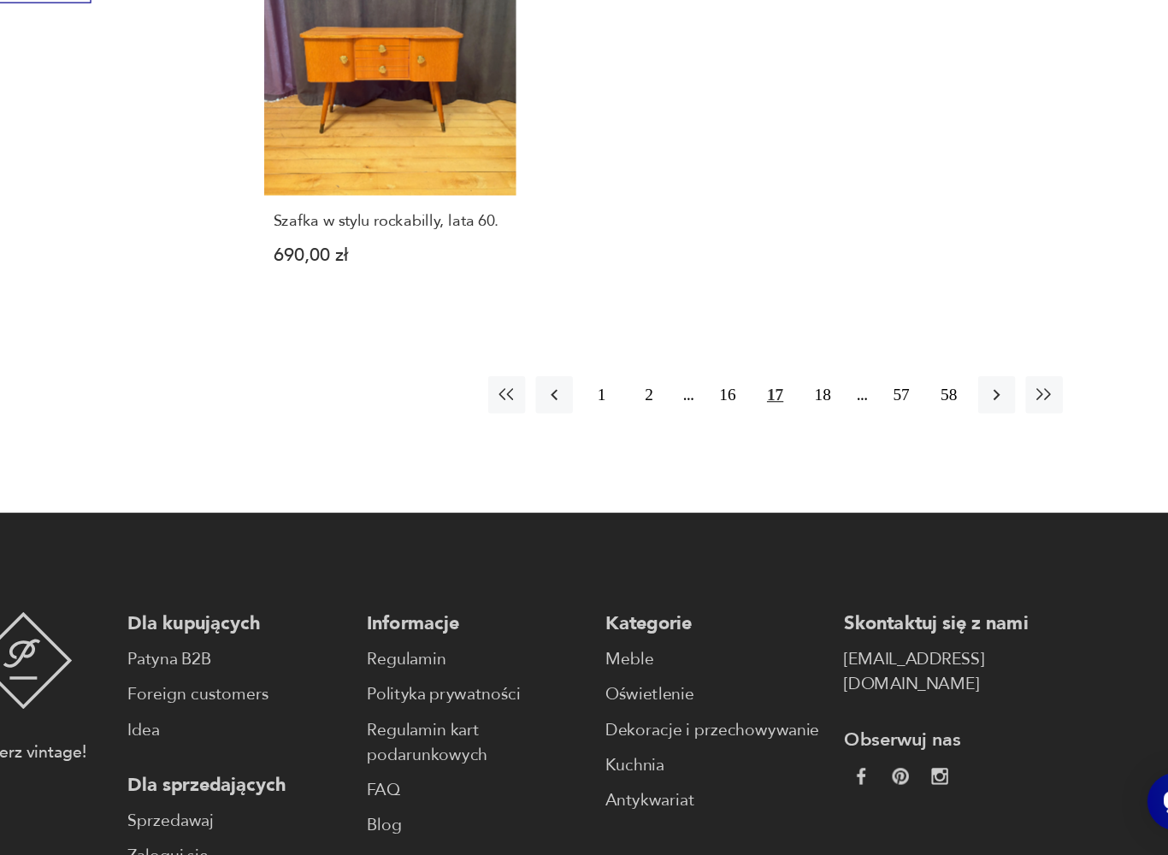
click at [826, 459] on button "18" at bounding box center [841, 474] width 31 height 31
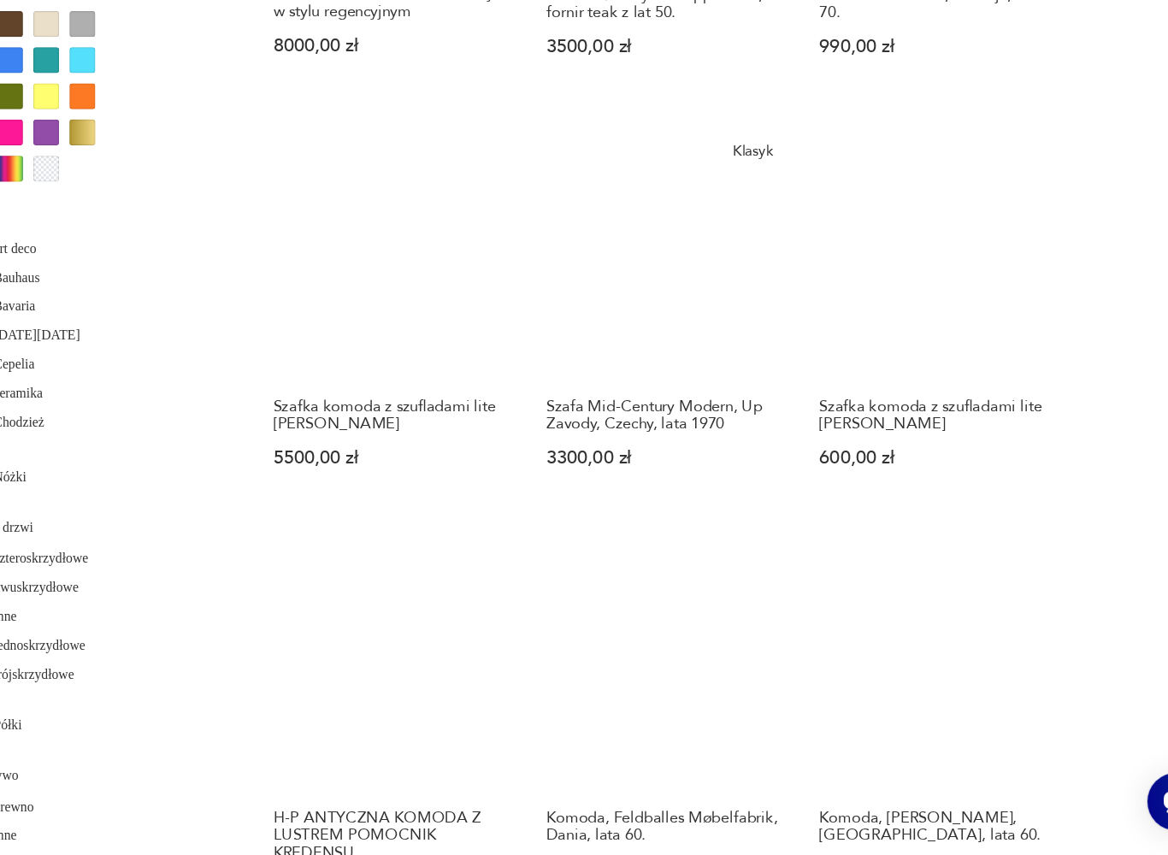
scroll to position [1618, 0]
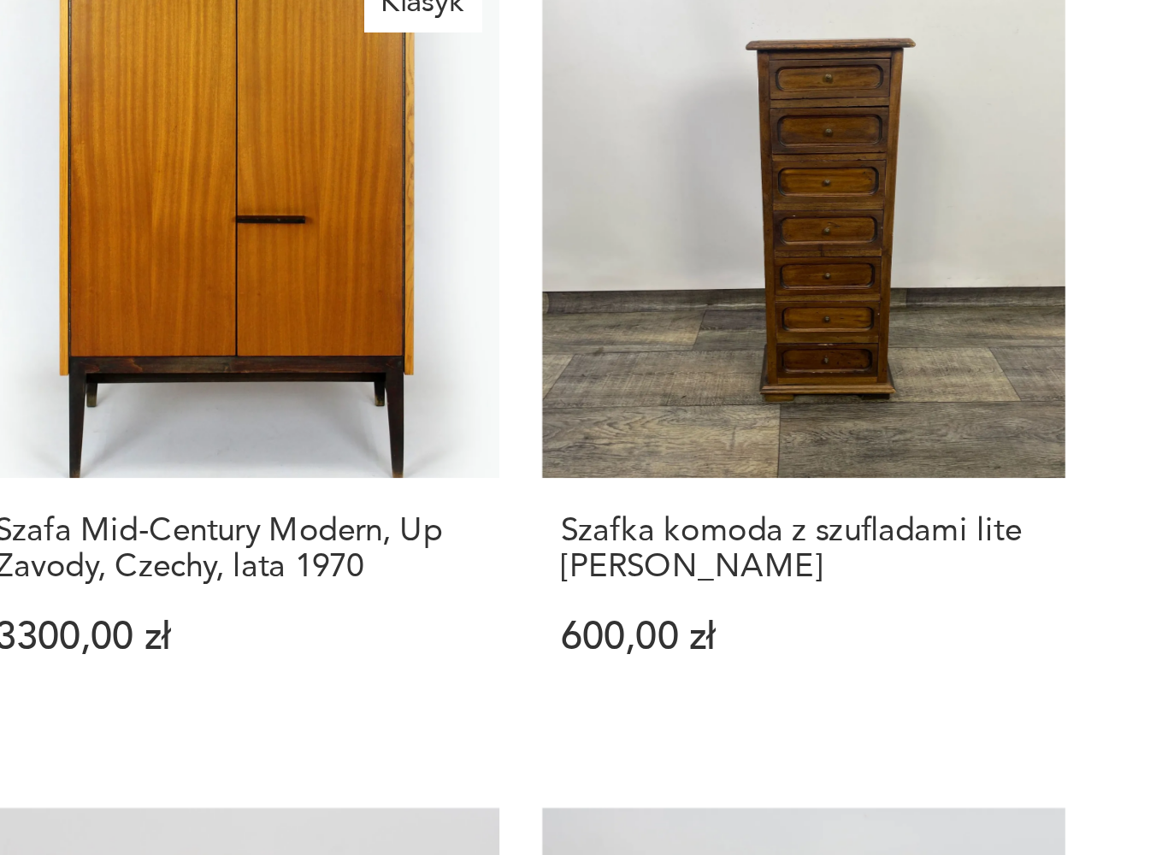
click at [831, 231] on link "Szafka komoda z szufladami lite drewno palisander 600,00 zł" at bounding box center [935, 387] width 209 height 313
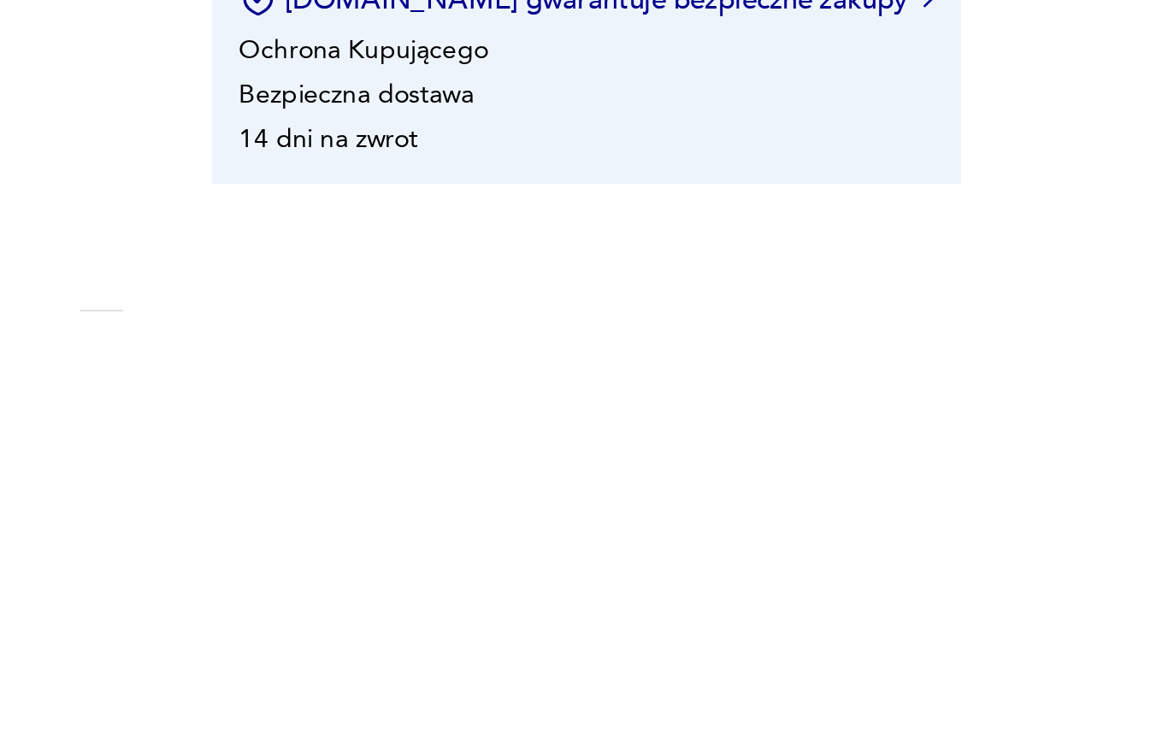
scroll to position [315, 0]
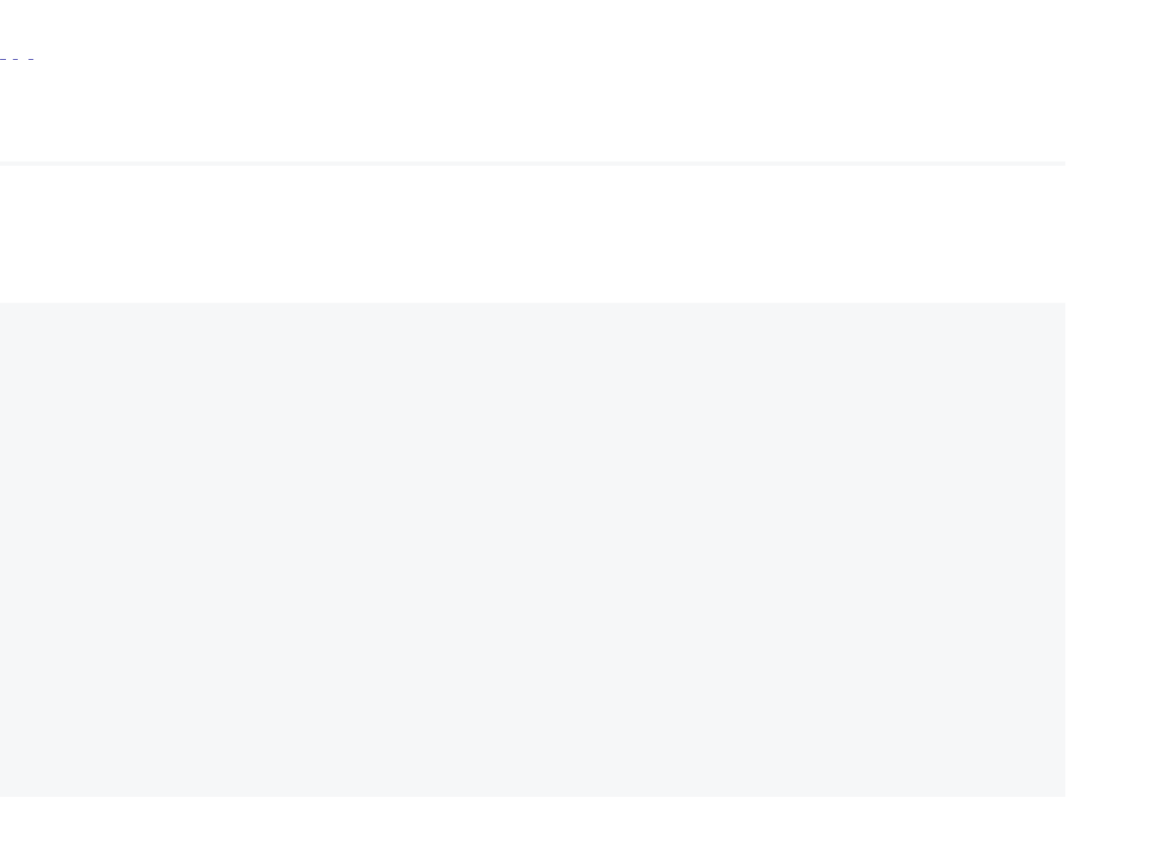
scroll to position [130, 0]
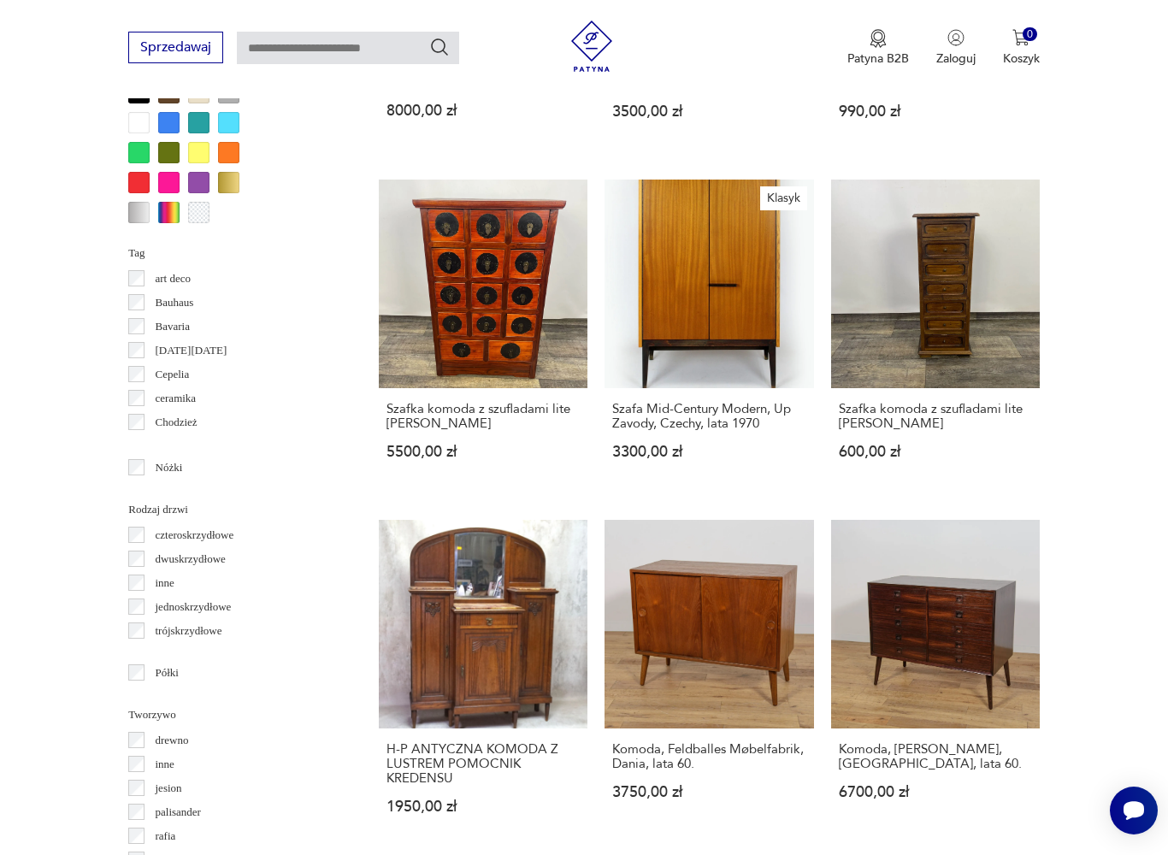
click at [974, 293] on link "Szafka komoda z szufladami lite drewno palisander 600,00 zł" at bounding box center [935, 335] width 209 height 313
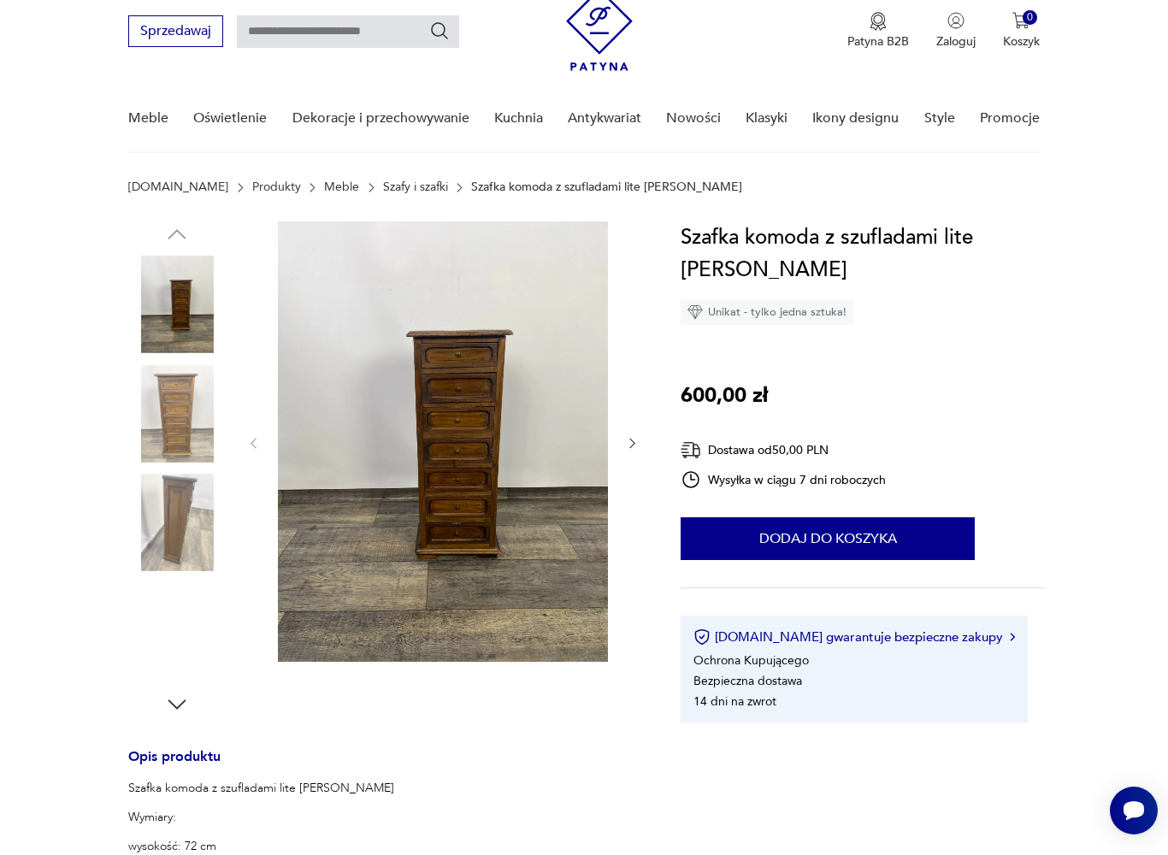
scroll to position [60, 0]
click at [649, 445] on section "Opis produktu Szafka komoda z szufladami lite drewno palisander Wymiary: wysoko…" at bounding box center [584, 795] width 1168 height 1146
click at [638, 444] on icon "button" at bounding box center [632, 443] width 15 height 15
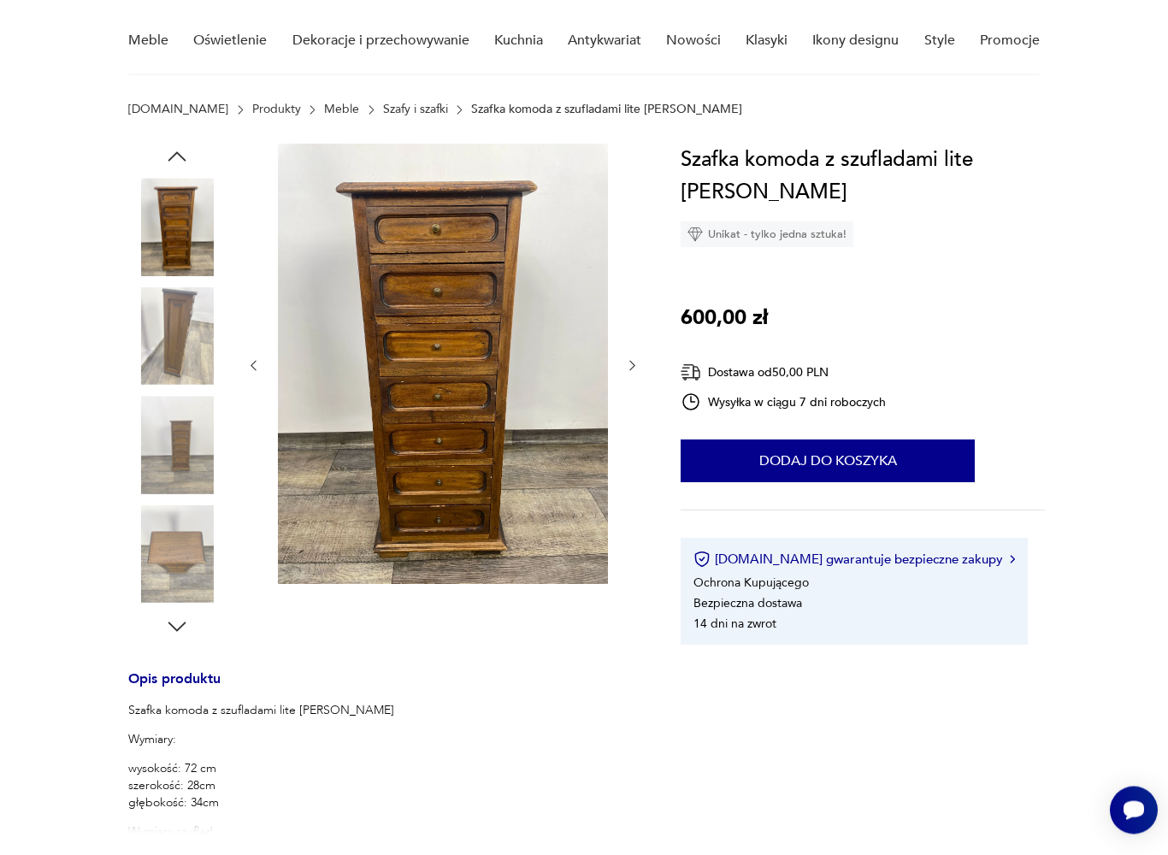
scroll to position [138, 0]
click at [503, 387] on img at bounding box center [443, 364] width 330 height 440
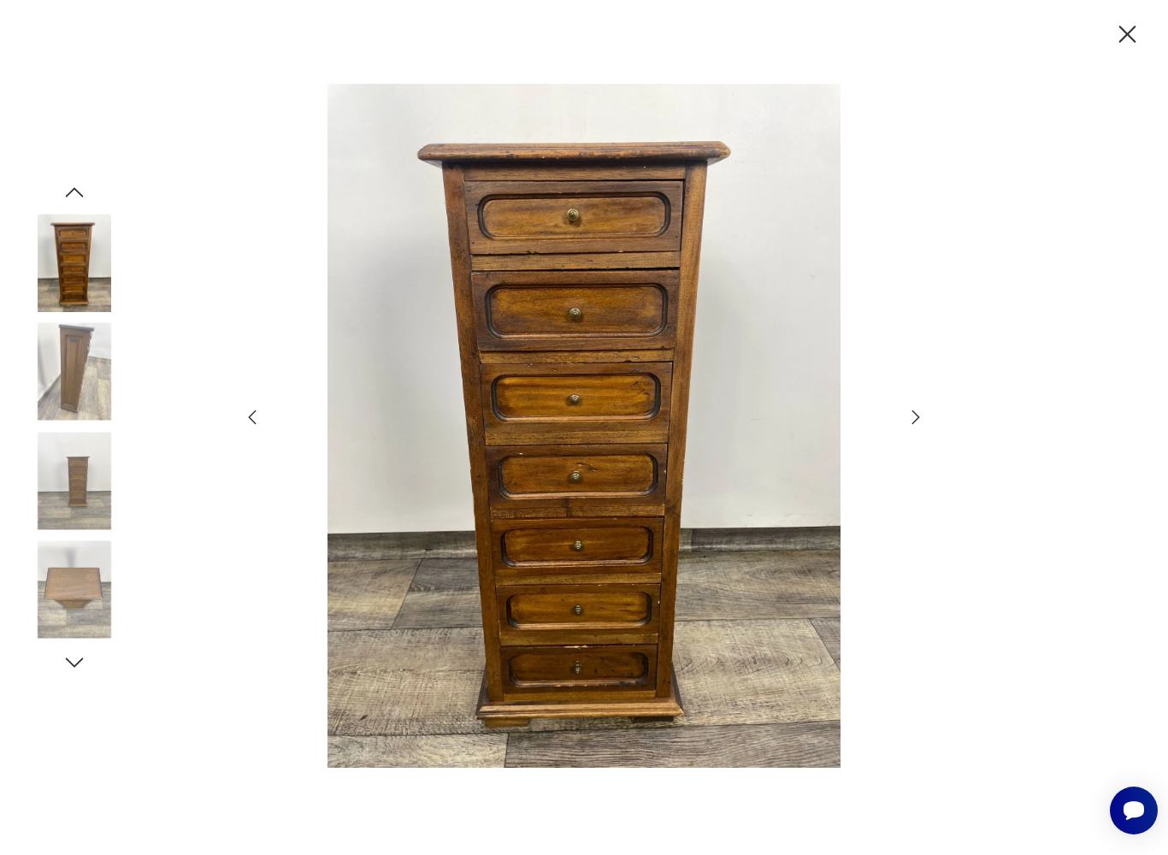
click at [919, 416] on icon "button" at bounding box center [915, 417] width 21 height 21
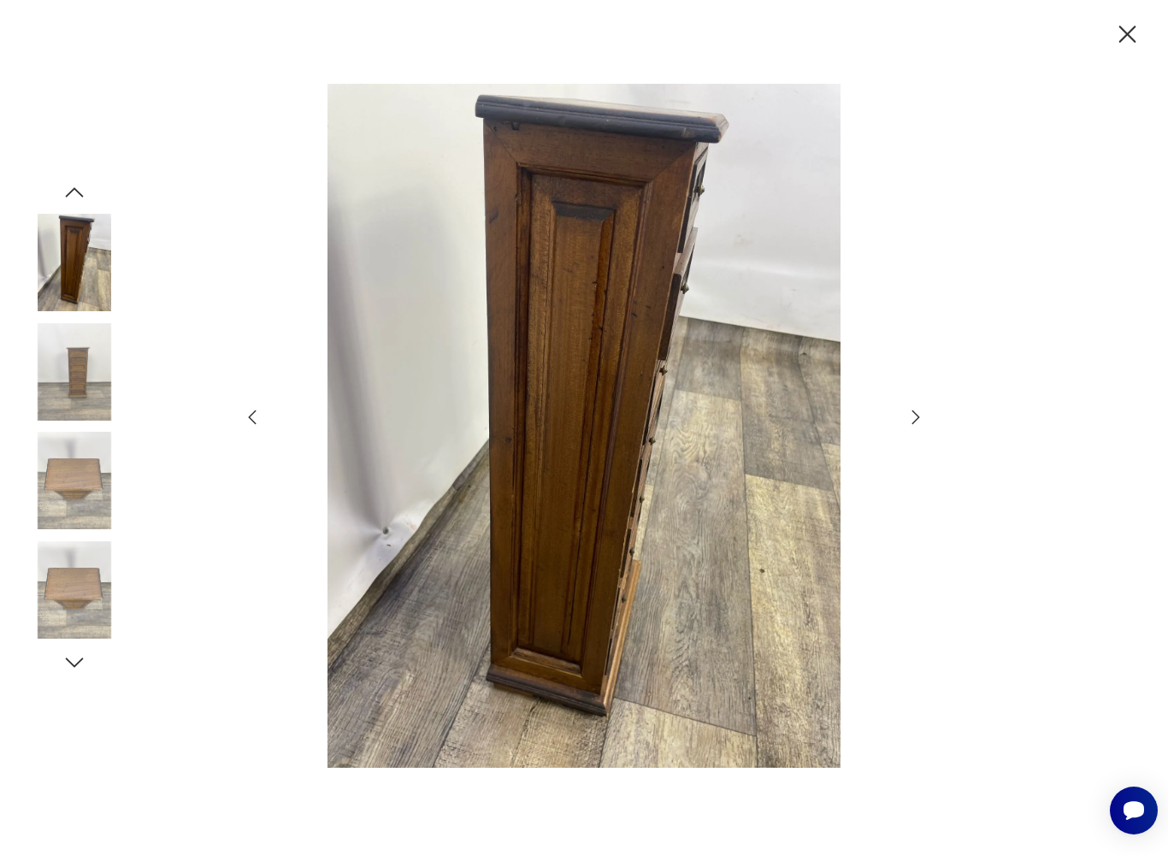
click at [908, 426] on icon "button" at bounding box center [915, 417] width 21 height 21
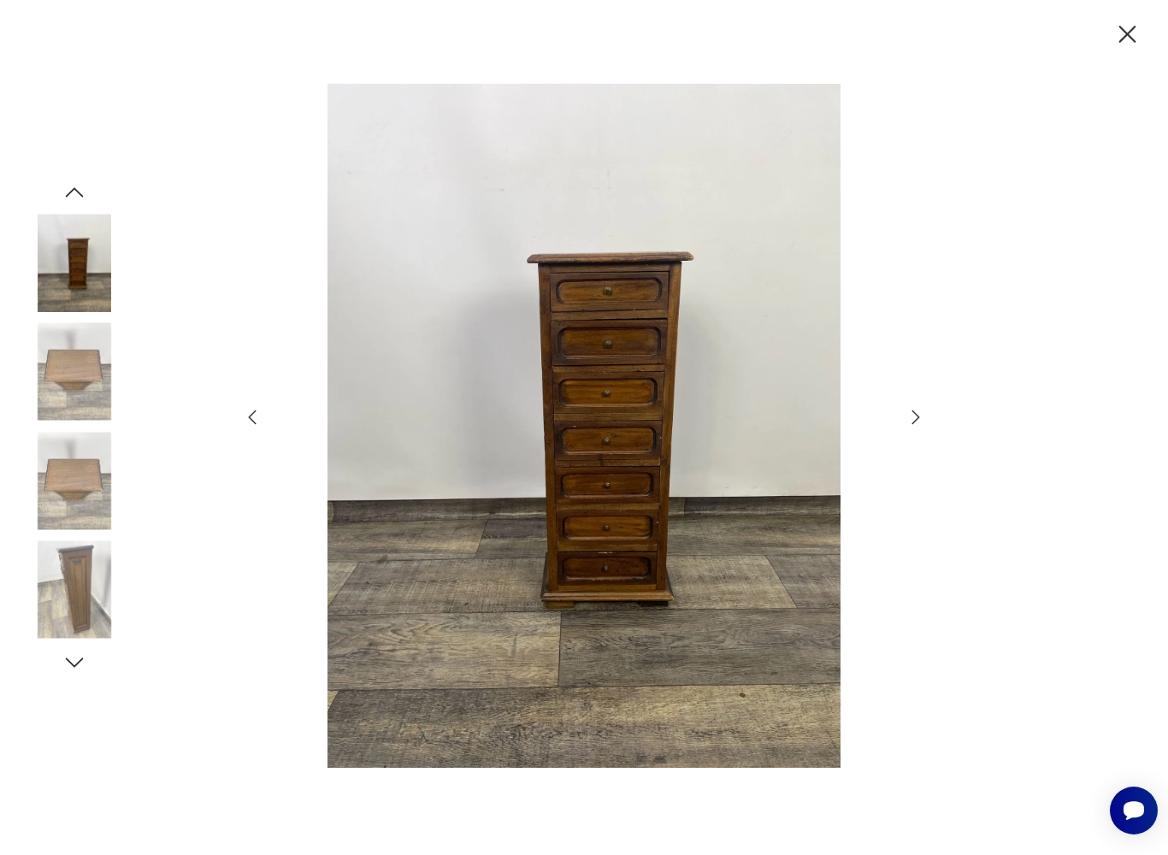
click at [909, 425] on icon "button" at bounding box center [915, 417] width 21 height 21
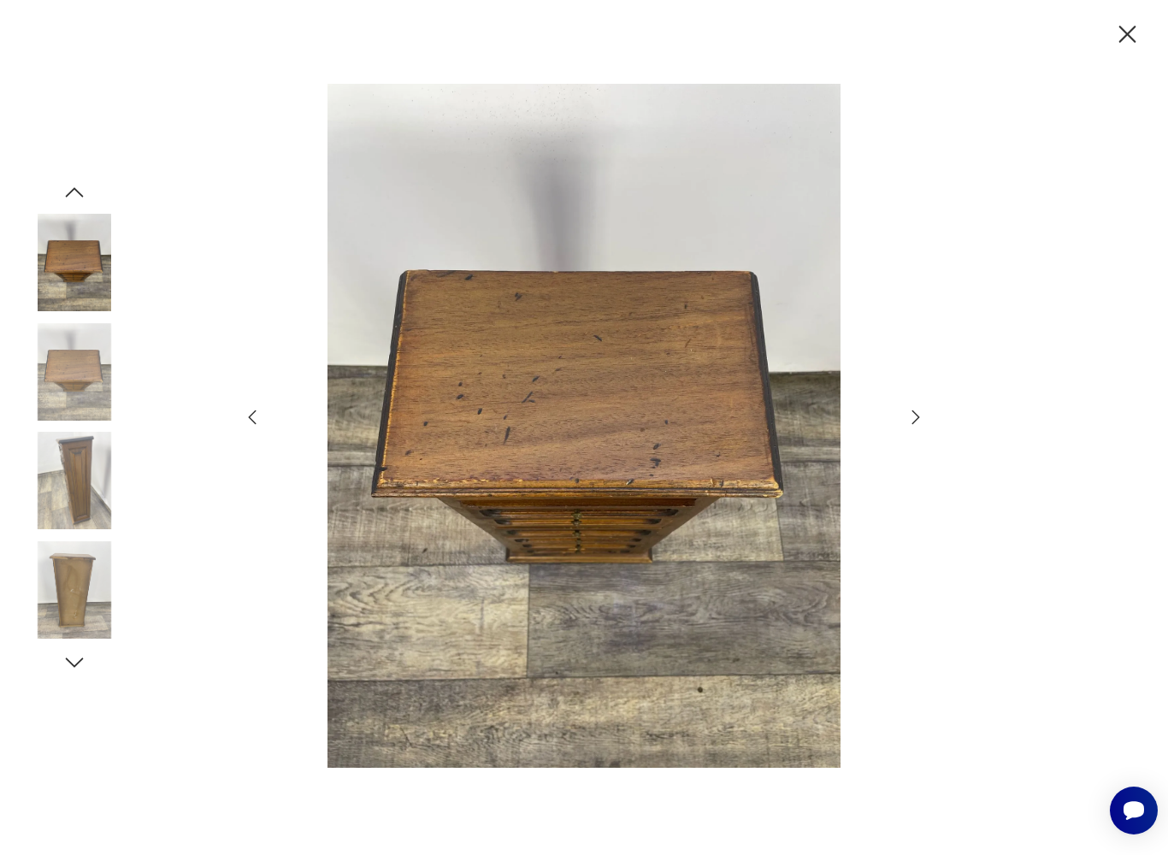
click at [913, 426] on icon "button" at bounding box center [915, 417] width 21 height 21
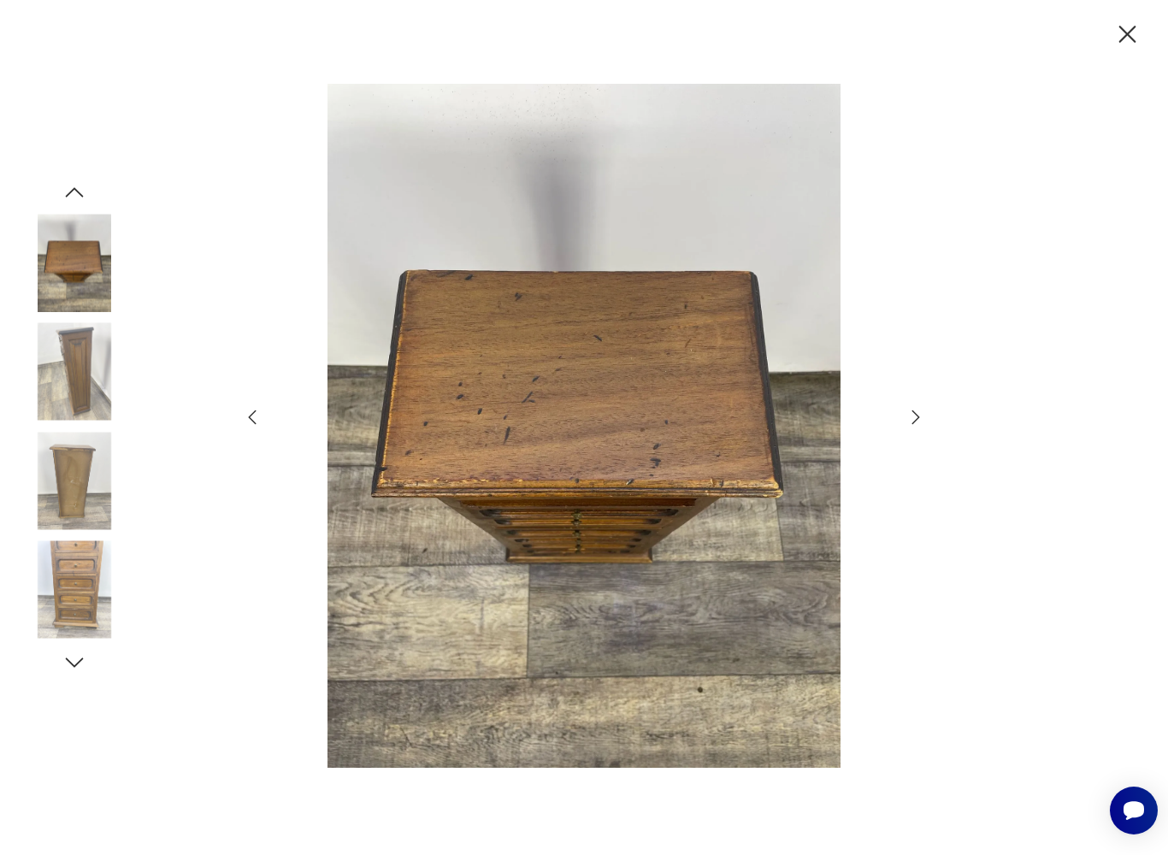
click at [909, 426] on icon "button" at bounding box center [915, 417] width 21 height 21
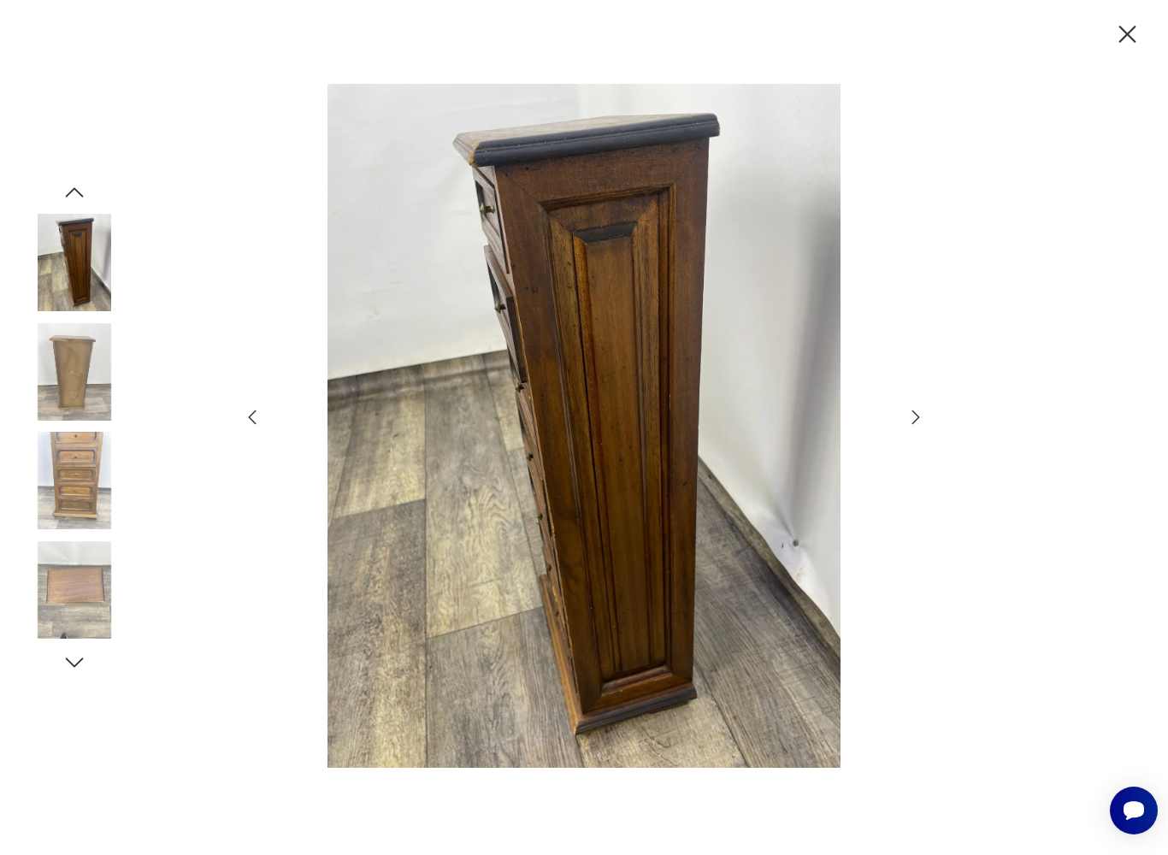
click at [912, 425] on icon "button" at bounding box center [915, 417] width 21 height 21
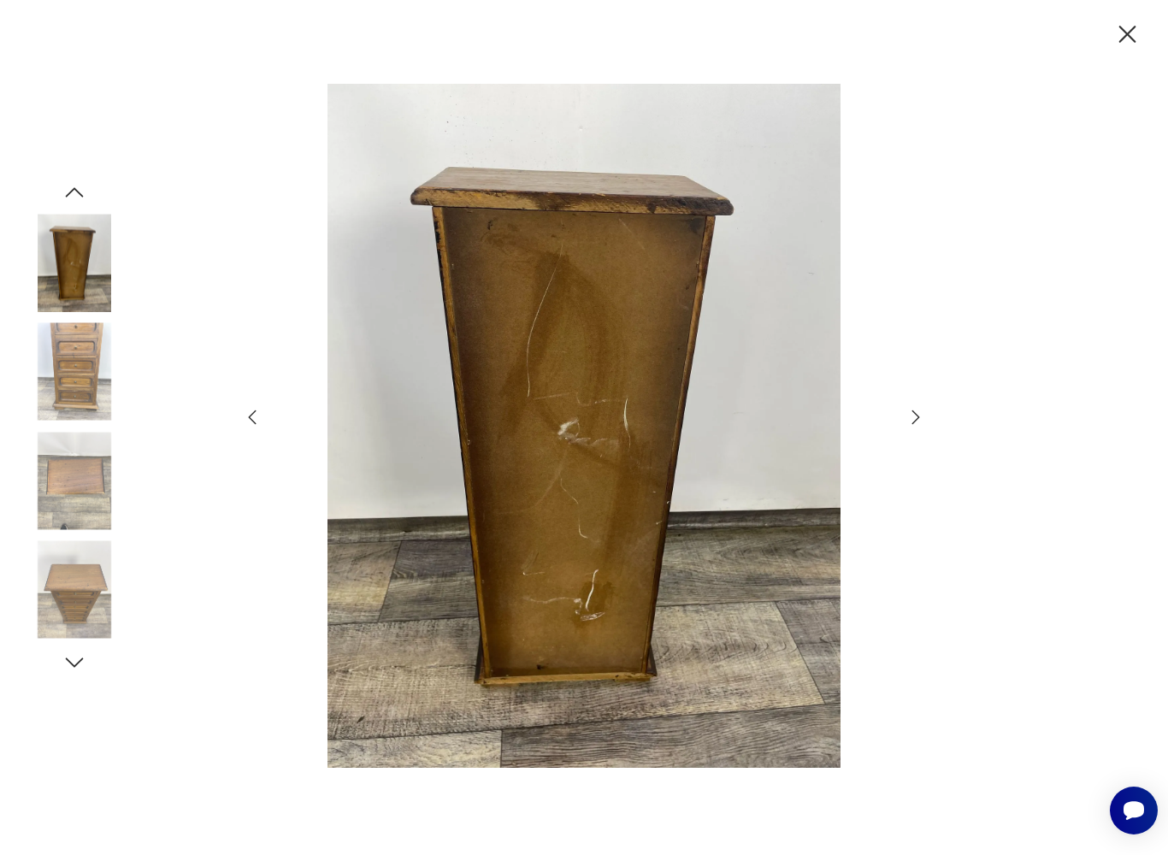
click at [912, 437] on div at bounding box center [584, 427] width 684 height 687
click at [1123, 34] on icon "button" at bounding box center [1127, 35] width 30 height 30
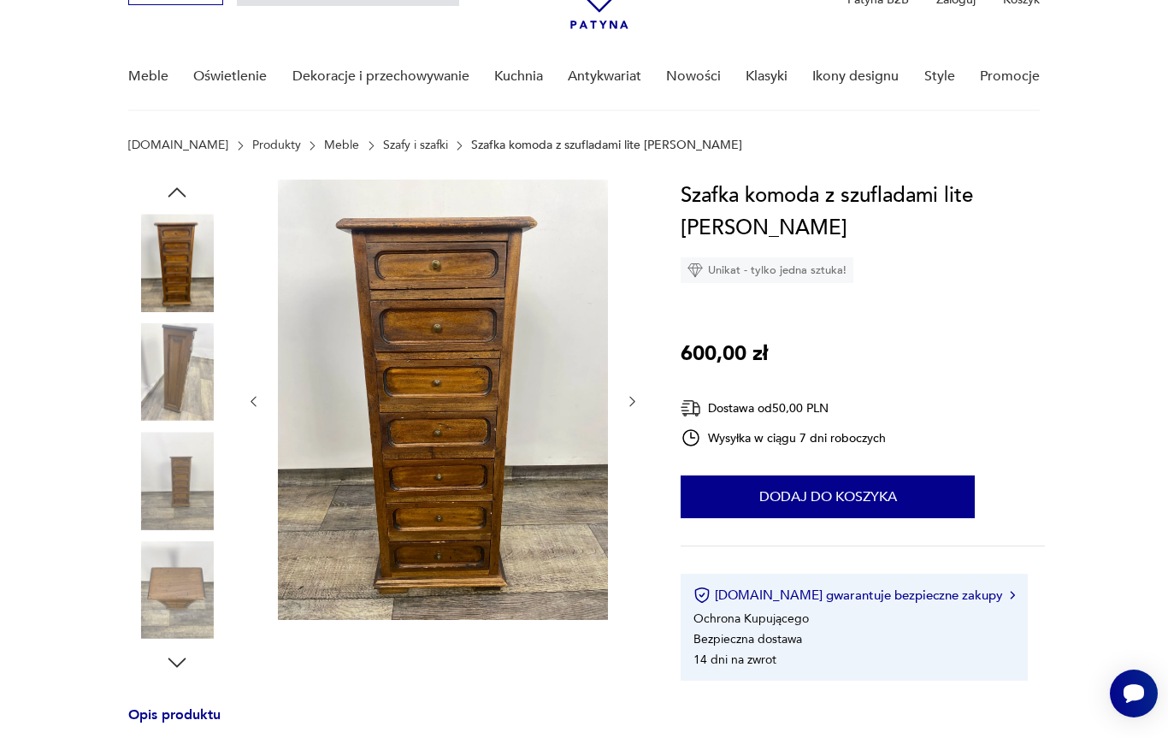
scroll to position [0, 0]
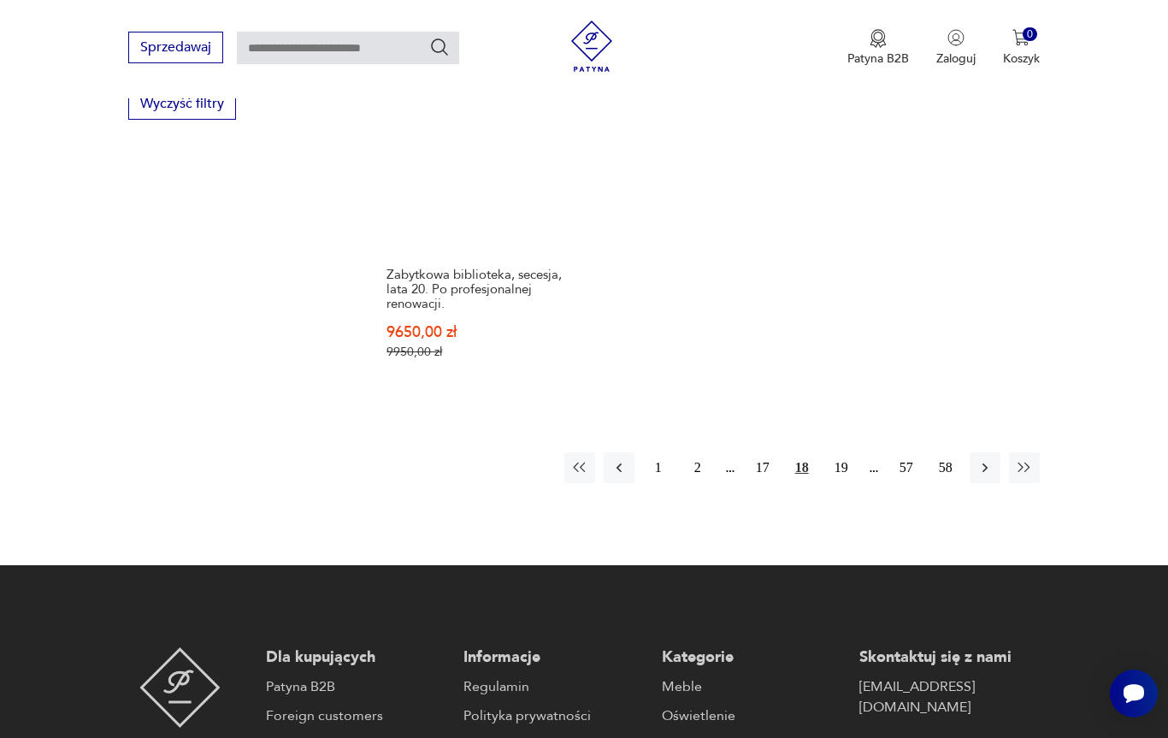
scroll to position [2632, 0]
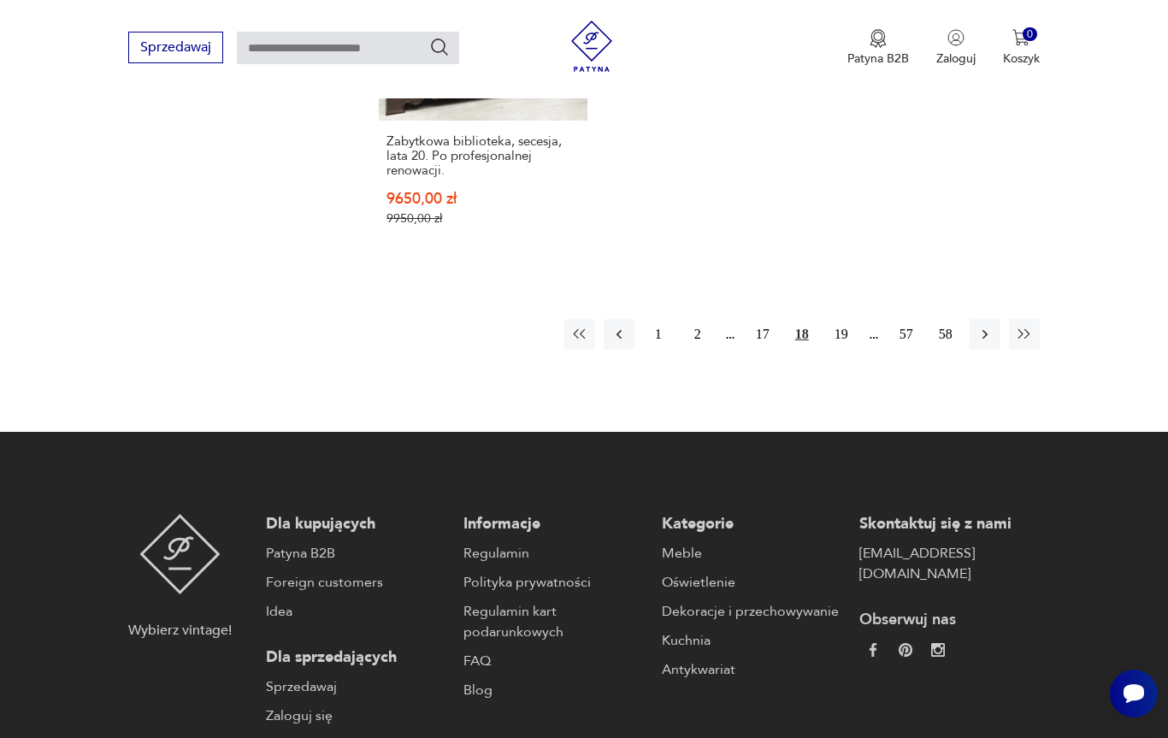
click at [840, 350] on button "19" at bounding box center [841, 334] width 31 height 31
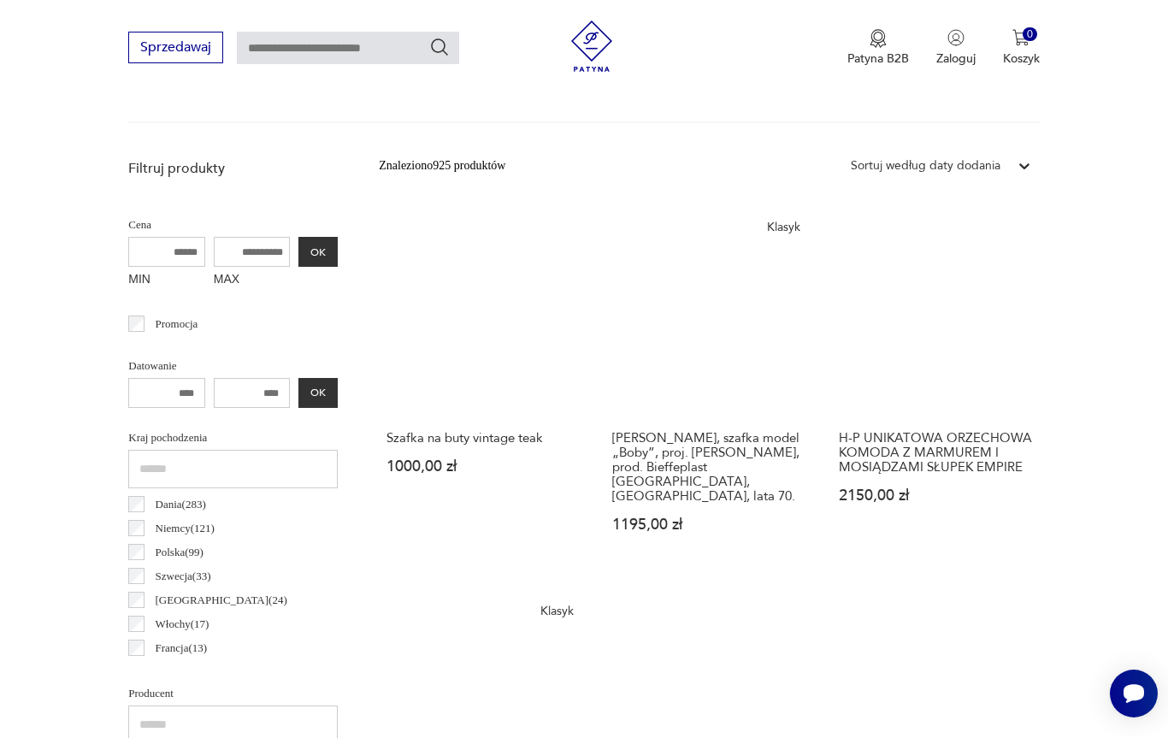
scroll to position [455, 0]
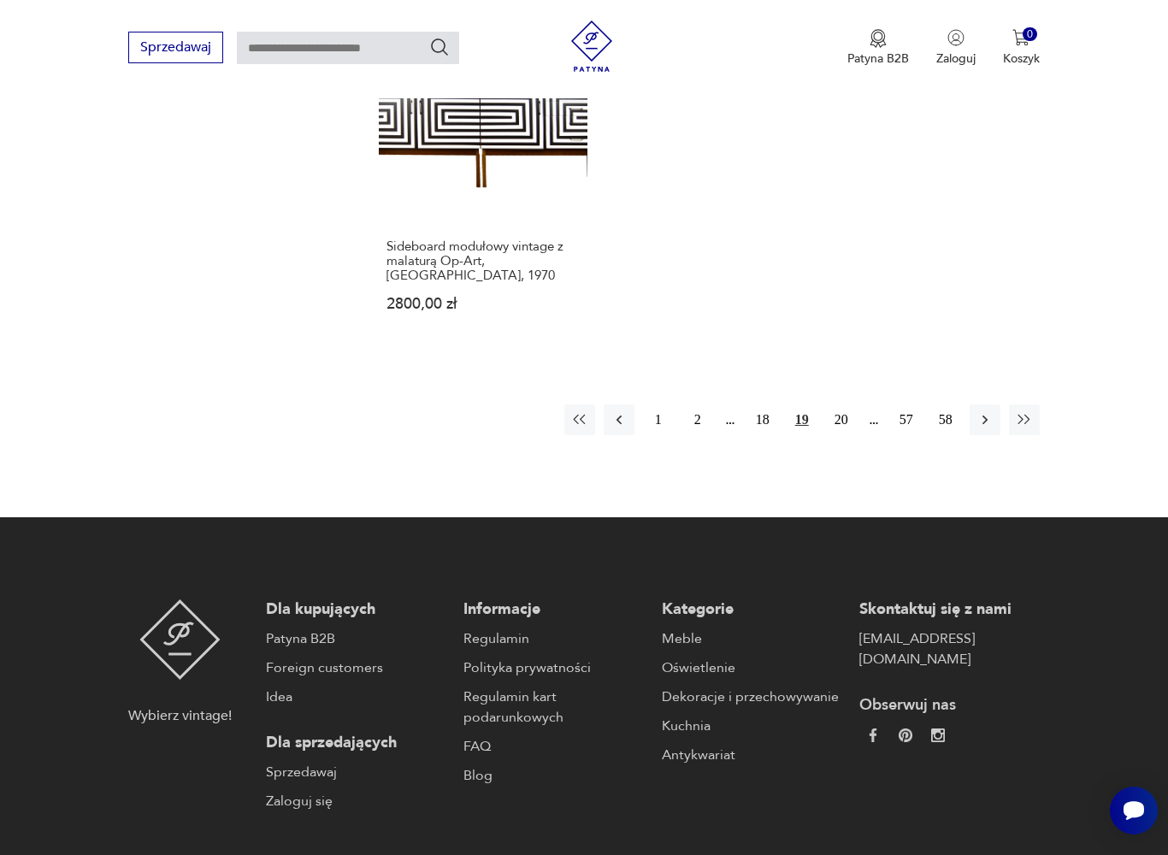
click at [841, 435] on button "20" at bounding box center [841, 419] width 31 height 31
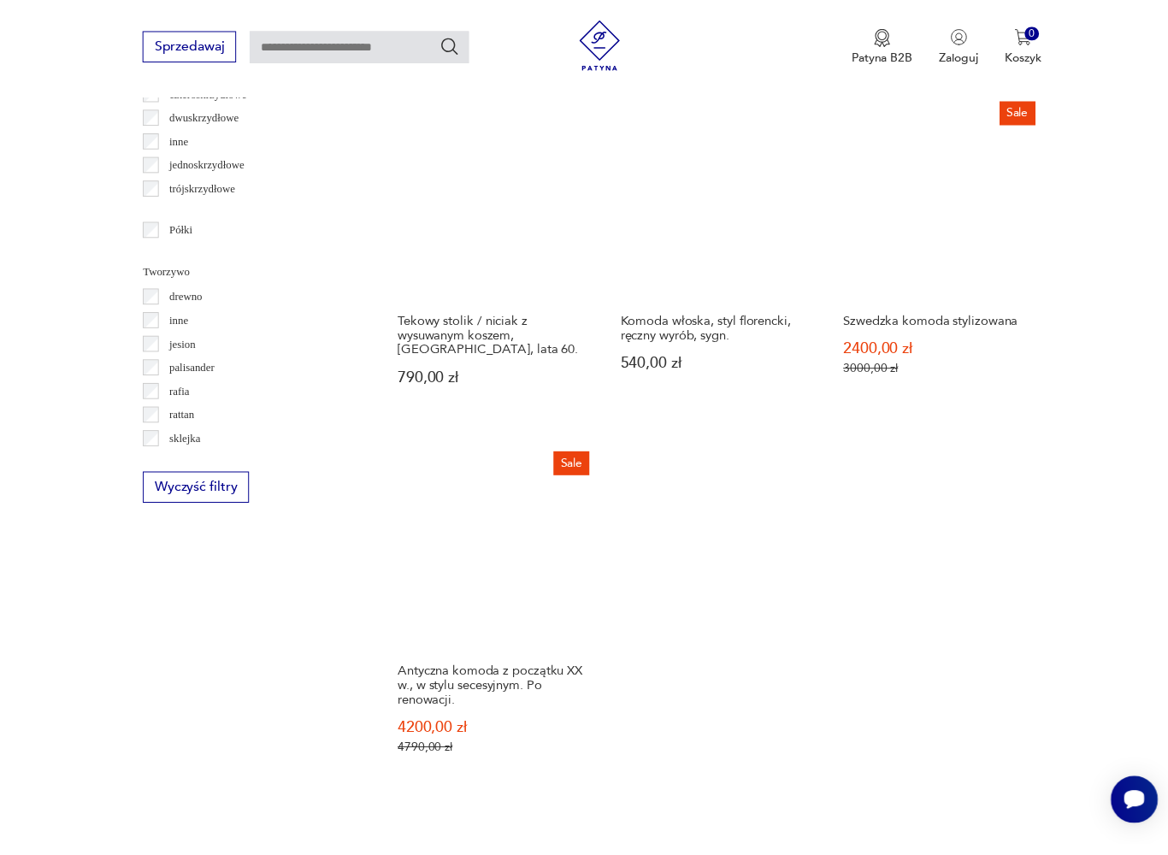
scroll to position [2134, 0]
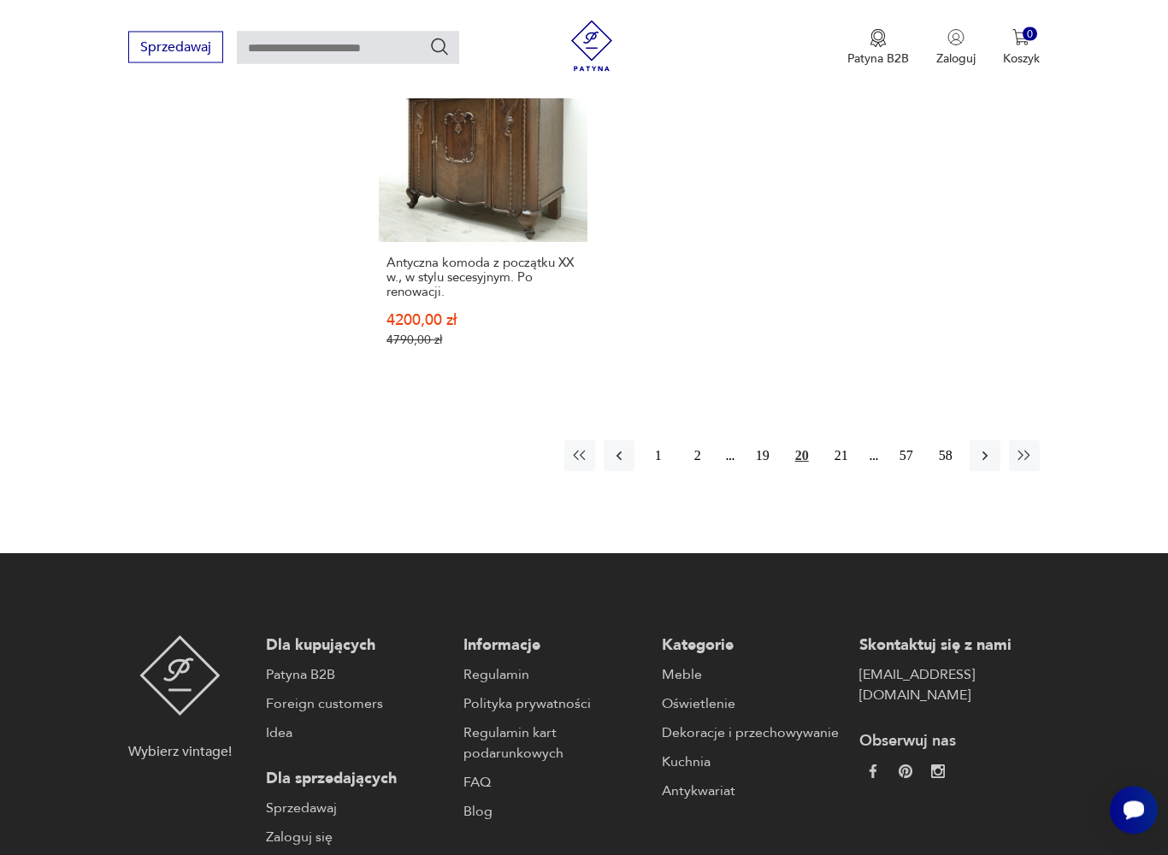
click at [842, 472] on button "21" at bounding box center [841, 456] width 31 height 31
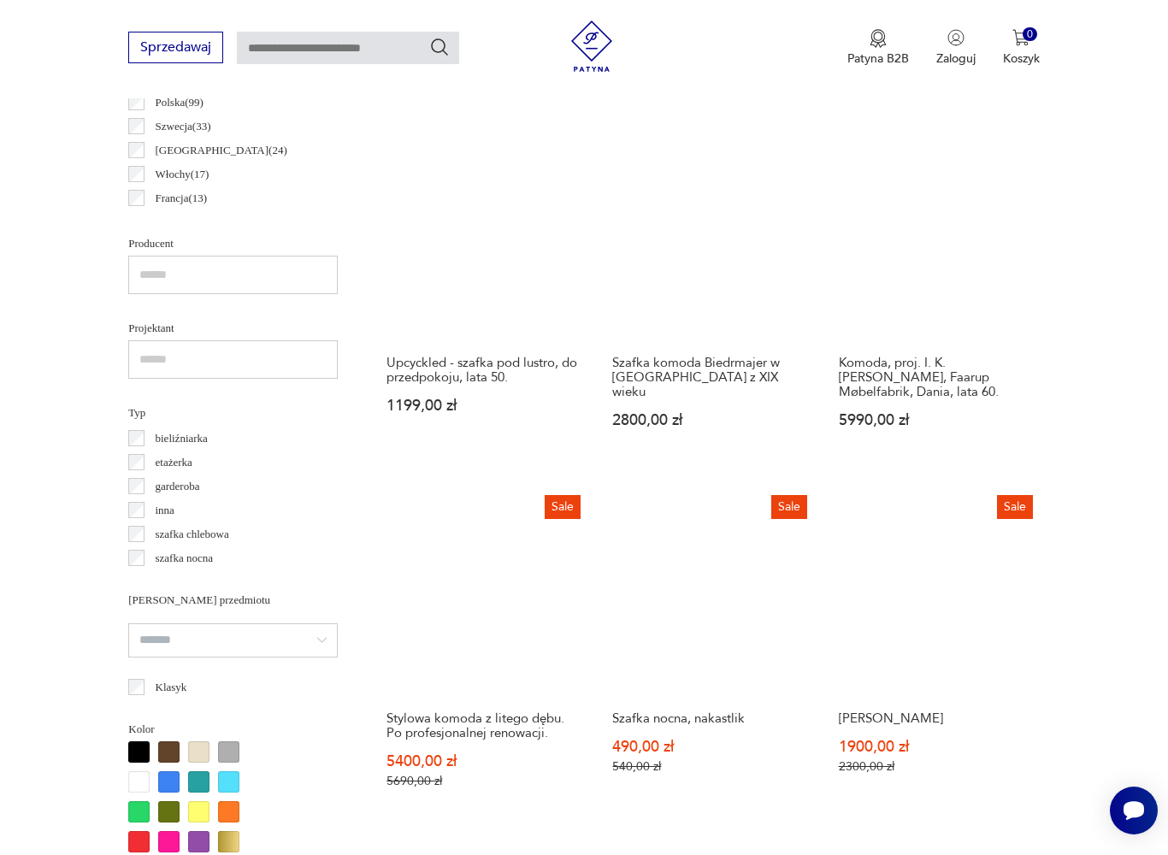
scroll to position [455, 0]
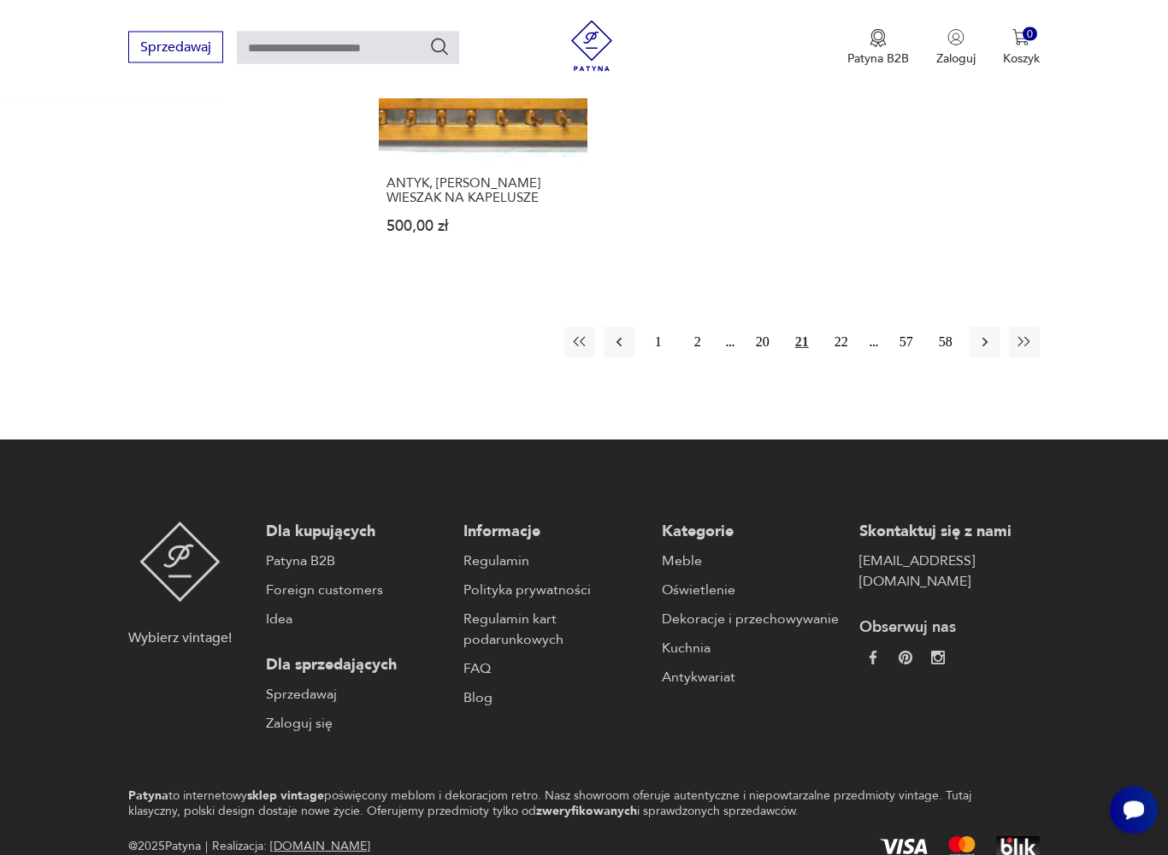
click at [838, 358] on button "22" at bounding box center [841, 342] width 31 height 31
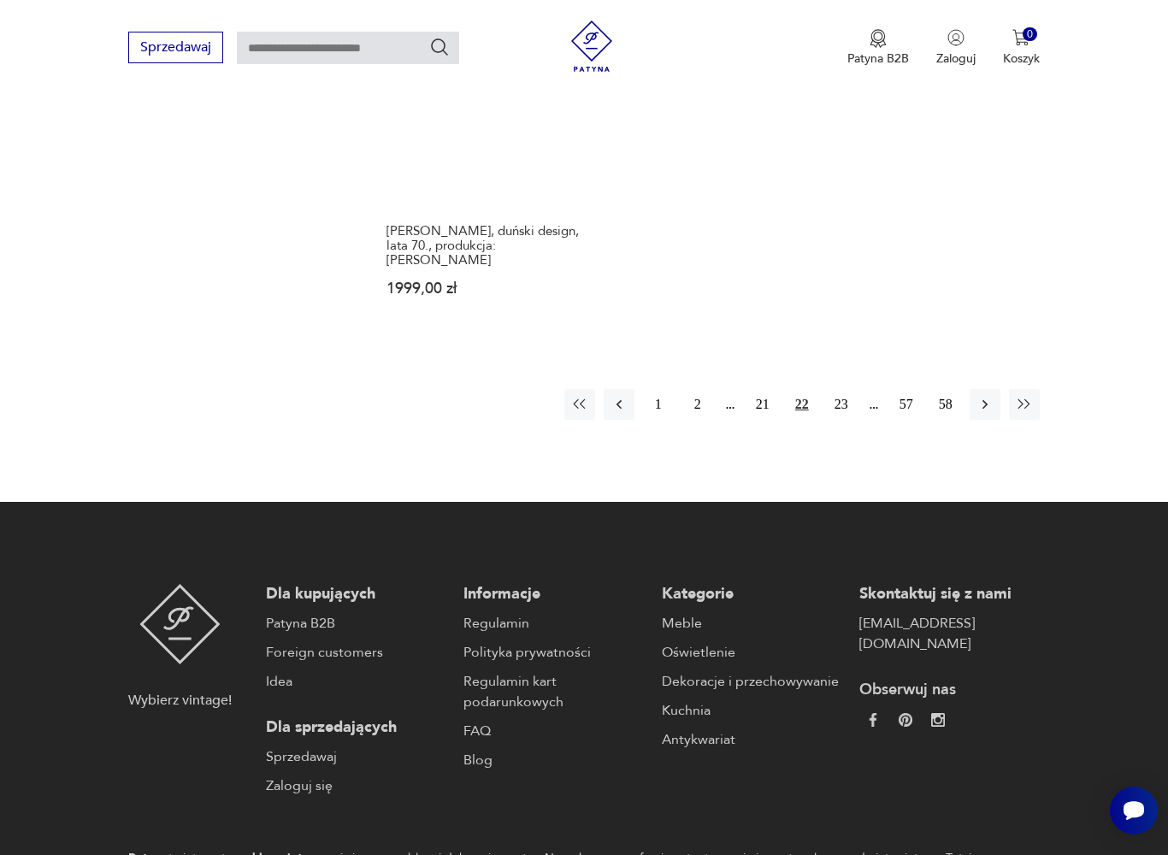
scroll to position [2612, 0]
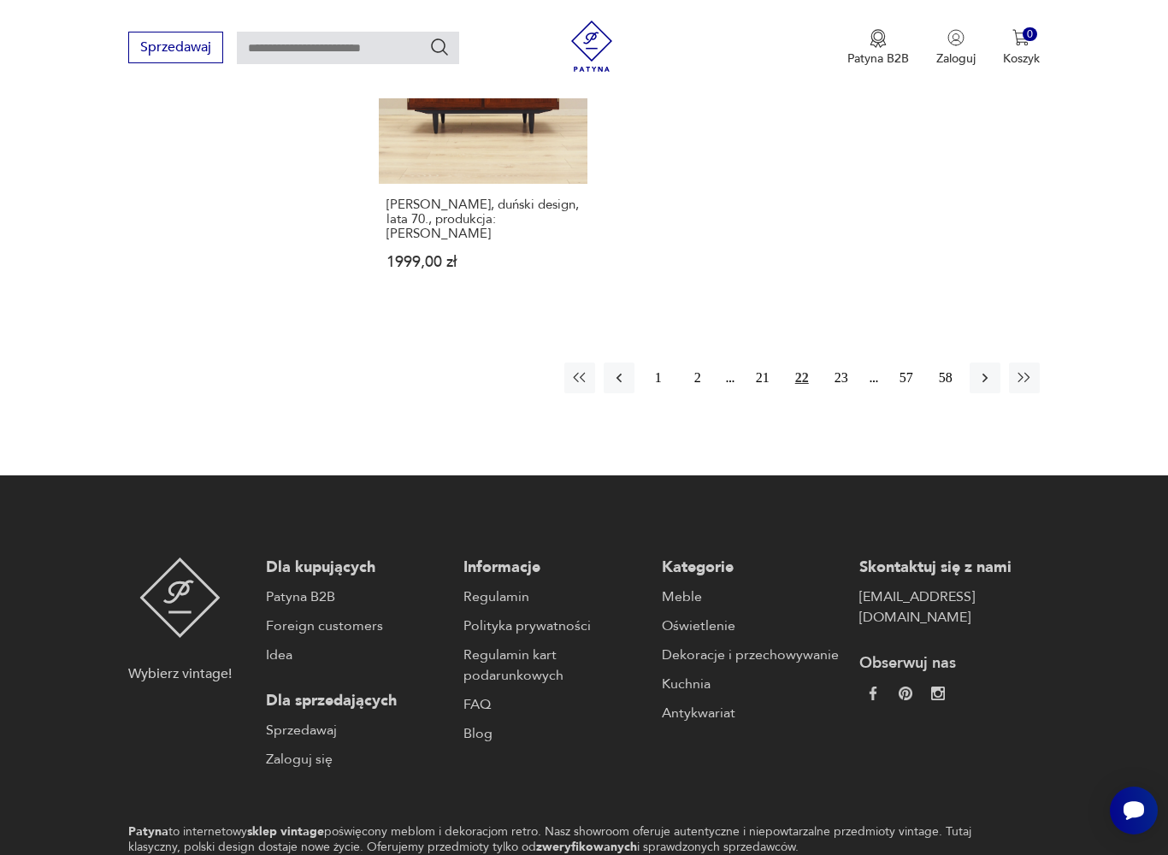
click at [844, 393] on button "23" at bounding box center [841, 377] width 31 height 31
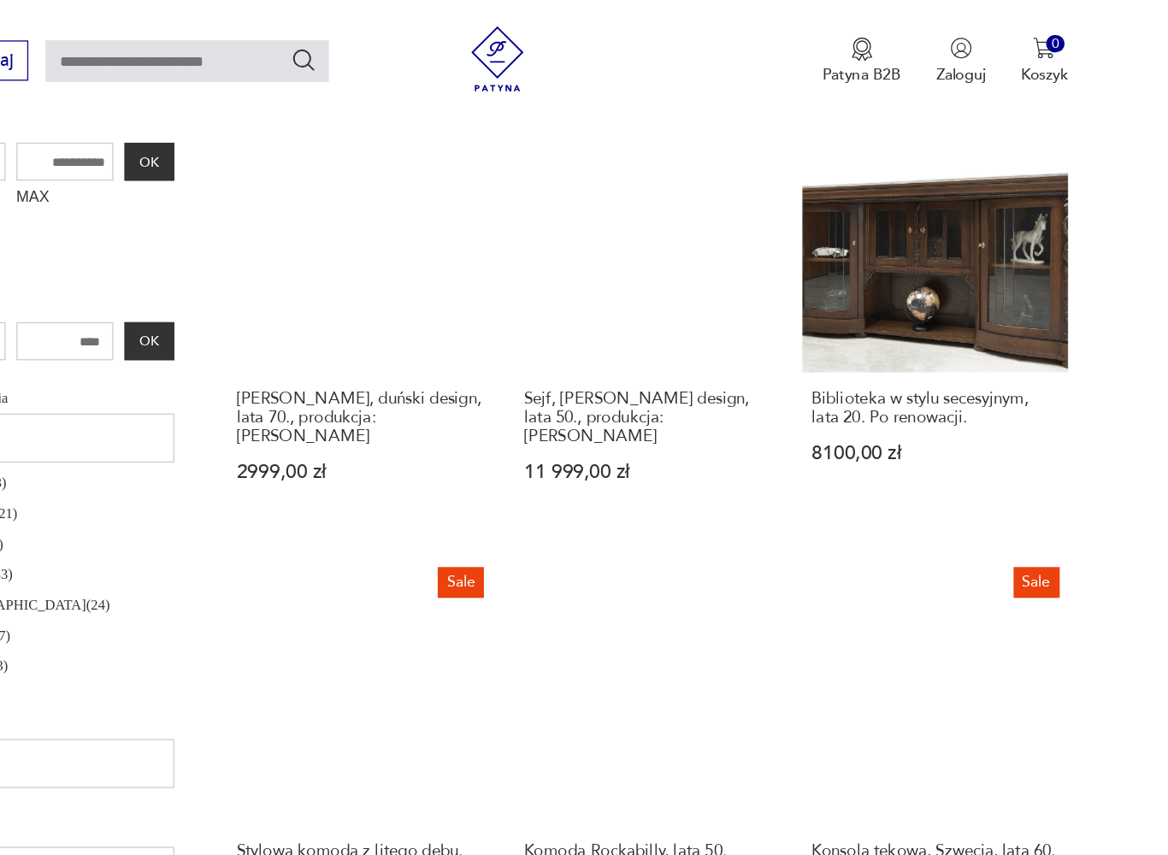
scroll to position [620, 0]
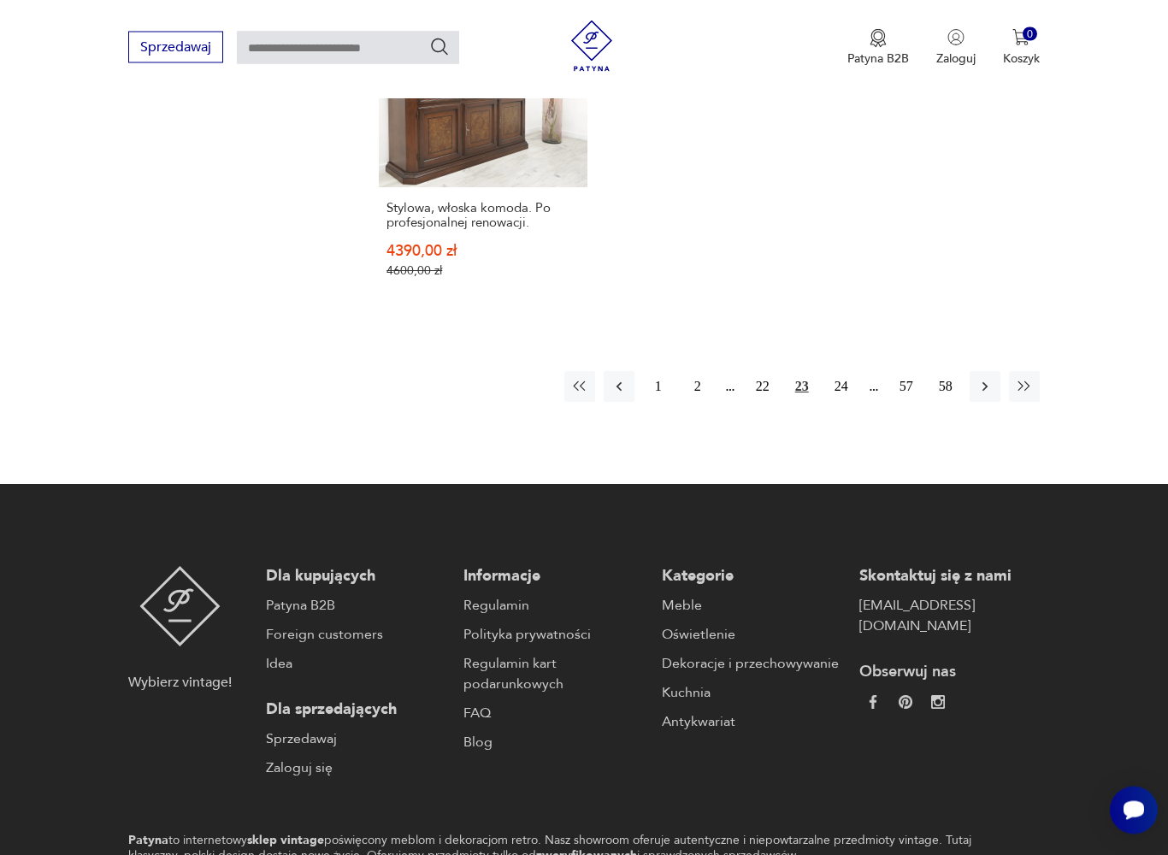
click at [843, 403] on button "24" at bounding box center [841, 387] width 31 height 31
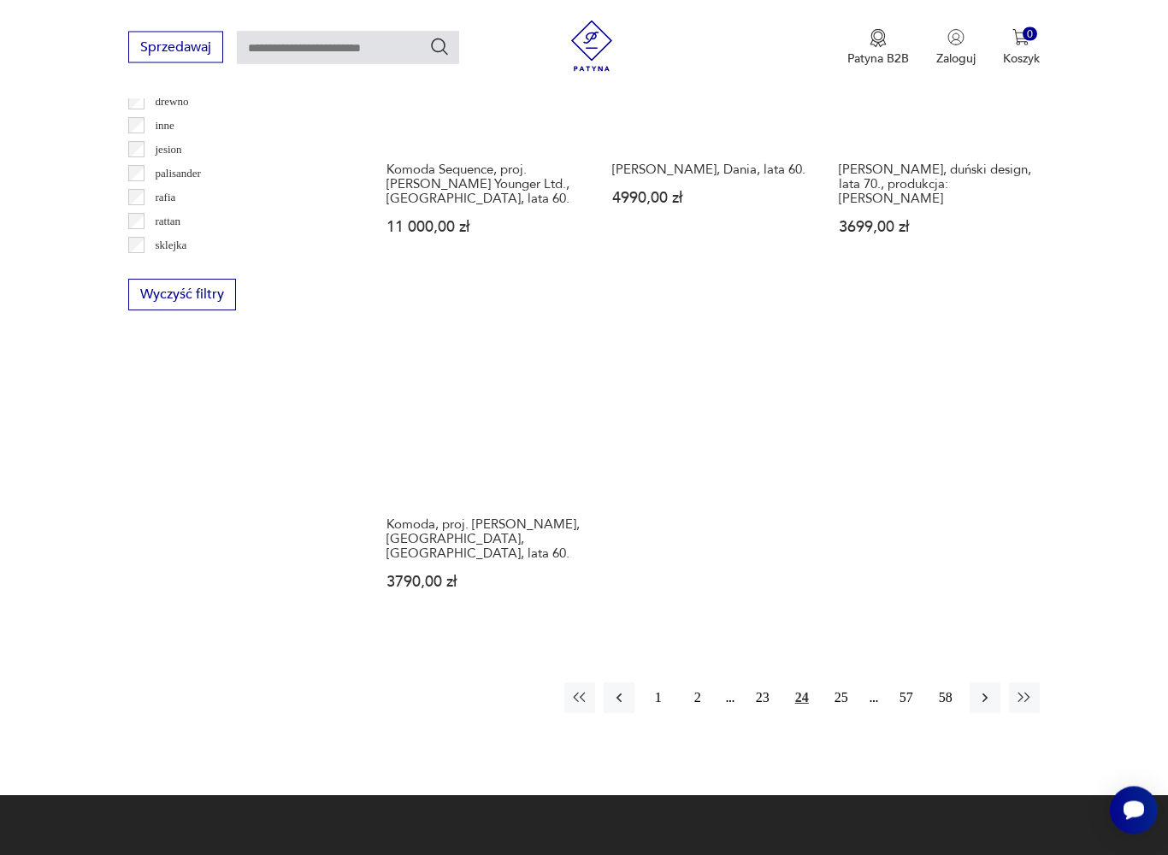
scroll to position [2309, 0]
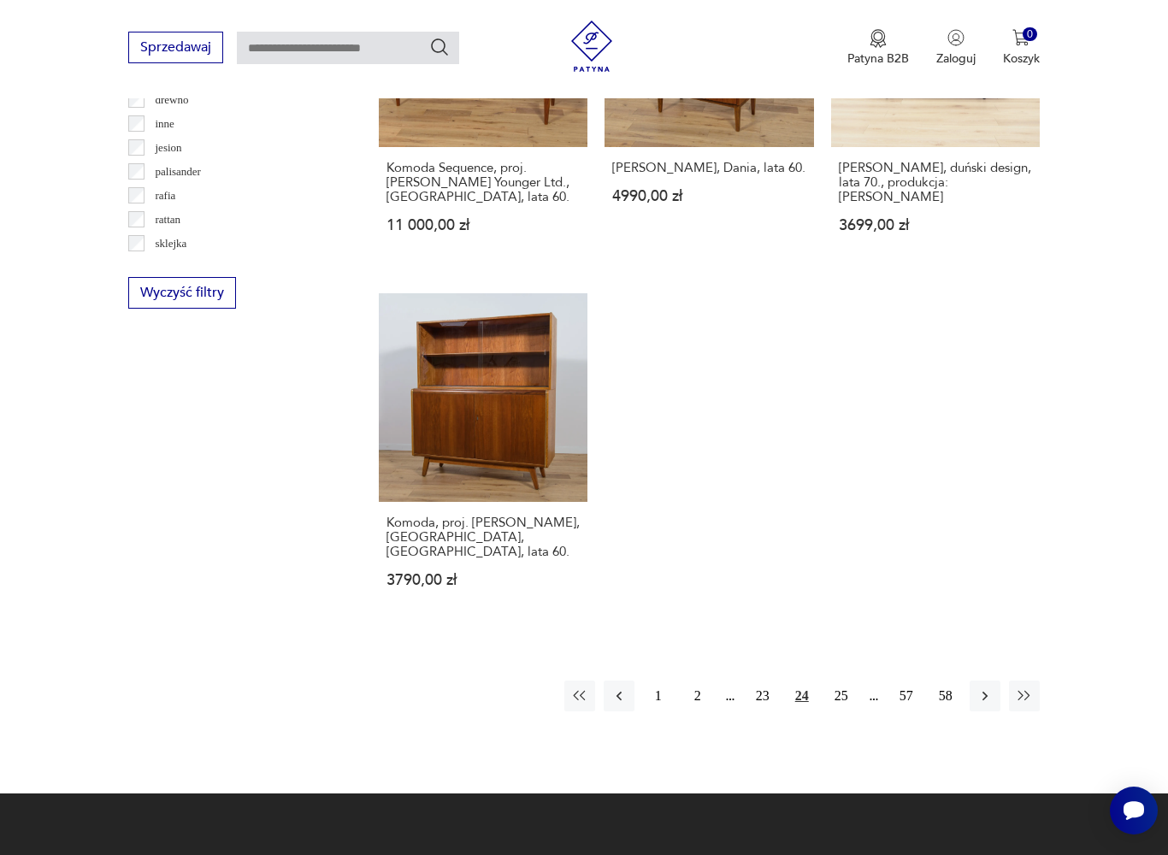
click at [847, 711] on button "25" at bounding box center [841, 695] width 31 height 31
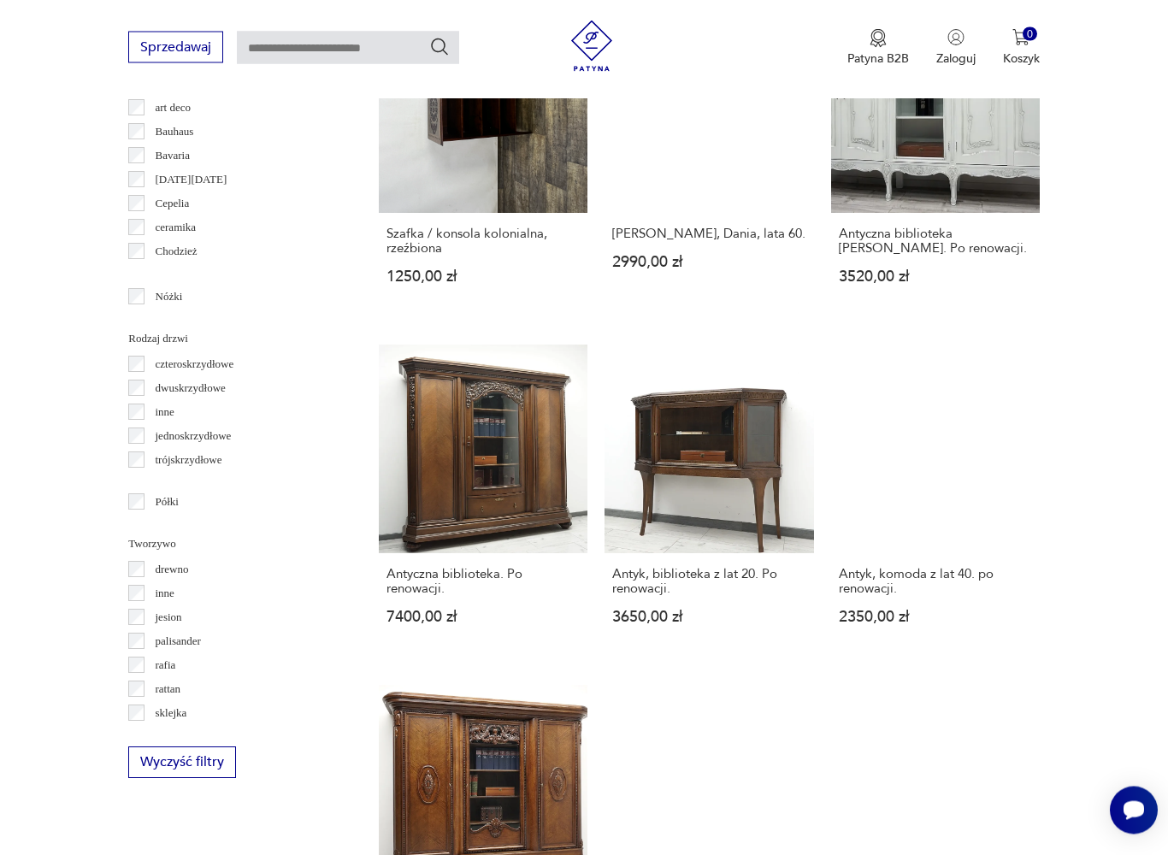
scroll to position [1843, 0]
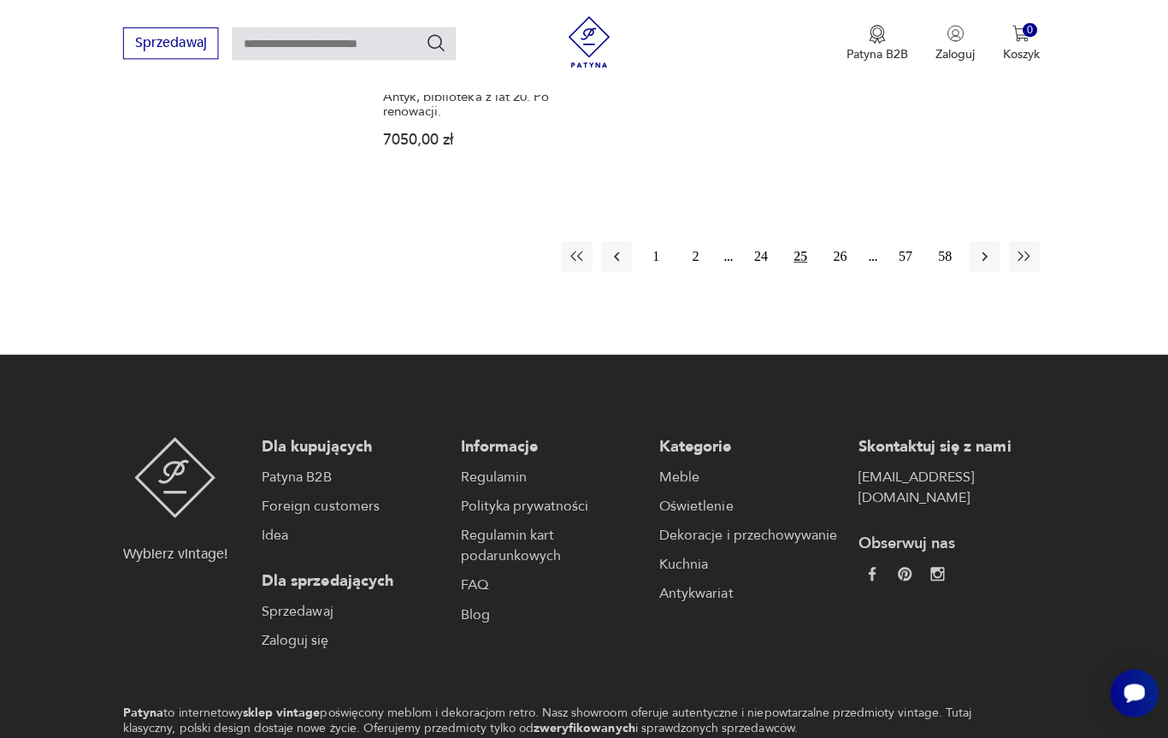
click at [836, 274] on button "26" at bounding box center [841, 259] width 31 height 31
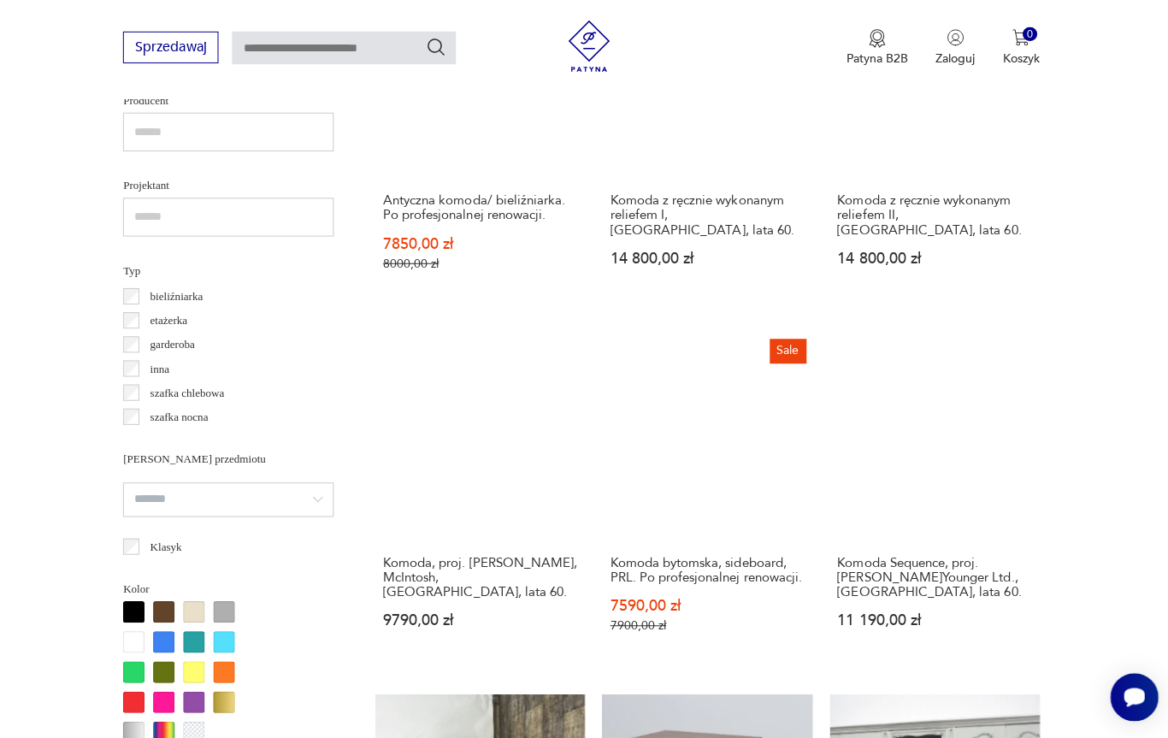
scroll to position [454, 0]
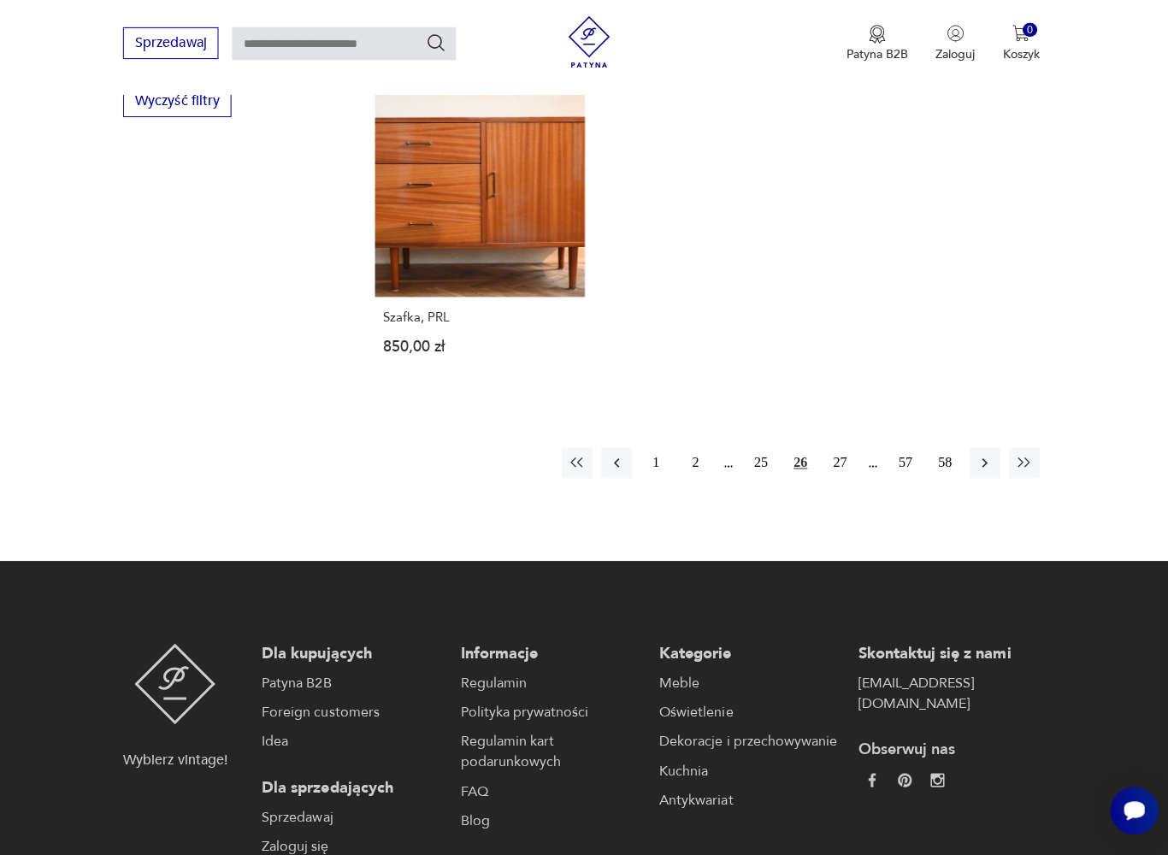
click at [841, 480] on button "27" at bounding box center [841, 465] width 31 height 31
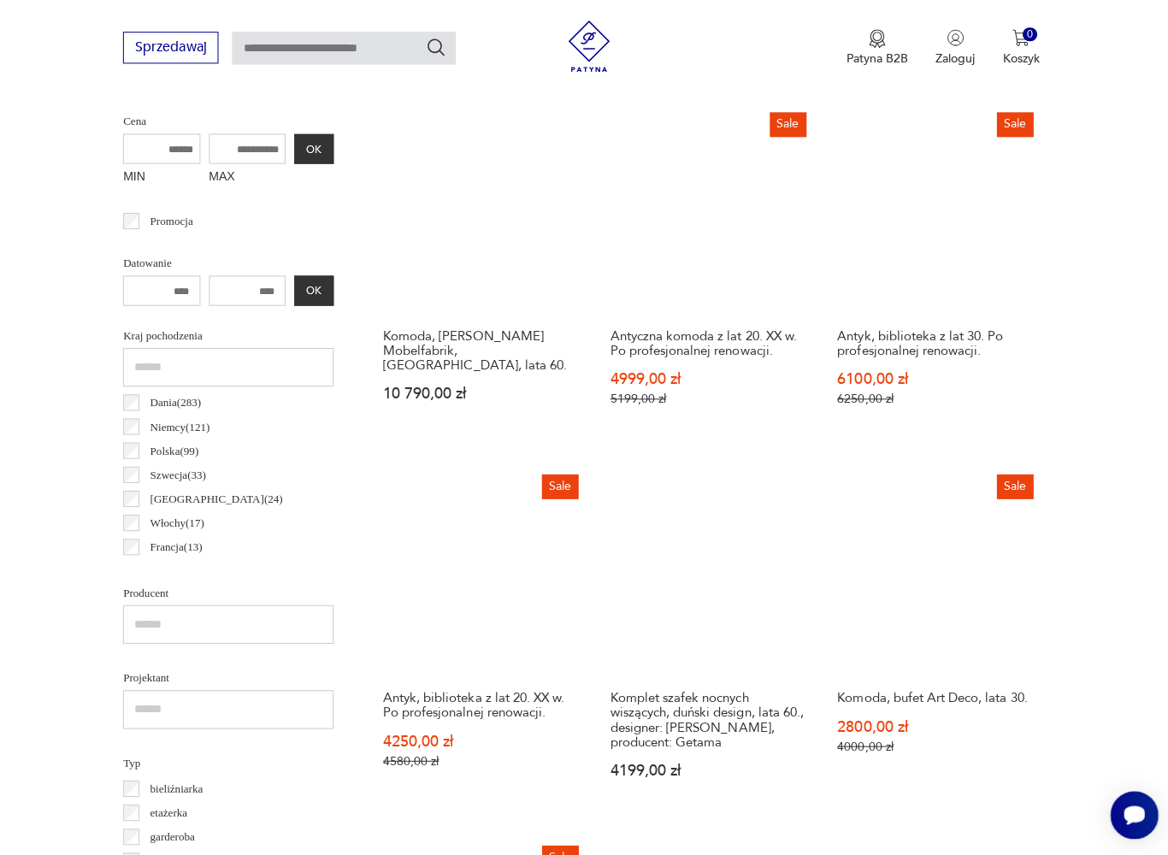
scroll to position [454, 0]
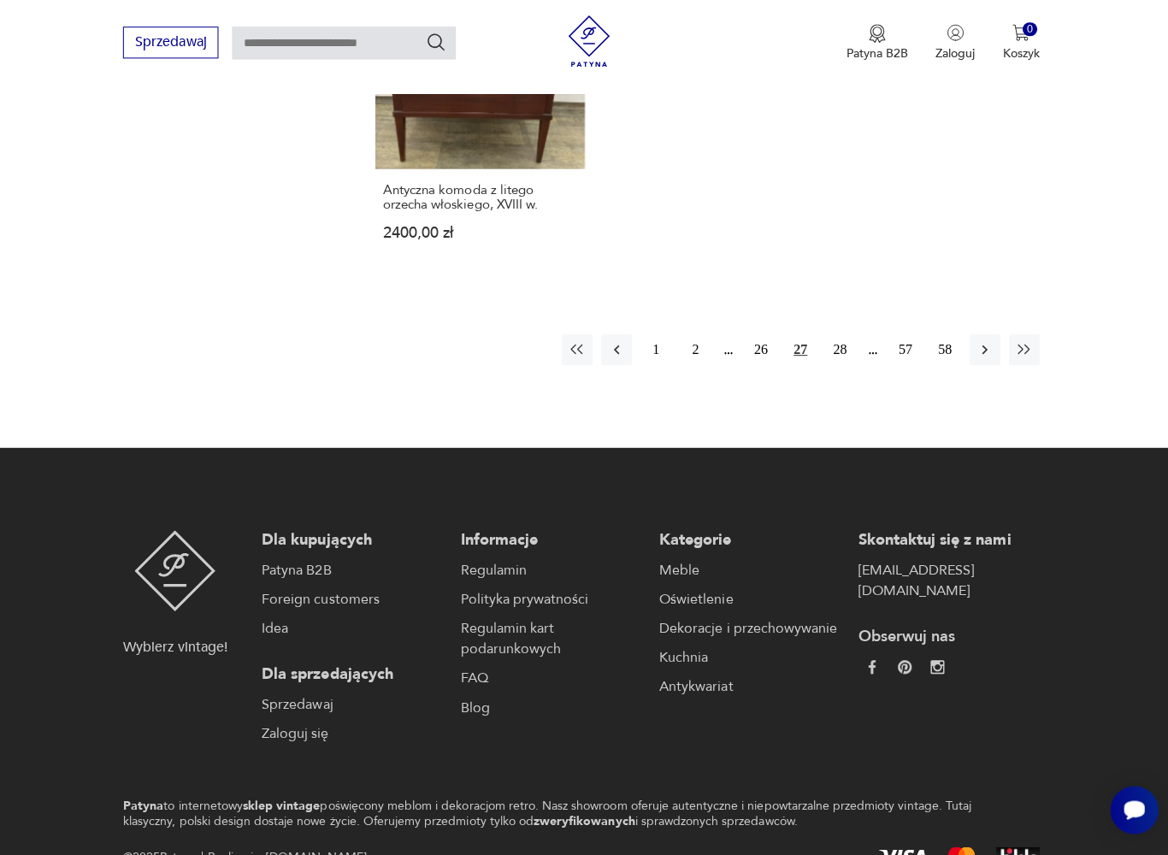
click at [838, 368] on button "28" at bounding box center [841, 353] width 31 height 31
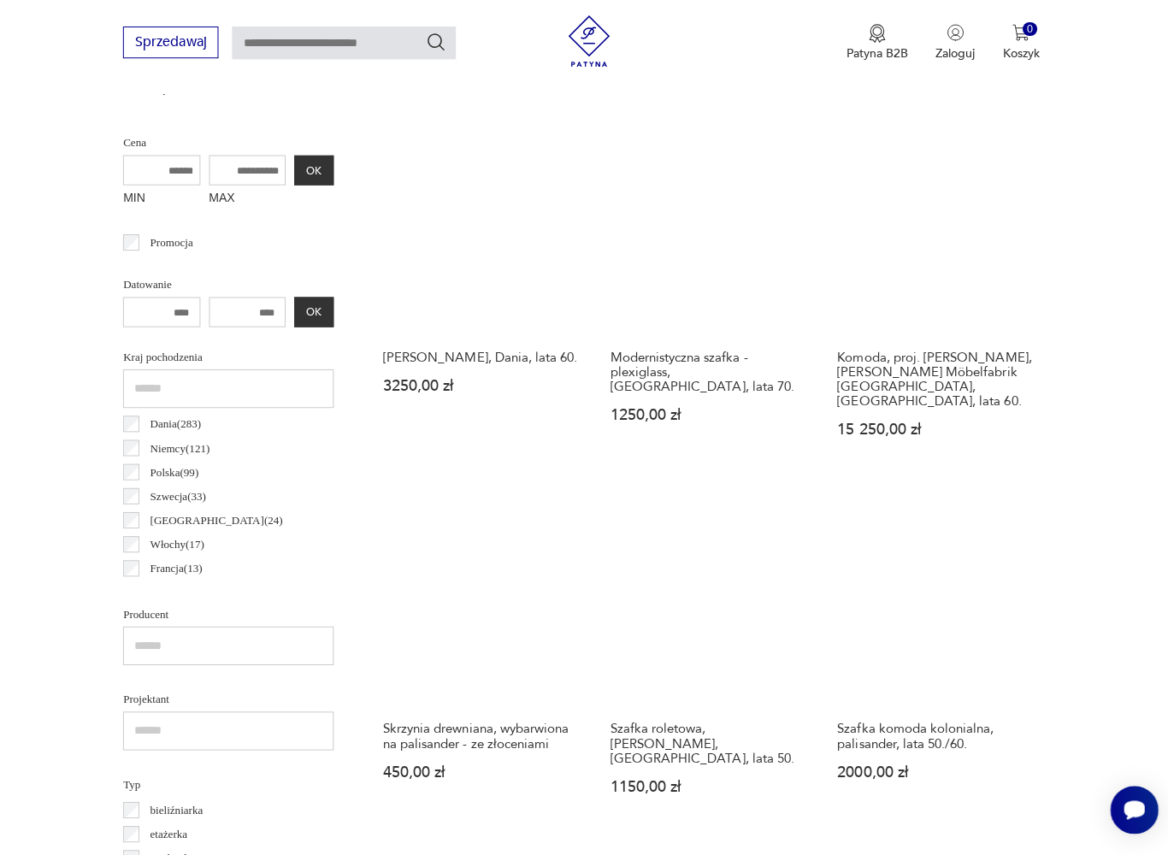
scroll to position [650, 0]
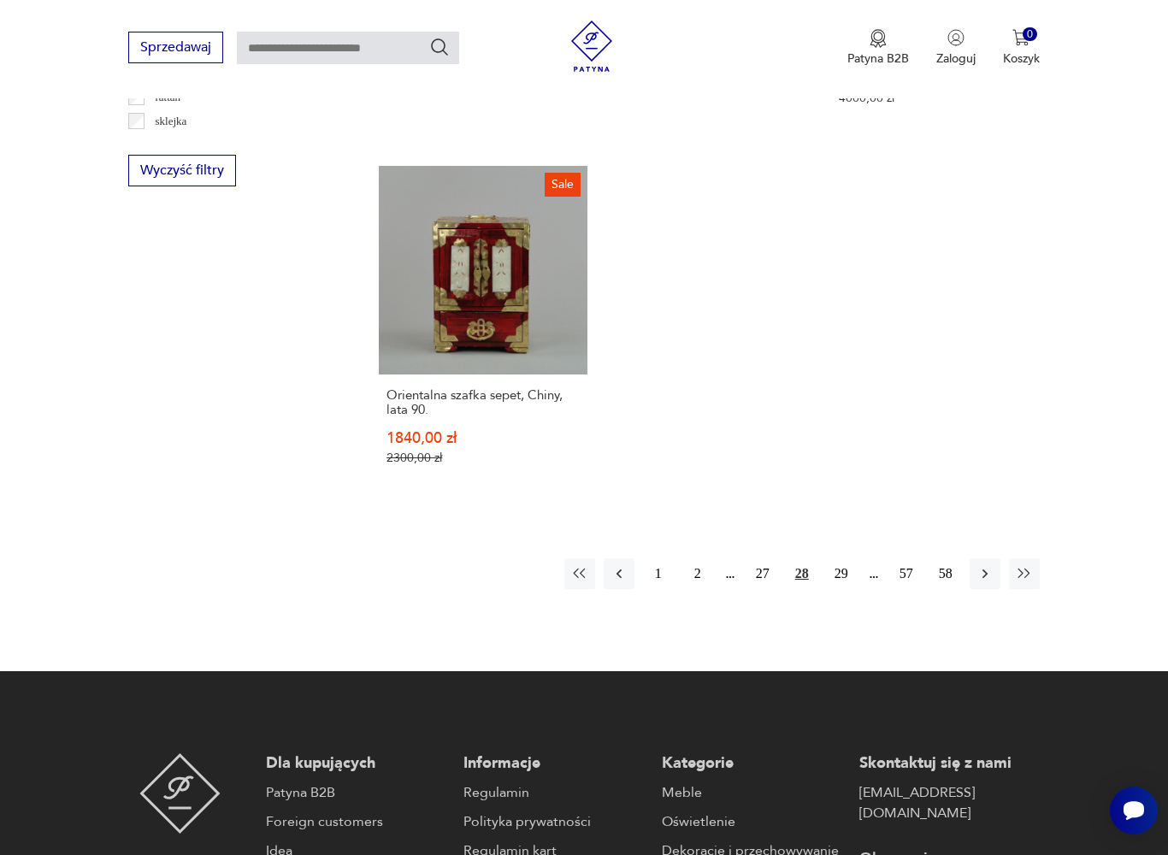
click at [846, 589] on button "29" at bounding box center [841, 573] width 31 height 31
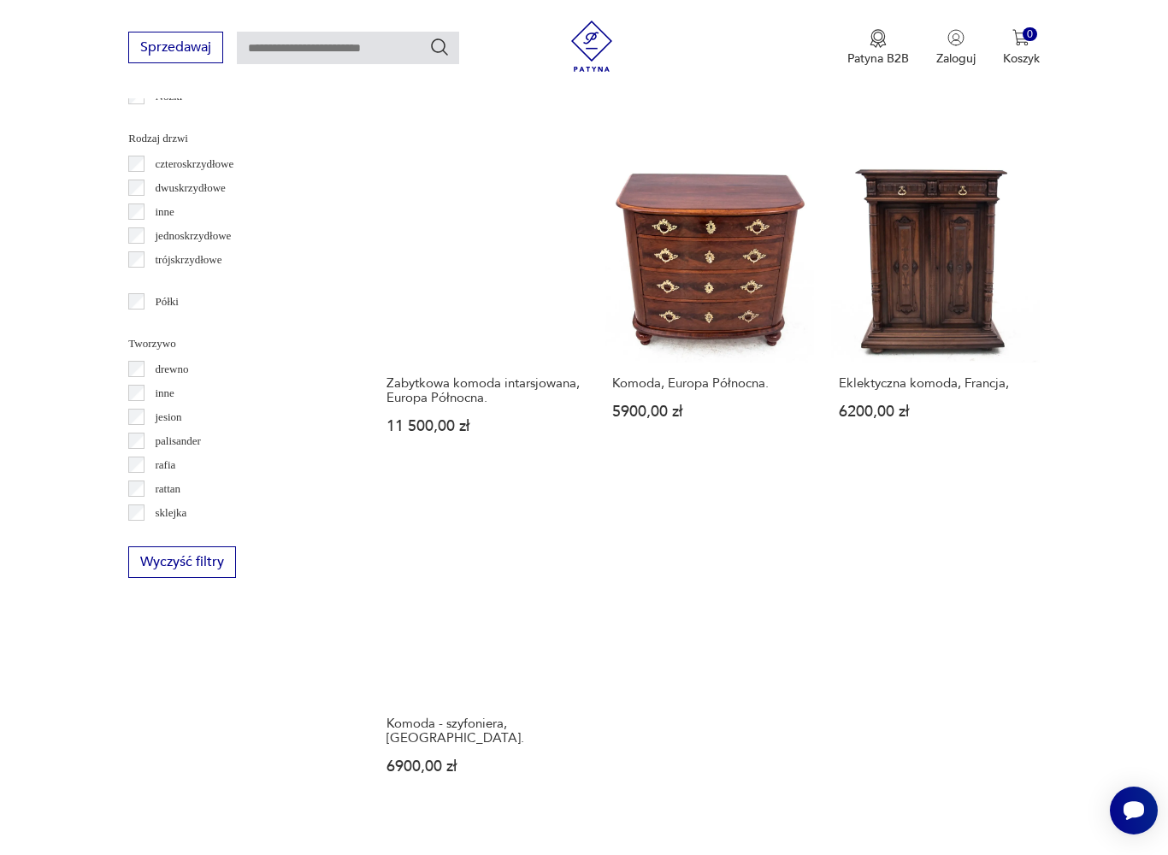
scroll to position [2047, 0]
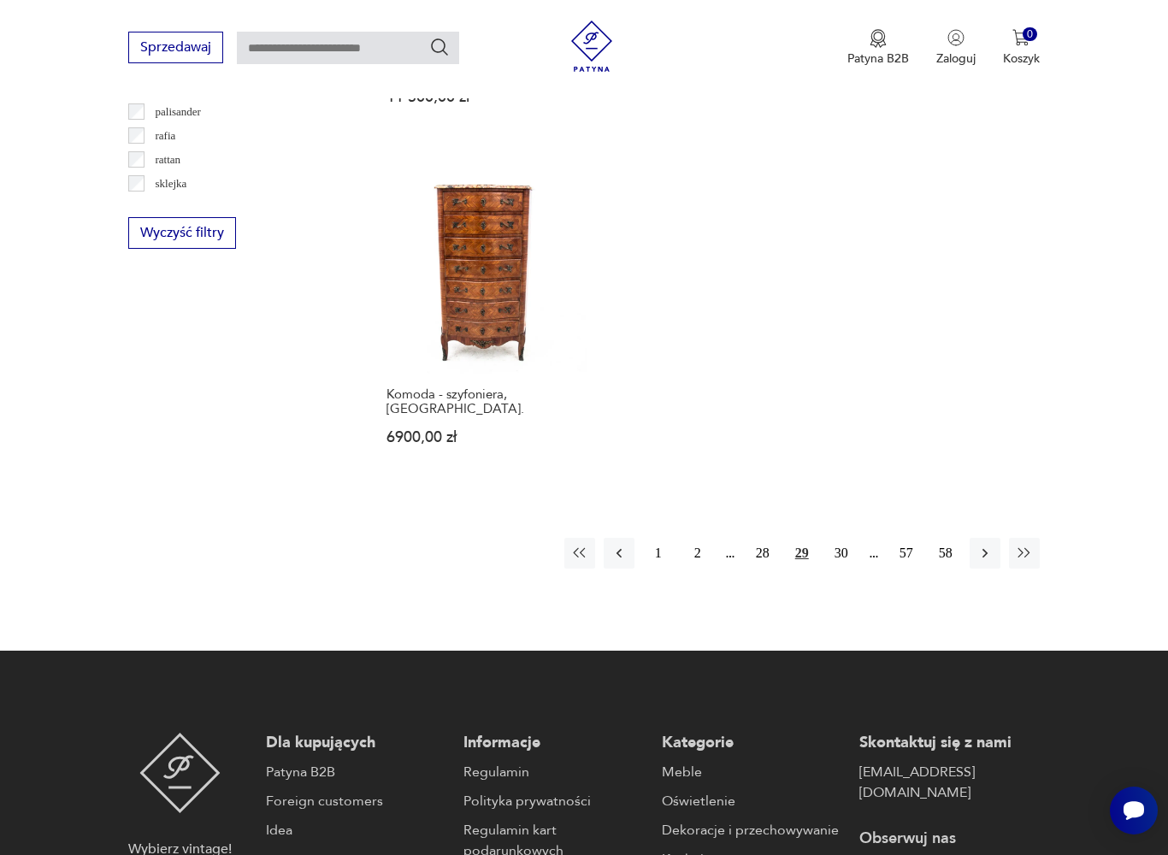
click at [850, 568] on button "30" at bounding box center [841, 553] width 31 height 31
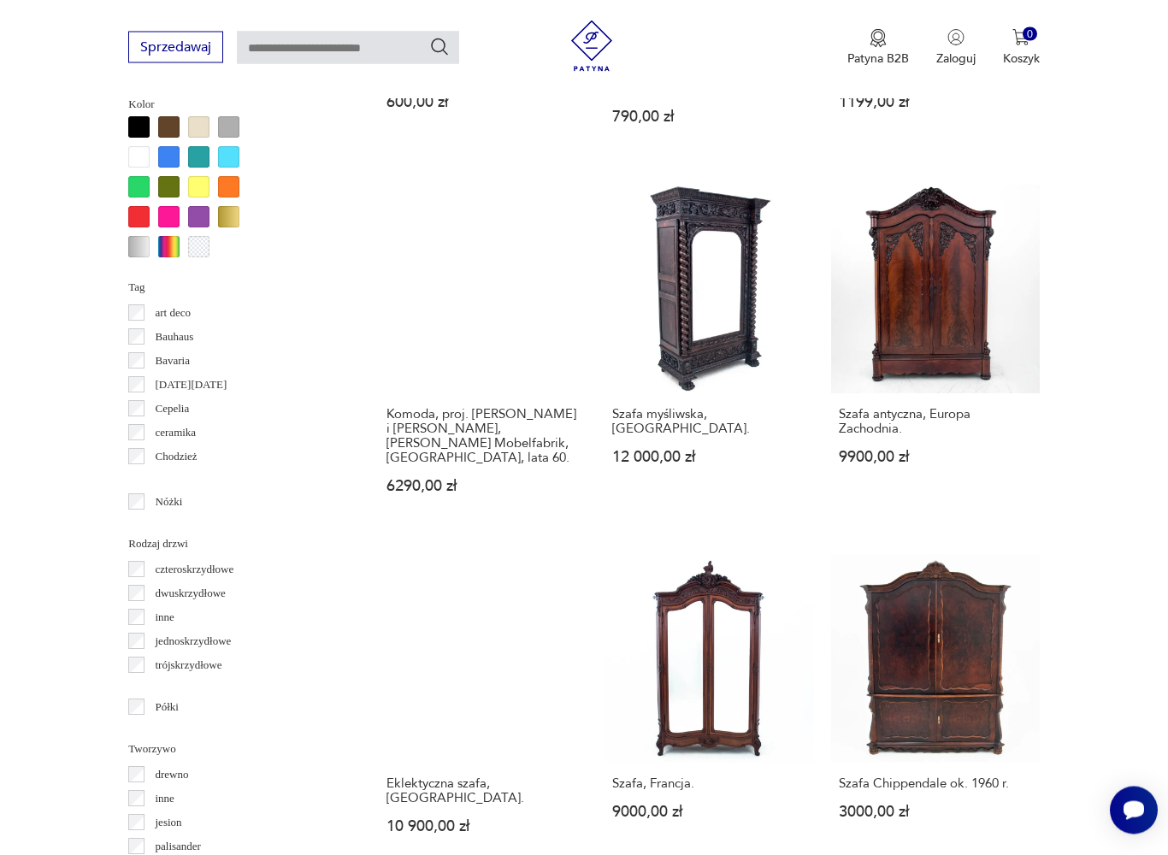
scroll to position [1635, 0]
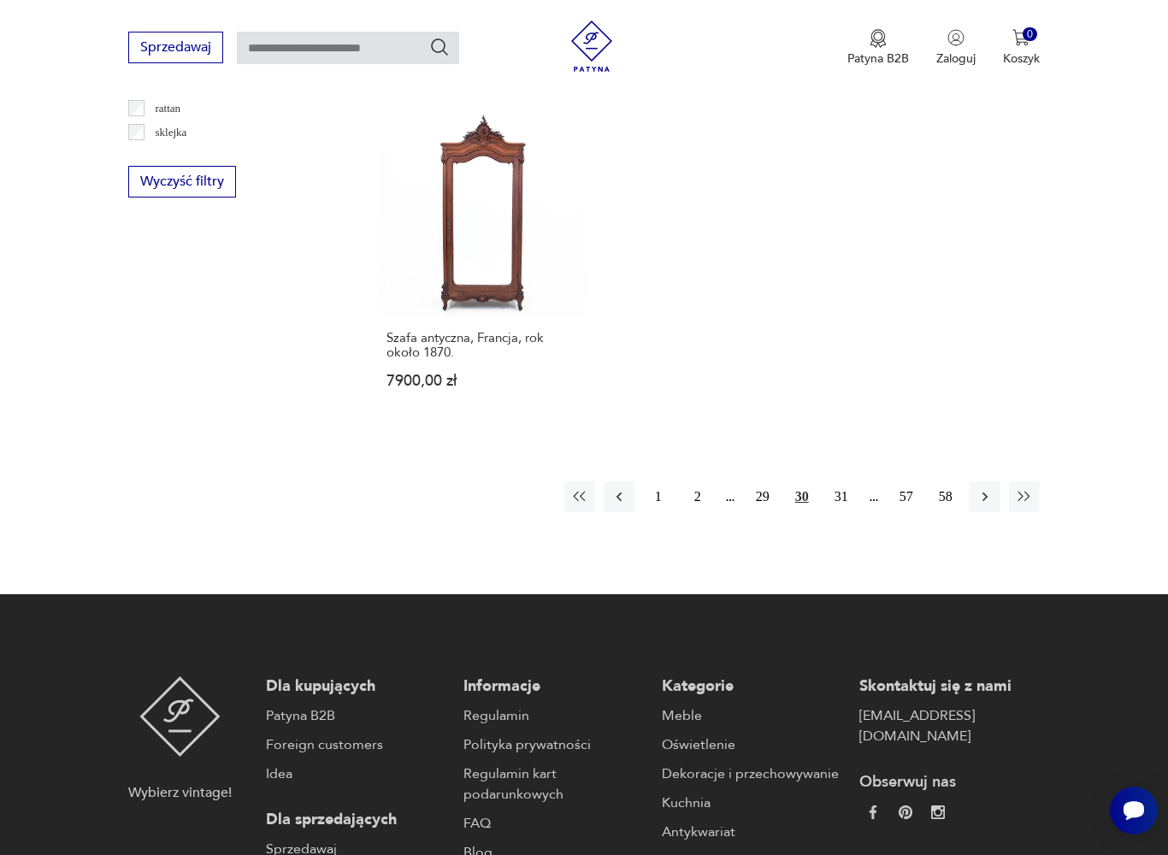
click at [854, 512] on button "31" at bounding box center [841, 496] width 31 height 31
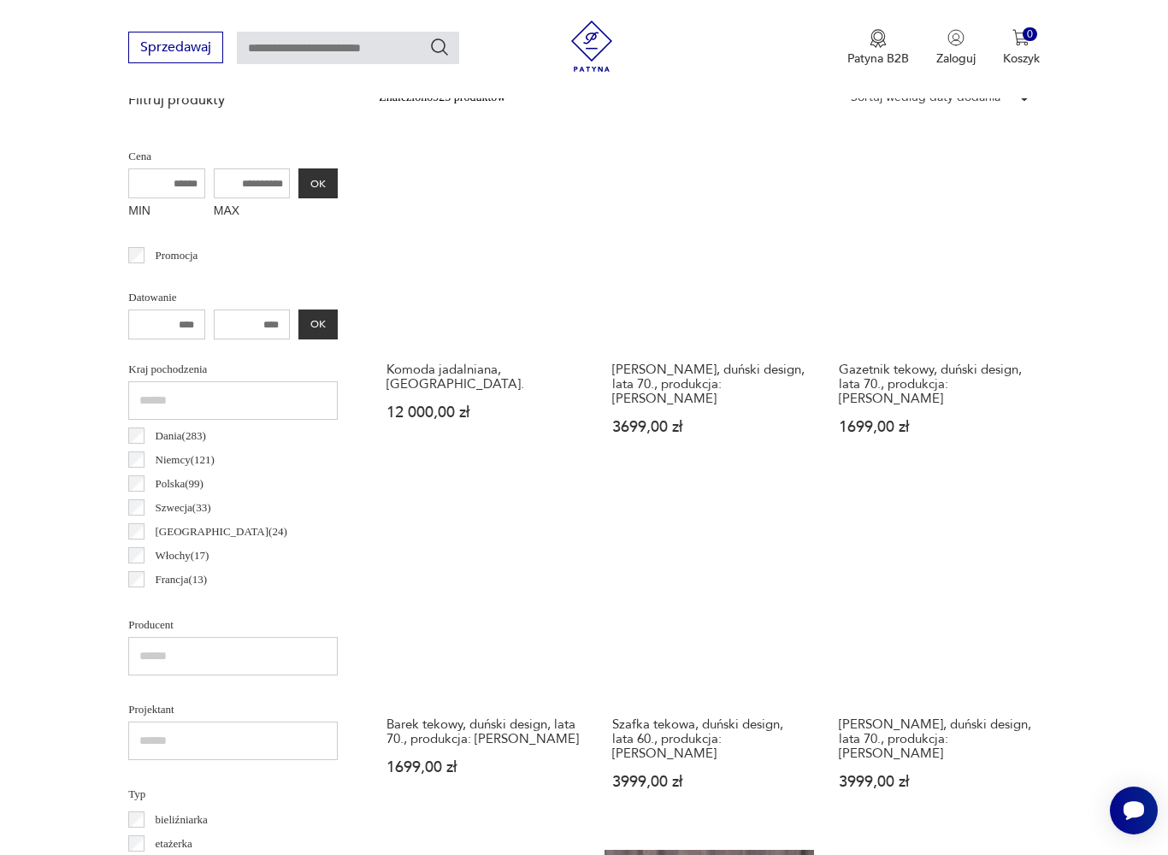
scroll to position [455, 0]
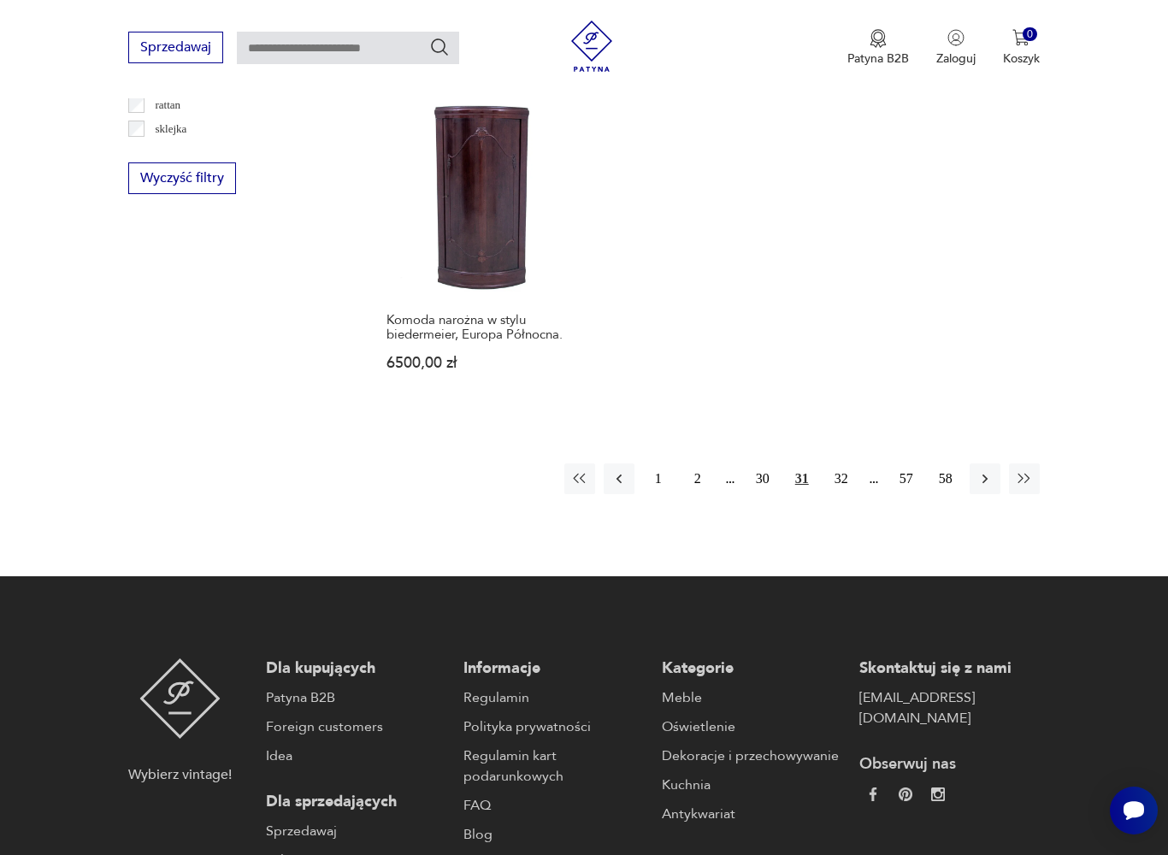
click at [850, 494] on button "32" at bounding box center [841, 478] width 31 height 31
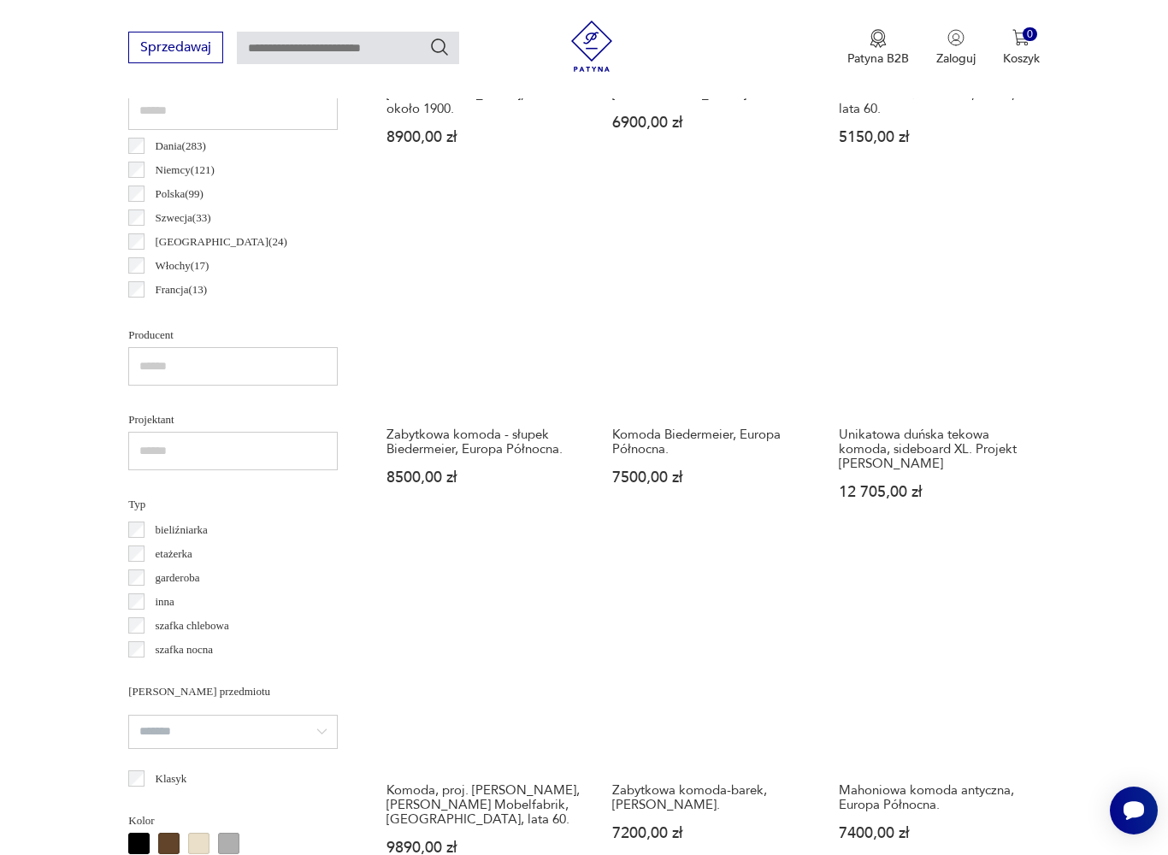
scroll to position [455, 0]
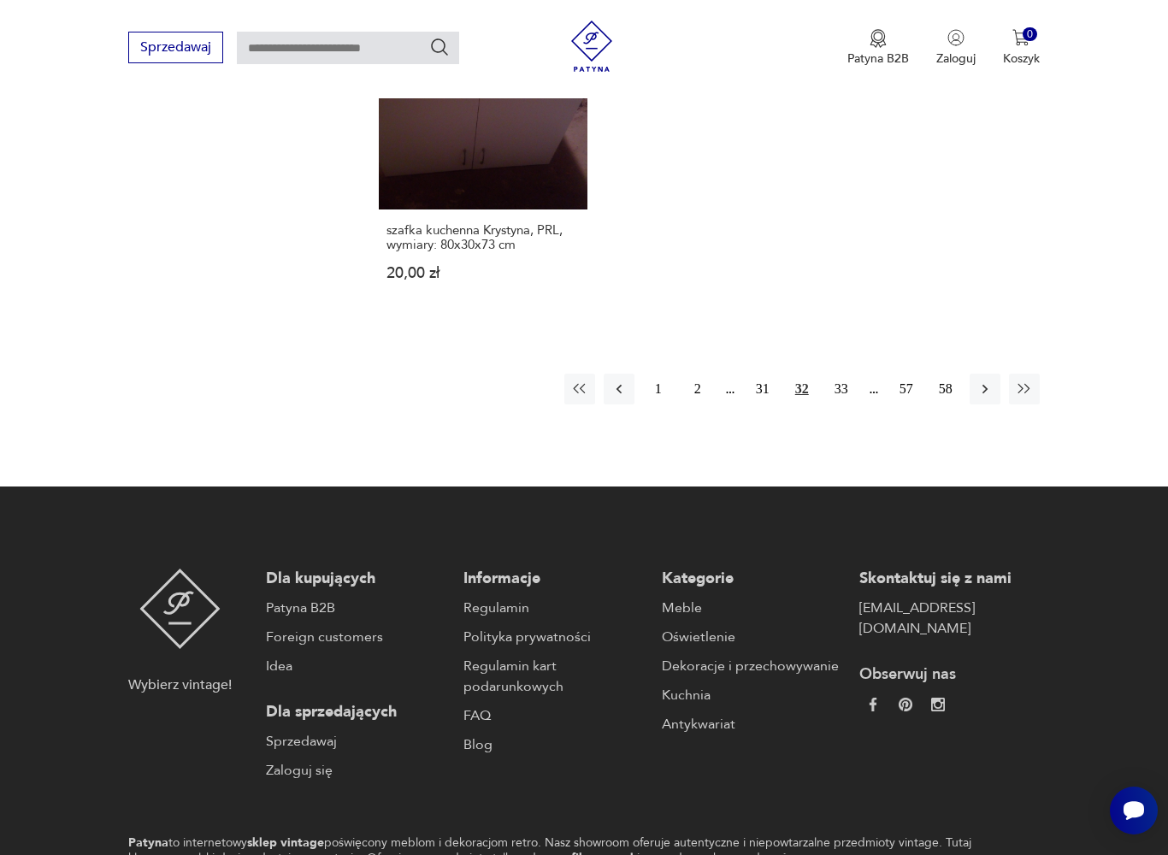
click at [850, 404] on button "33" at bounding box center [841, 389] width 31 height 31
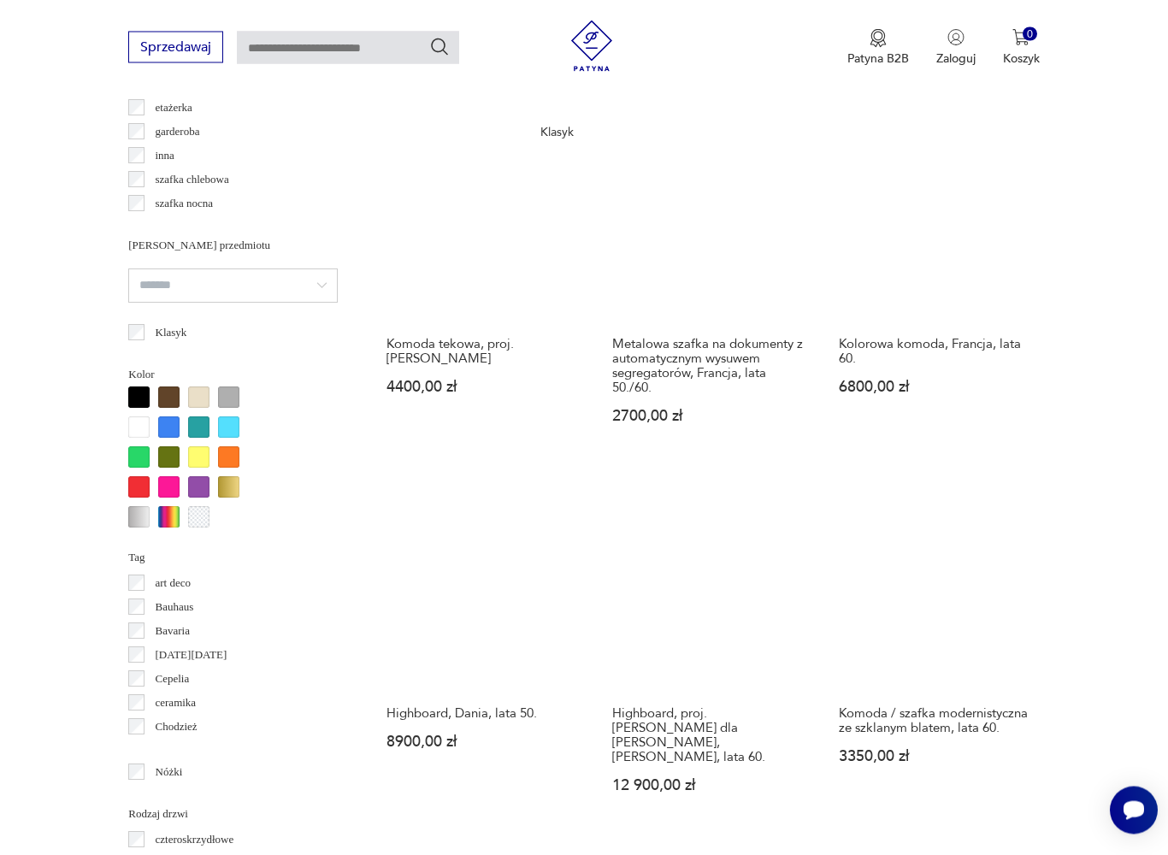
scroll to position [455, 0]
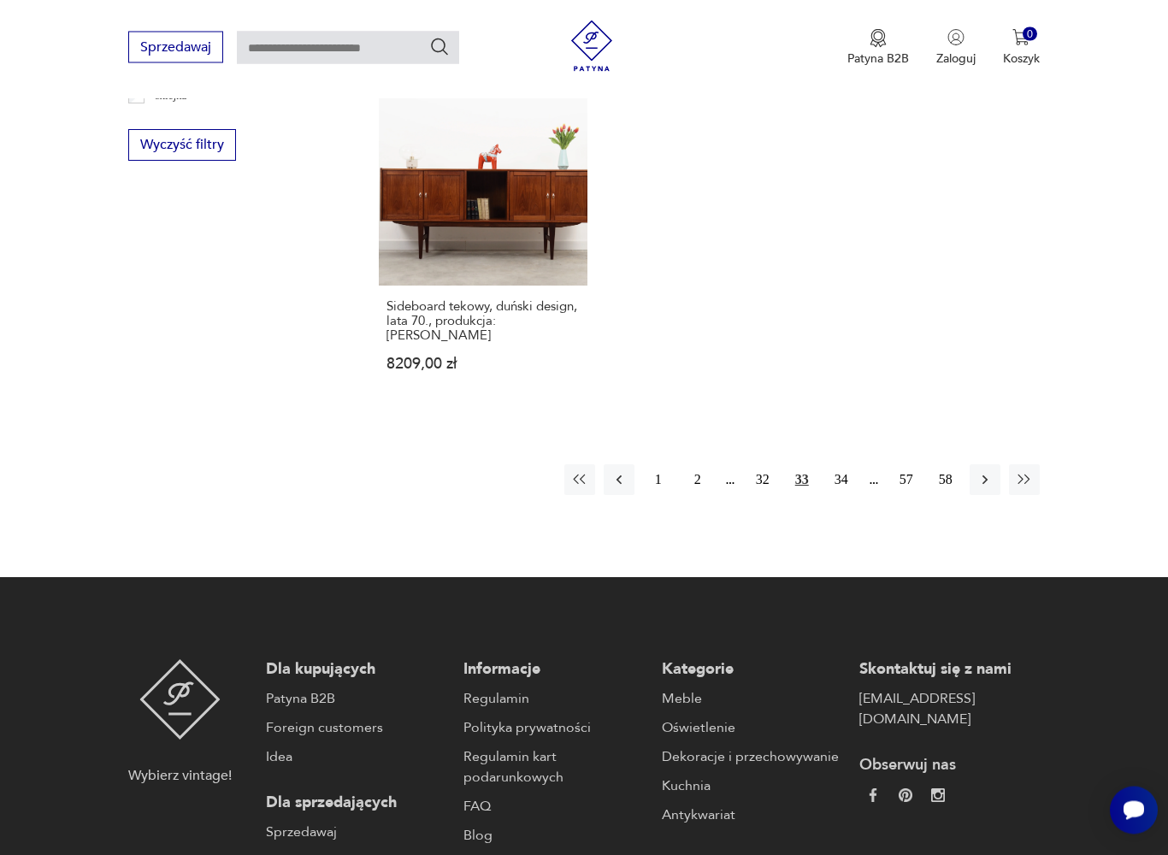
click at [846, 496] on button "34" at bounding box center [841, 480] width 31 height 31
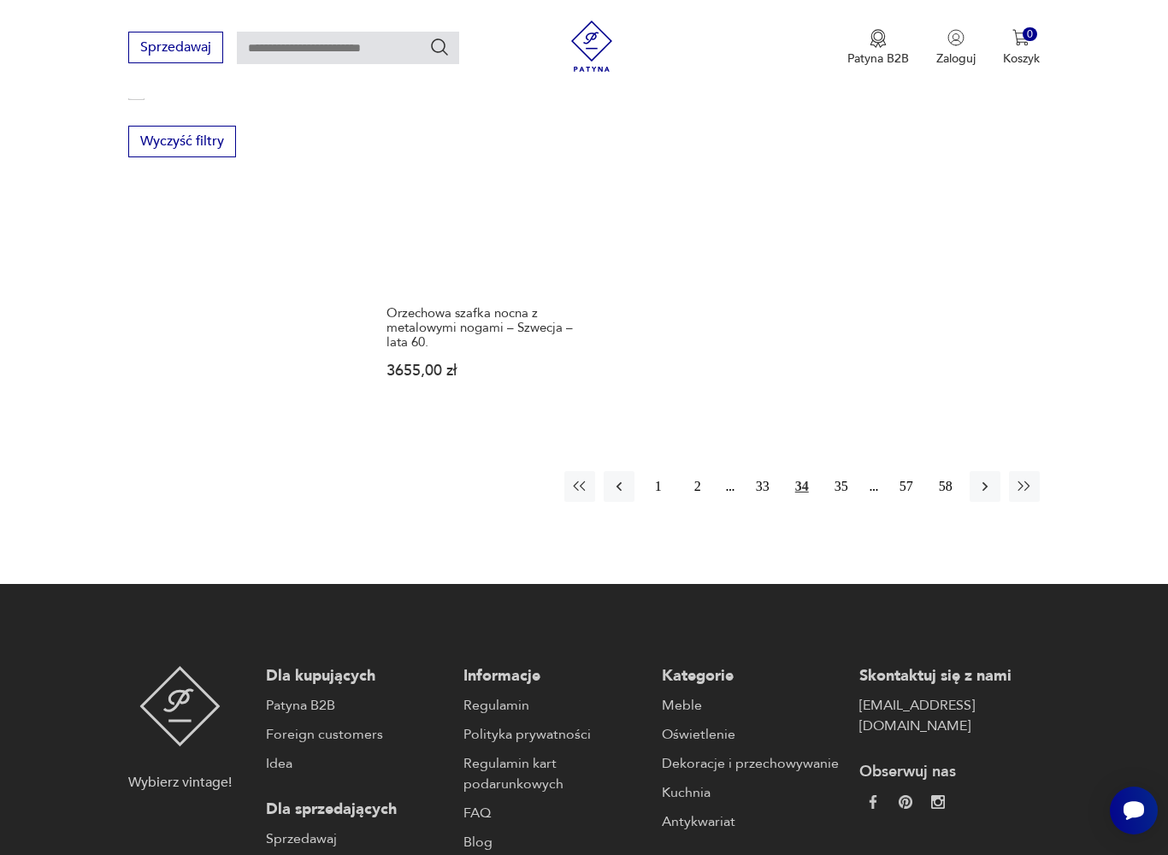
scroll to position [2489, 0]
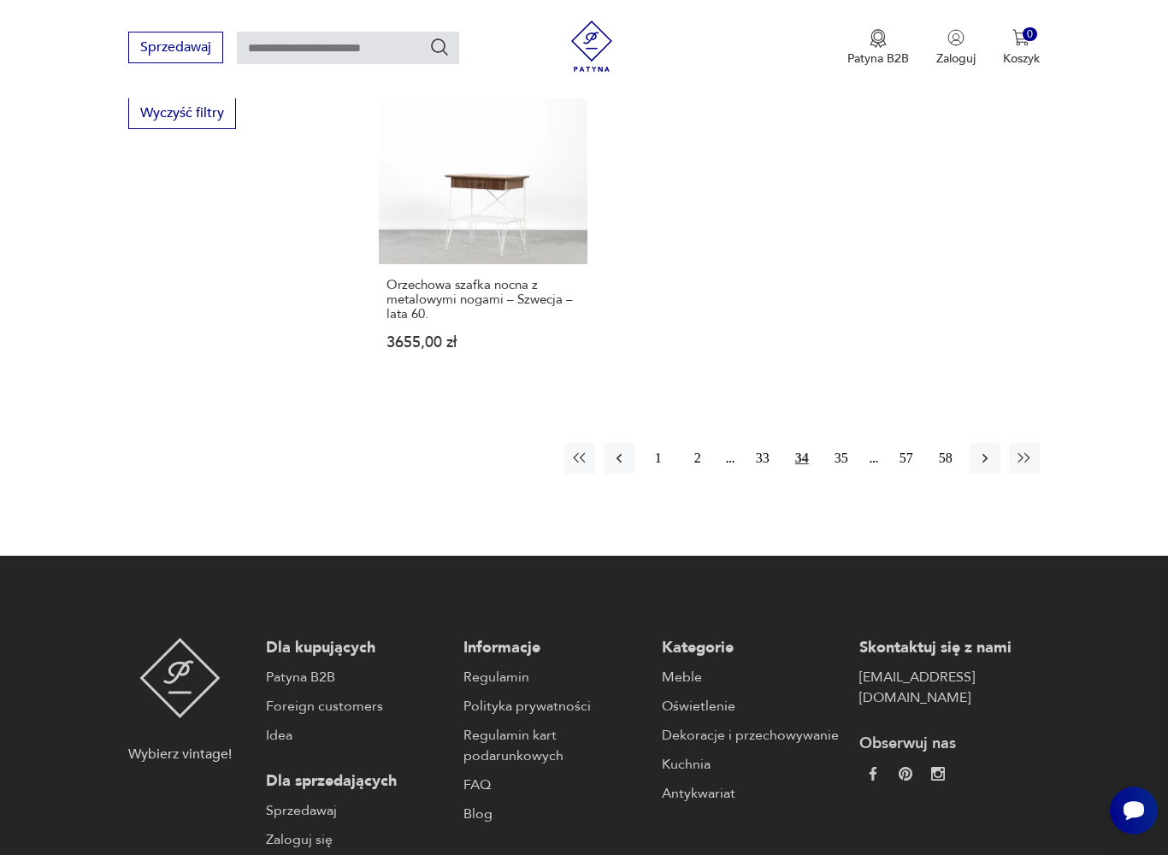
click at [856, 474] on button "35" at bounding box center [841, 458] width 31 height 31
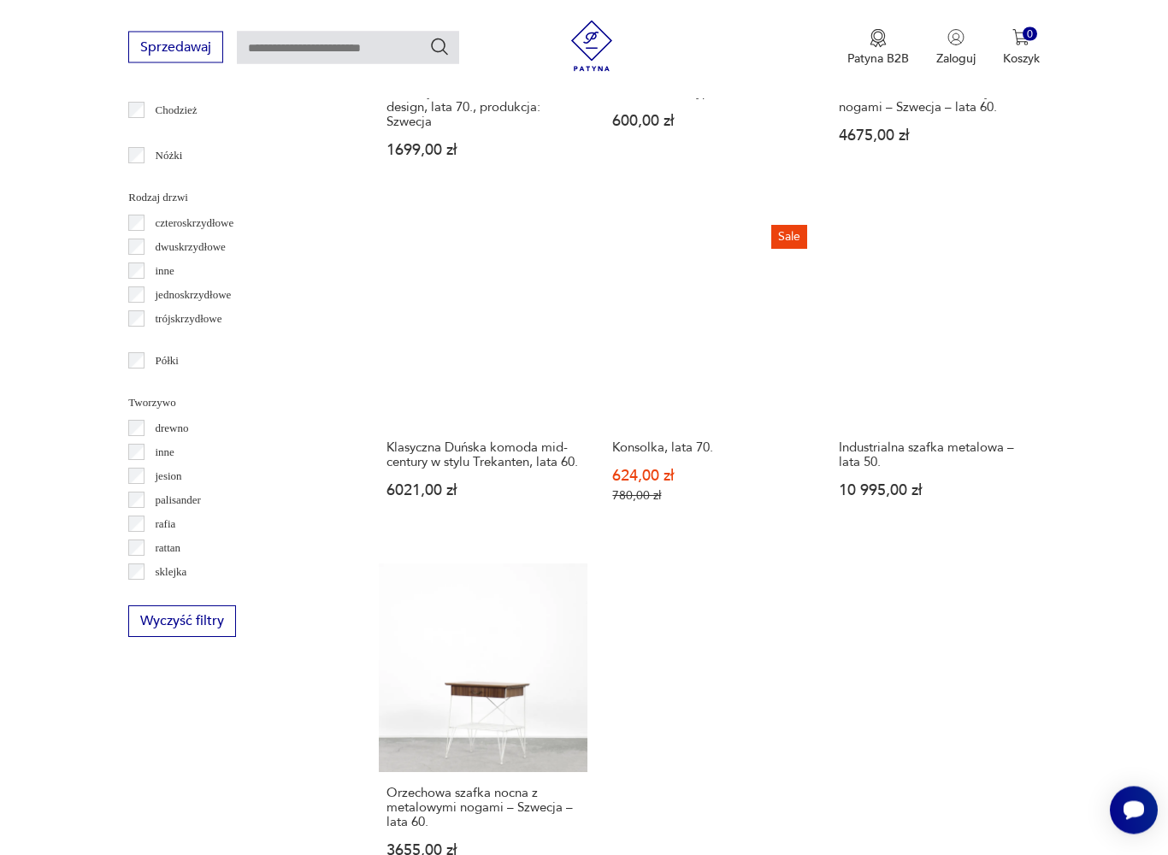
scroll to position [455, 0]
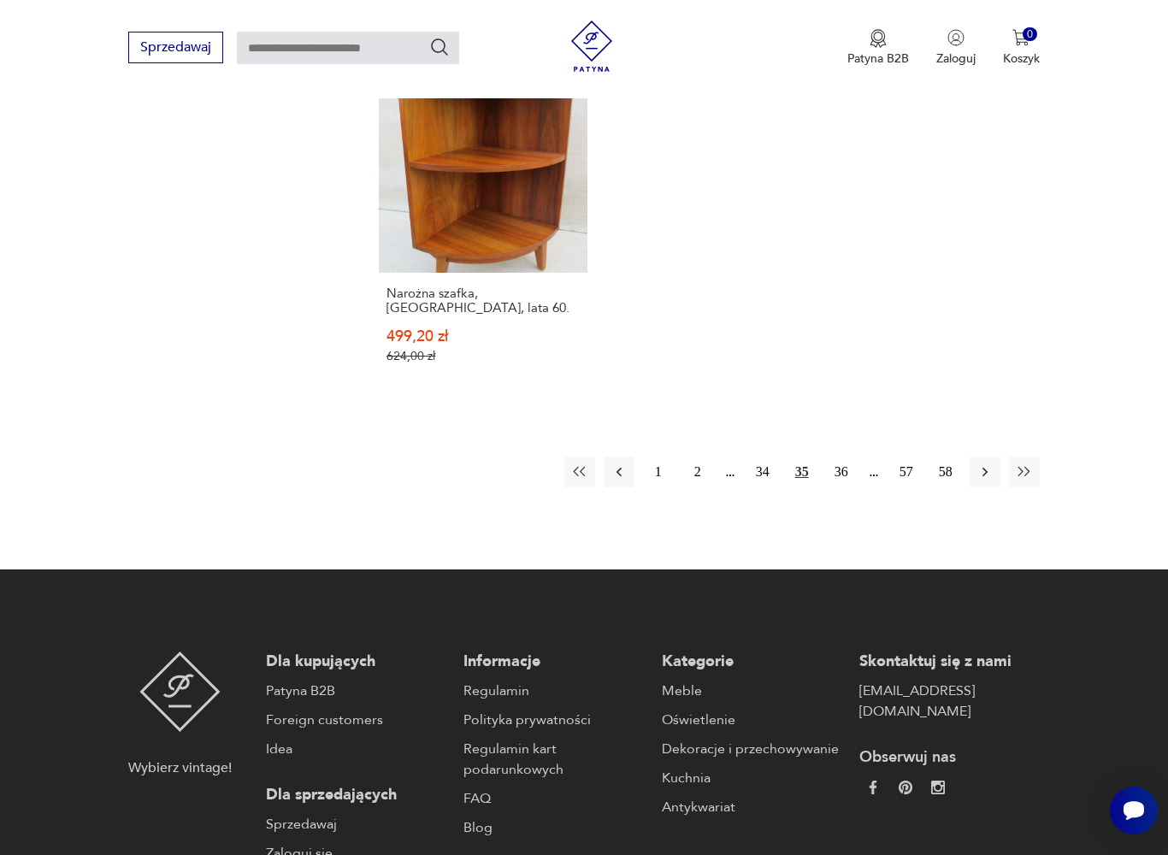
click at [852, 482] on button "36" at bounding box center [841, 471] width 31 height 31
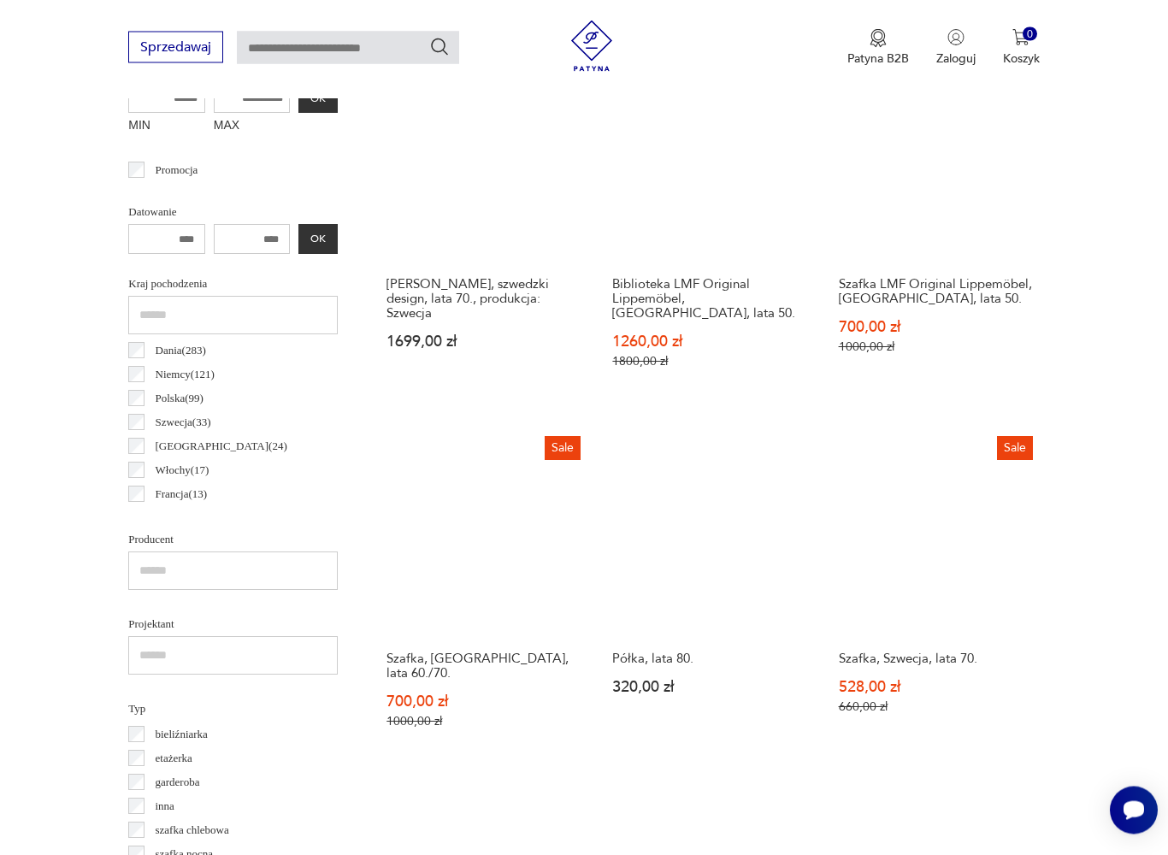
scroll to position [455, 0]
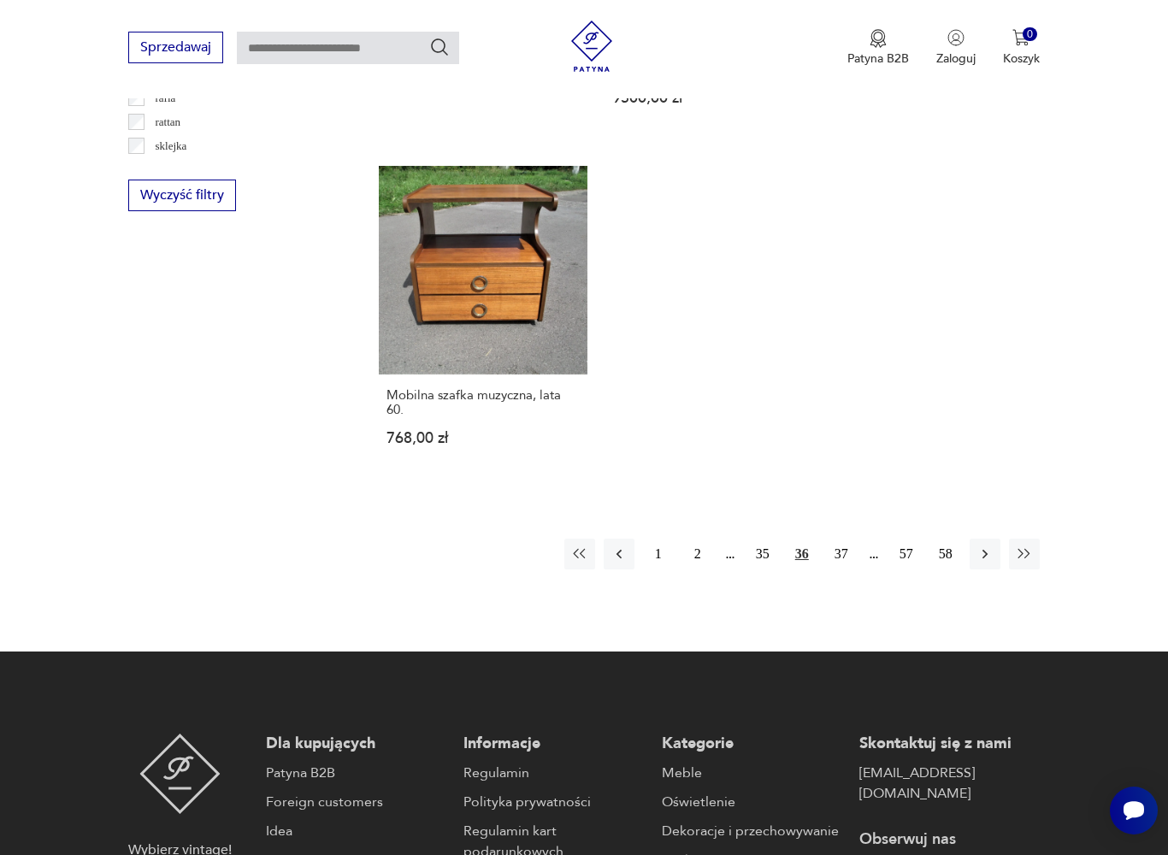
click at [850, 568] on button "37" at bounding box center [841, 553] width 31 height 31
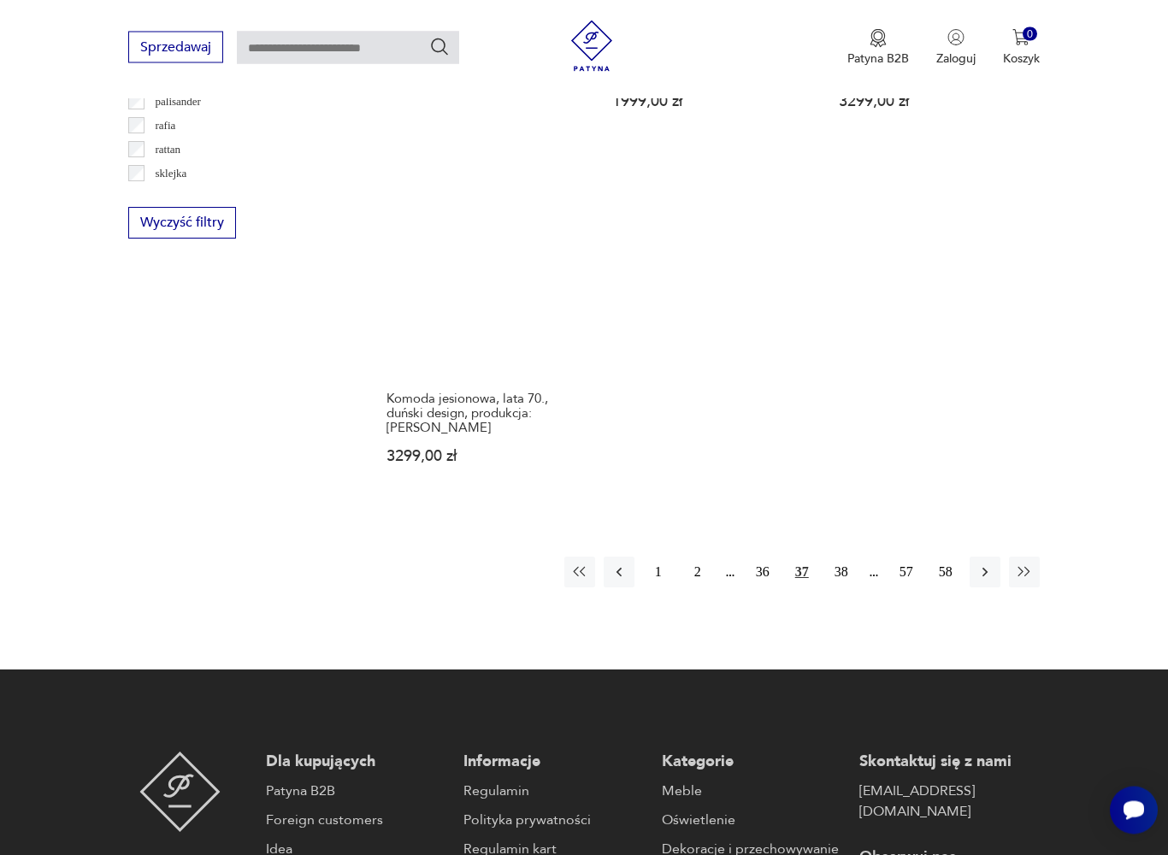
scroll to position [2385, 0]
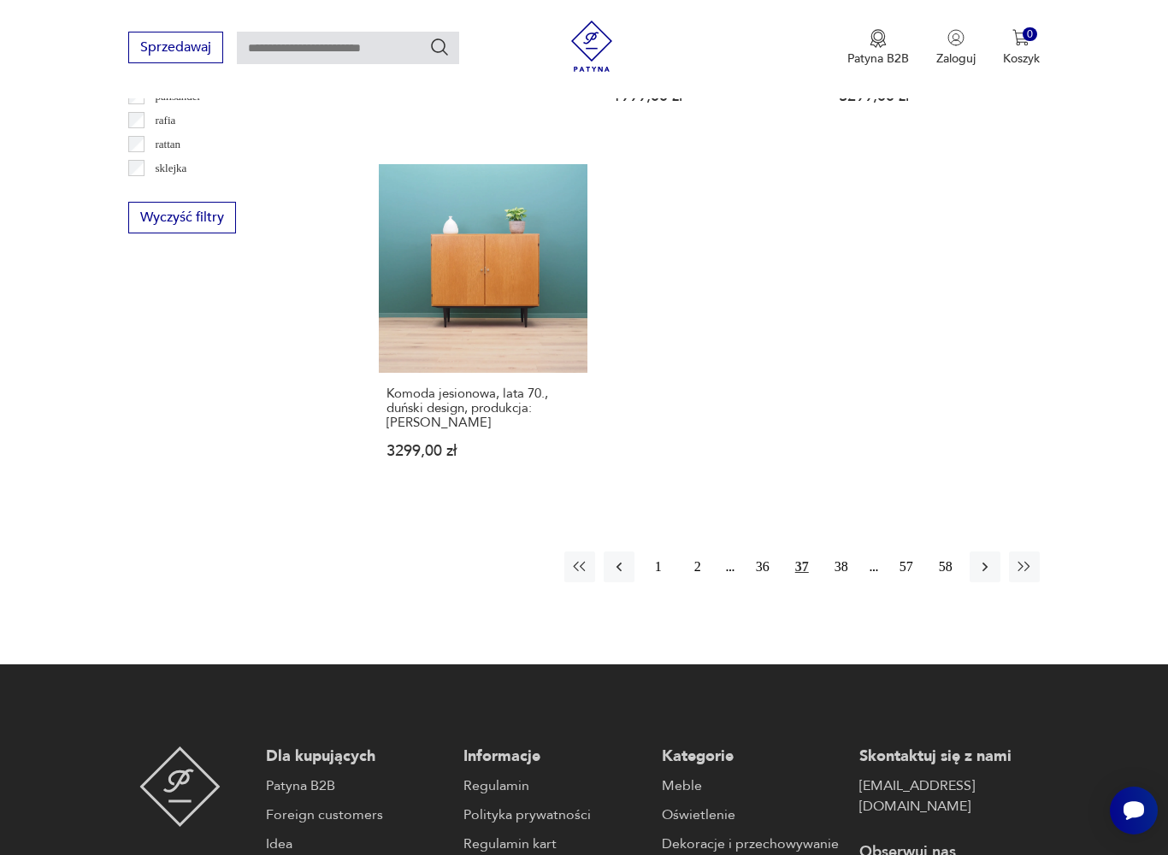
click at [850, 582] on button "38" at bounding box center [841, 566] width 31 height 31
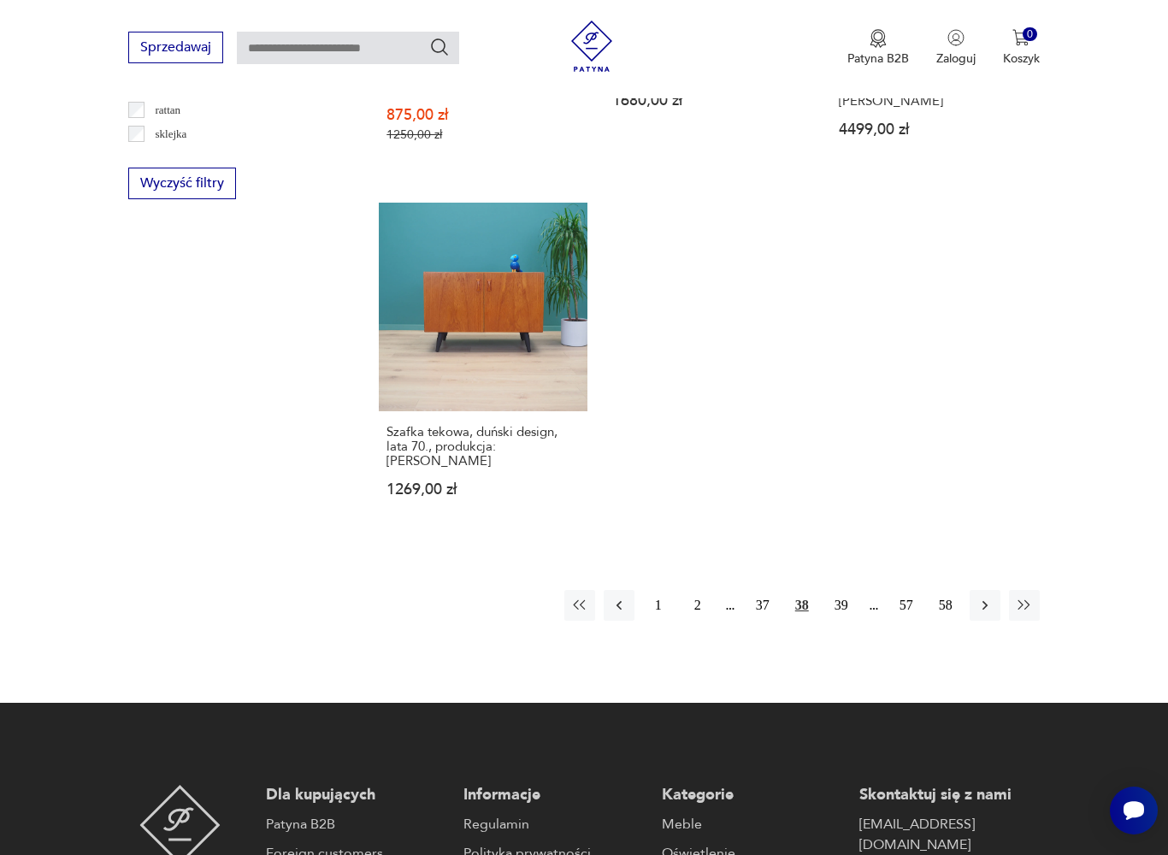
click at [851, 598] on button "39" at bounding box center [841, 605] width 31 height 31
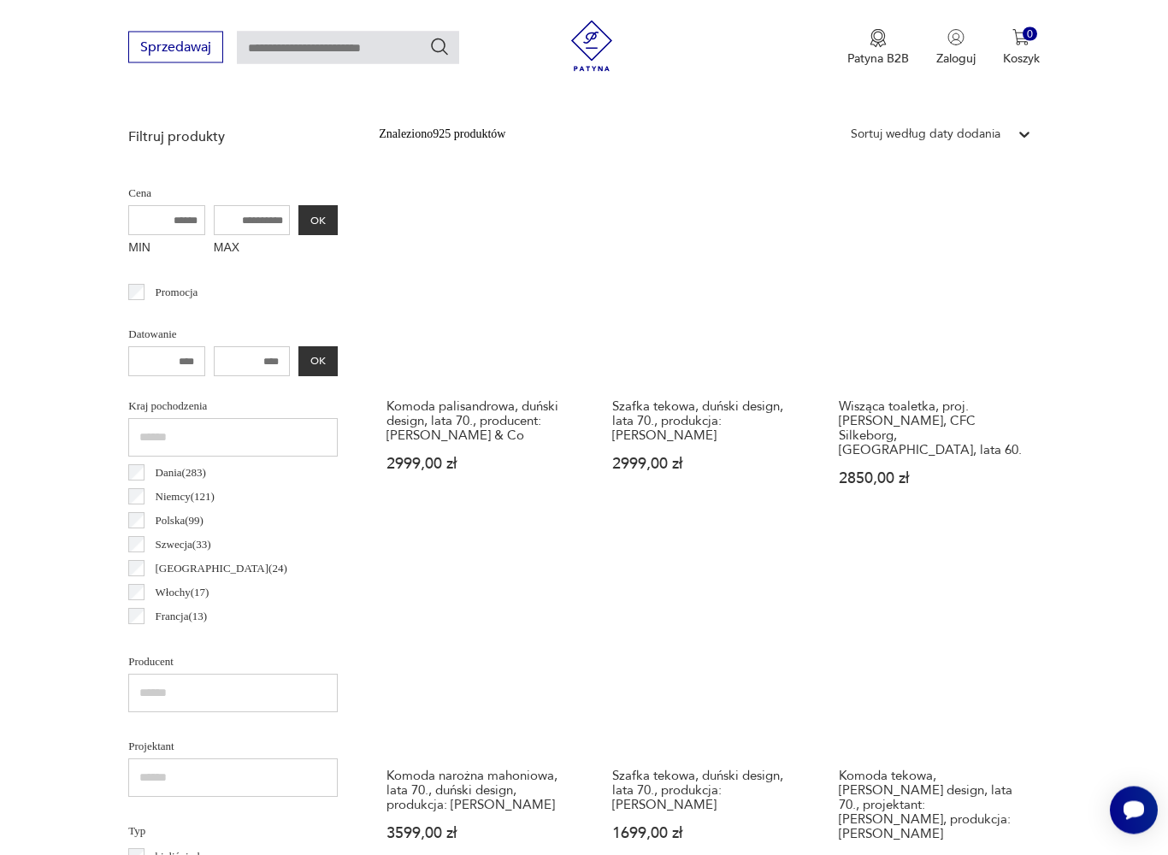
scroll to position [455, 0]
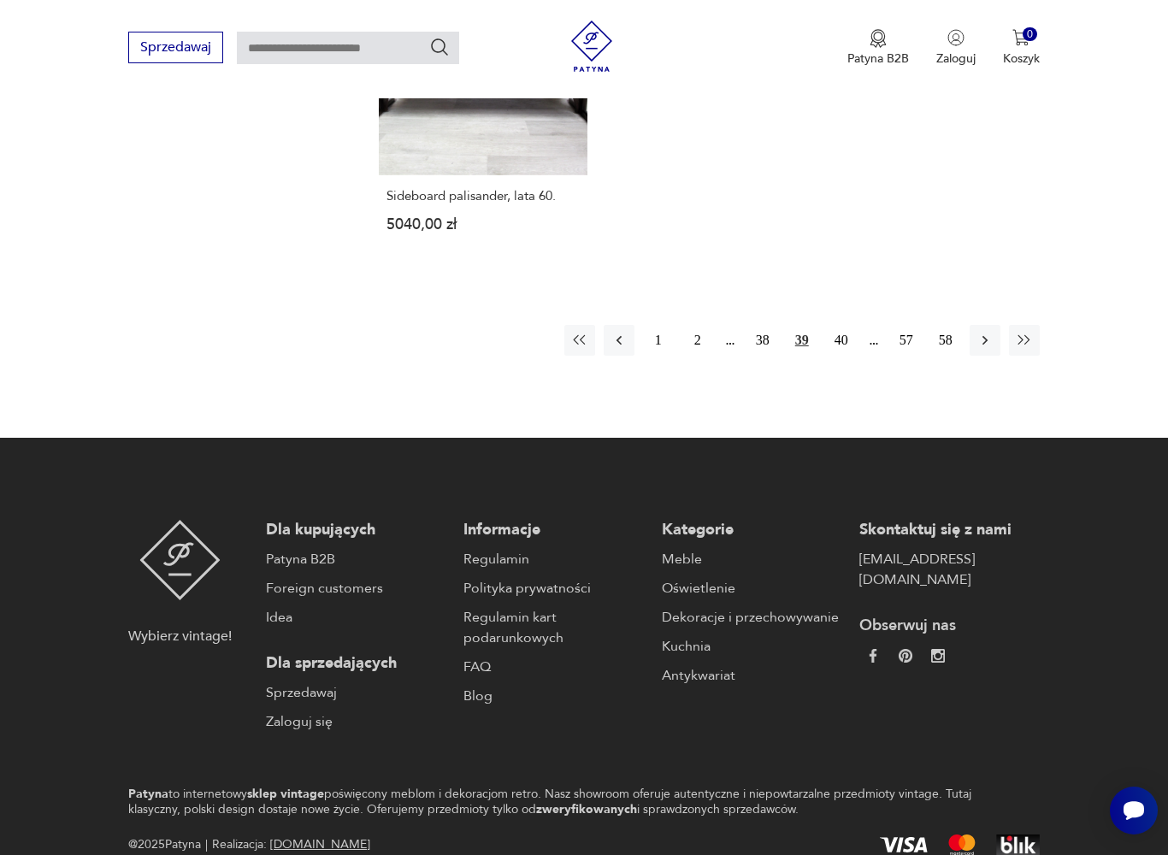
click at [840, 356] on button "40" at bounding box center [841, 340] width 31 height 31
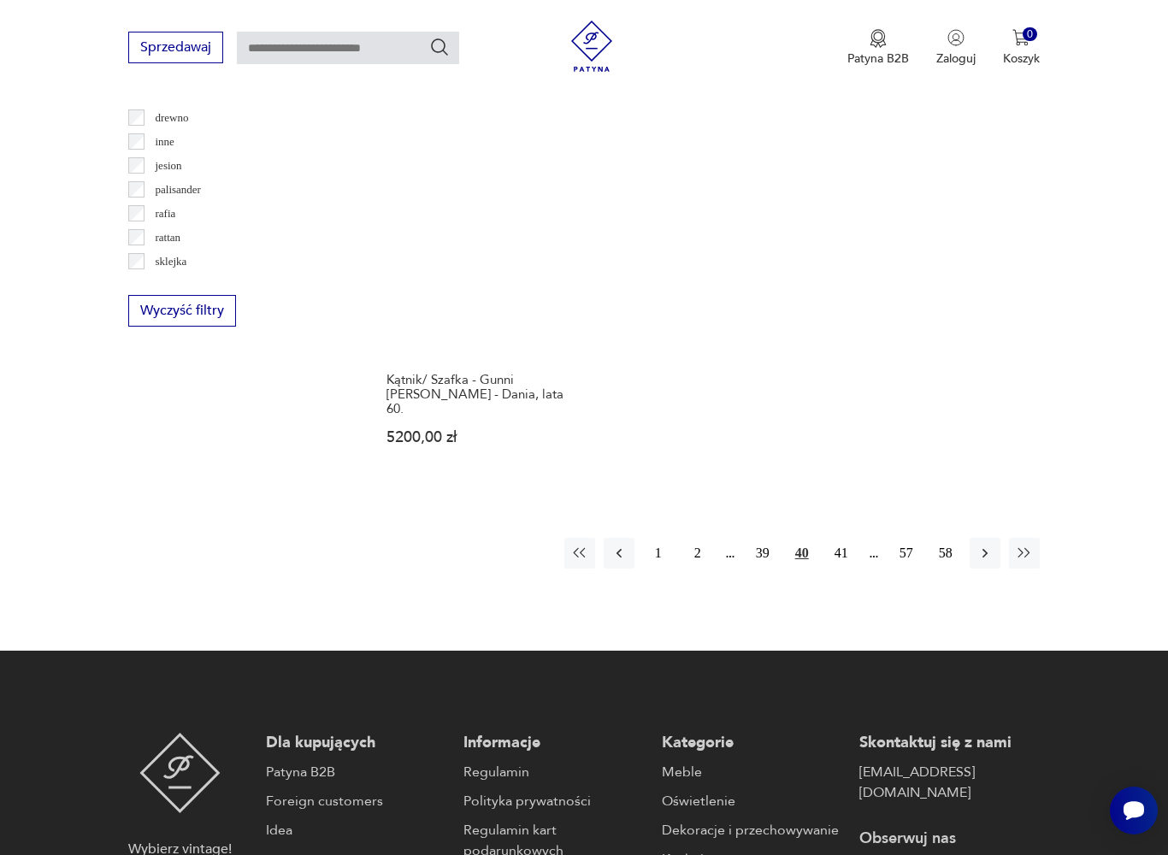
scroll to position [2293, 0]
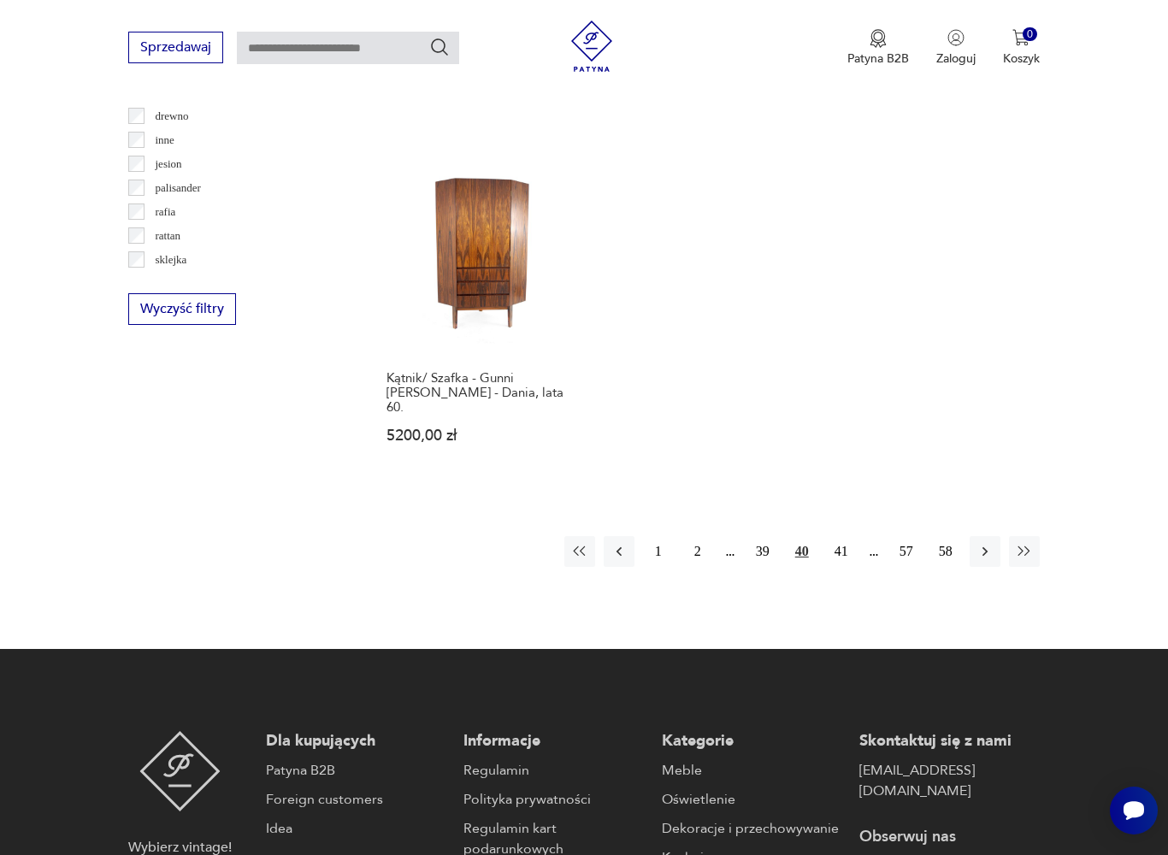
click at [850, 567] on button "41" at bounding box center [841, 551] width 31 height 31
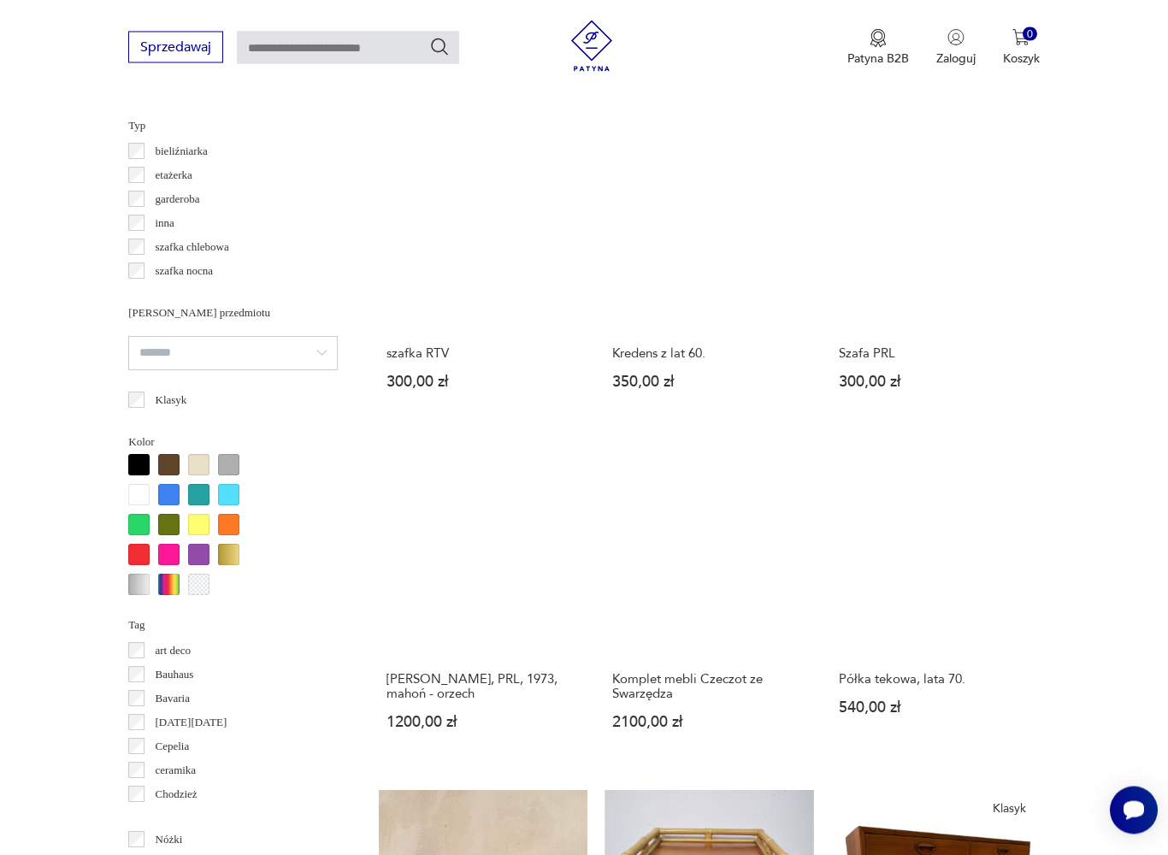
scroll to position [455, 0]
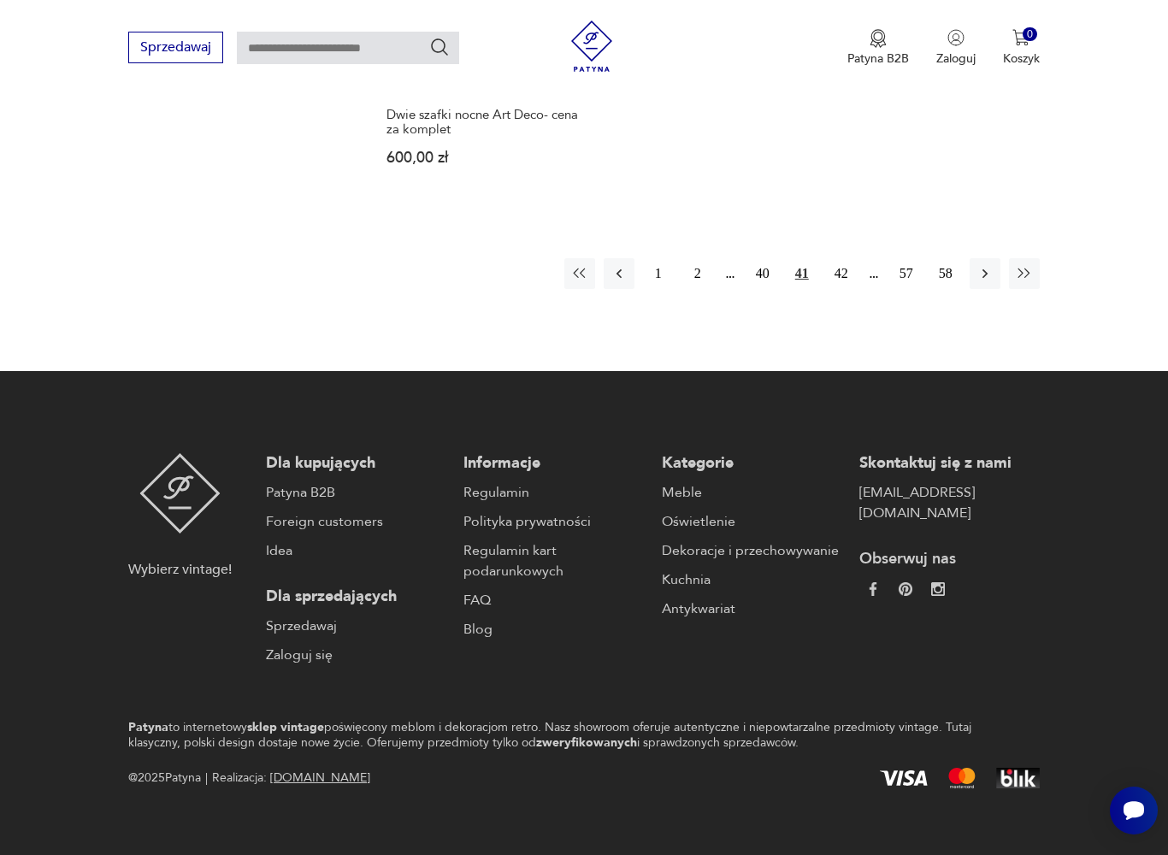
click at [851, 289] on button "42" at bounding box center [841, 273] width 31 height 31
